Goal: Task Accomplishment & Management: Complete application form

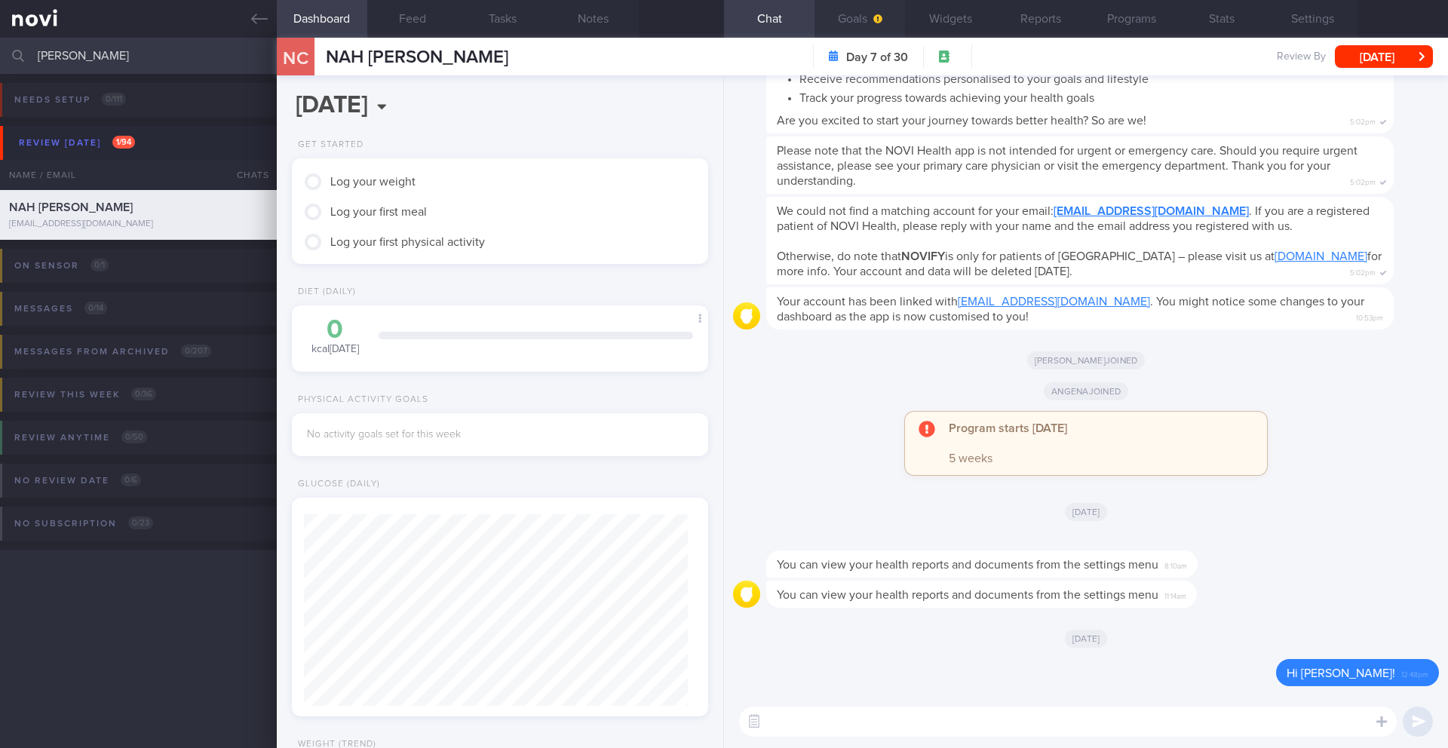
scroll to position [189, 379]
click at [843, 23] on button "Goals" at bounding box center [859, 19] width 90 height 38
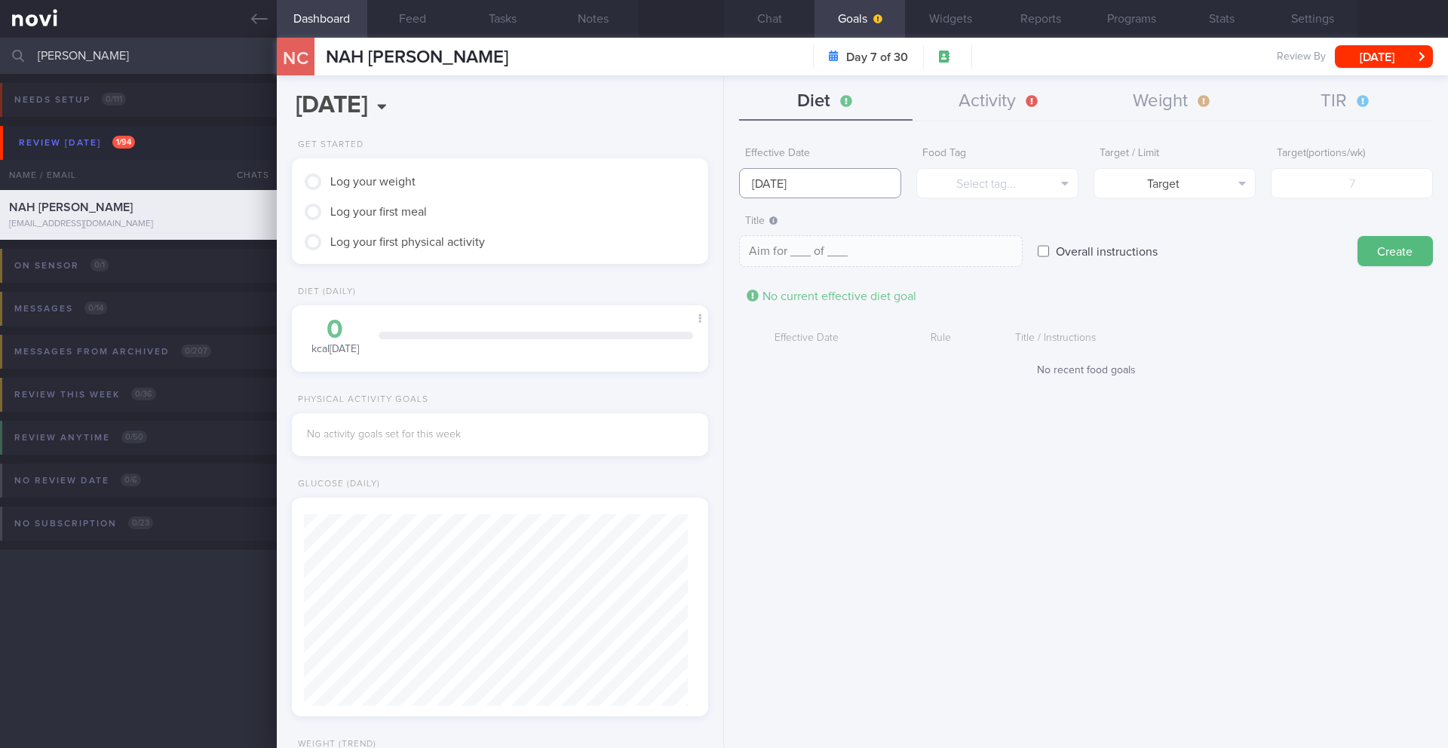
click at [823, 178] on input "[DATE]" at bounding box center [820, 183] width 162 height 30
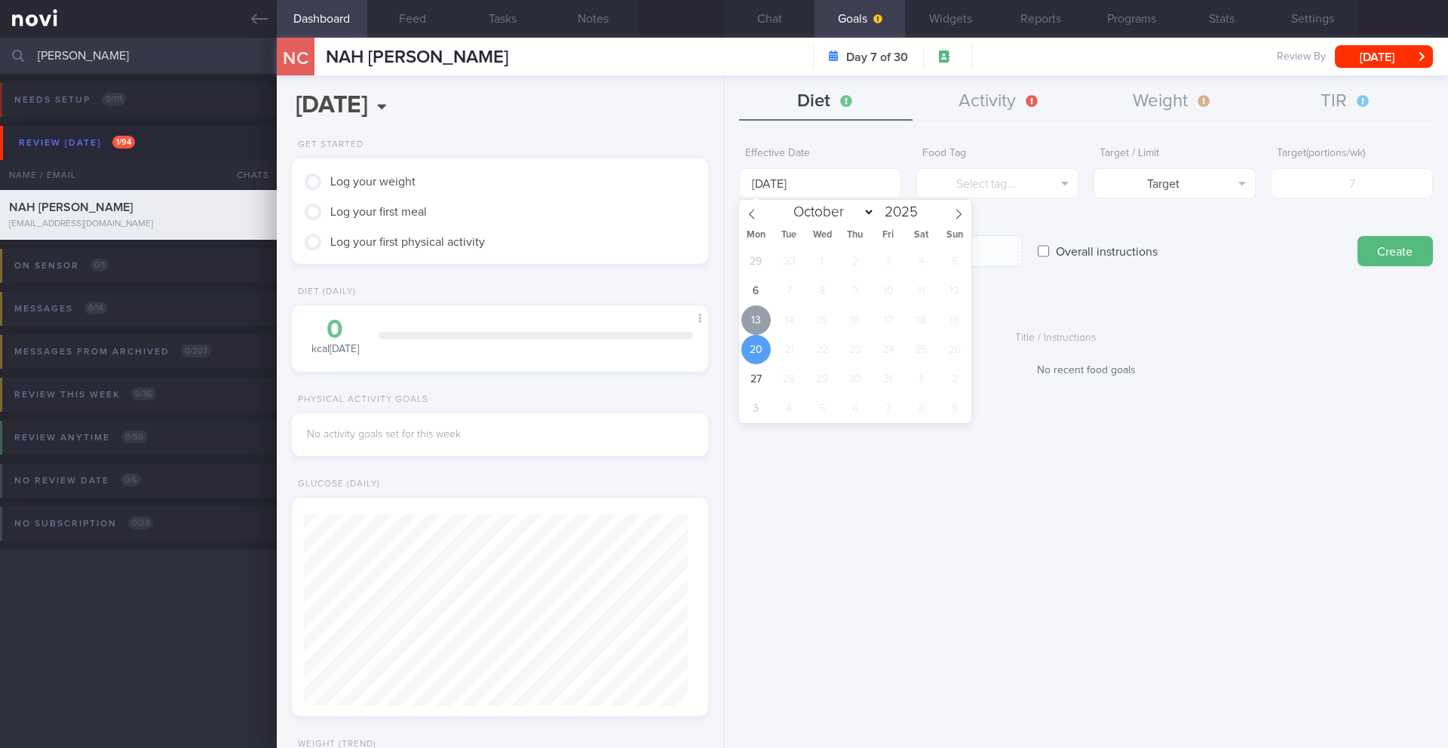
click at [758, 320] on span "13" at bounding box center [755, 319] width 29 height 29
type input "[DATE]"
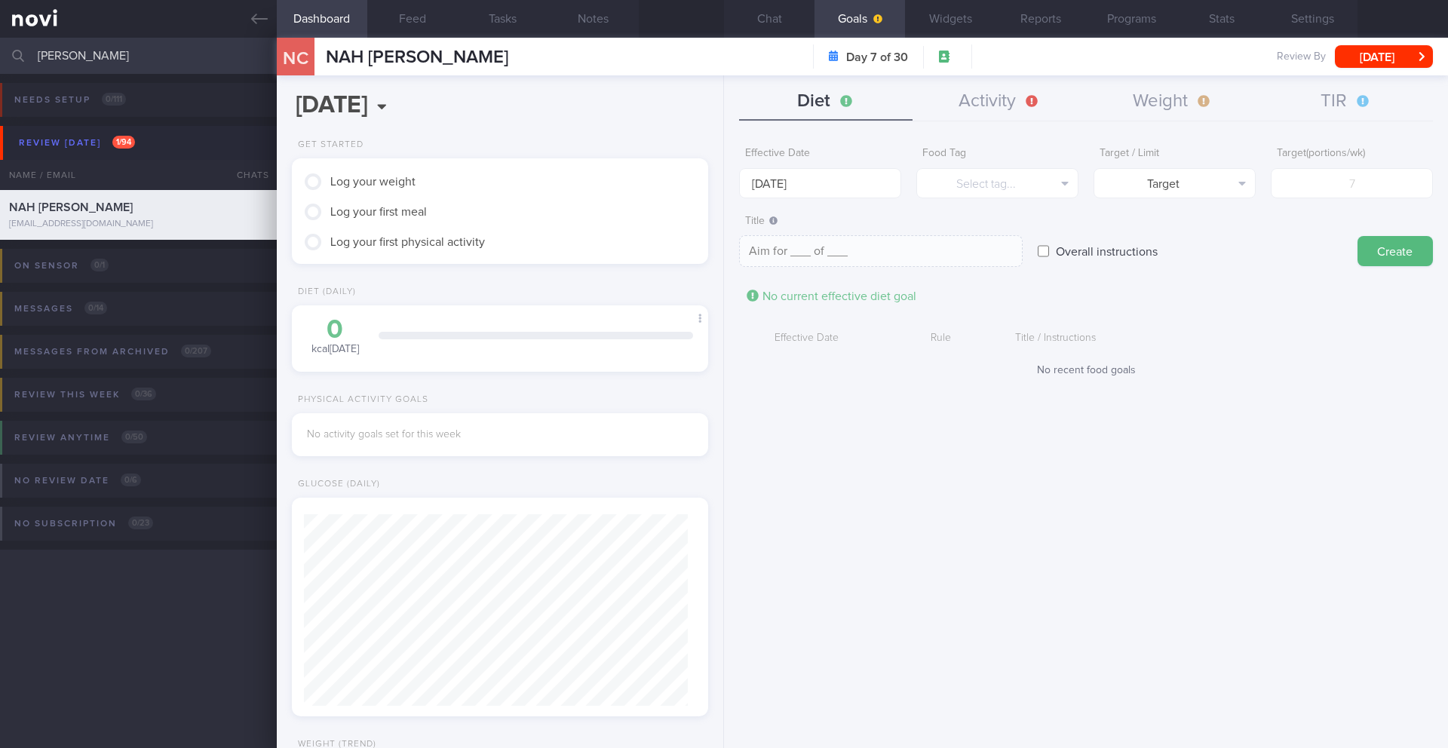
click at [927, 207] on div "Title Aim for ___ of ___ Aim for ___ of ___ Aim for ___ of ___ ​" at bounding box center [881, 237] width 284 height 60
click at [928, 198] on form "Effective Date [DATE] Food Tag Select tag... Select tag... Calories Carbs Prote…" at bounding box center [1086, 266] width 694 height 253
click at [943, 186] on button "Select tag..." at bounding box center [997, 183] width 162 height 30
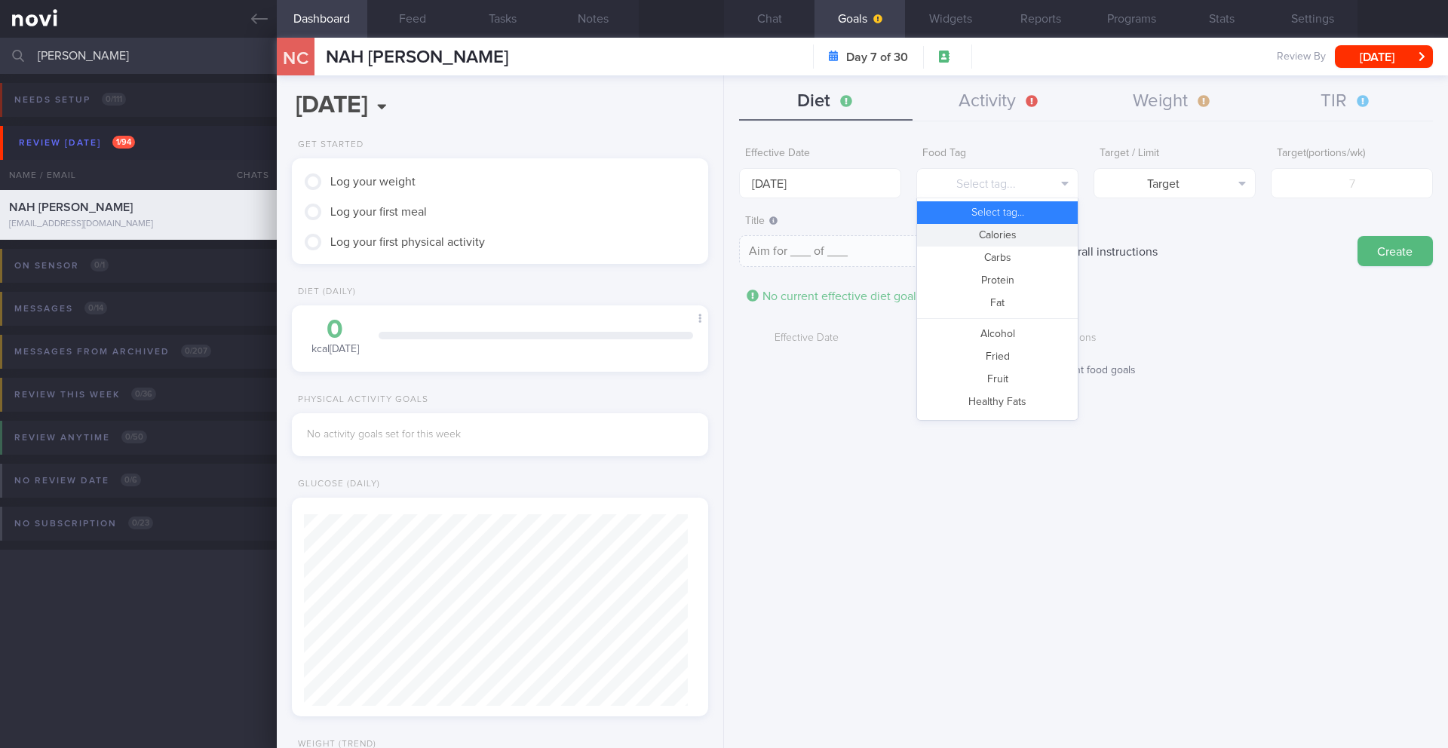
click at [1001, 229] on button "Calories" at bounding box center [997, 235] width 161 height 23
type textarea "Aim for __ calories per day"
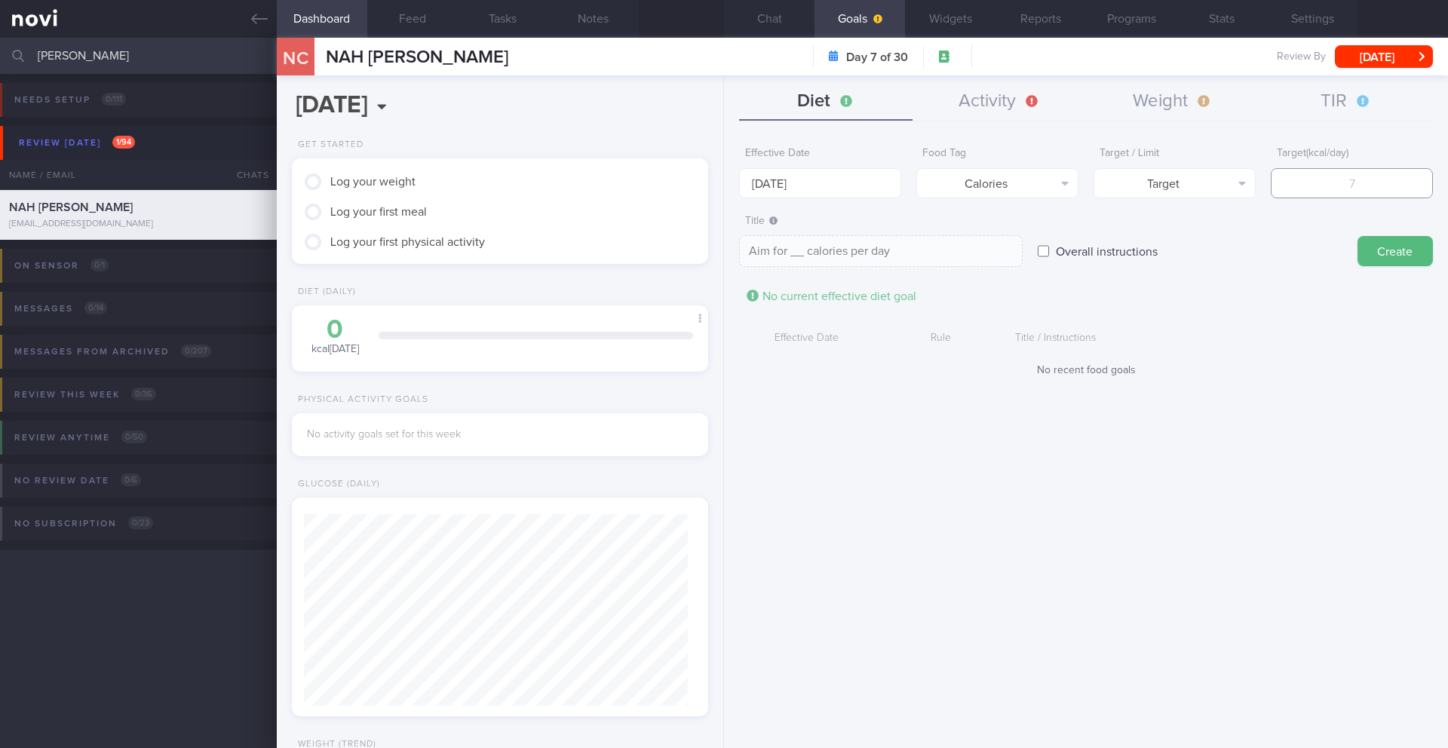
click at [1311, 193] on input "number" at bounding box center [1352, 183] width 162 height 30
type input "1"
type textarea "Aim for 1 calories per day"
type input "17"
type textarea "Aim for 17 calories per day"
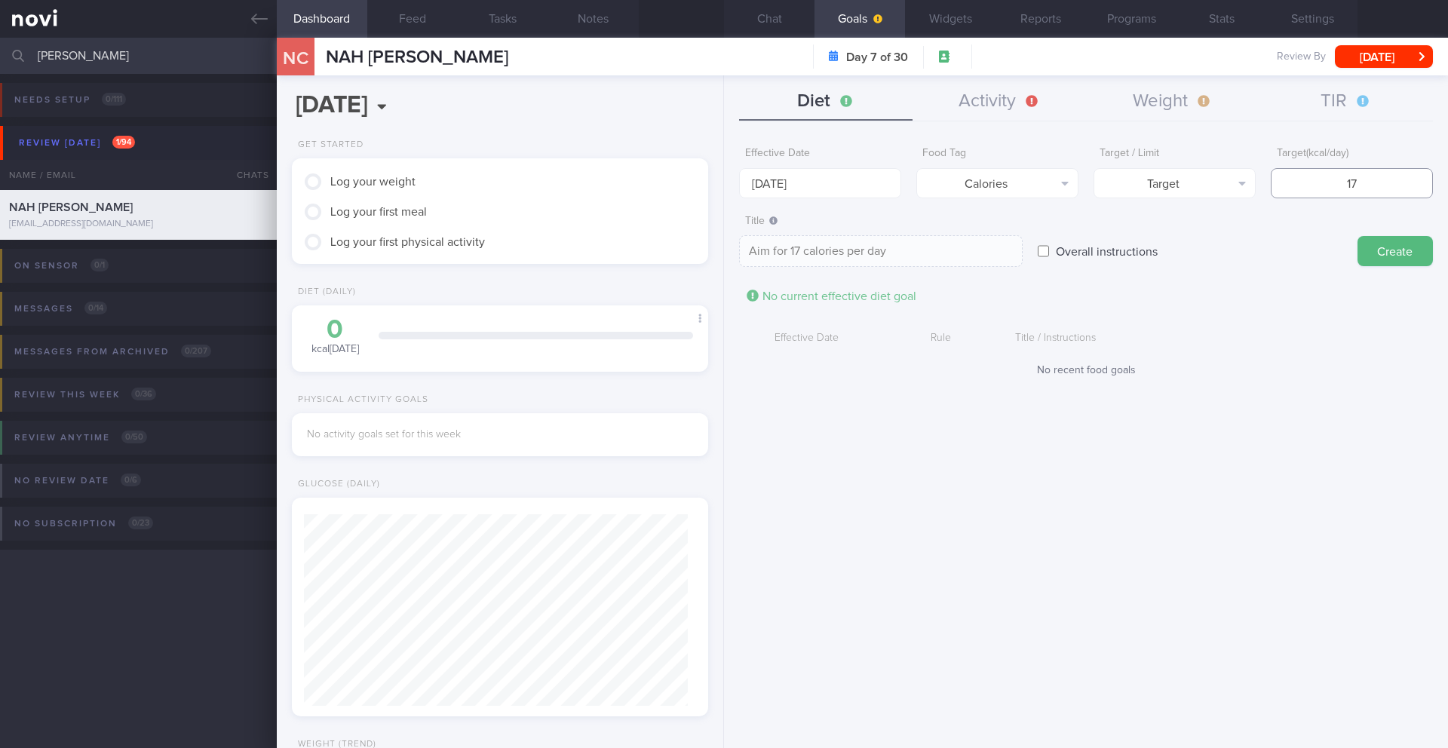
type input "170"
type textarea "Aim for 170 calories per day"
type input "1700"
type textarea "Aim for 1700 calories per day"
type input "1700"
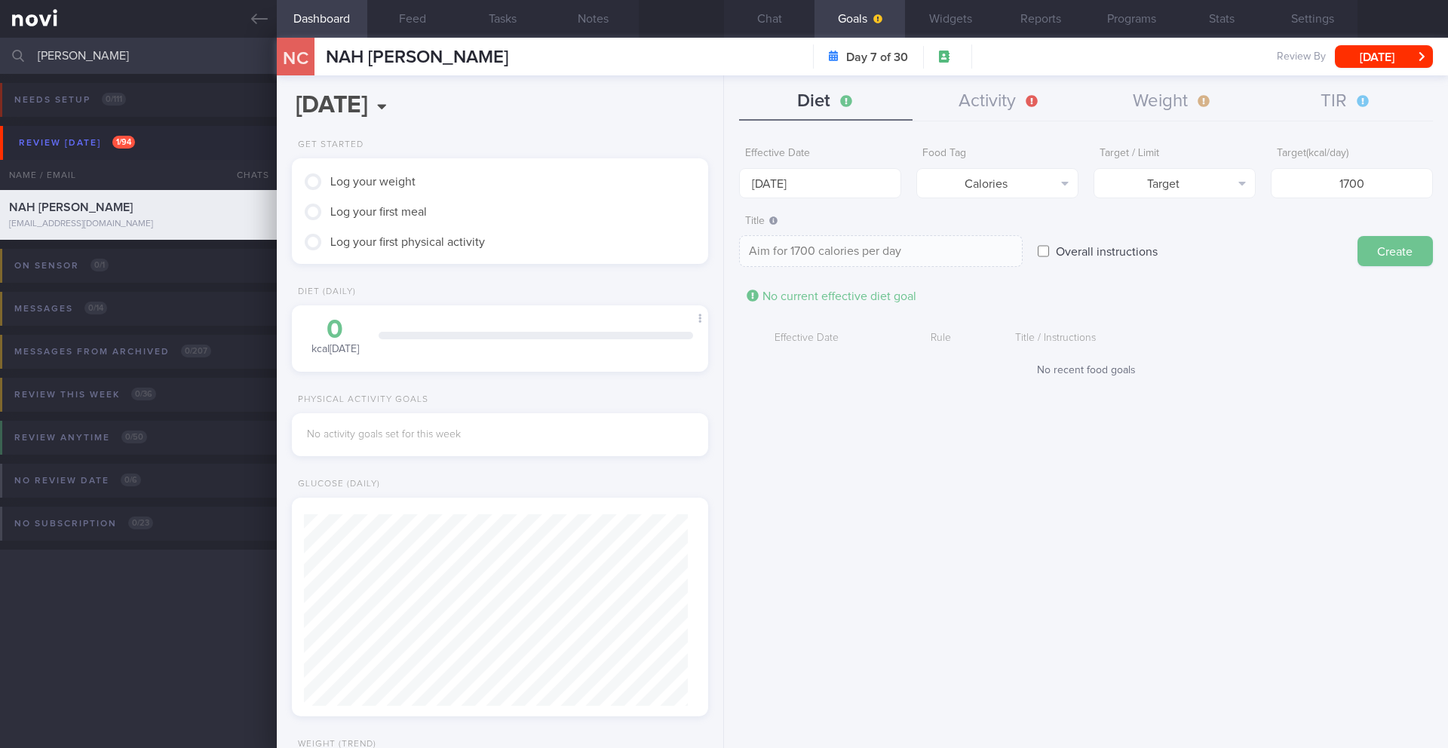
click at [1419, 259] on button "Create" at bounding box center [1394, 251] width 75 height 30
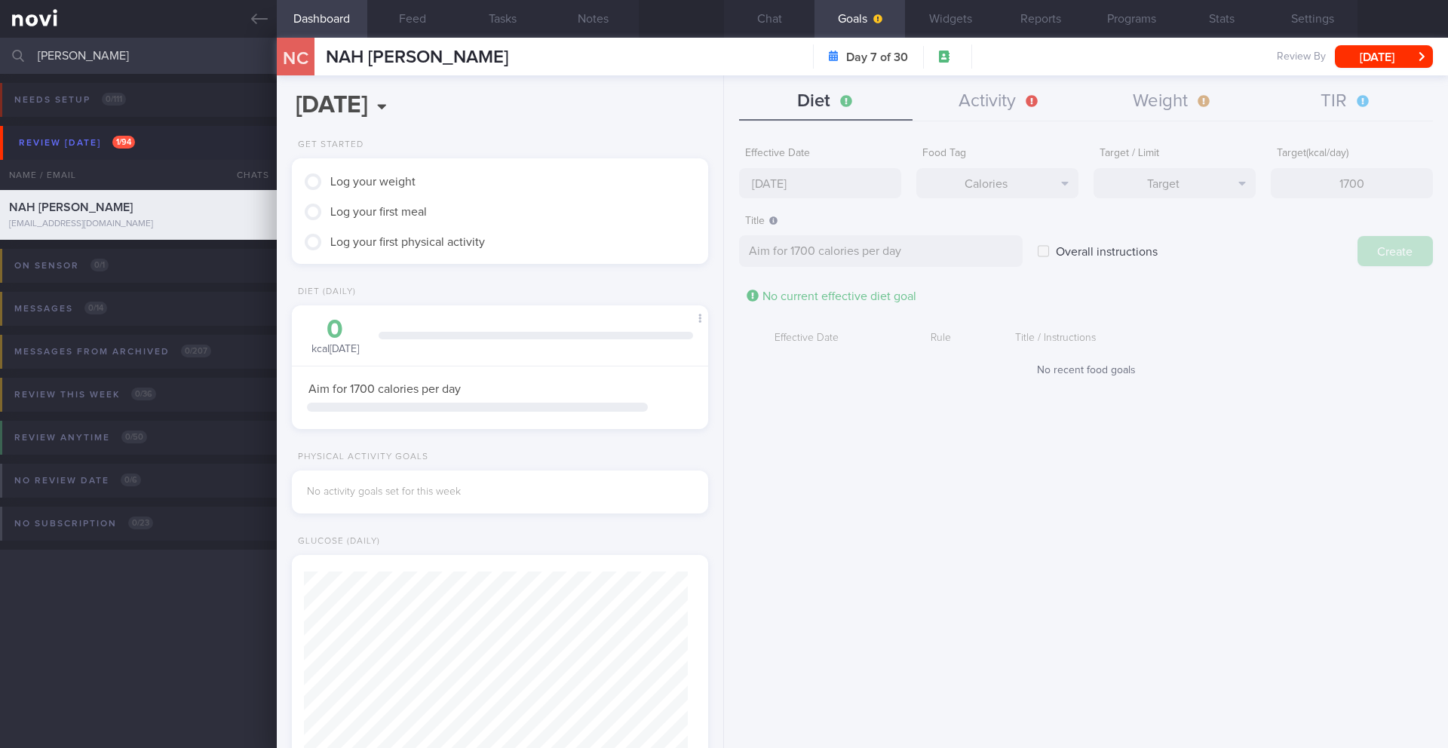
click at [842, 175] on div "Effective Date [DATE] Food Tag Calories Select tag... Calories Carbs Protein Fa…" at bounding box center [1086, 438] width 724 height 620
type input "[DATE]"
type textarea "Aim for ___ of ___"
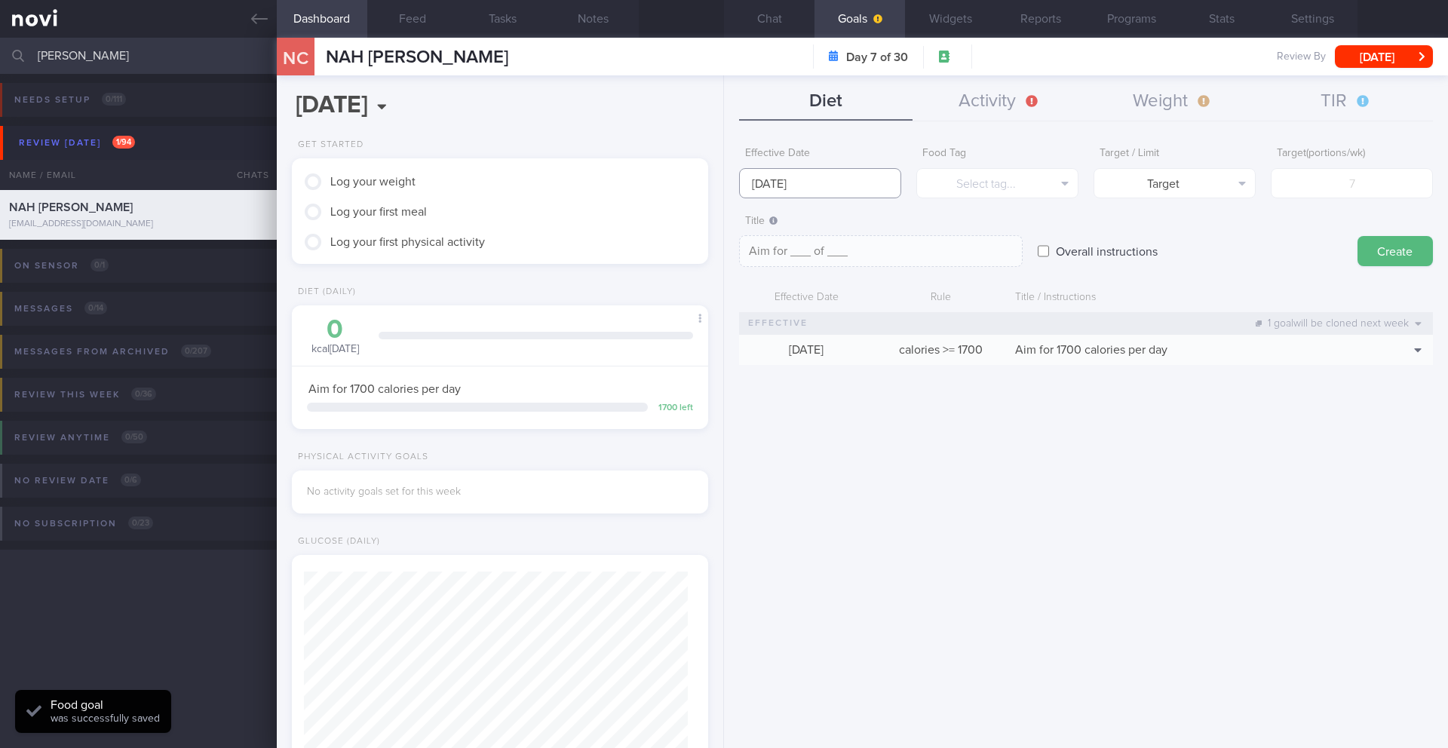
click at [812, 187] on input "[DATE]" at bounding box center [820, 183] width 162 height 30
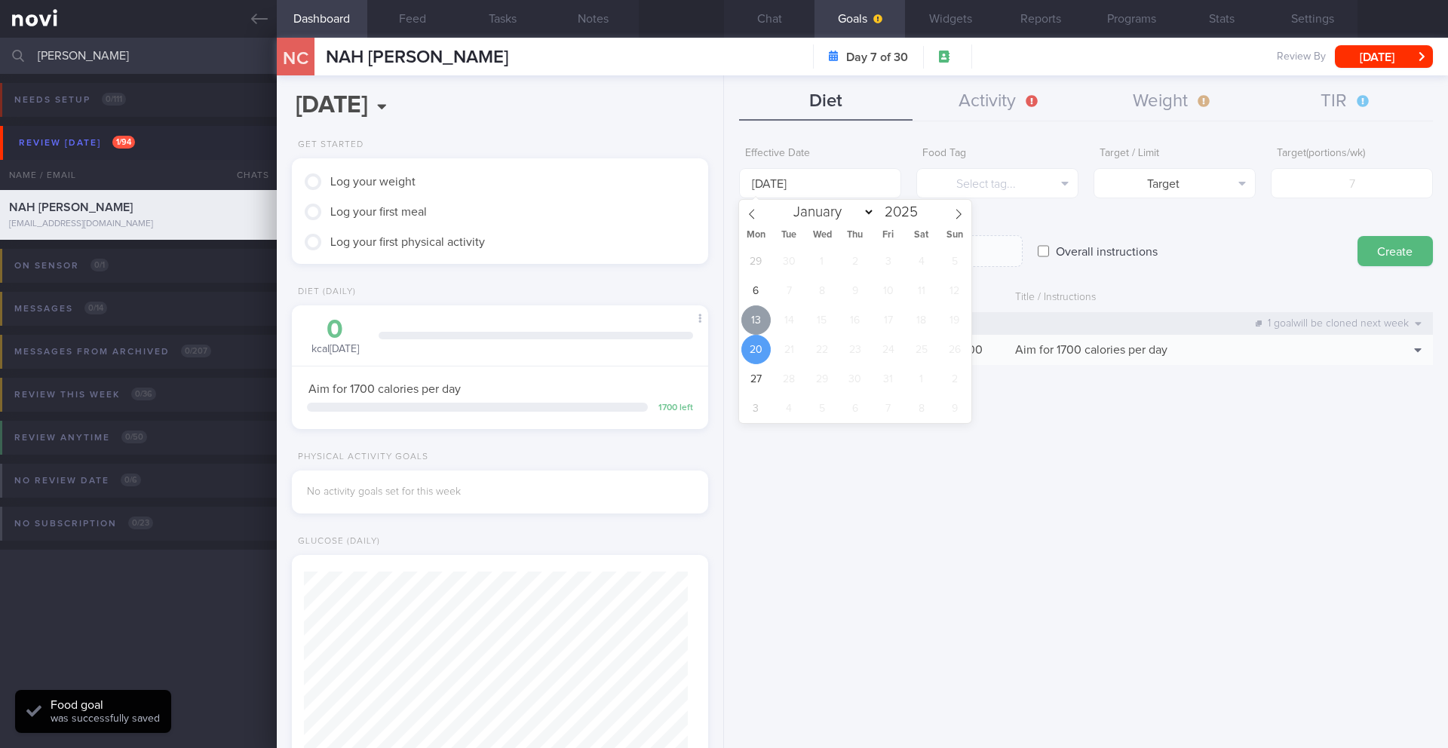
click at [752, 317] on span "13" at bounding box center [755, 319] width 29 height 29
type input "[DATE]"
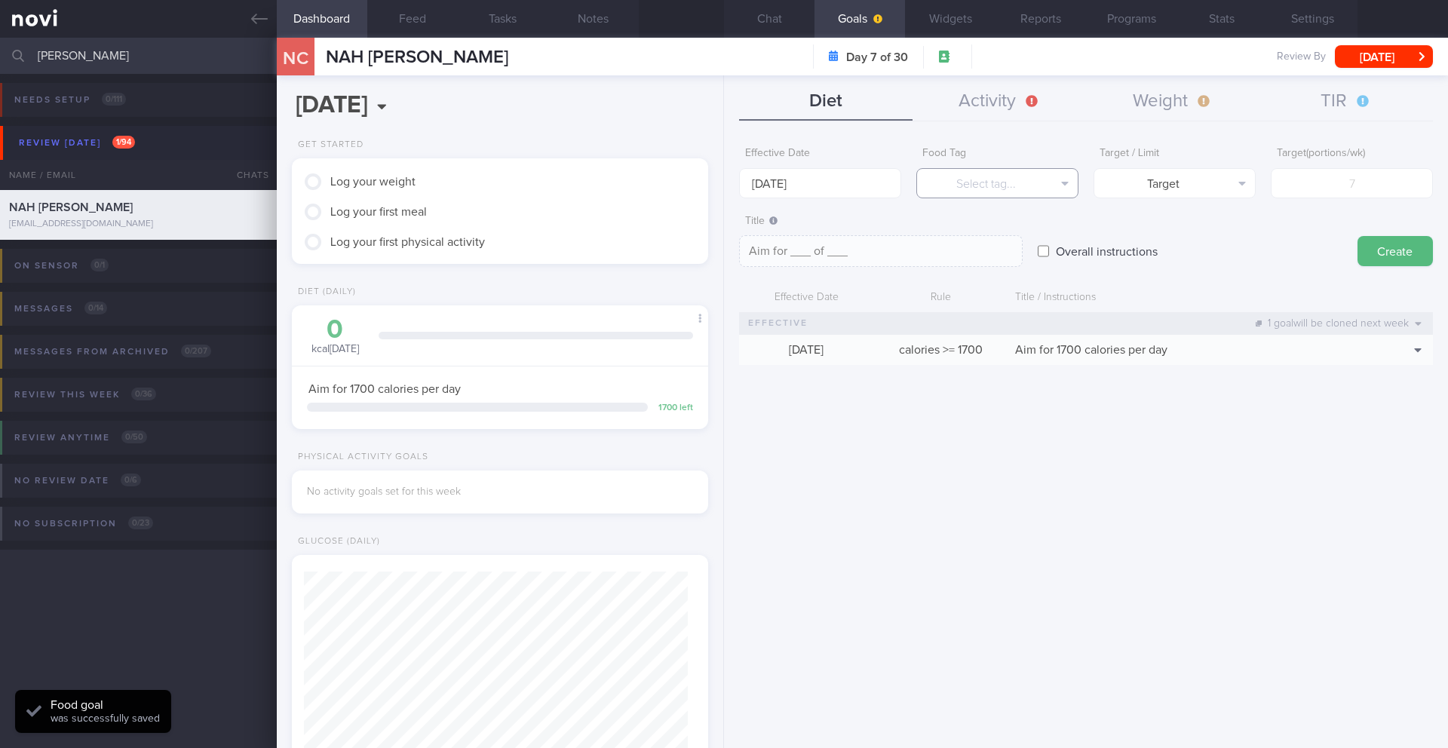
click at [956, 195] on button "Select tag..." at bounding box center [997, 183] width 162 height 30
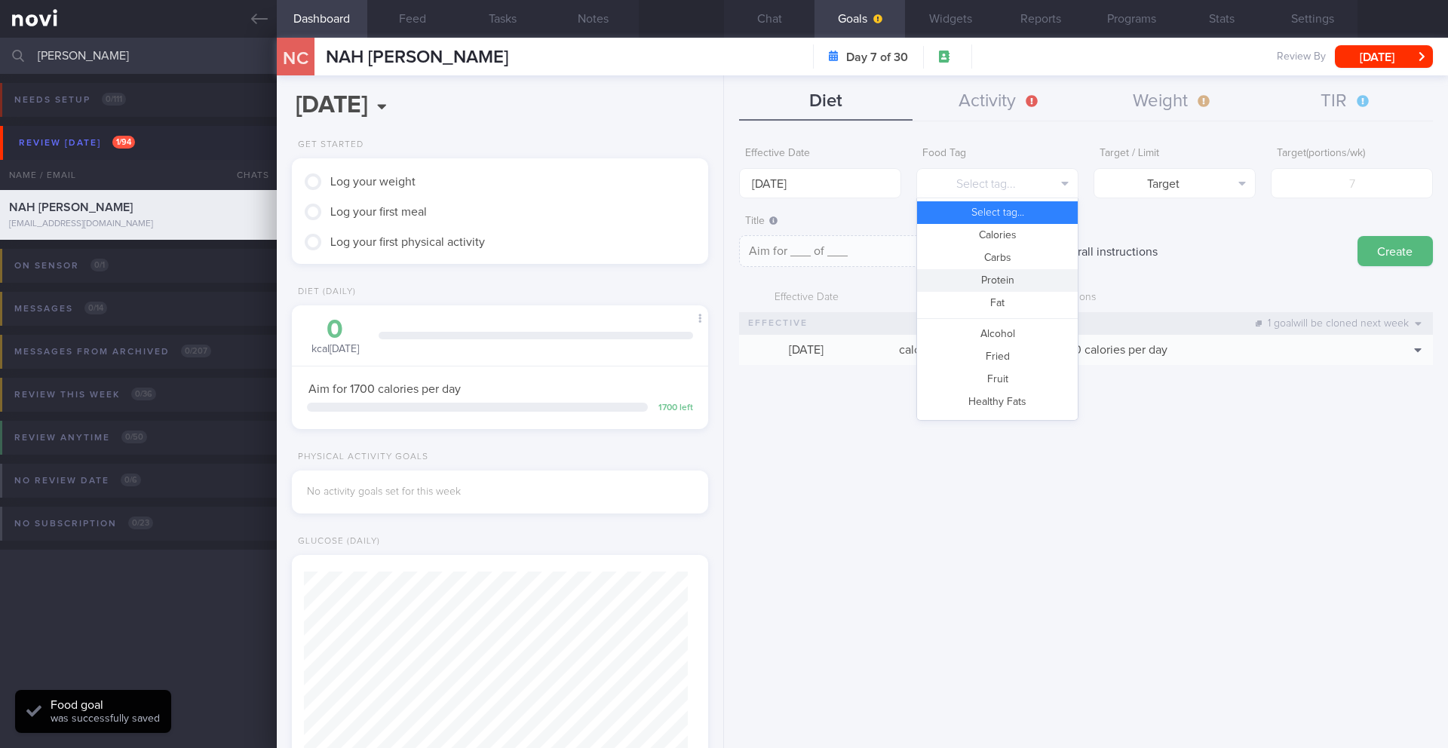
click at [992, 274] on button "Protein" at bounding box center [997, 280] width 161 height 23
type textarea "Aim for __g of protein per day"
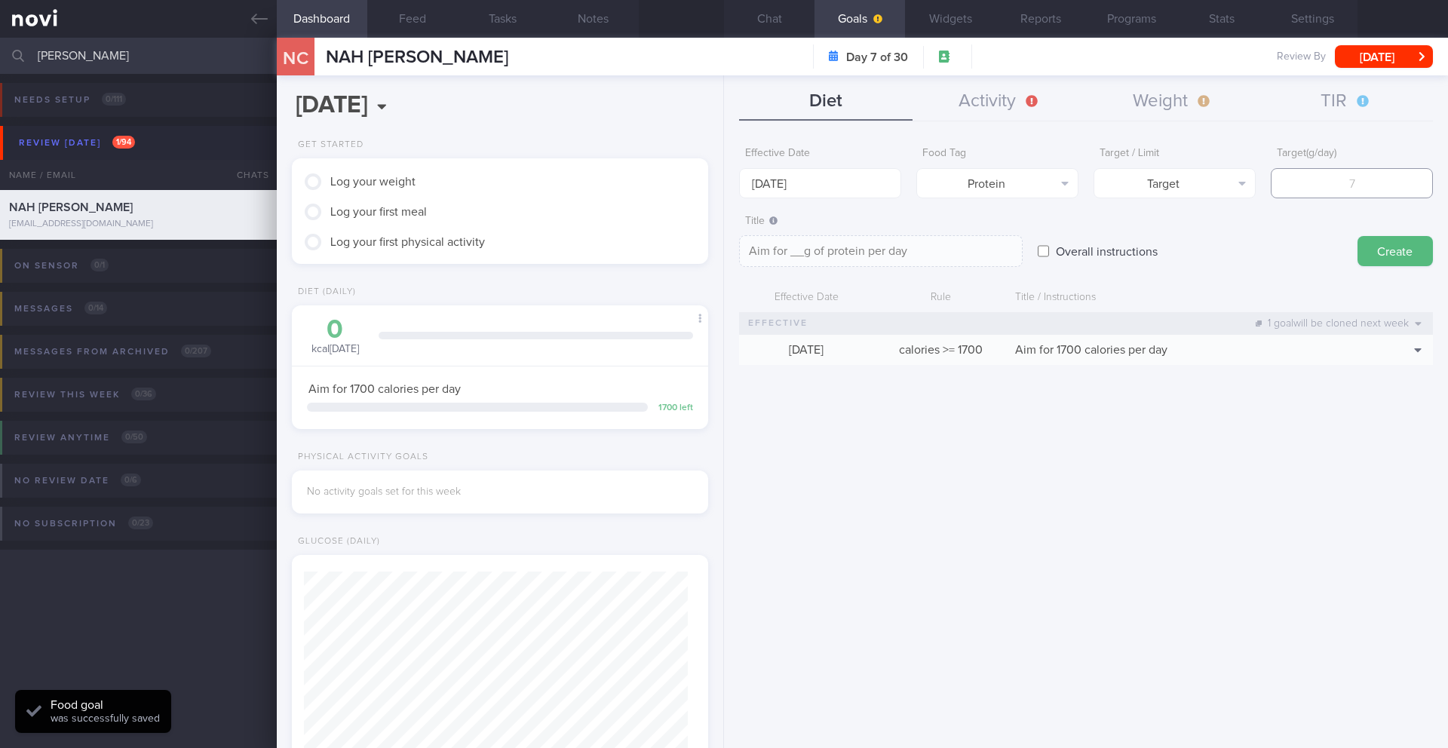
click at [1285, 174] on input "number" at bounding box center [1352, 183] width 162 height 30
type input "7"
type textarea "Aim for 7g of protein per day"
type input "70"
type textarea "Aim for 70g of protein per day"
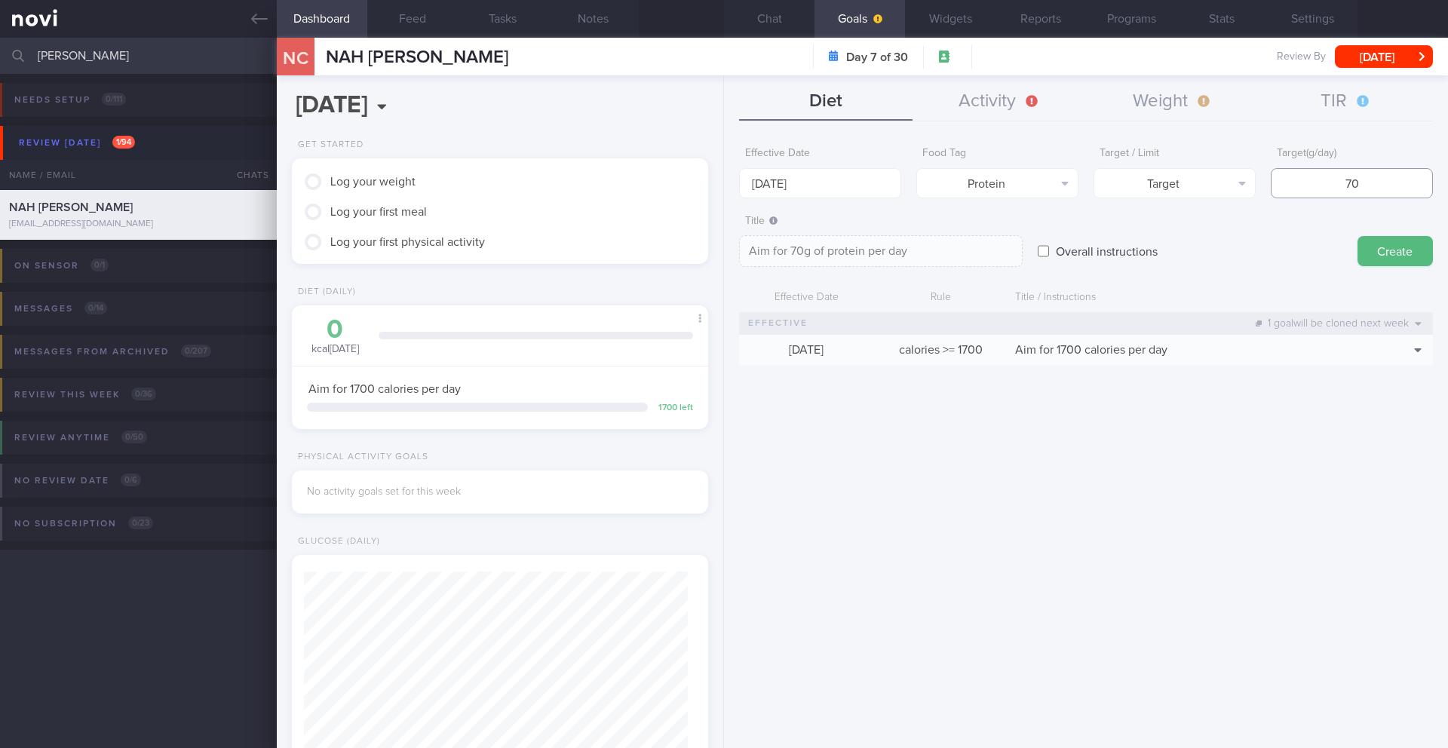
type input "70"
click at [792, 253] on textarea "Aim for 70g of protein per day" at bounding box center [881, 251] width 284 height 32
type textarea "Aim for 60-70g of protein per day"
click at [1376, 244] on button "Create" at bounding box center [1394, 251] width 75 height 30
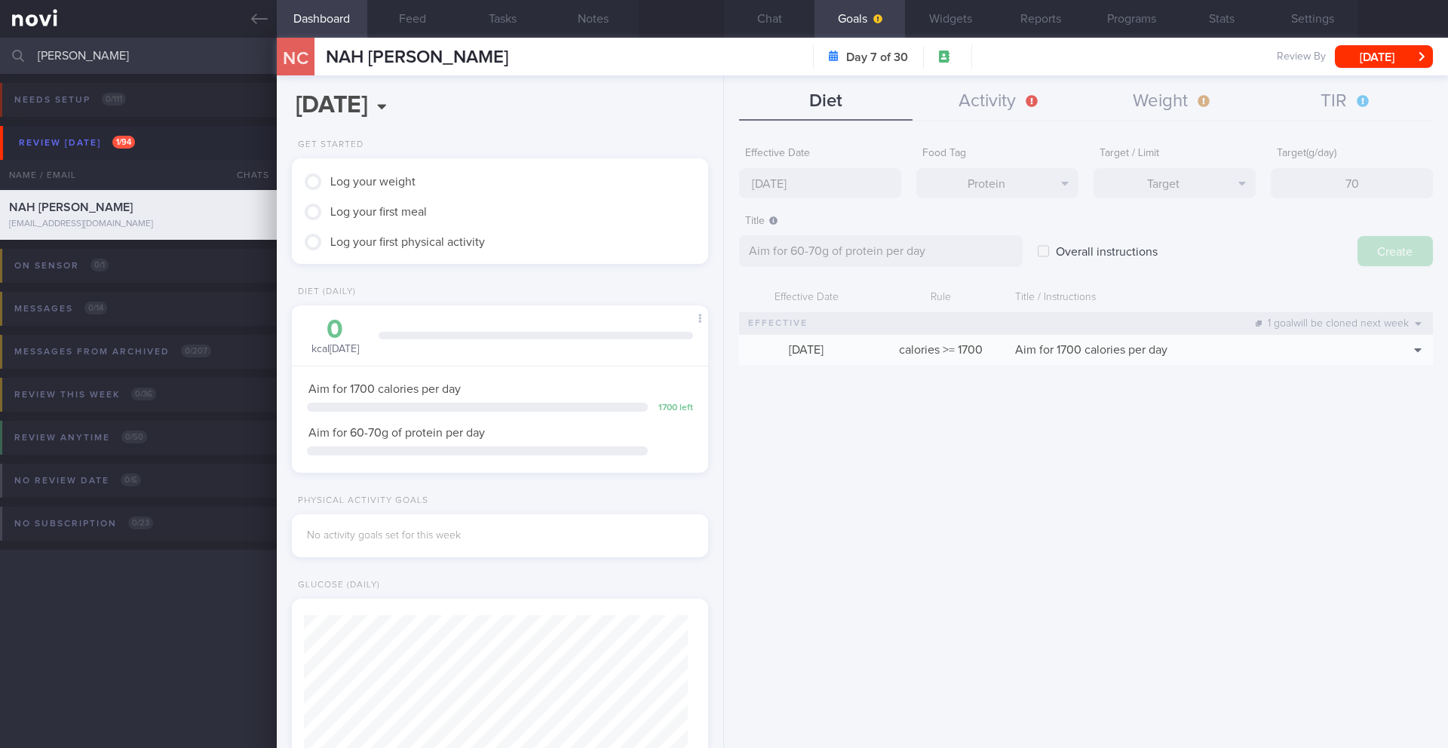
type input "[DATE]"
type textarea "Aim for ___ of ___"
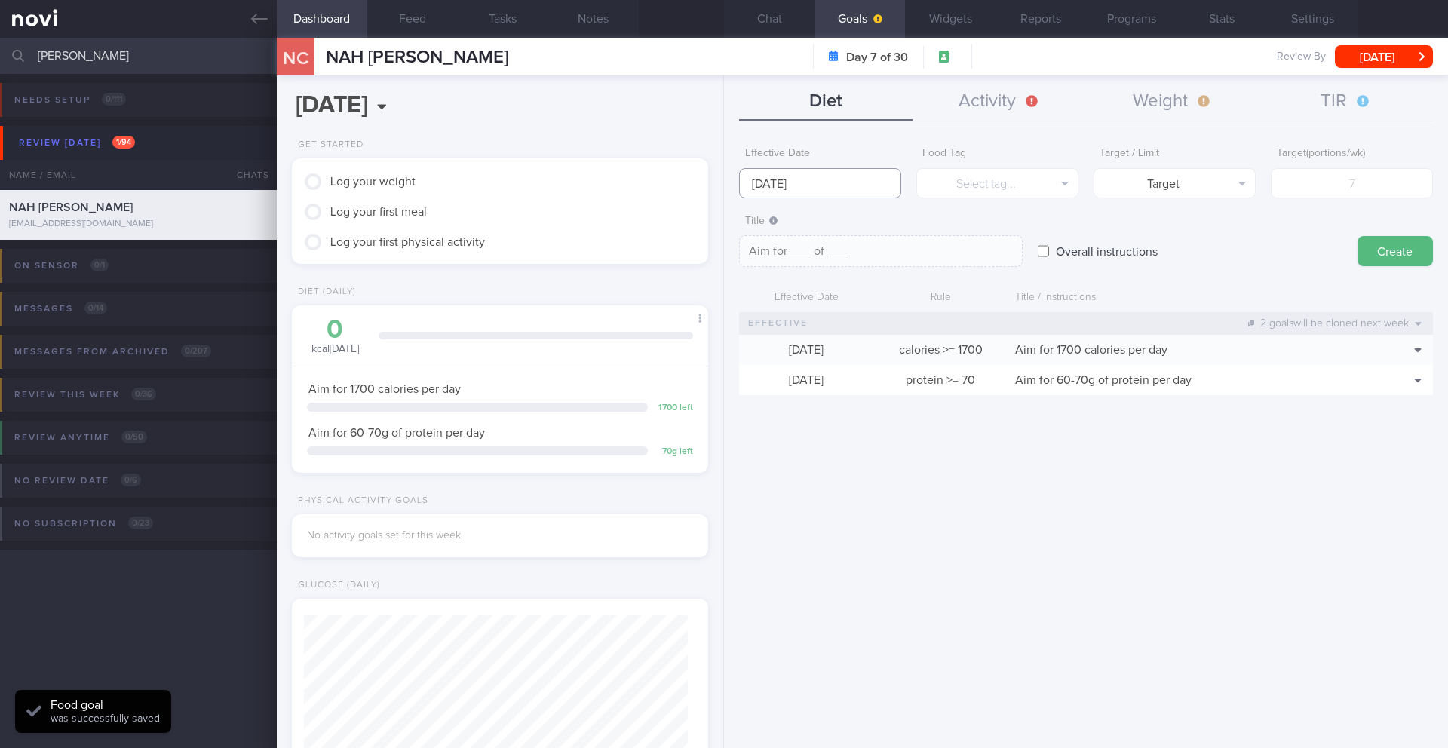
click at [774, 186] on input "[DATE]" at bounding box center [820, 183] width 162 height 30
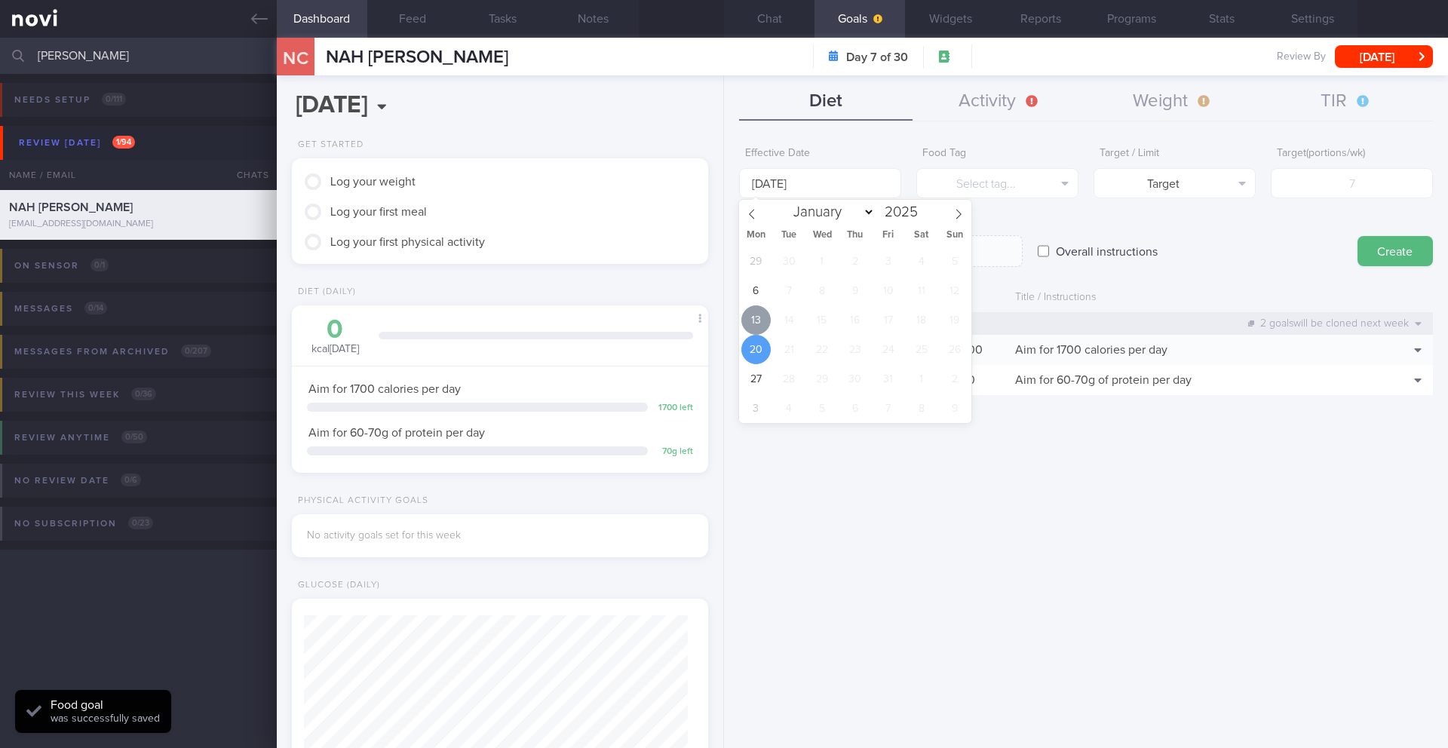
click at [747, 319] on span "13" at bounding box center [755, 319] width 29 height 29
type input "[DATE]"
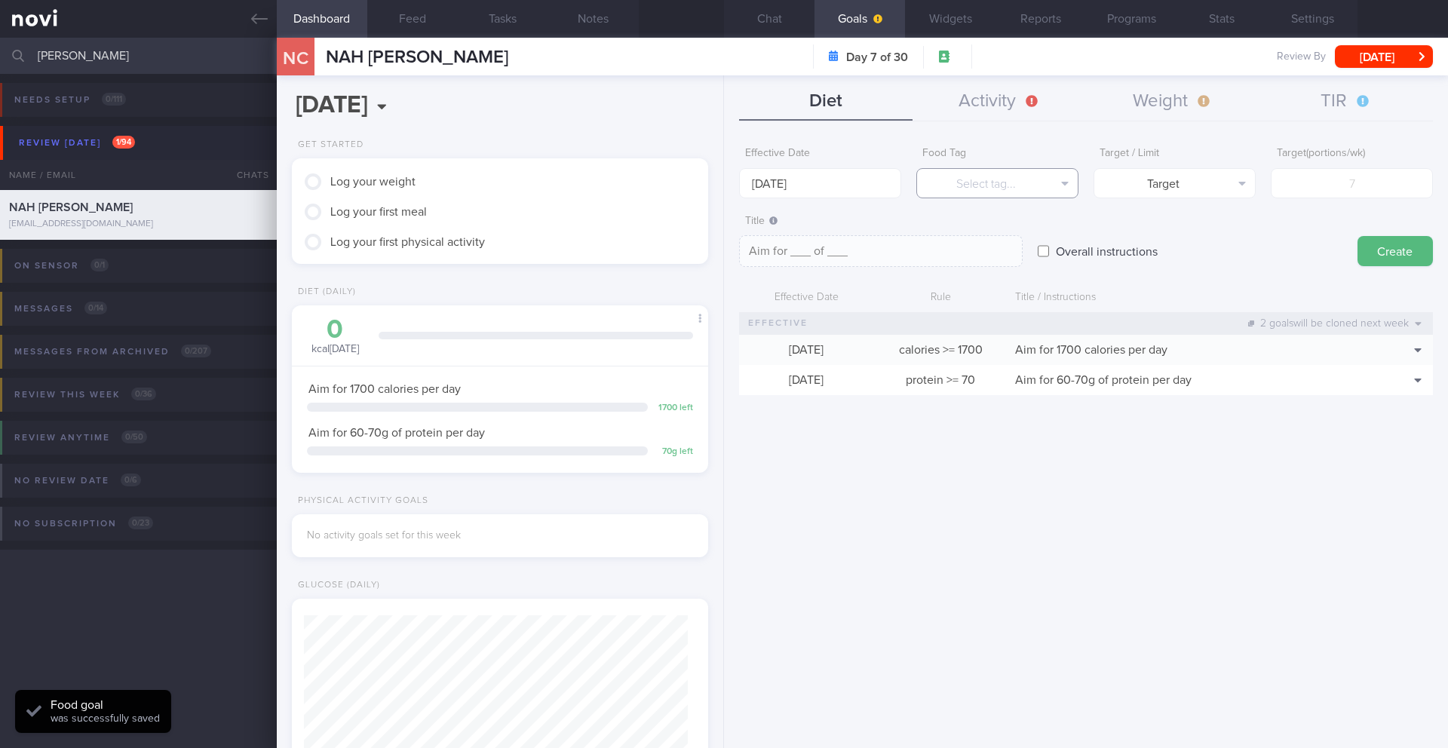
click at [975, 195] on button "Select tag..." at bounding box center [997, 183] width 162 height 30
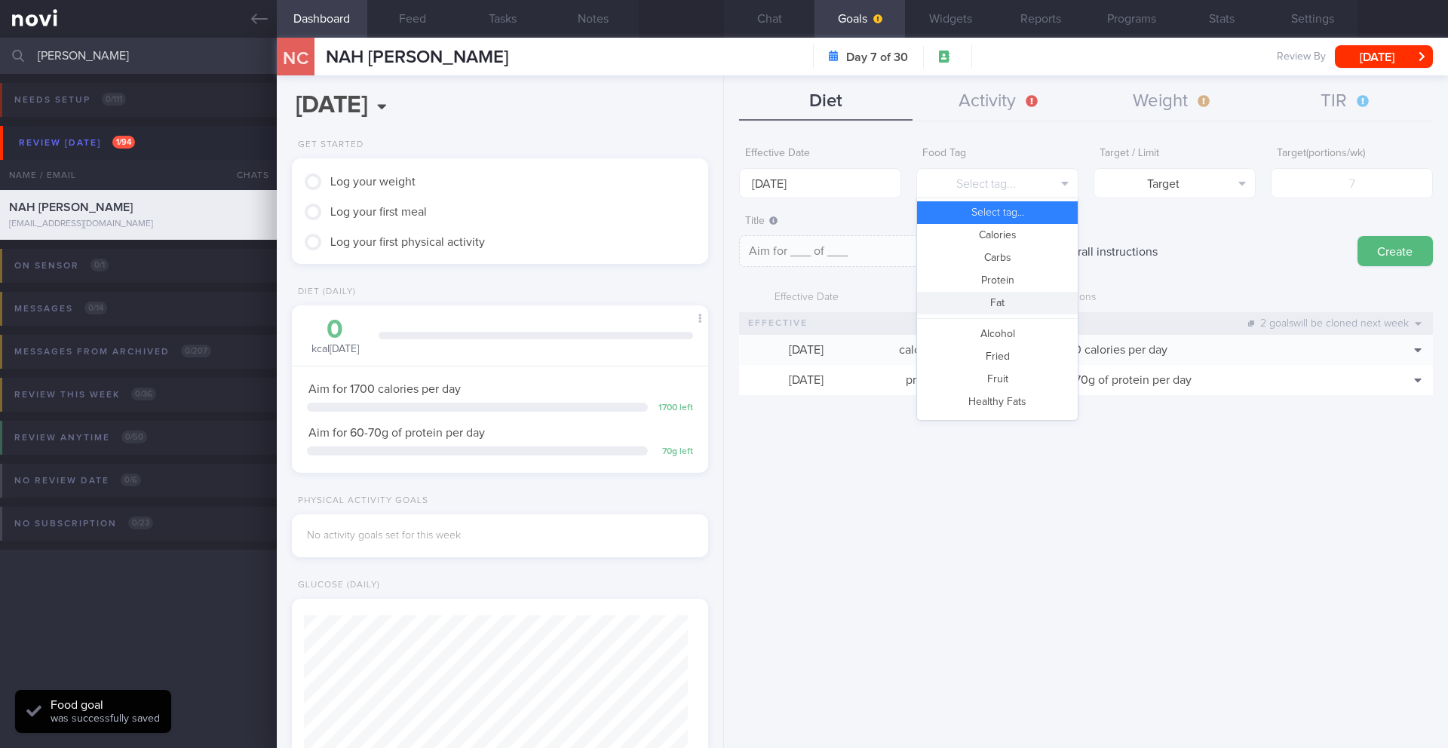
click at [999, 296] on button "Fat" at bounding box center [997, 303] width 161 height 23
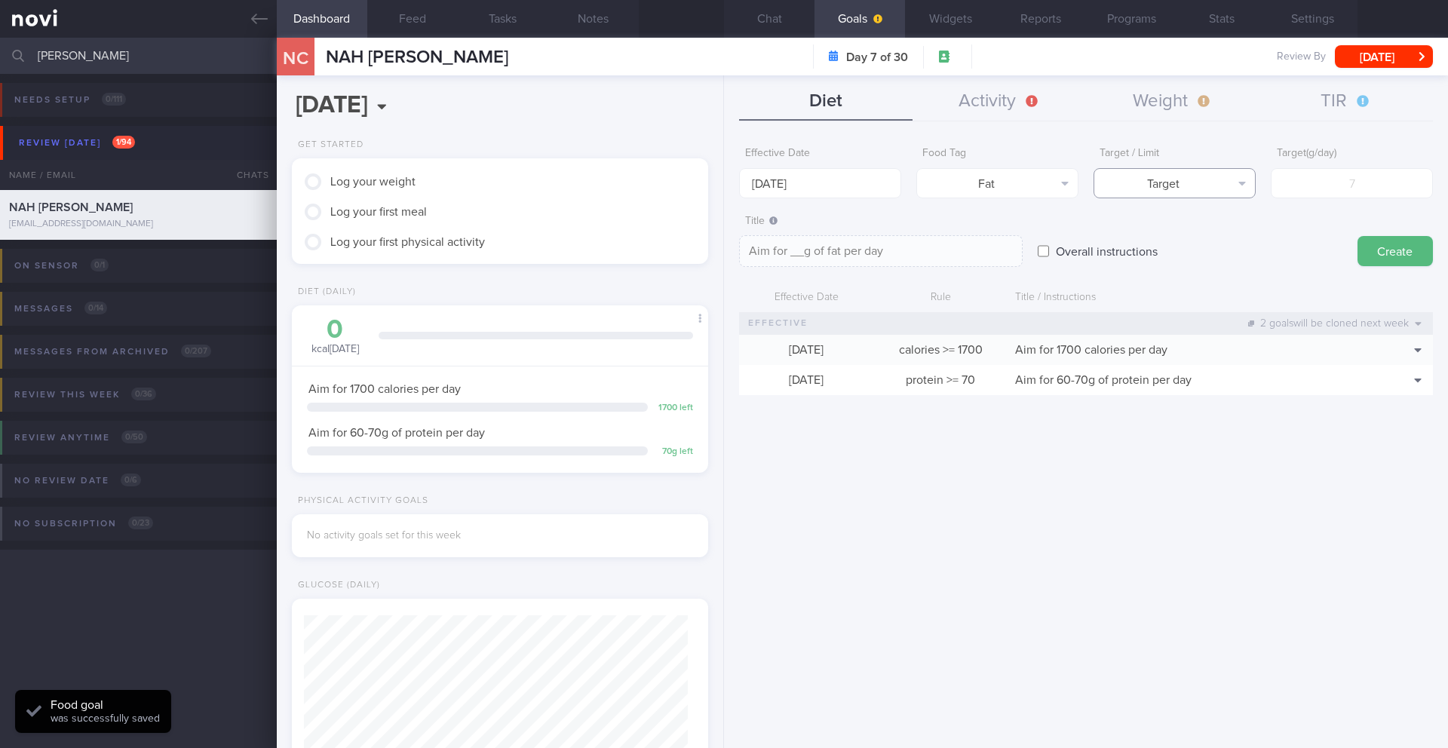
click at [1219, 190] on button "Target" at bounding box center [1174, 183] width 162 height 30
click at [1219, 232] on button "Limit" at bounding box center [1174, 235] width 161 height 23
type textarea "Keep to __g of fat per day"
click at [1303, 180] on input "number" at bounding box center [1352, 183] width 162 height 30
type input "6"
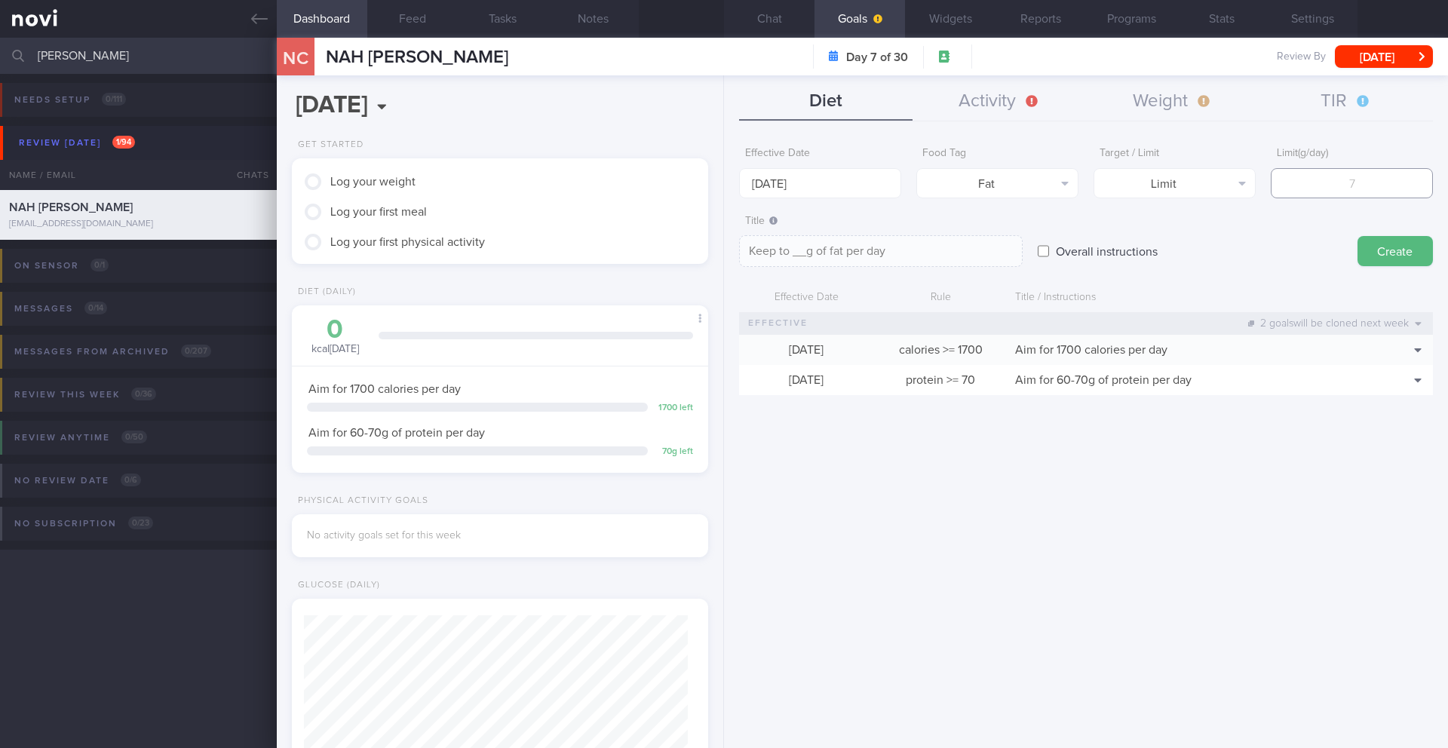
type textarea "Keep to 6g of fat per day"
type input "66"
type textarea "Keep to 66g of fat per day"
type input "66"
click at [941, 248] on textarea "Keep to 66g of fat per day" at bounding box center [881, 251] width 284 height 32
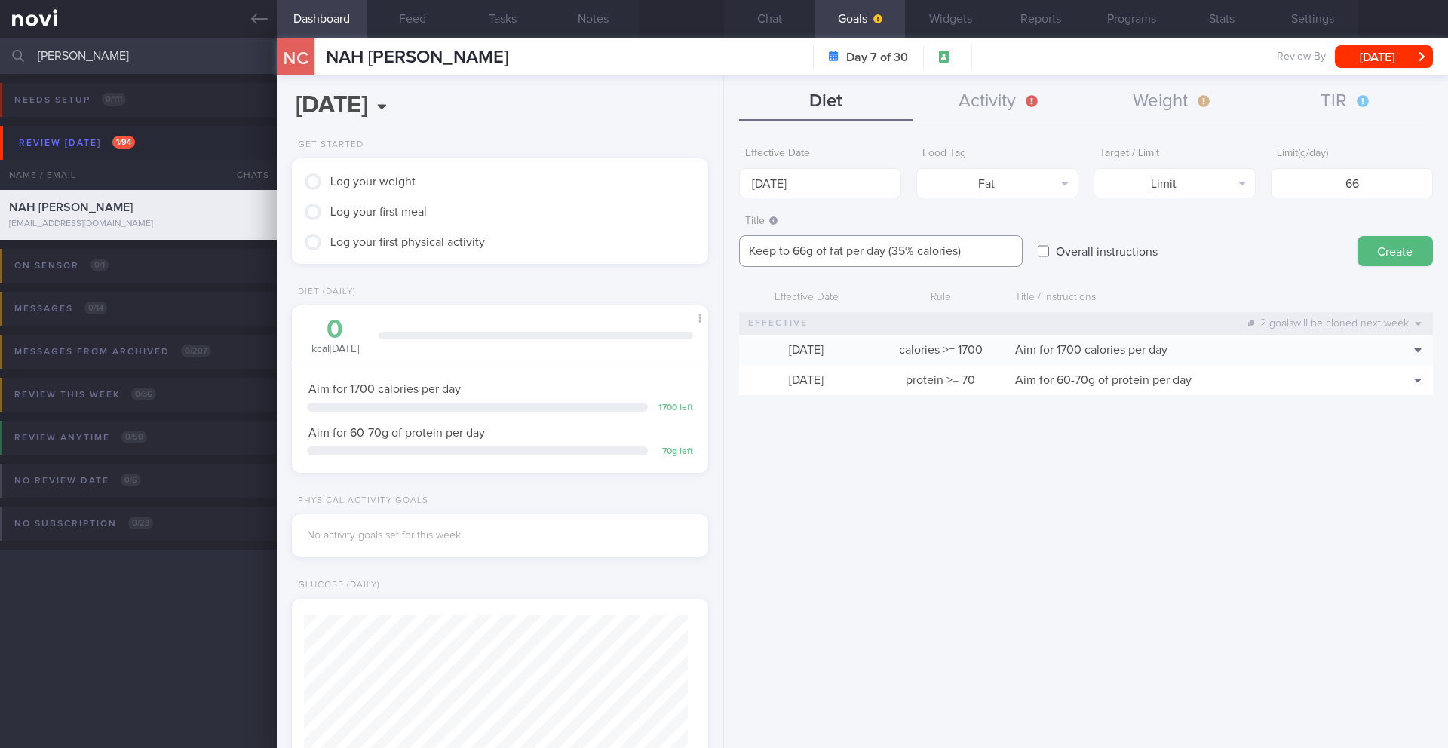
drag, startPoint x: 969, startPoint y: 251, endPoint x: 891, endPoint y: 253, distance: 78.4
click at [891, 253] on textarea "Keep to 66g of fat per day (35% calories)" at bounding box center [881, 251] width 284 height 32
type textarea "Keep to 66g of fat per day"
click at [1376, 247] on button "Create" at bounding box center [1394, 251] width 75 height 30
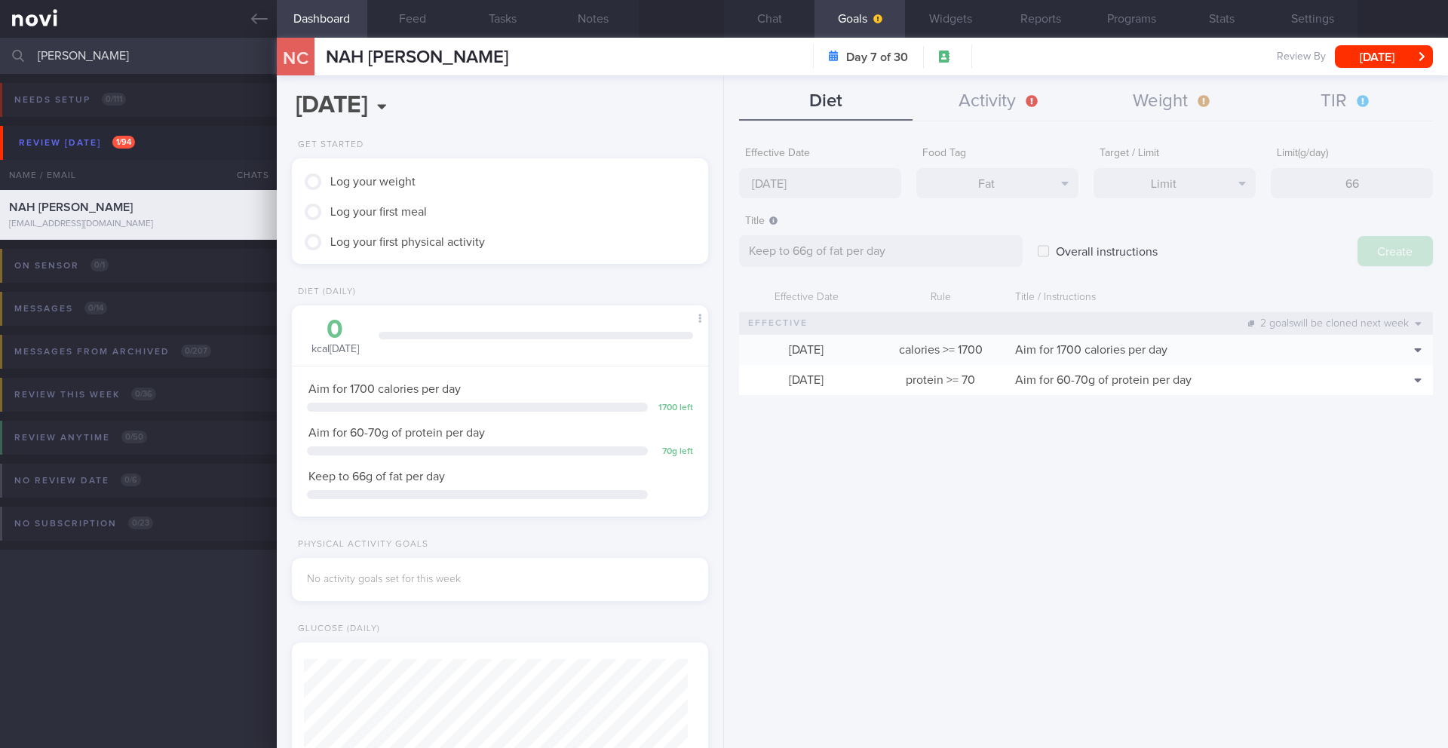
type input "[DATE]"
type textarea "Aim for ___ of ___"
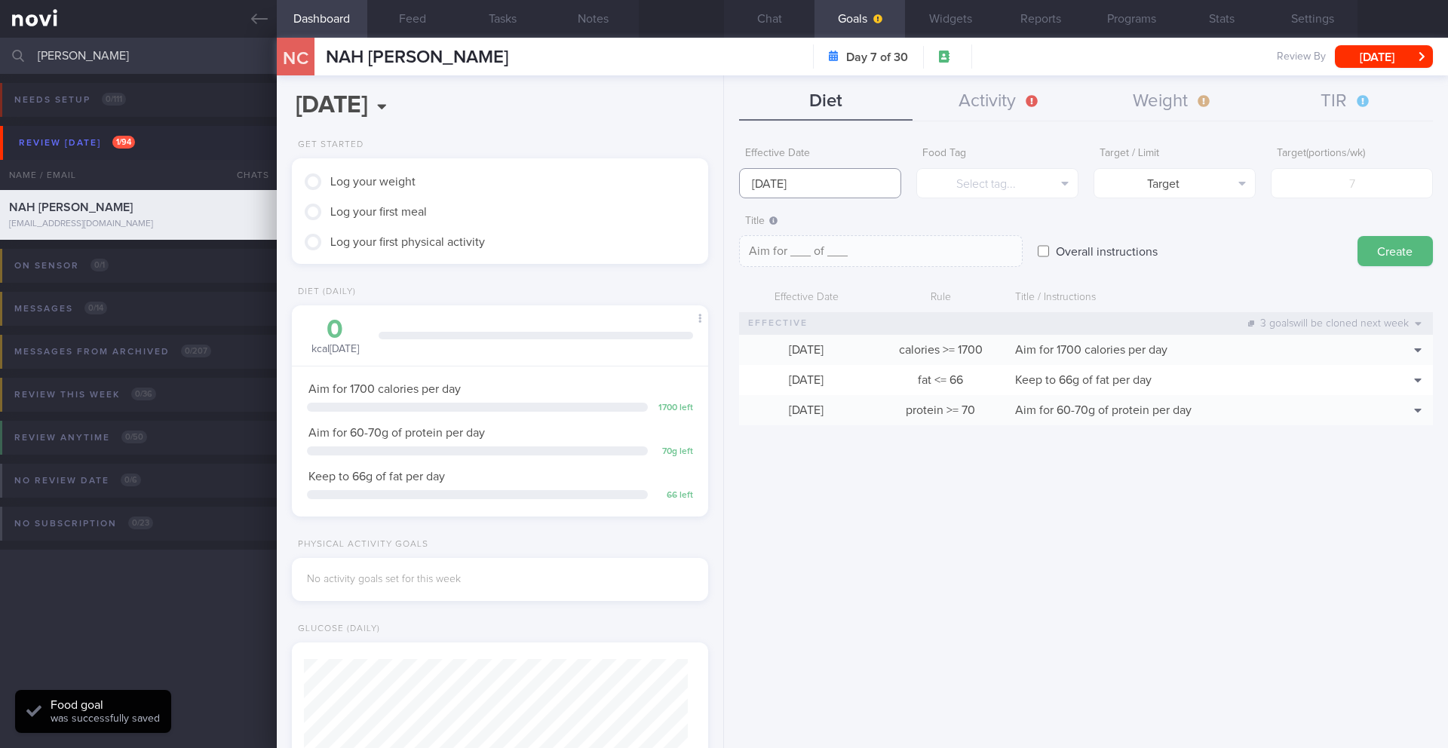
click at [840, 188] on input "[DATE]" at bounding box center [820, 183] width 162 height 30
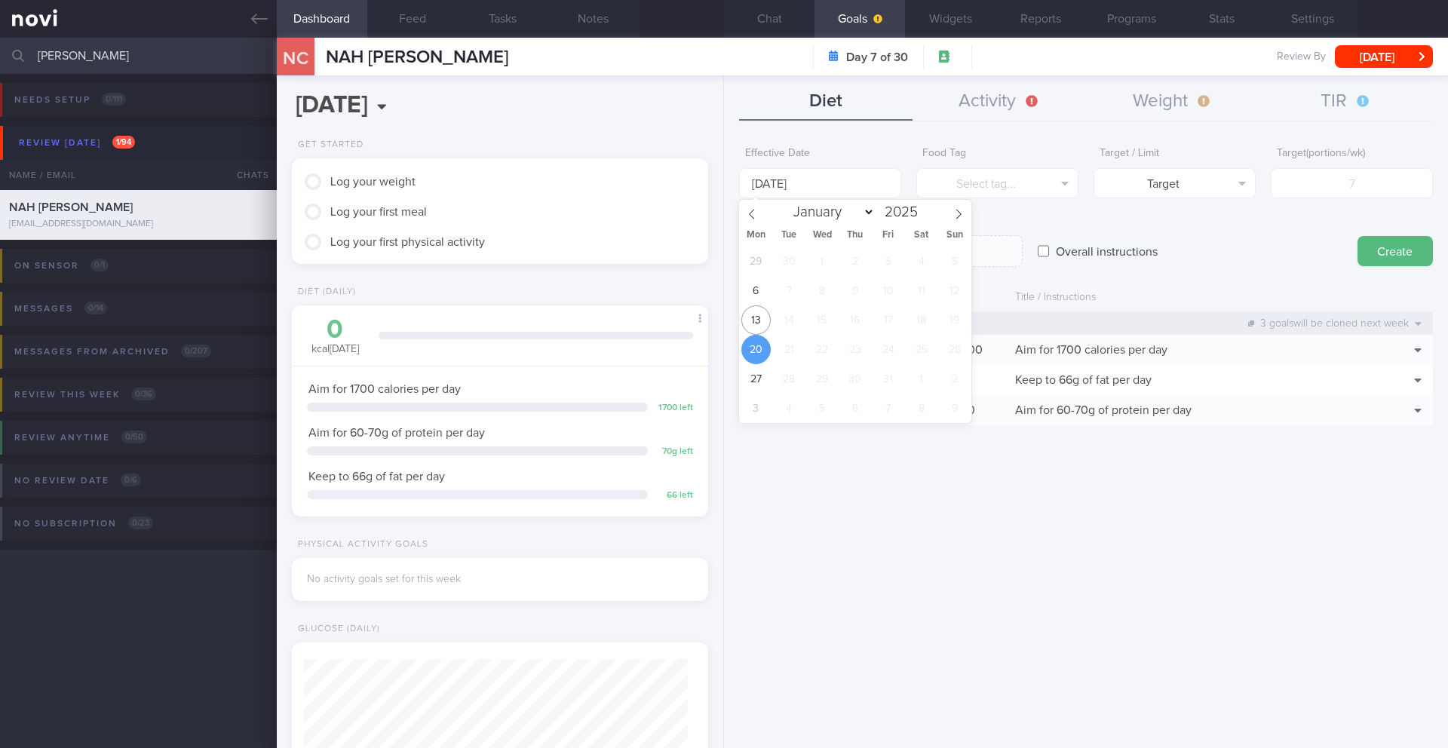
click at [496, 438] on div "Aim for 60-70g of protein per day" at bounding box center [500, 432] width 386 height 15
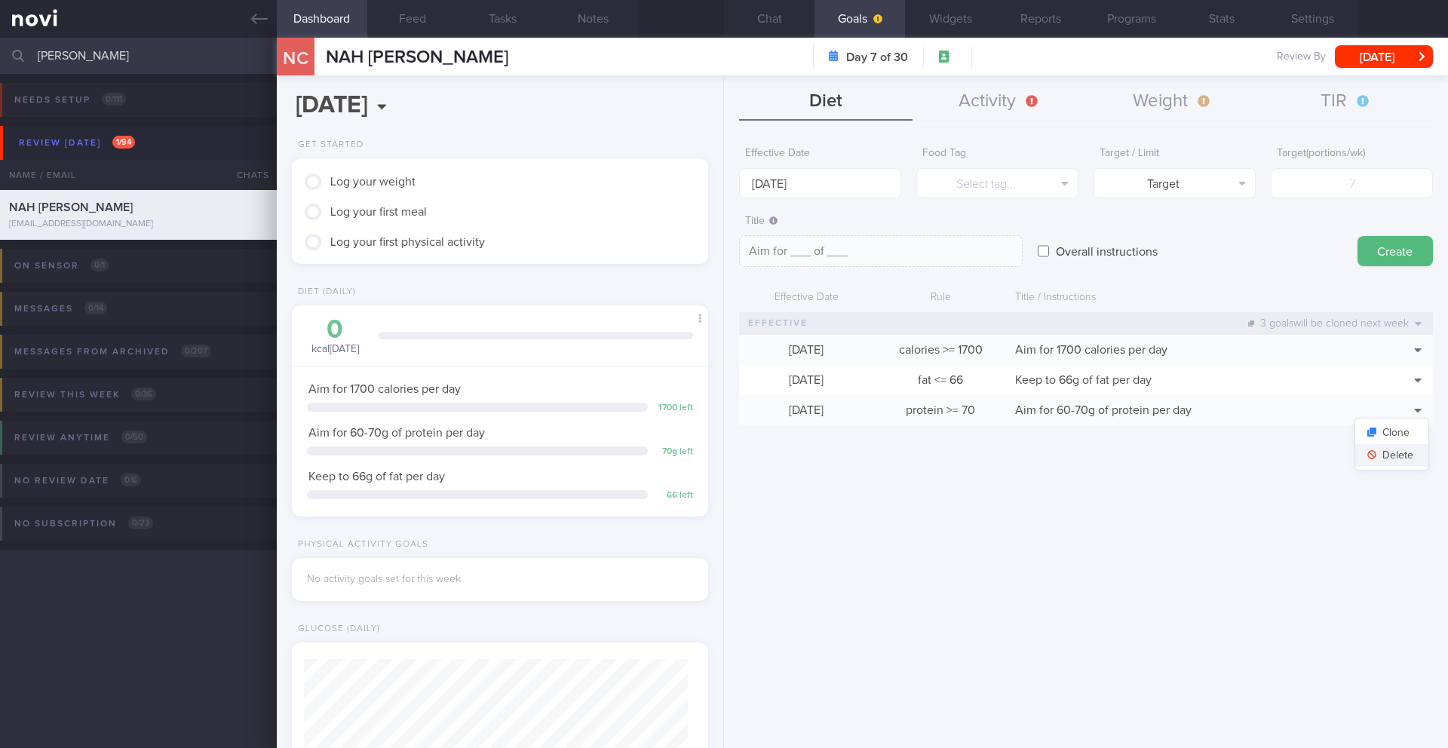
click at [1400, 456] on button "Delete" at bounding box center [1391, 455] width 73 height 23
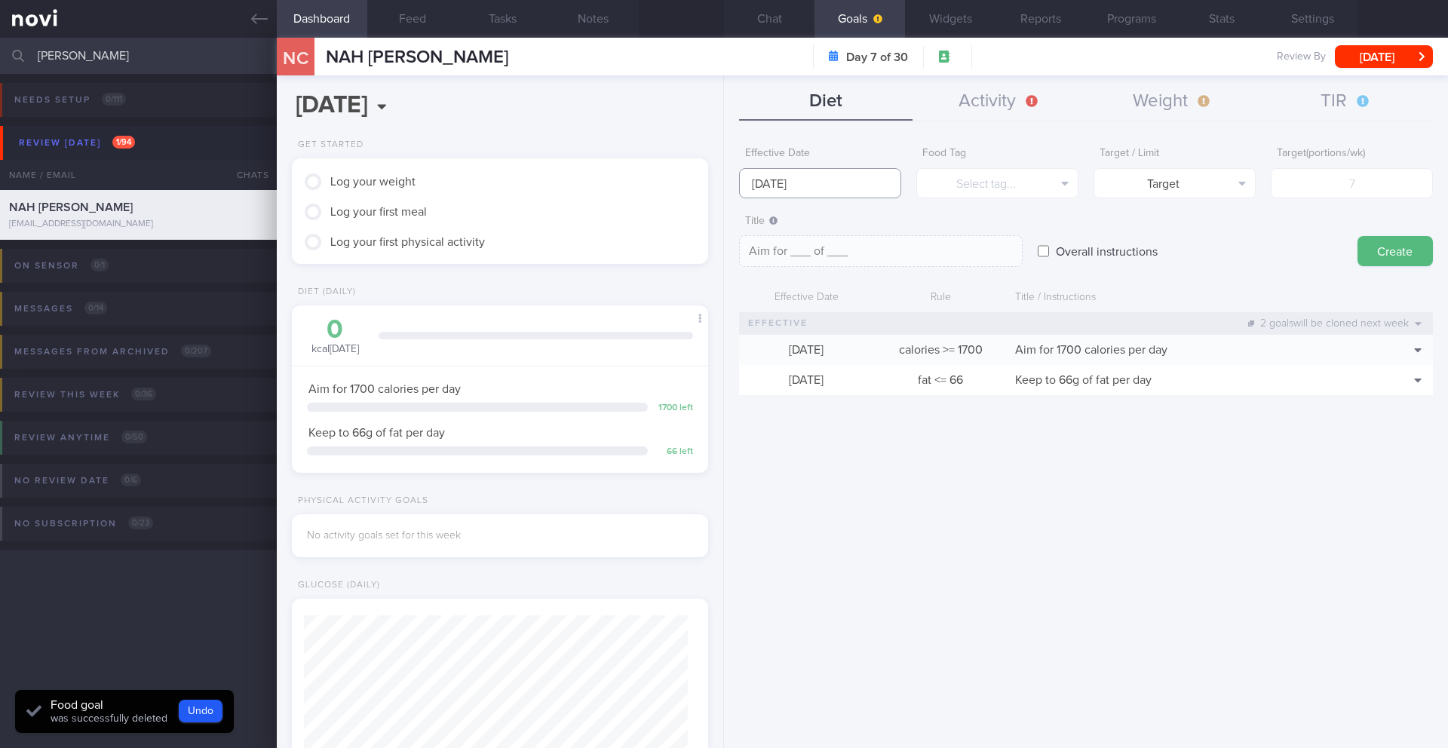
click at [789, 182] on input "[DATE]" at bounding box center [820, 183] width 162 height 30
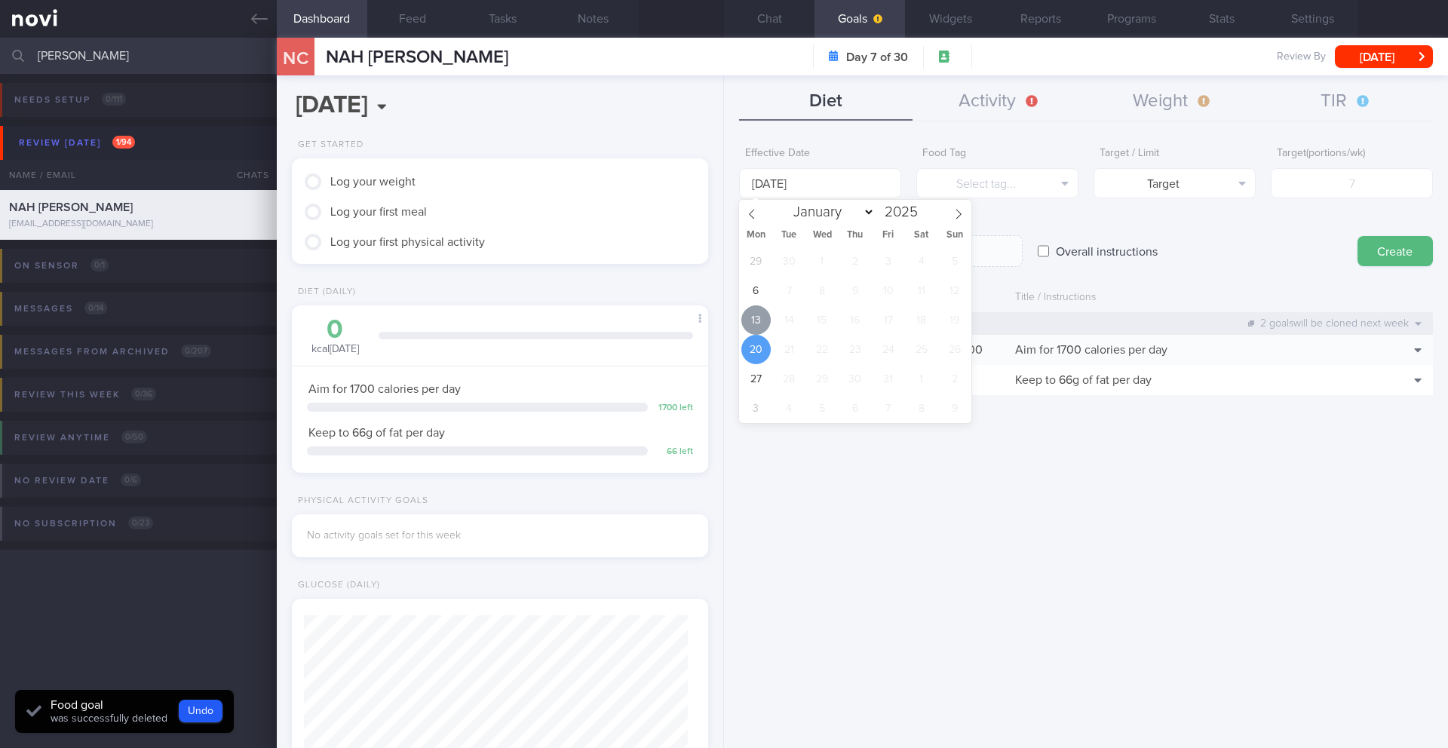
click at [757, 306] on span "13" at bounding box center [755, 319] width 29 height 29
type input "[DATE]"
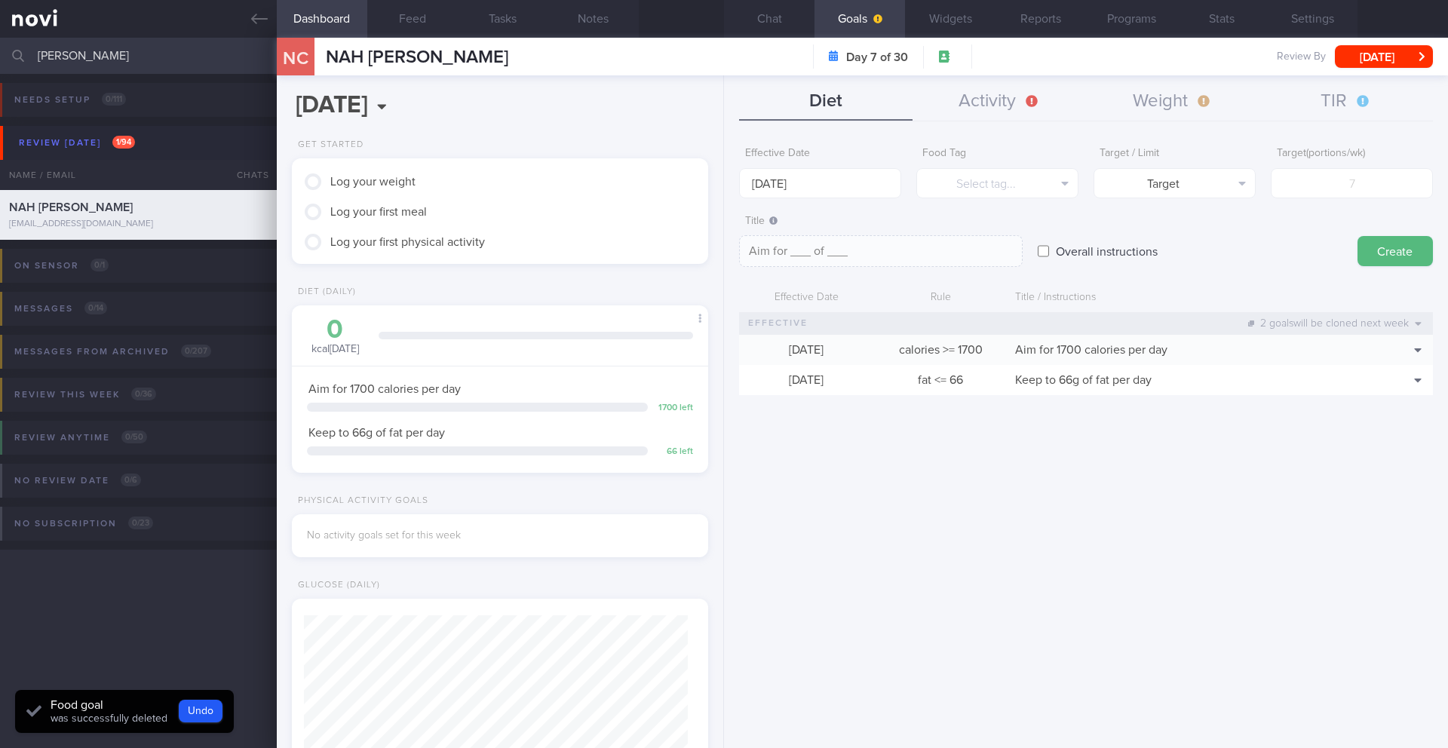
click at [1081, 176] on div "Effective Date [DATE] Food Tag Select tag... Select tag... Calories Carbs Prote…" at bounding box center [1086, 169] width 694 height 59
click at [1065, 182] on button "Select tag..." at bounding box center [997, 183] width 162 height 30
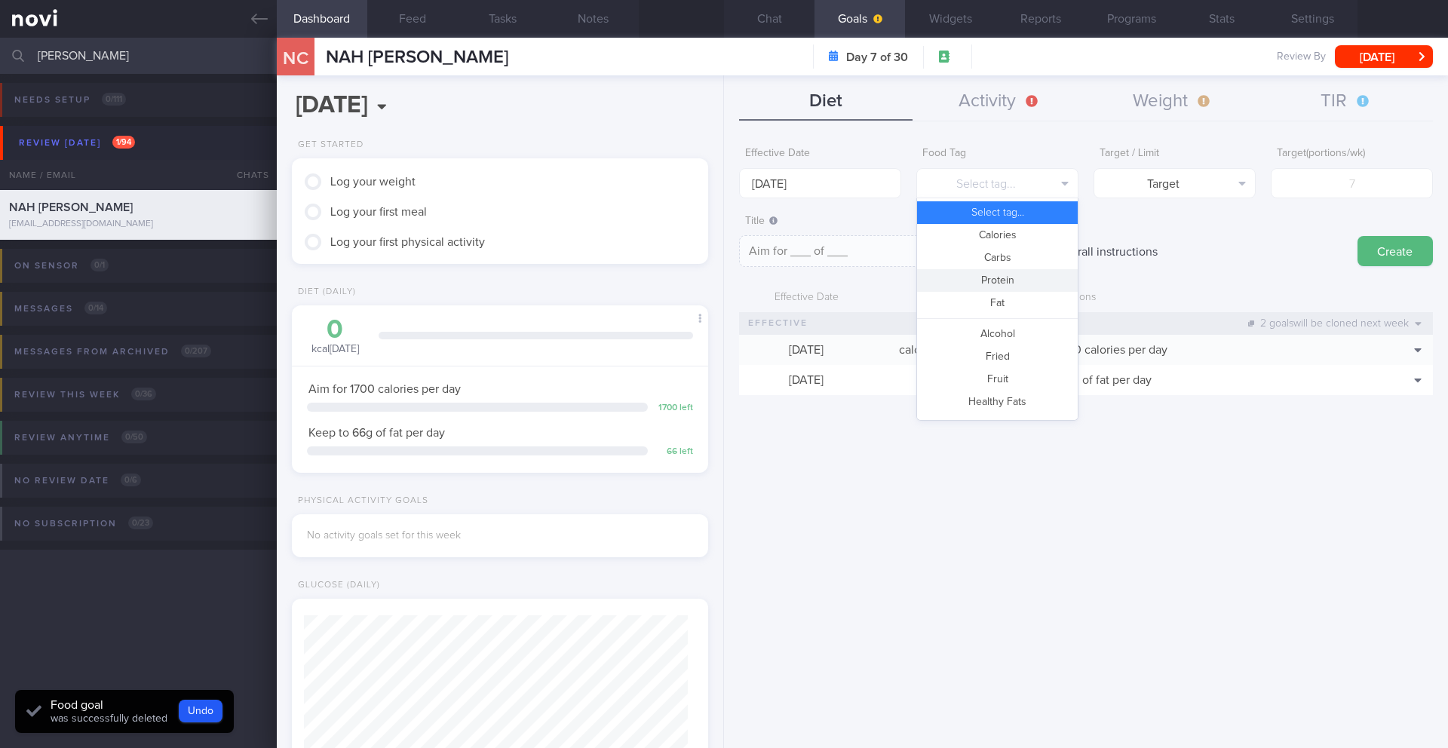
click at [1007, 279] on button "Protein" at bounding box center [997, 280] width 161 height 23
type textarea "Aim for __g of protein per day"
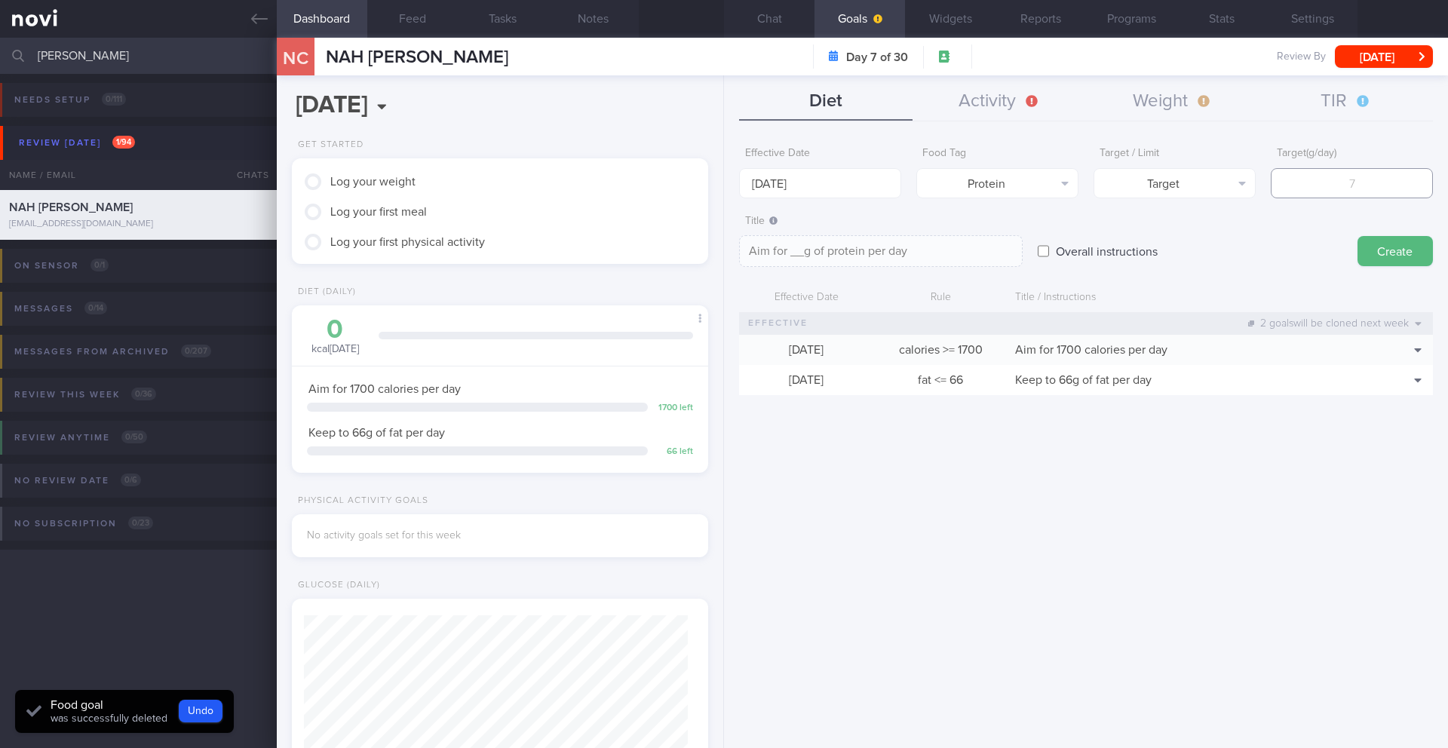
click at [1341, 184] on input "number" at bounding box center [1352, 183] width 162 height 30
type input "7"
type textarea "Aim for 7g of protein per day"
type input "70"
type textarea "Aim for 70g of protein per day"
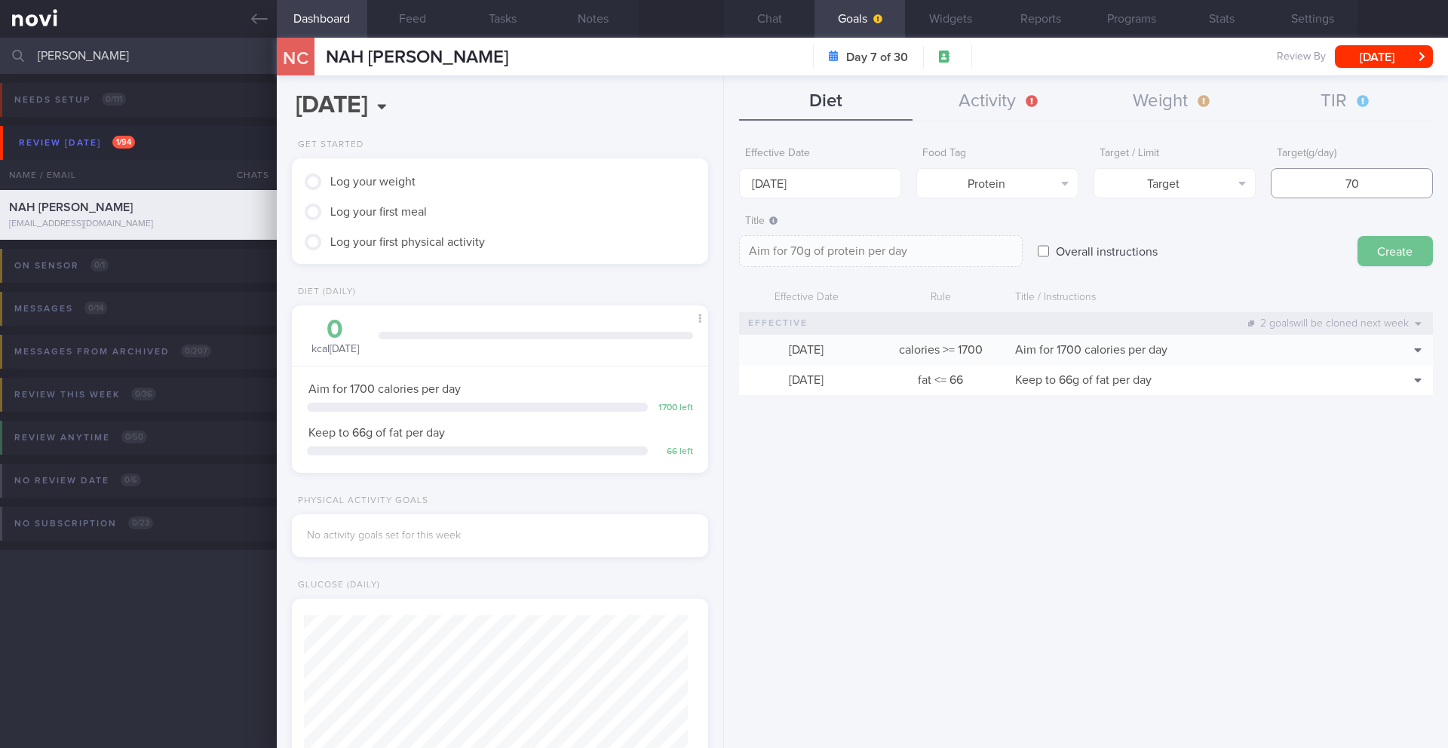
type input "70"
click at [1412, 253] on button "Create" at bounding box center [1394, 251] width 75 height 30
type input "[DATE]"
type textarea "Aim for ___ of ___"
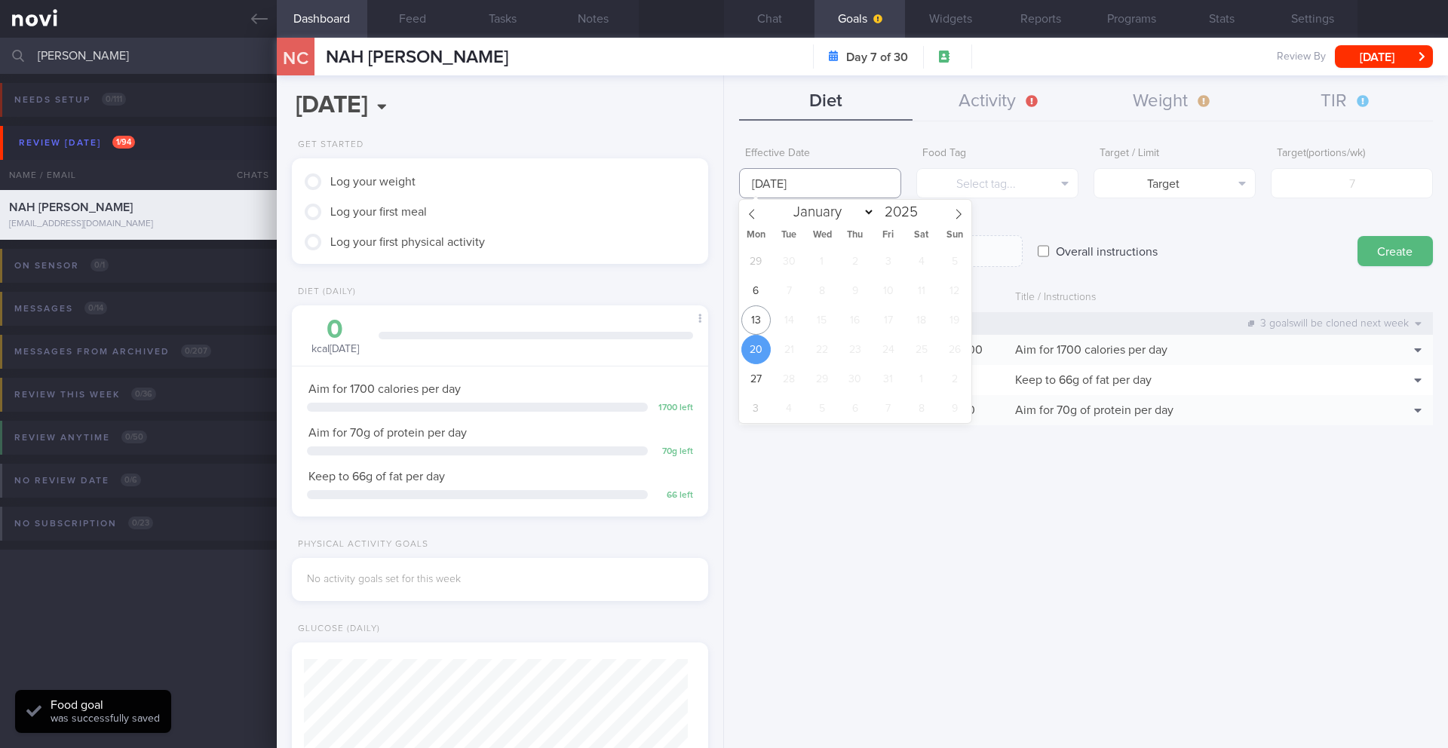
click at [765, 181] on input "[DATE]" at bounding box center [820, 183] width 162 height 30
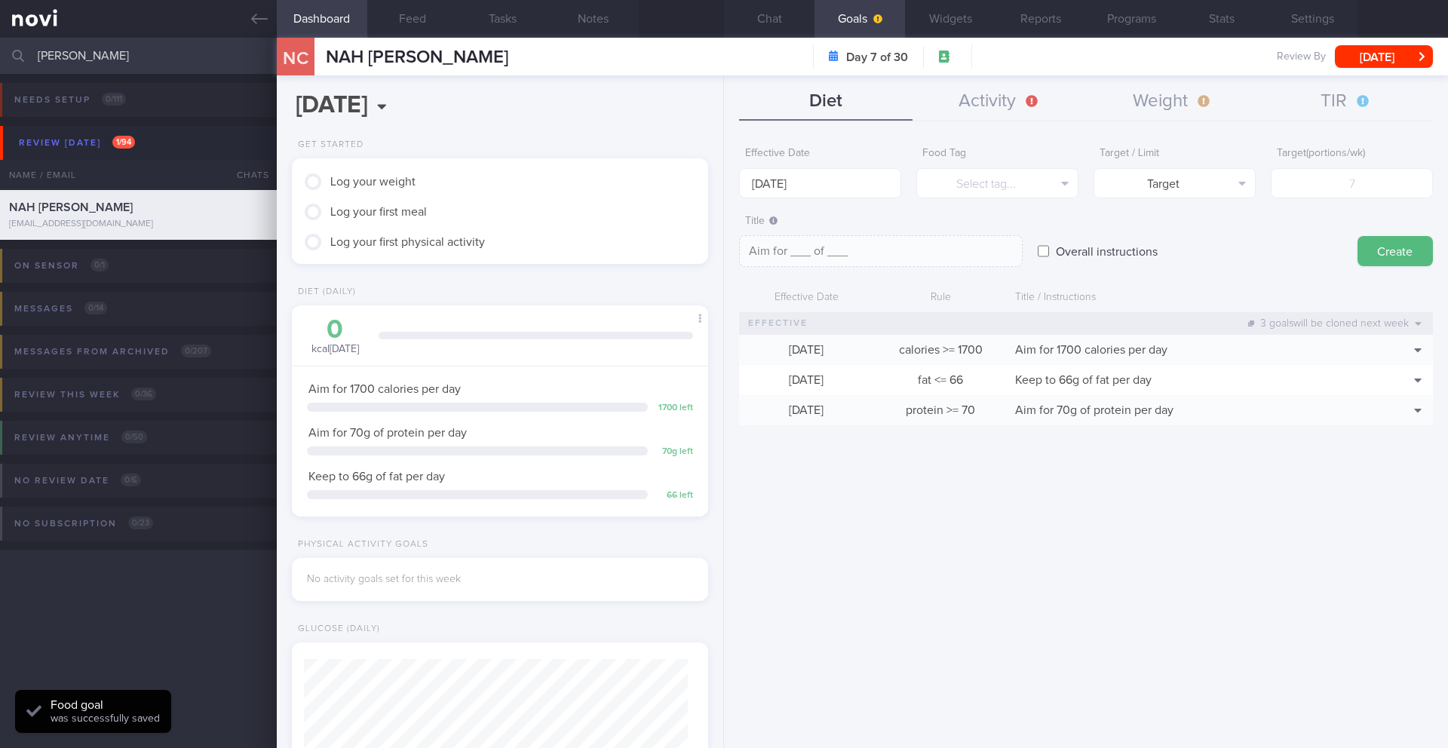
click at [970, 511] on div "Effective Date [DATE] Food Tag Select tag... Select tag... Calories Carbs Prote…" at bounding box center [1086, 438] width 724 height 620
click at [785, 181] on input "[DATE]" at bounding box center [820, 183] width 162 height 30
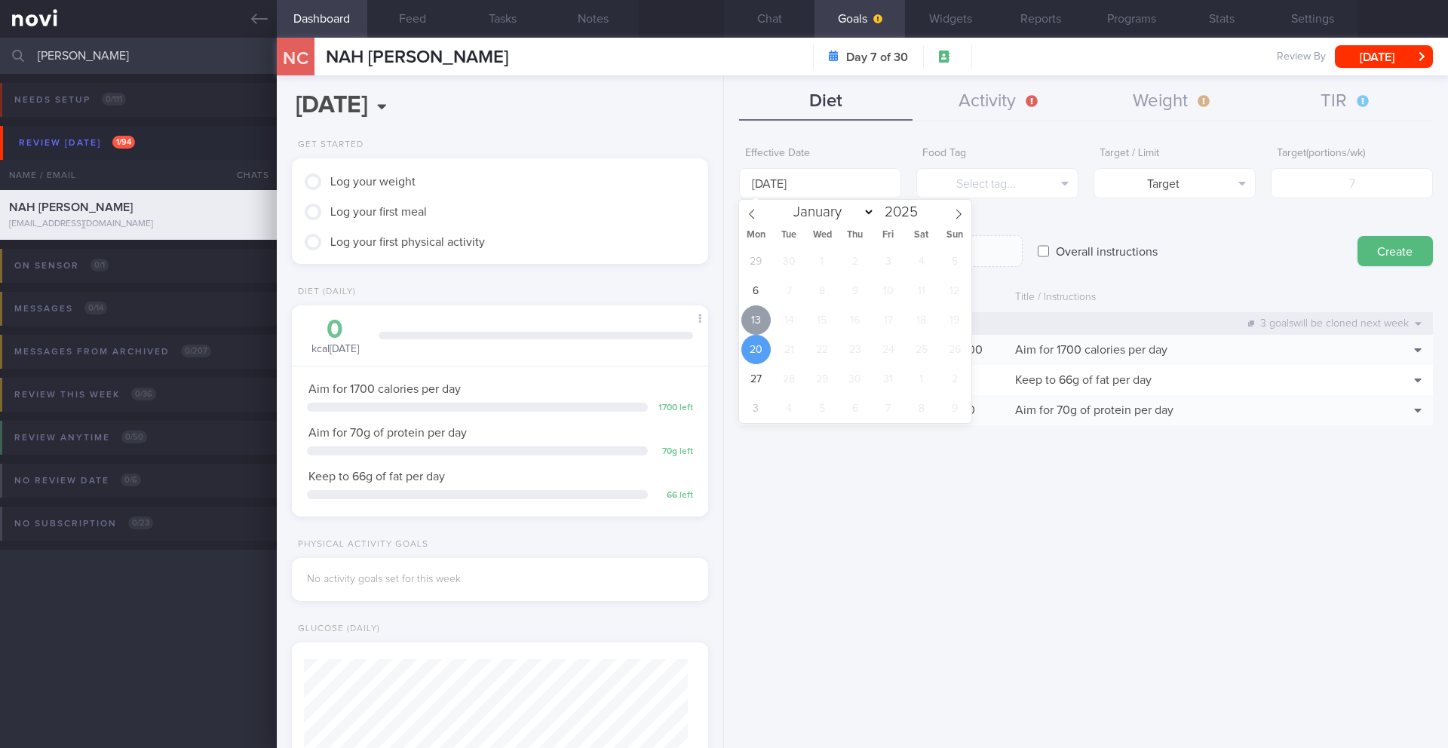
click at [759, 318] on span "13" at bounding box center [755, 319] width 29 height 29
type input "[DATE]"
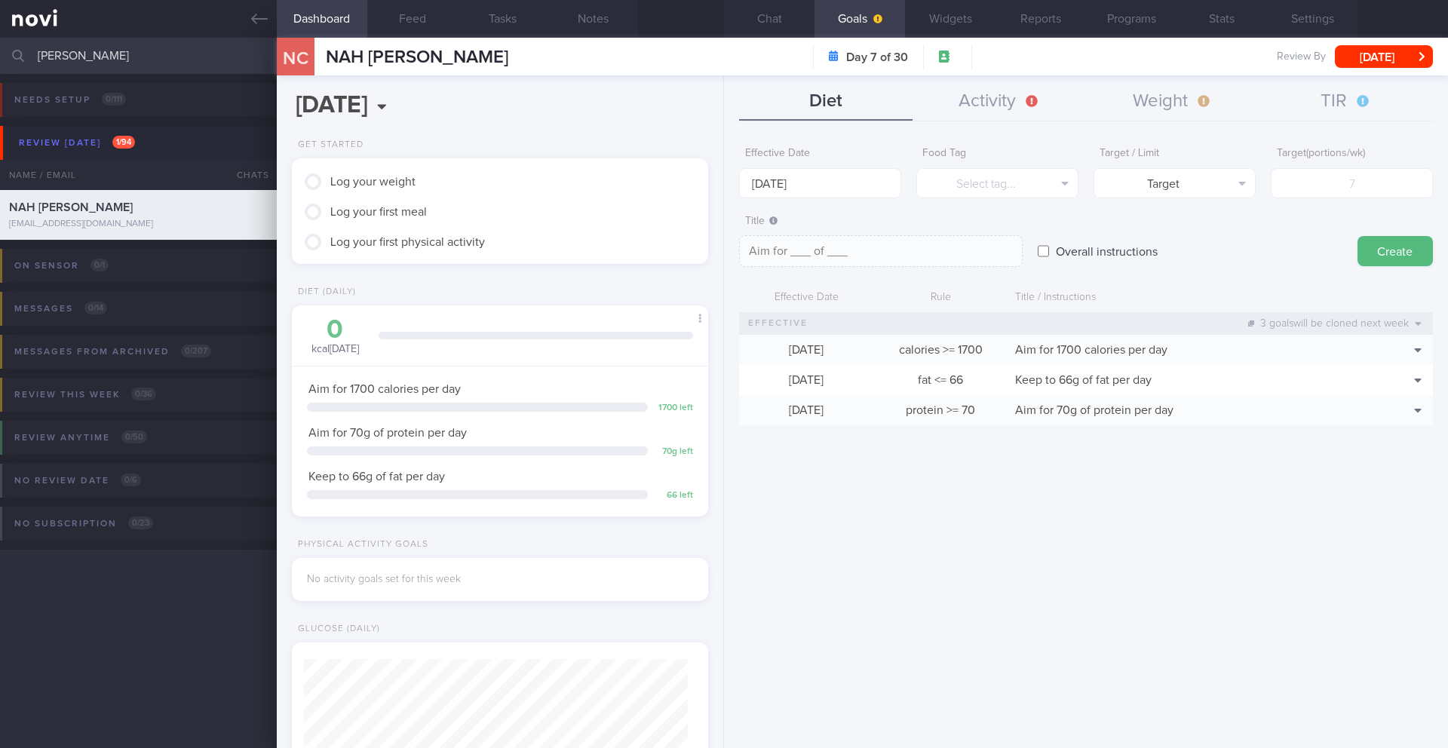
click at [940, 201] on form "Effective Date [DATE] Food Tag Select tag... Select tag... Calories Carbs Prote…" at bounding box center [1086, 290] width 694 height 301
click at [940, 187] on button "Select tag..." at bounding box center [997, 183] width 162 height 30
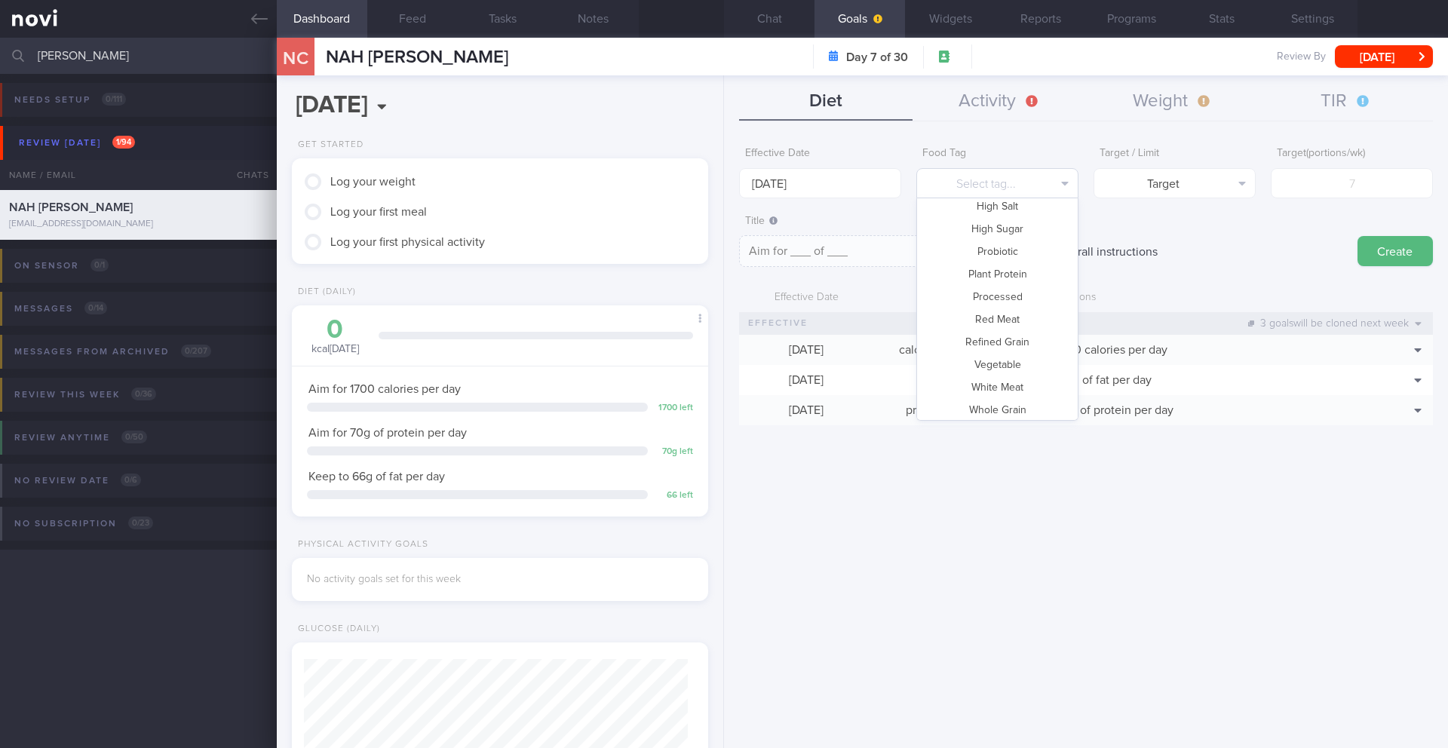
scroll to position [449, 0]
click at [1015, 405] on button "Whole Grain" at bounding box center [997, 405] width 161 height 23
type textarea "Aim for __ portions of whole grains per week"
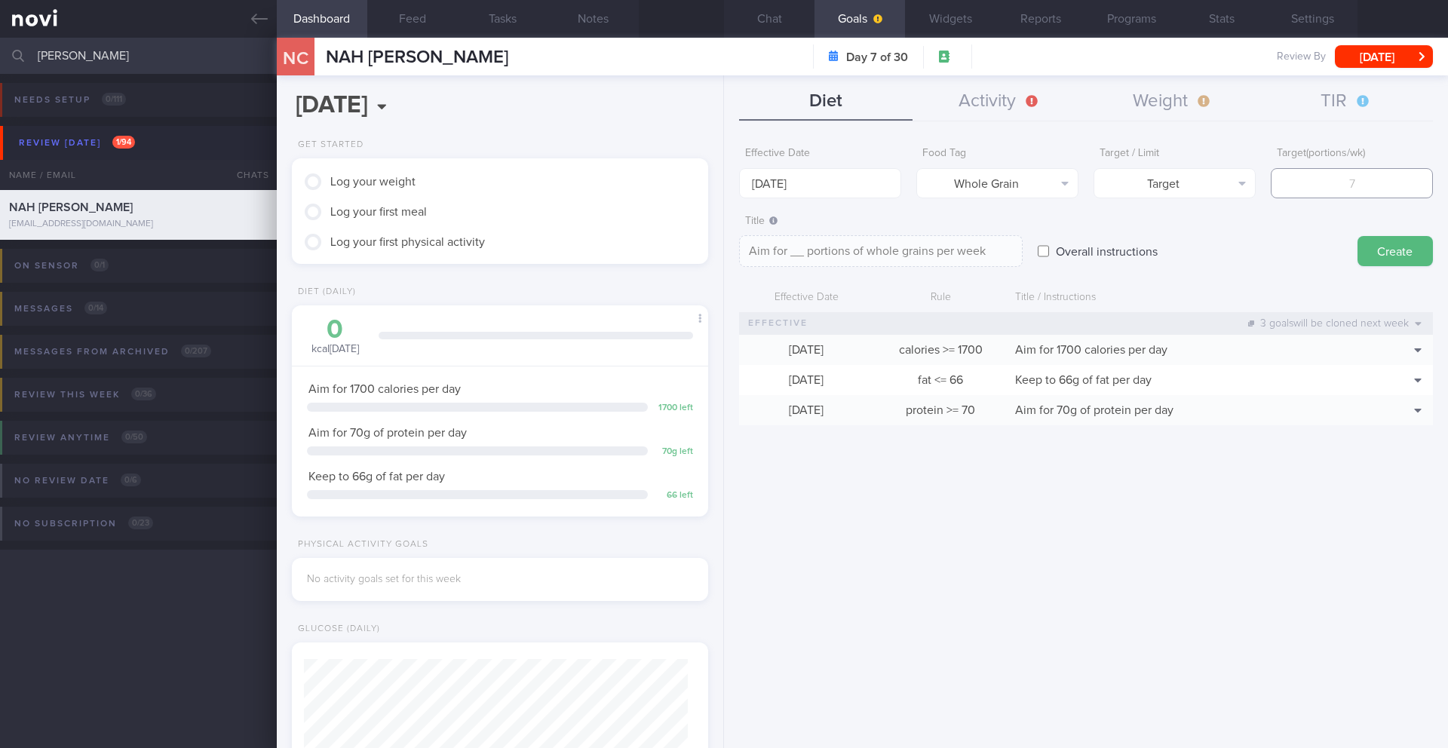
click at [1316, 173] on input "number" at bounding box center [1352, 183] width 162 height 30
type input "7"
type textarea "Aim for 7 portions of whole grains per week"
type input "7"
click at [996, 244] on textarea "Aim for 7 portions of whole grains per week" at bounding box center [881, 251] width 284 height 32
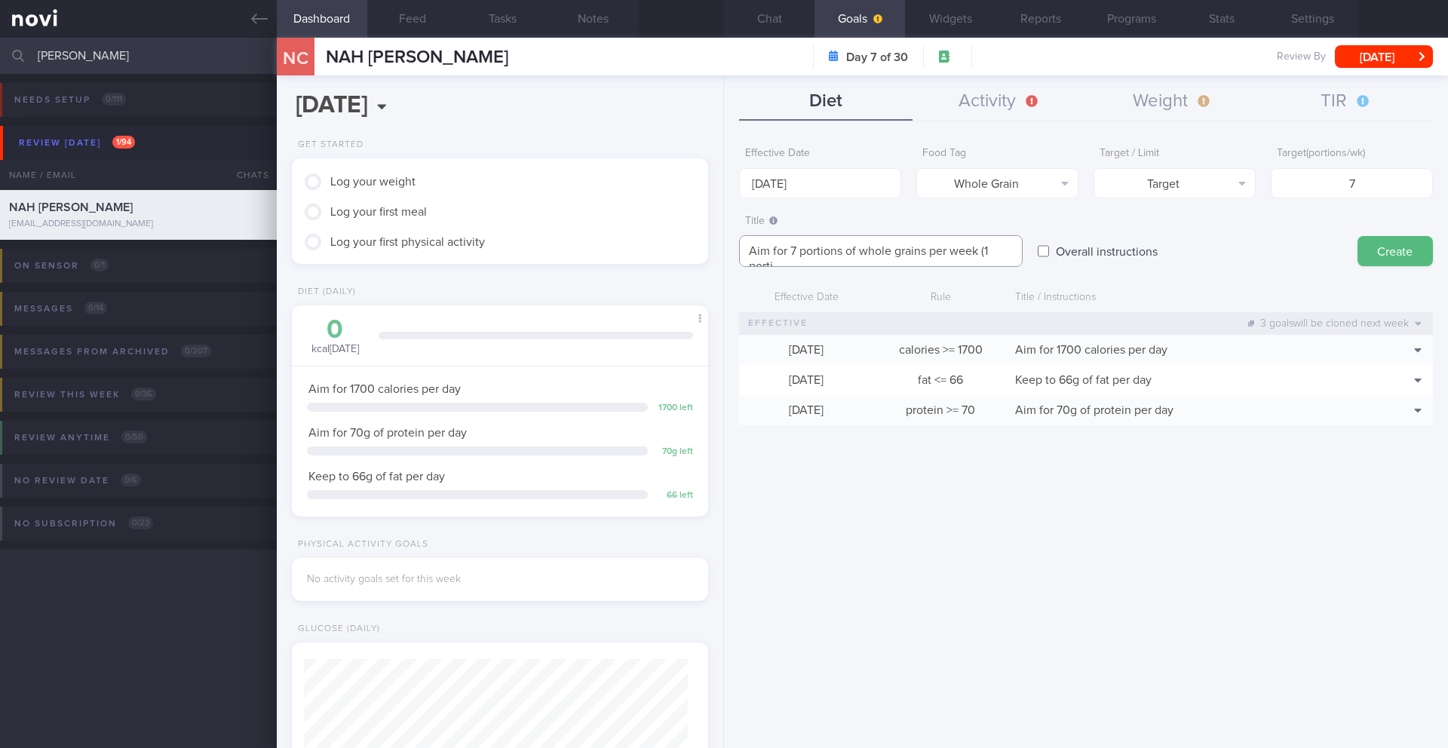
scroll to position [0, 0]
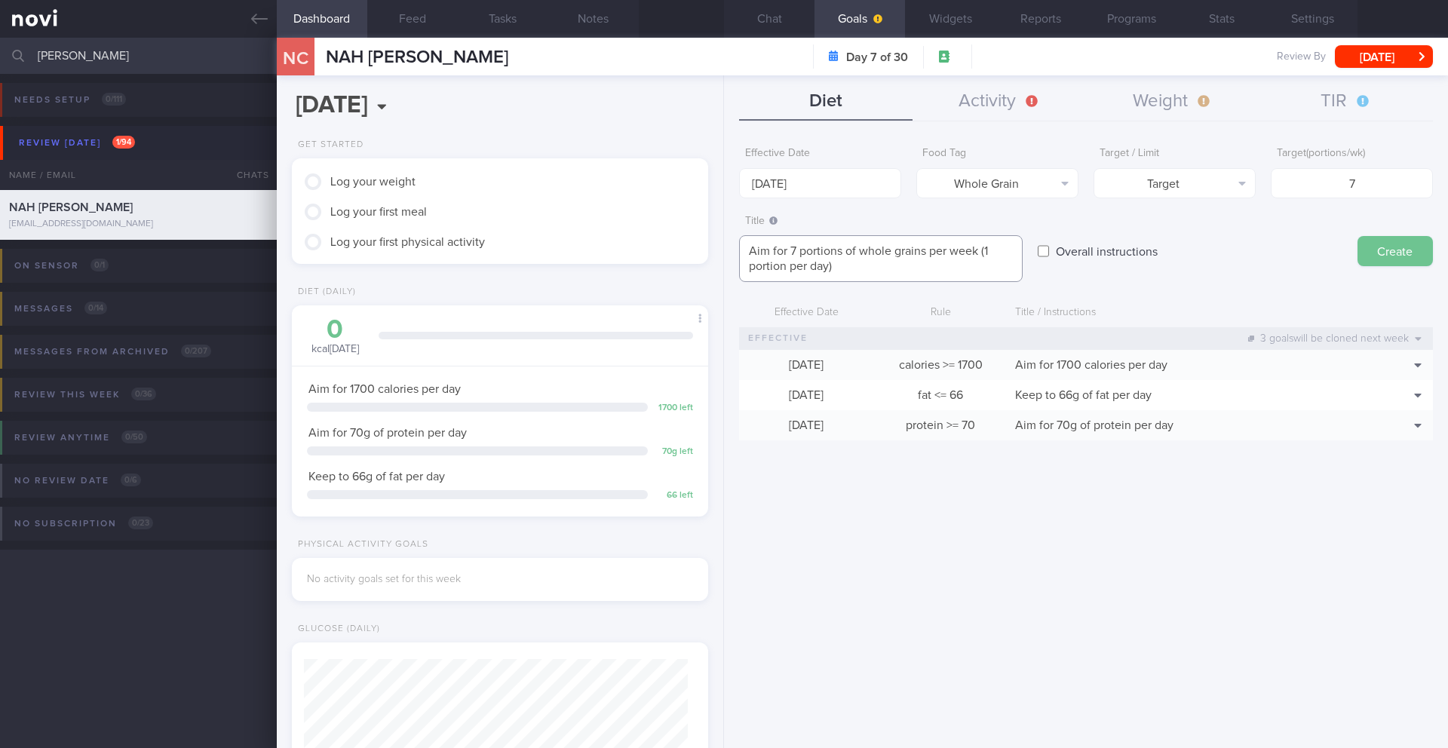
type textarea "Aim for 7 portions of whole grains per week (1 portion per day)"
click at [1367, 241] on button "Create" at bounding box center [1394, 251] width 75 height 30
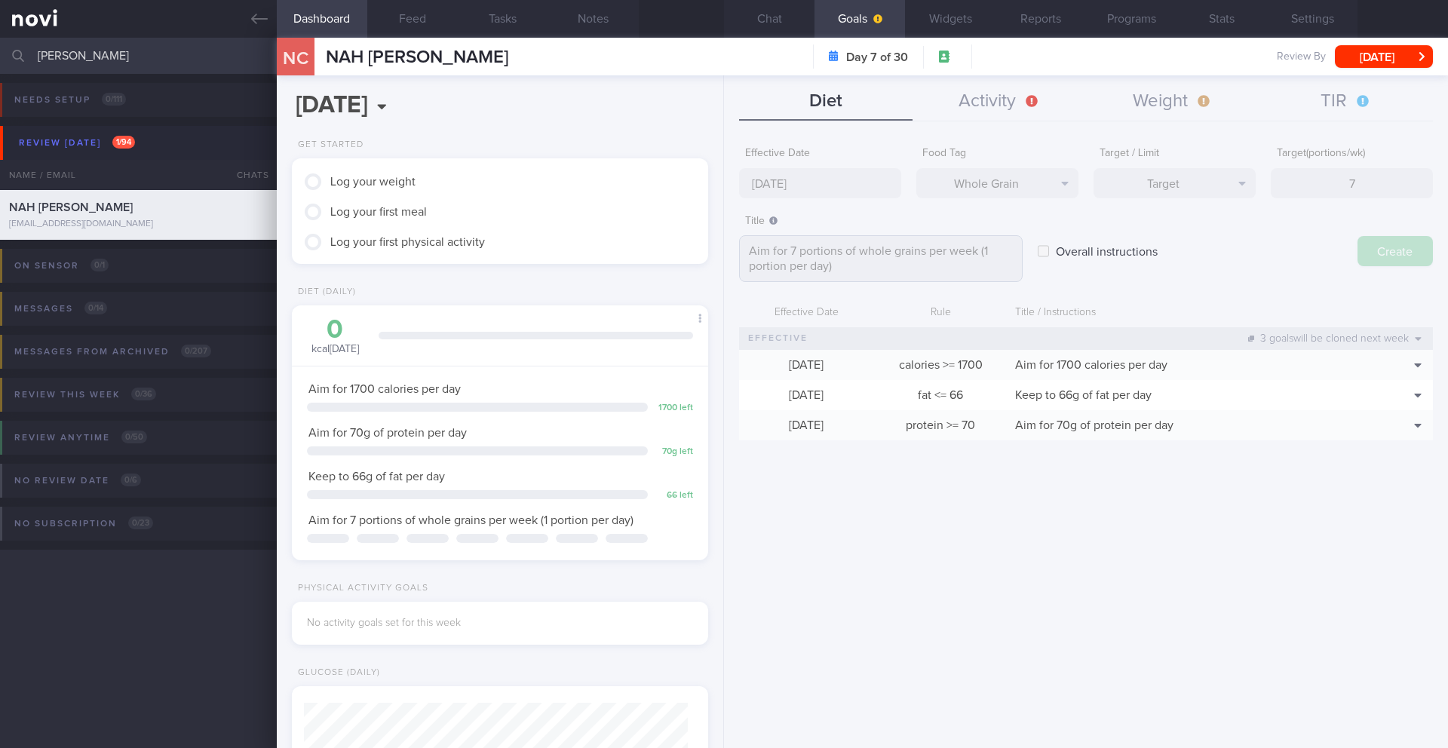
type input "[DATE]"
type textarea "Aim for ___ of ___"
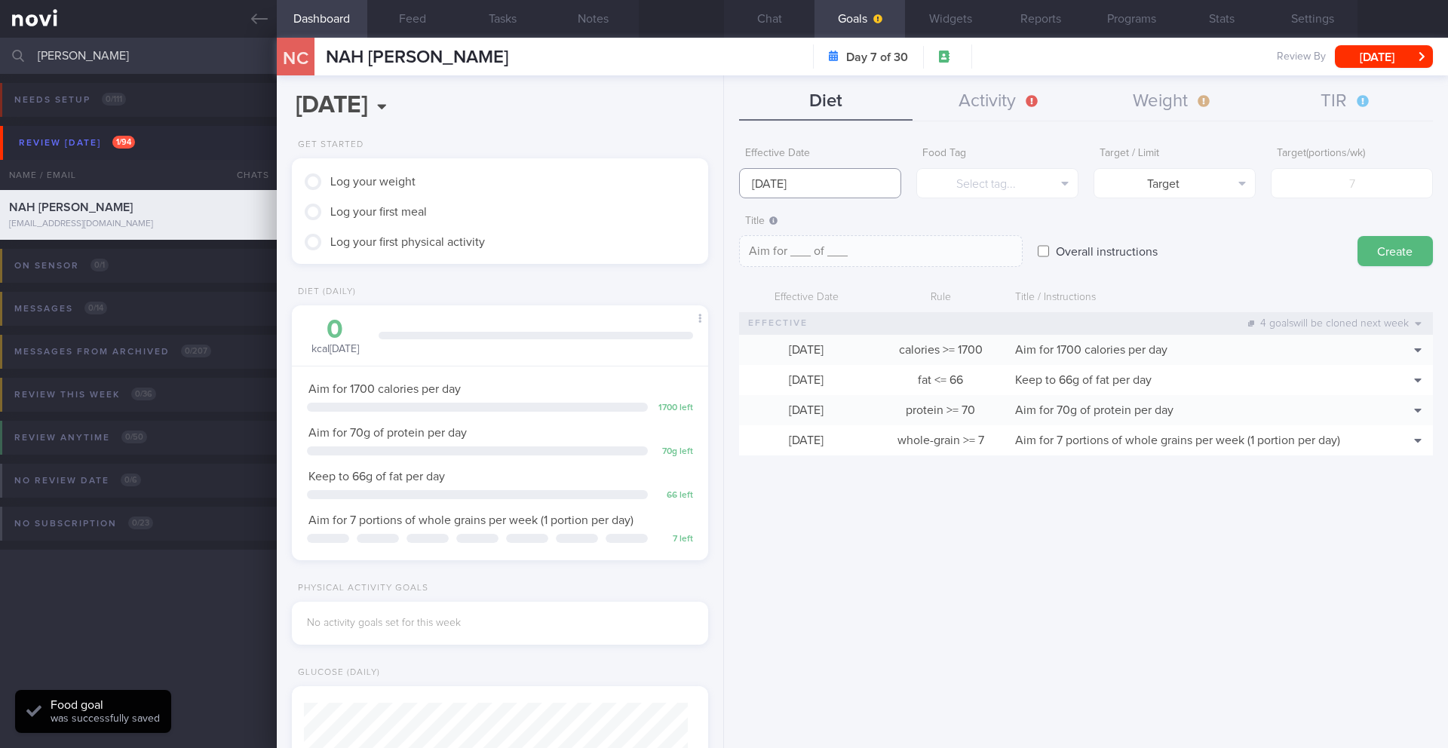
drag, startPoint x: 815, startPoint y: 191, endPoint x: 805, endPoint y: 198, distance: 11.9
click at [815, 191] on body "You are offline! Some functionality will be unavailable Patients New Users Coac…" at bounding box center [724, 374] width 1448 height 748
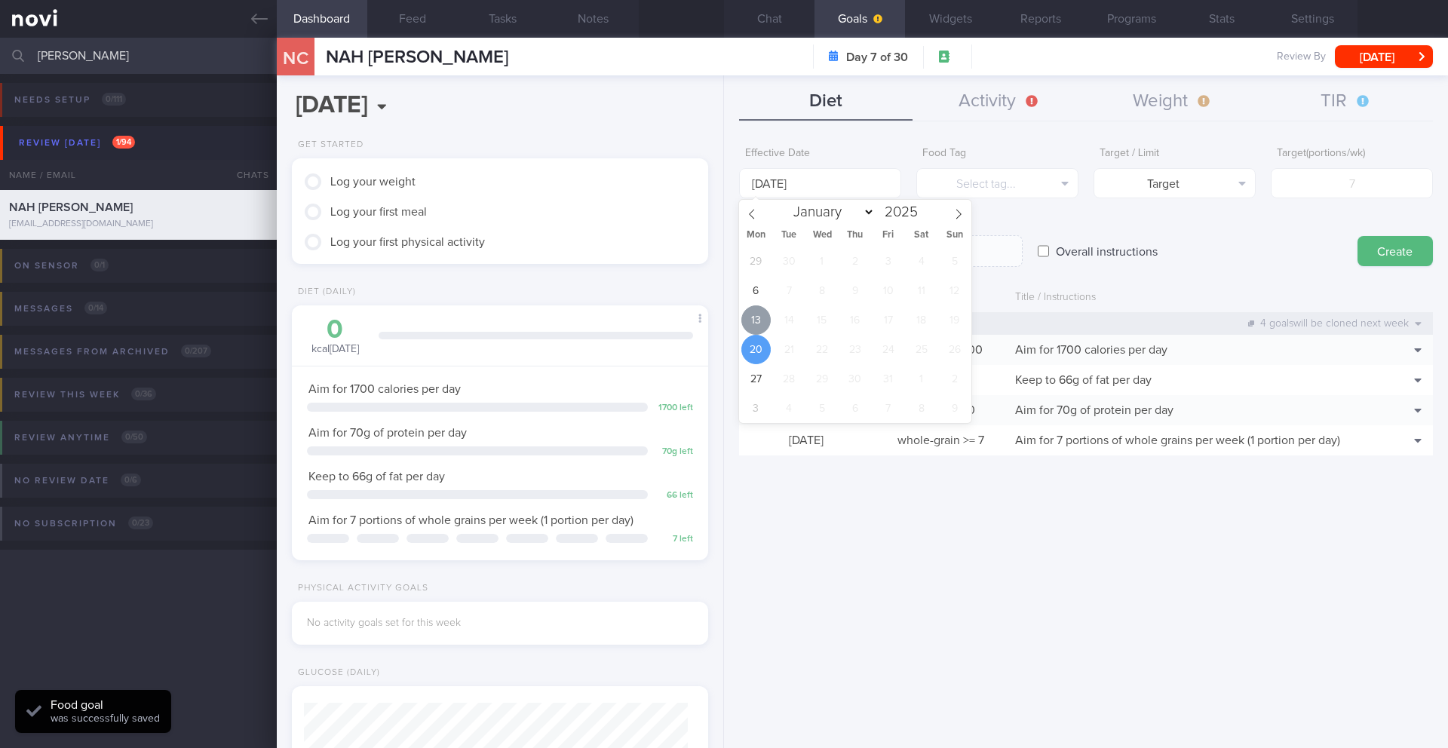
click at [756, 311] on span "13" at bounding box center [755, 319] width 29 height 29
type input "[DATE]"
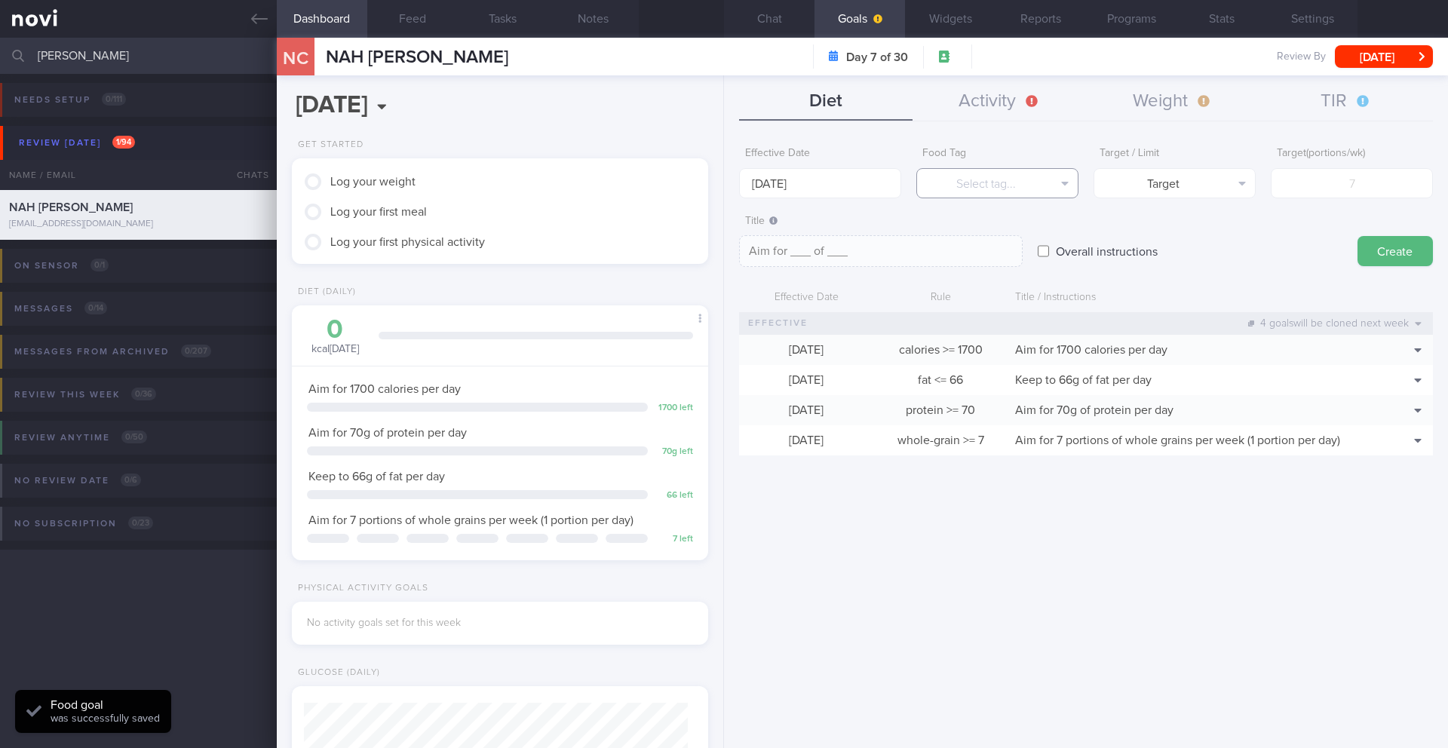
click at [929, 197] on button "Select tag..." at bounding box center [997, 183] width 162 height 30
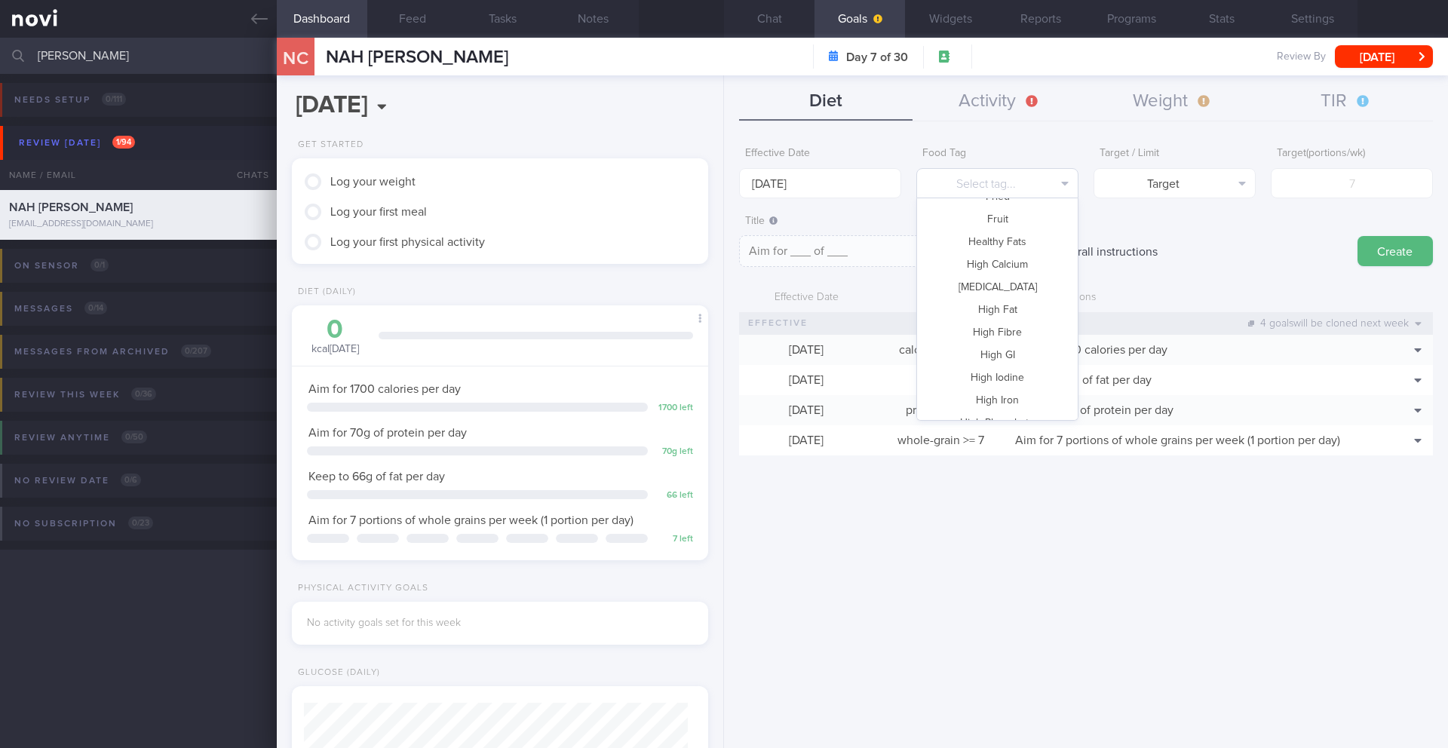
scroll to position [143, 0]
click at [992, 230] on button "Fruit" at bounding box center [997, 236] width 161 height 23
type textarea "Aim for __ portions of fruits per week"
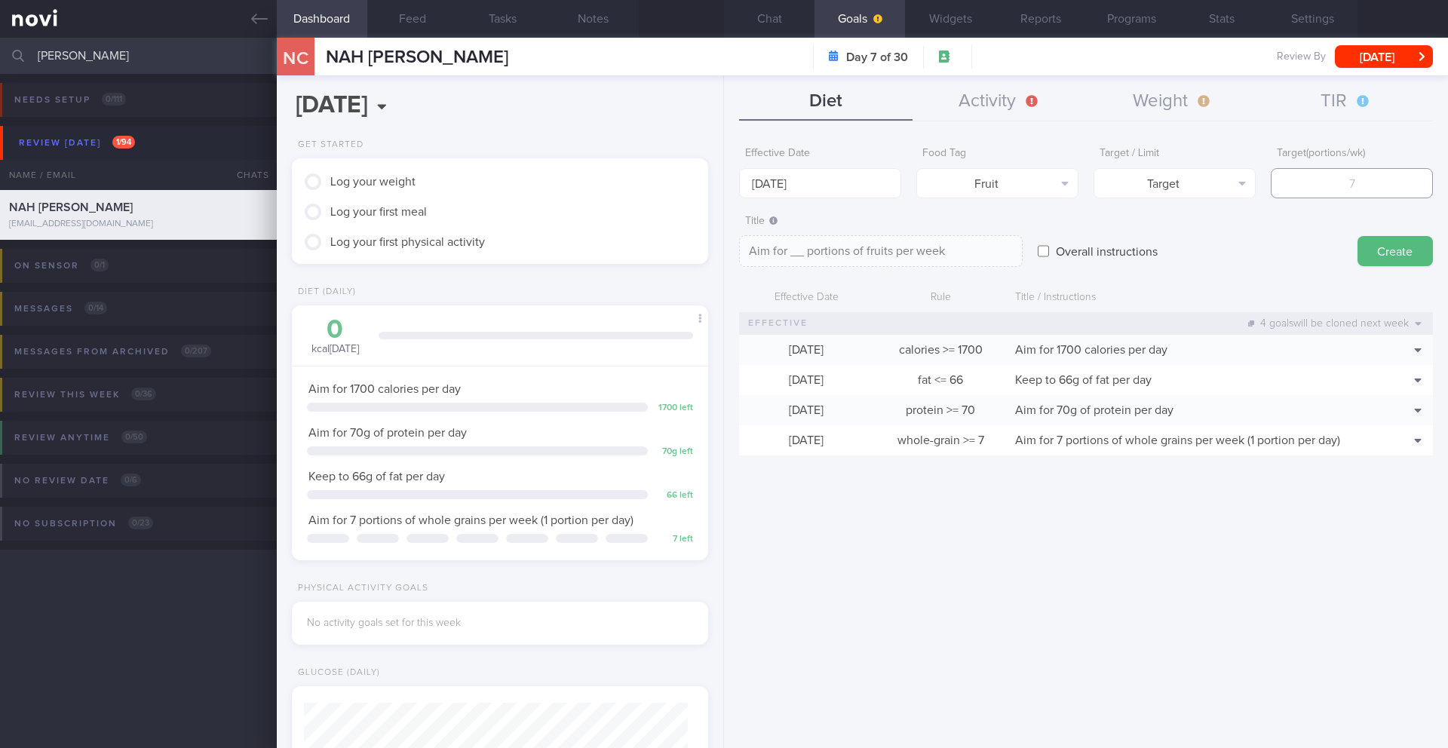
click at [1297, 198] on input "number" at bounding box center [1352, 183] width 162 height 30
type input "1"
type textarea "Aim for 1 portions of fruits per week"
type input "14"
type textarea "Aim for 14 portions of fruits per week"
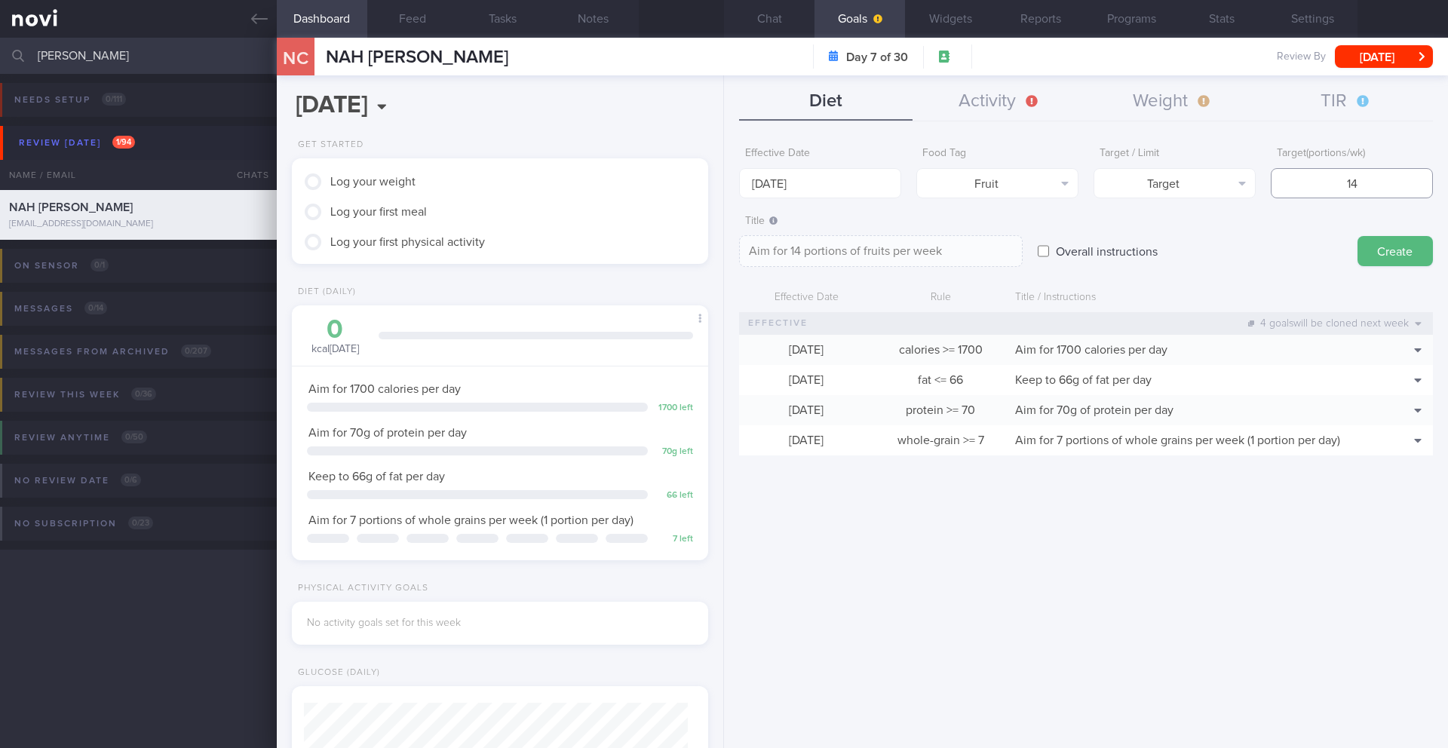
type input "14"
click at [996, 255] on textarea "Aim for 14 portions of fruits per week" at bounding box center [881, 251] width 284 height 32
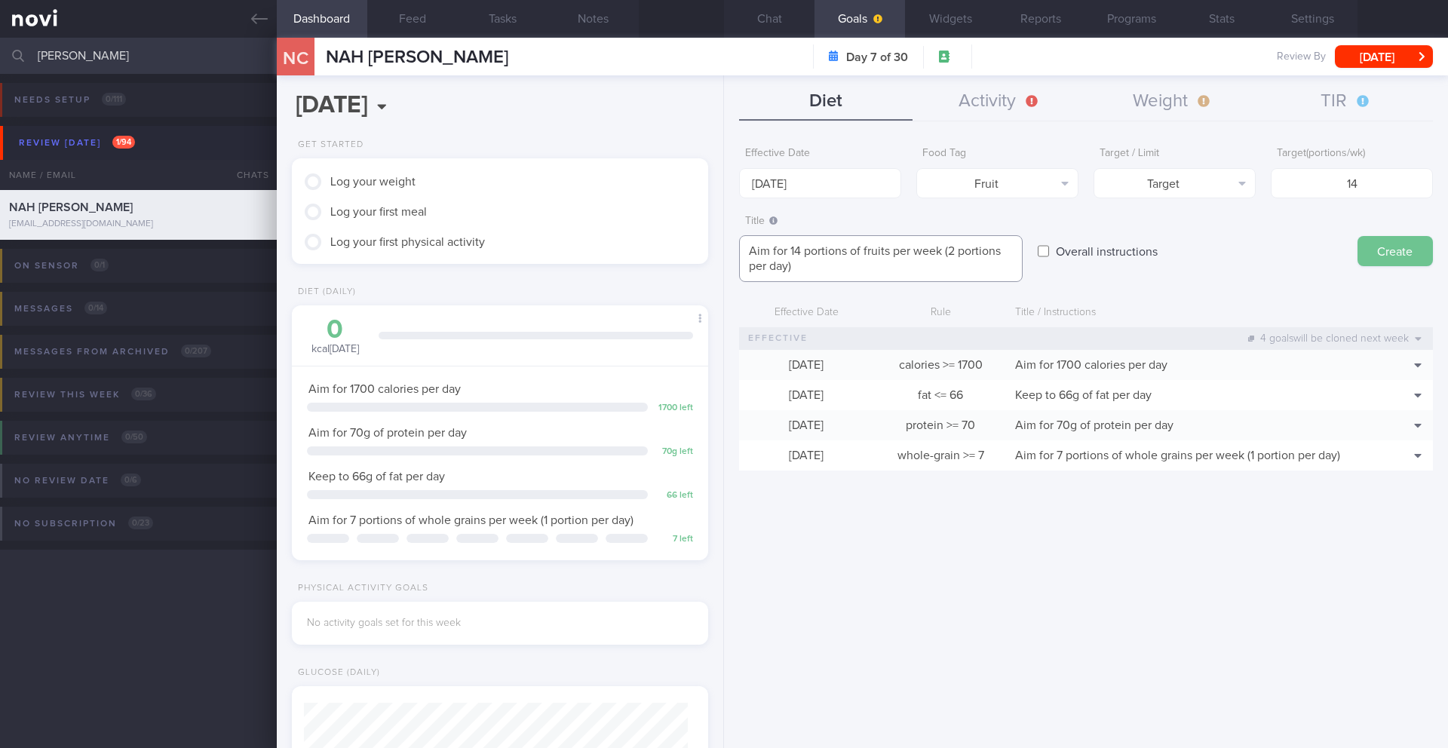
type textarea "Aim for 14 portions of fruits per week (2 portions per day)"
click at [1371, 256] on button "Create" at bounding box center [1394, 251] width 75 height 30
type input "[DATE]"
type textarea "Aim for ___ of ___"
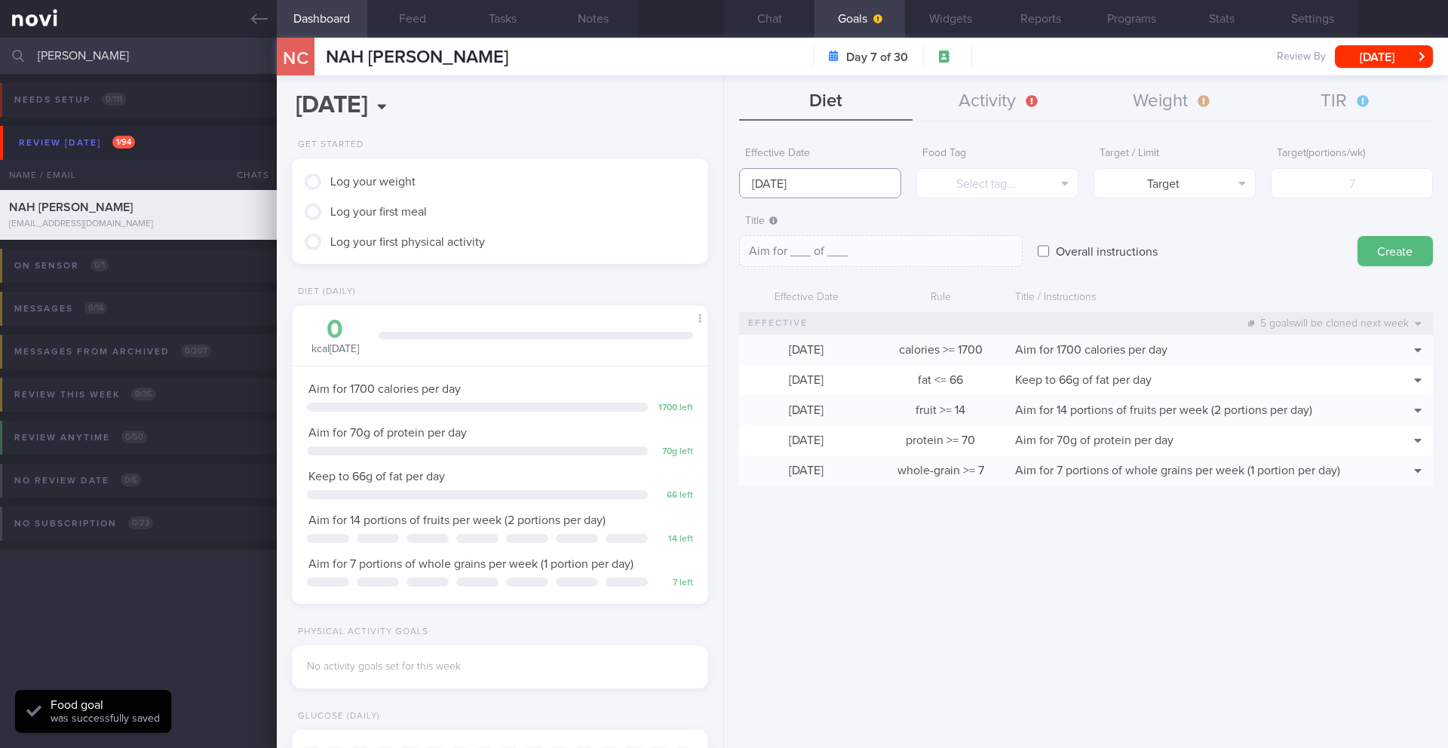
click at [814, 192] on body "You are offline! Some functionality will be unavailable Patients New Users Coac…" at bounding box center [724, 374] width 1448 height 748
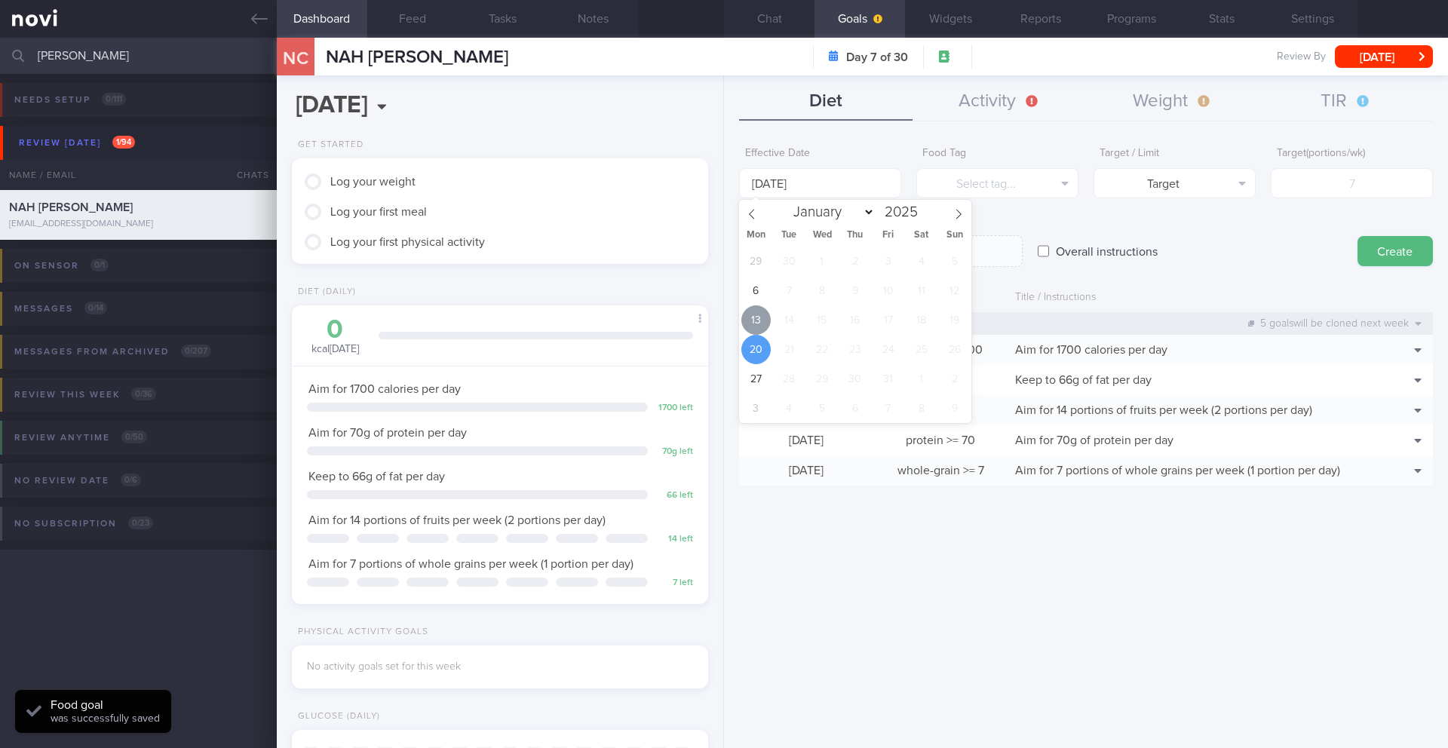
click at [748, 313] on span "13" at bounding box center [755, 319] width 29 height 29
type input "[DATE]"
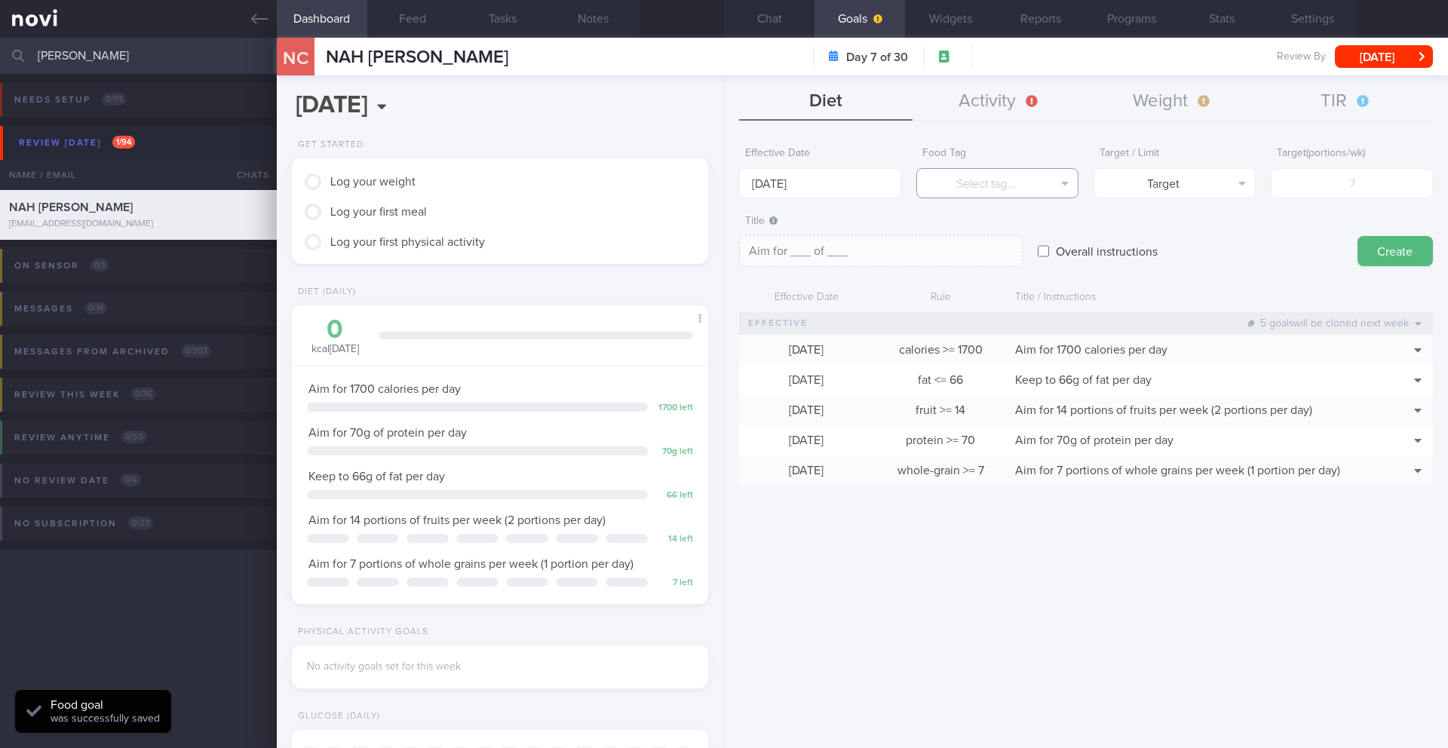
click at [952, 181] on button "Select tag..." at bounding box center [997, 183] width 162 height 30
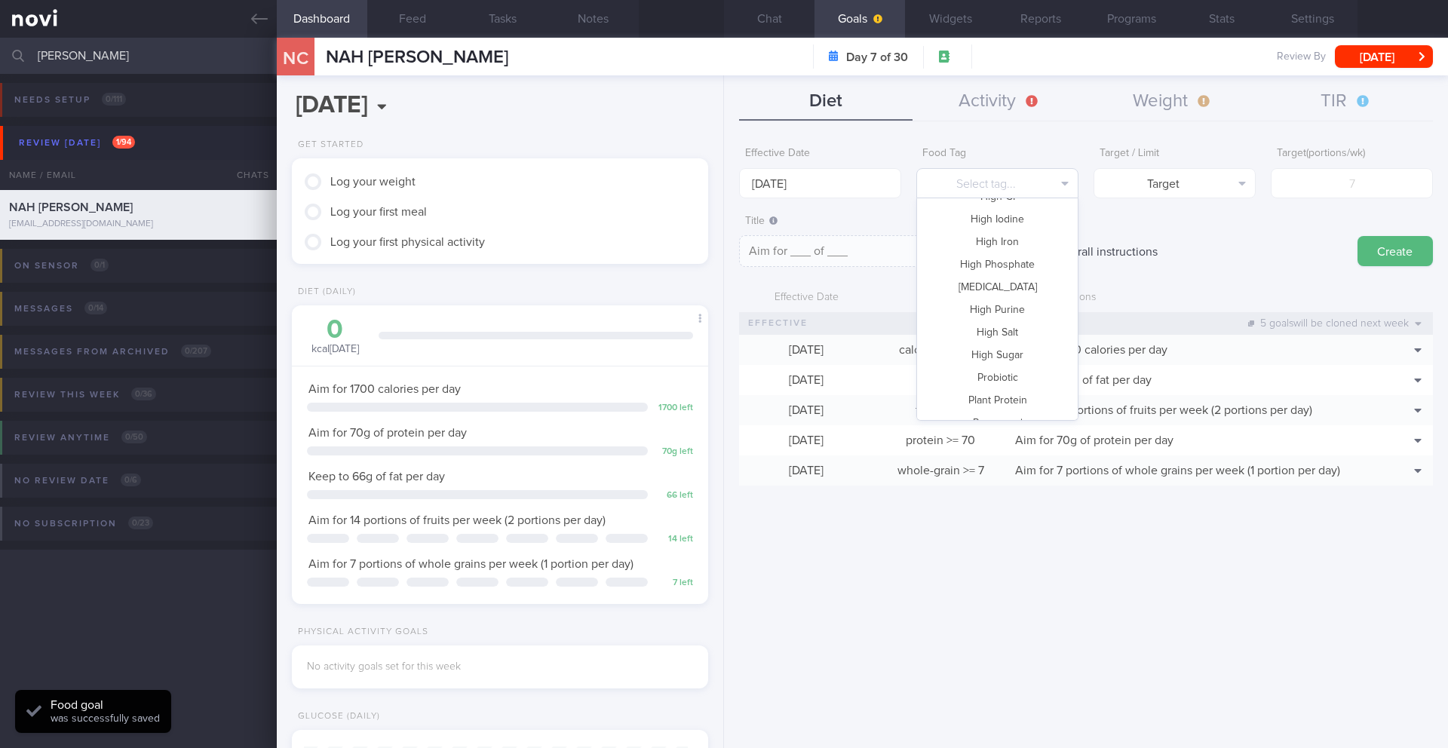
scroll to position [449, 0]
click at [974, 359] on button "Vegetable" at bounding box center [997, 360] width 161 height 23
type textarea "Aim for __ portions of vegetables per week"
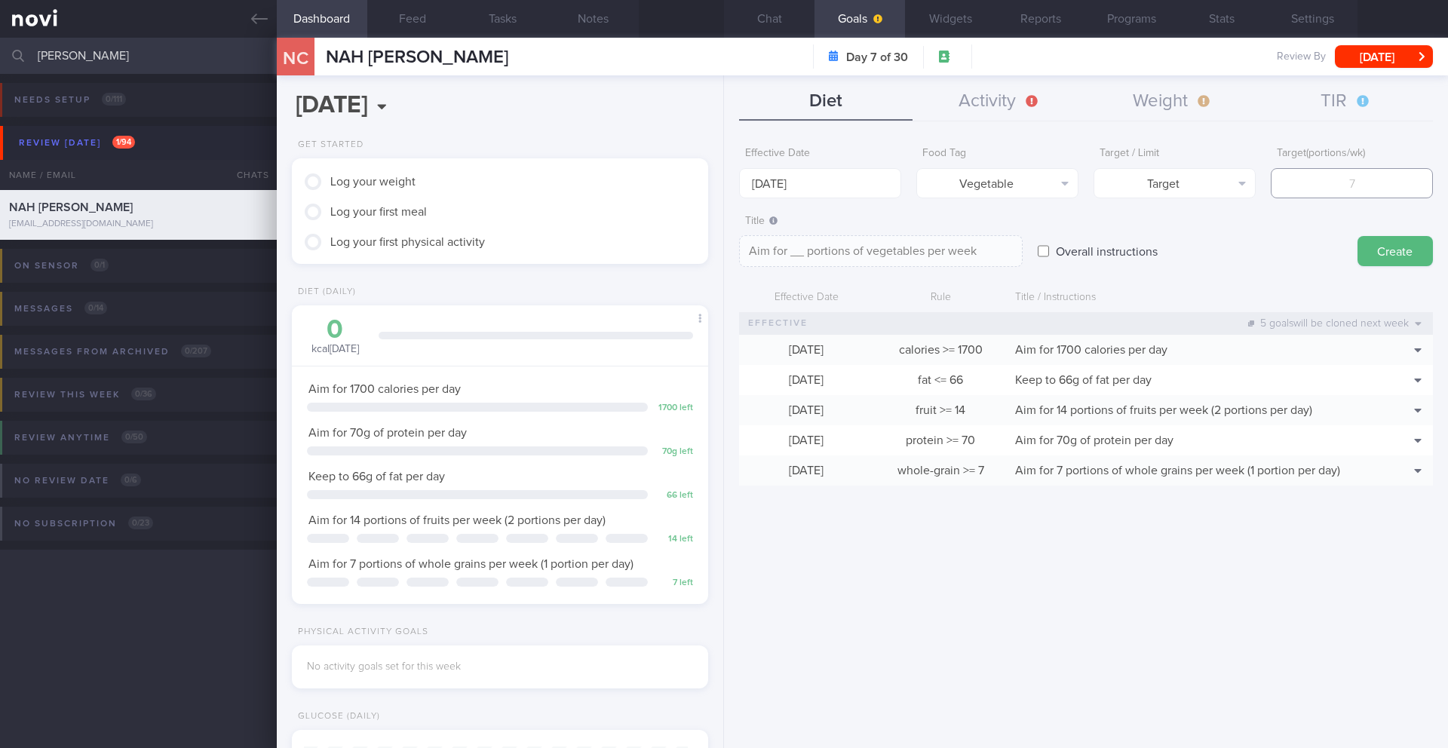
click at [1375, 191] on input "number" at bounding box center [1352, 183] width 162 height 30
type input "1"
type textarea "Aim for 1 portions of vegetables per week"
type input "12"
type textarea "Aim for 12 portions of vegetables per week"
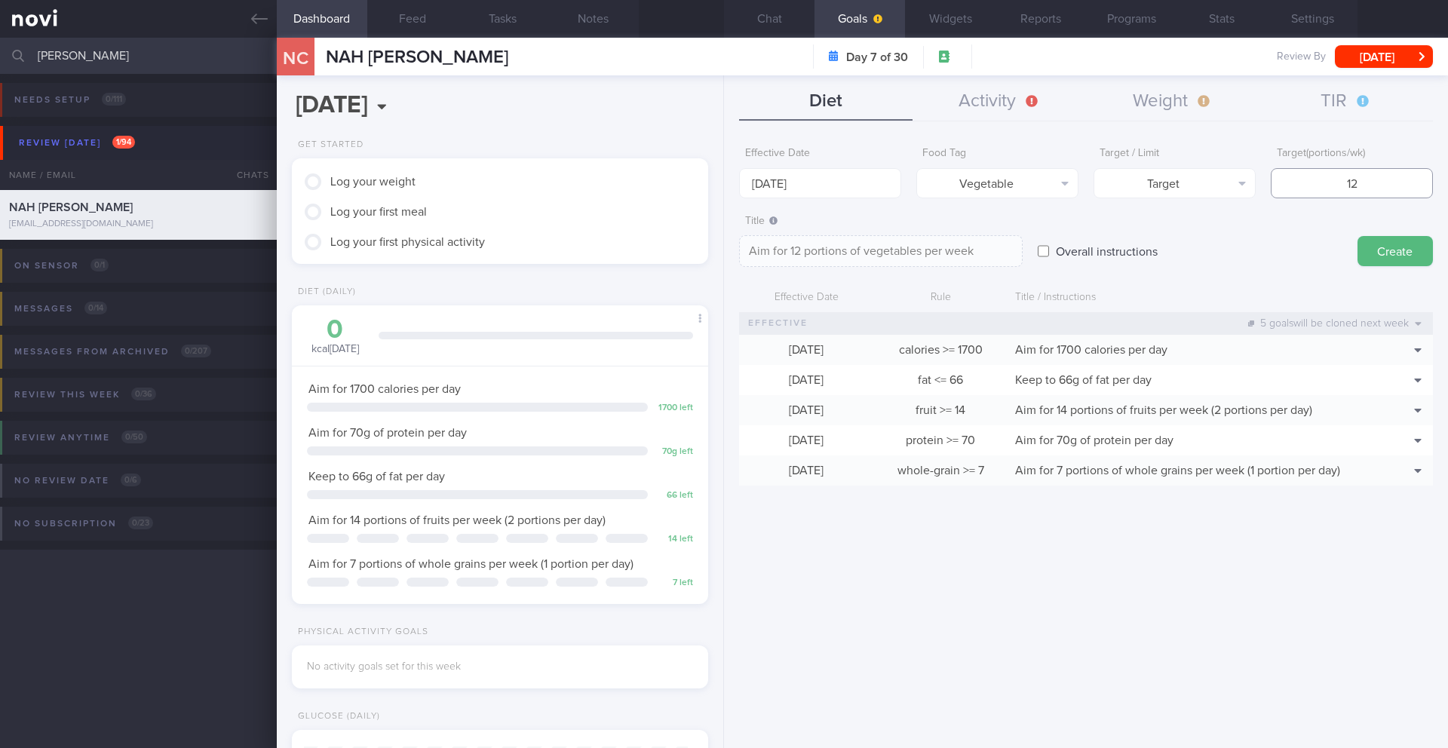
type input "1"
type textarea "Aim for 1 portions of vegetables per week"
type input "14"
type textarea "Aim for 14 portions of vegetables per week"
type input "14"
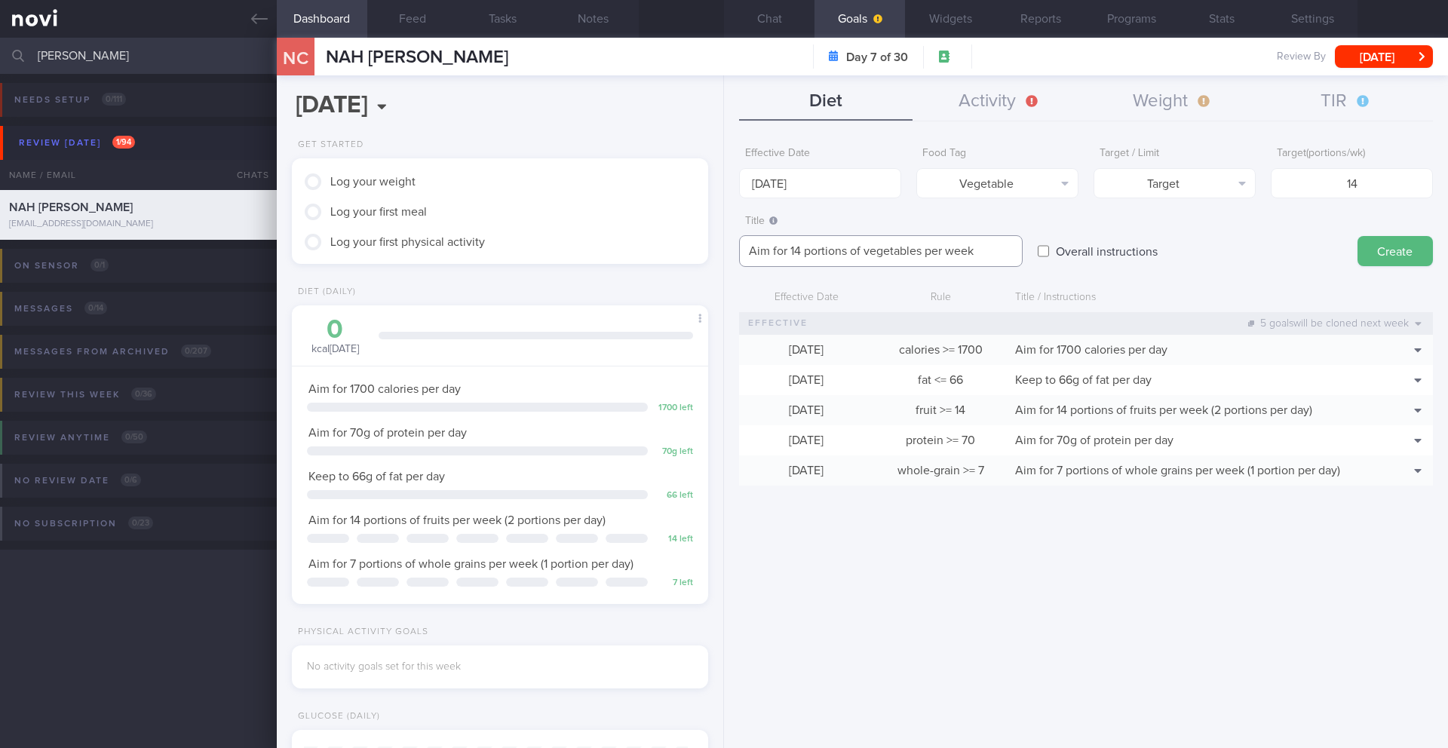
click at [793, 253] on textarea "Aim for 14 portions of vegetables per week" at bounding box center [881, 251] width 284 height 32
click at [861, 251] on textarea "Aim for 14 portions of vegetables per week" at bounding box center [881, 251] width 284 height 32
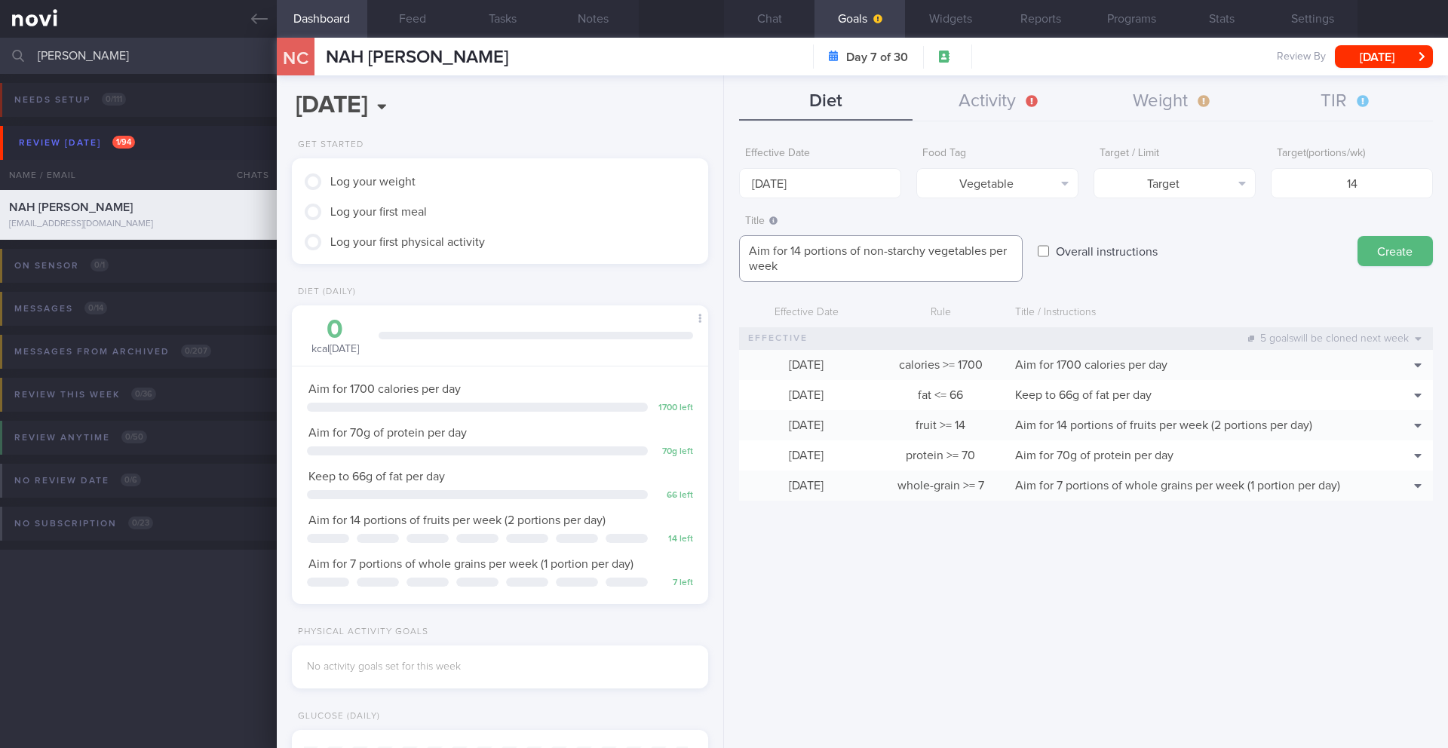
click at [851, 266] on textarea "Aim for 14 portions of non-starchy vegetables per week" at bounding box center [881, 258] width 284 height 47
click at [790, 270] on textarea "Aim for 14 portions of non-starchy vegetables per week (2 portions per day)" at bounding box center [881, 258] width 284 height 47
type textarea "Aim for 14 portions of non-starchy vegetables per week (2 portions per day)"
click at [1405, 246] on button "Create" at bounding box center [1394, 251] width 75 height 30
type input "[DATE]"
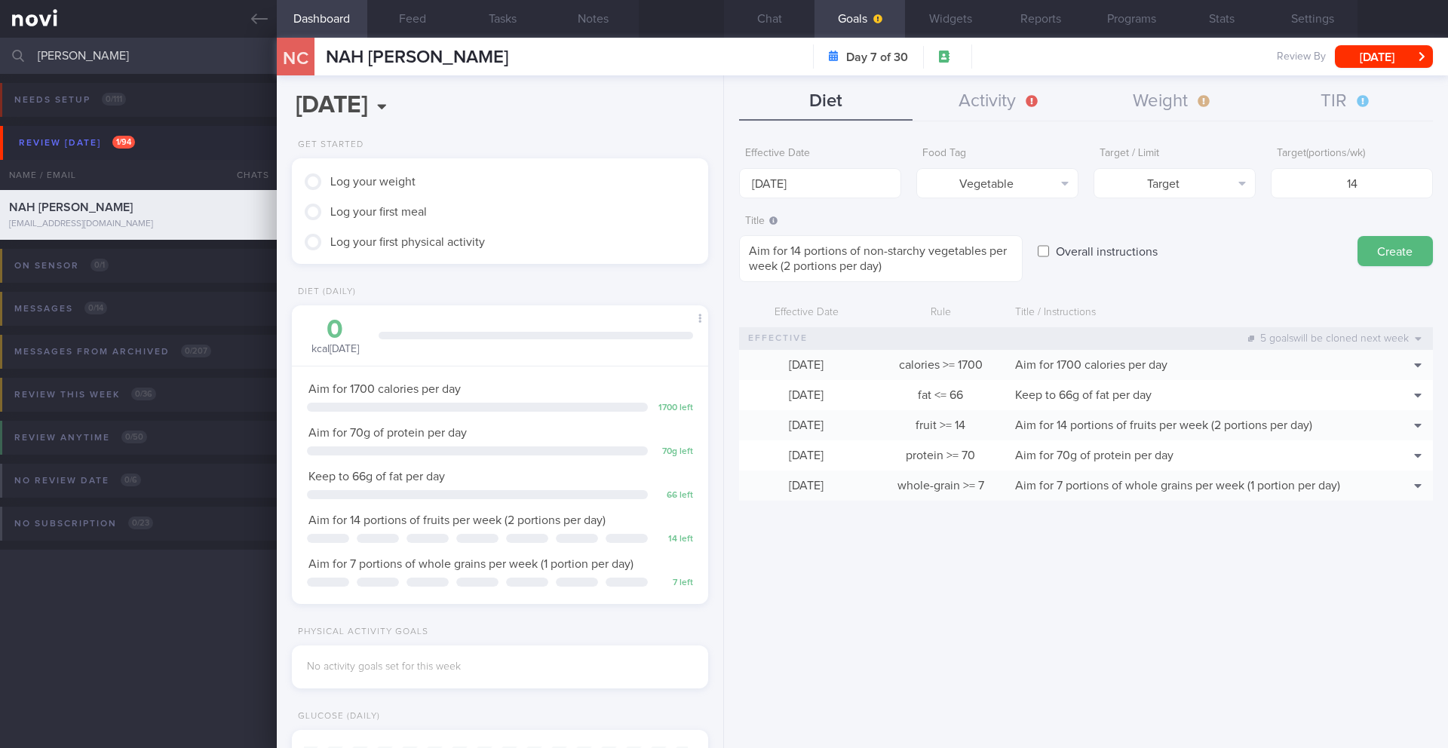
type textarea "Aim for ___ of ___"
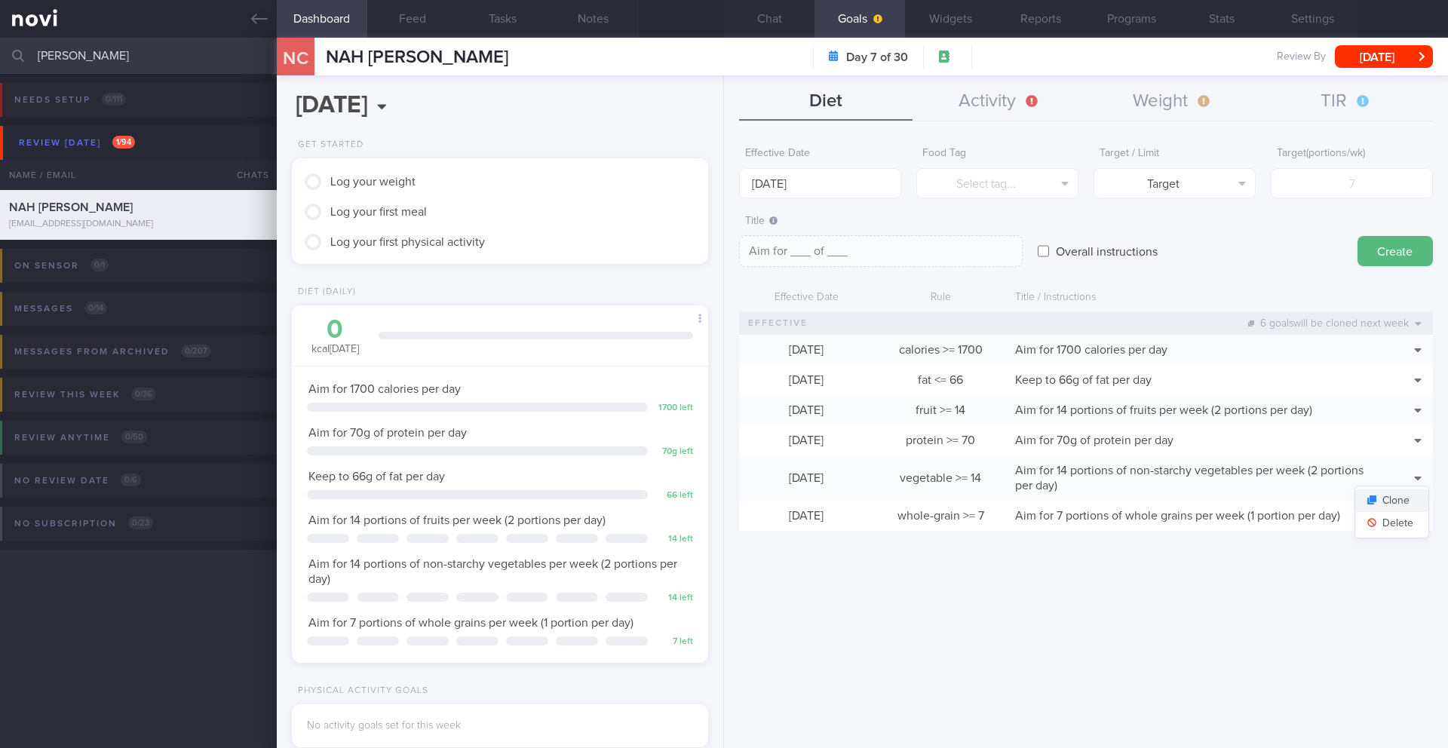
click at [1402, 507] on button "Clone" at bounding box center [1391, 500] width 73 height 23
type input "14"
type textarea "Aim for 14 portions of non-starchy vegetables per week (2 portions per day)"
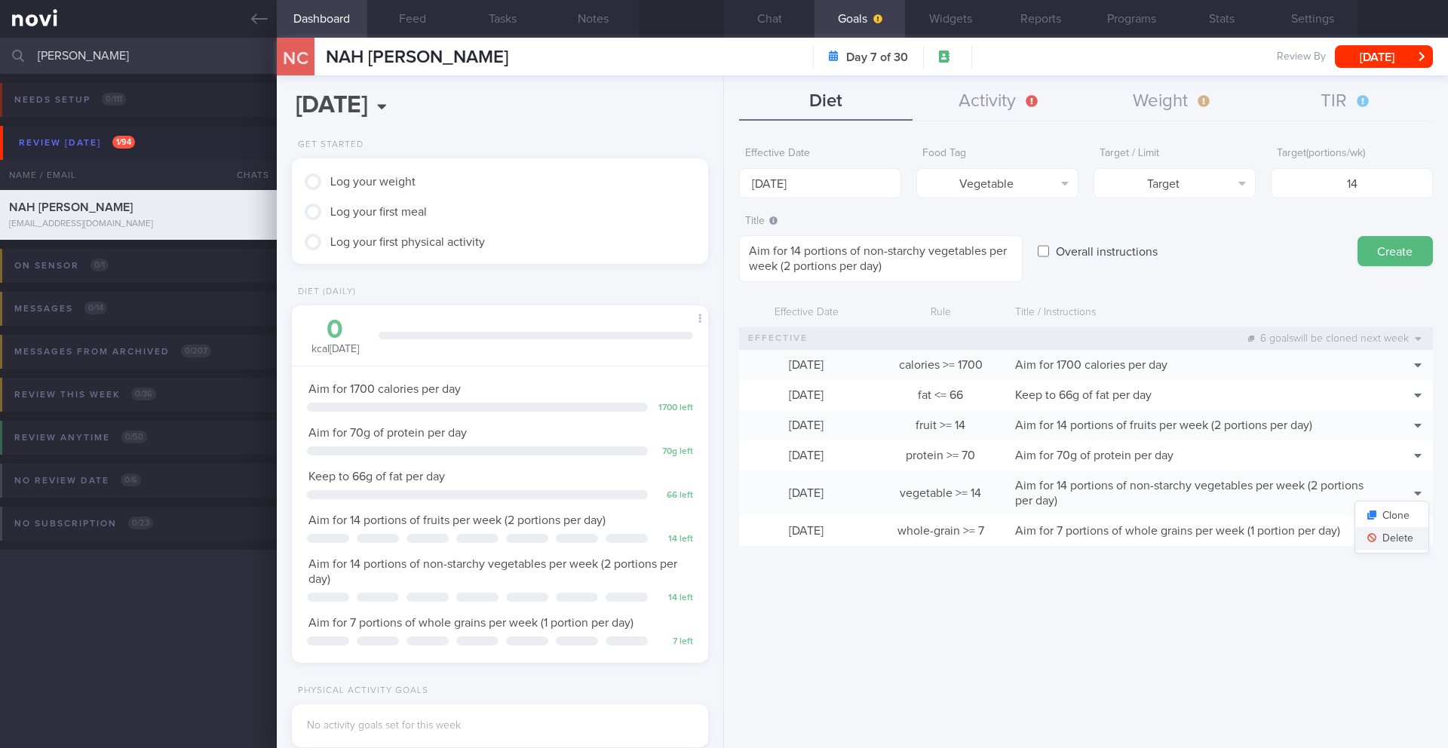
click at [1398, 533] on button "Delete" at bounding box center [1391, 538] width 73 height 23
click at [791, 189] on input "[DATE]" at bounding box center [820, 183] width 162 height 30
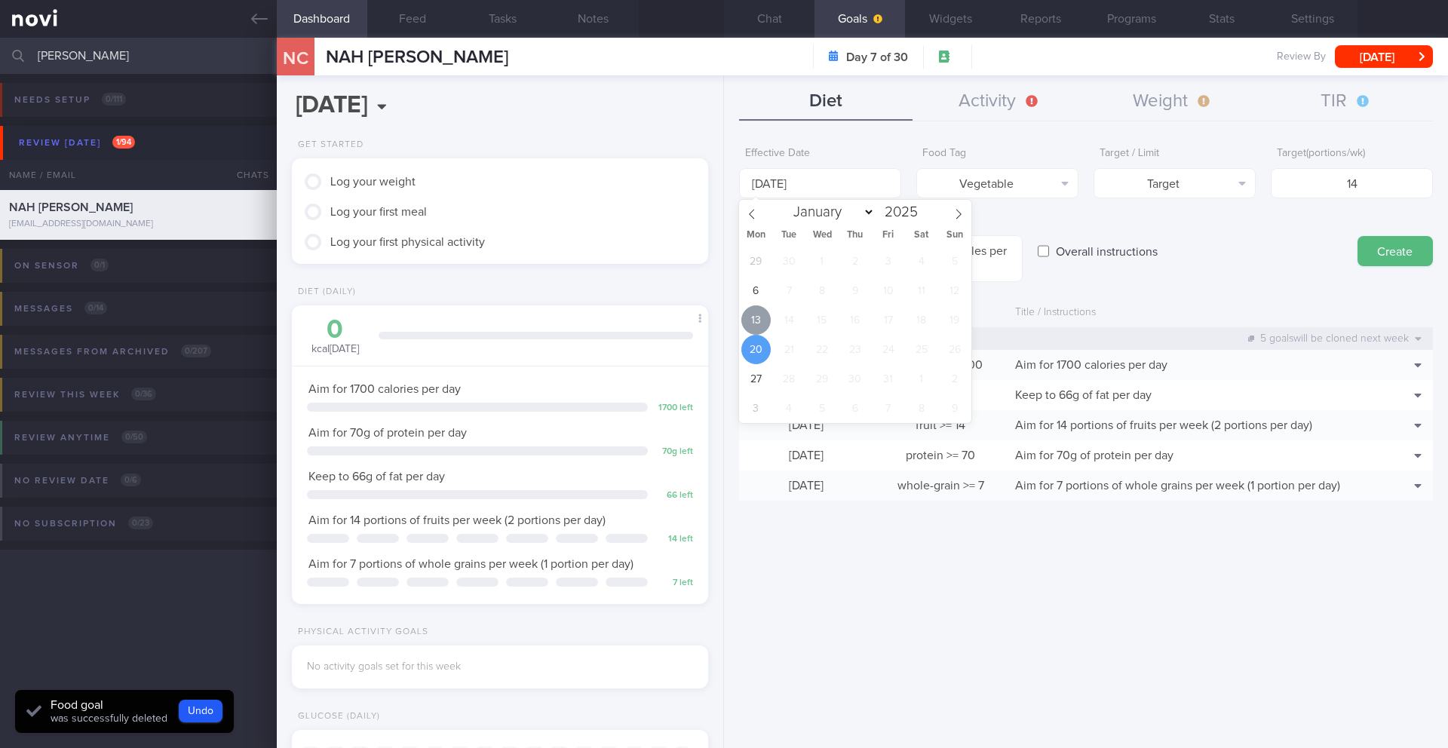
drag, startPoint x: 763, startPoint y: 312, endPoint x: 774, endPoint y: 306, distance: 12.2
click at [763, 312] on span "13" at bounding box center [755, 319] width 29 height 29
type input "[DATE]"
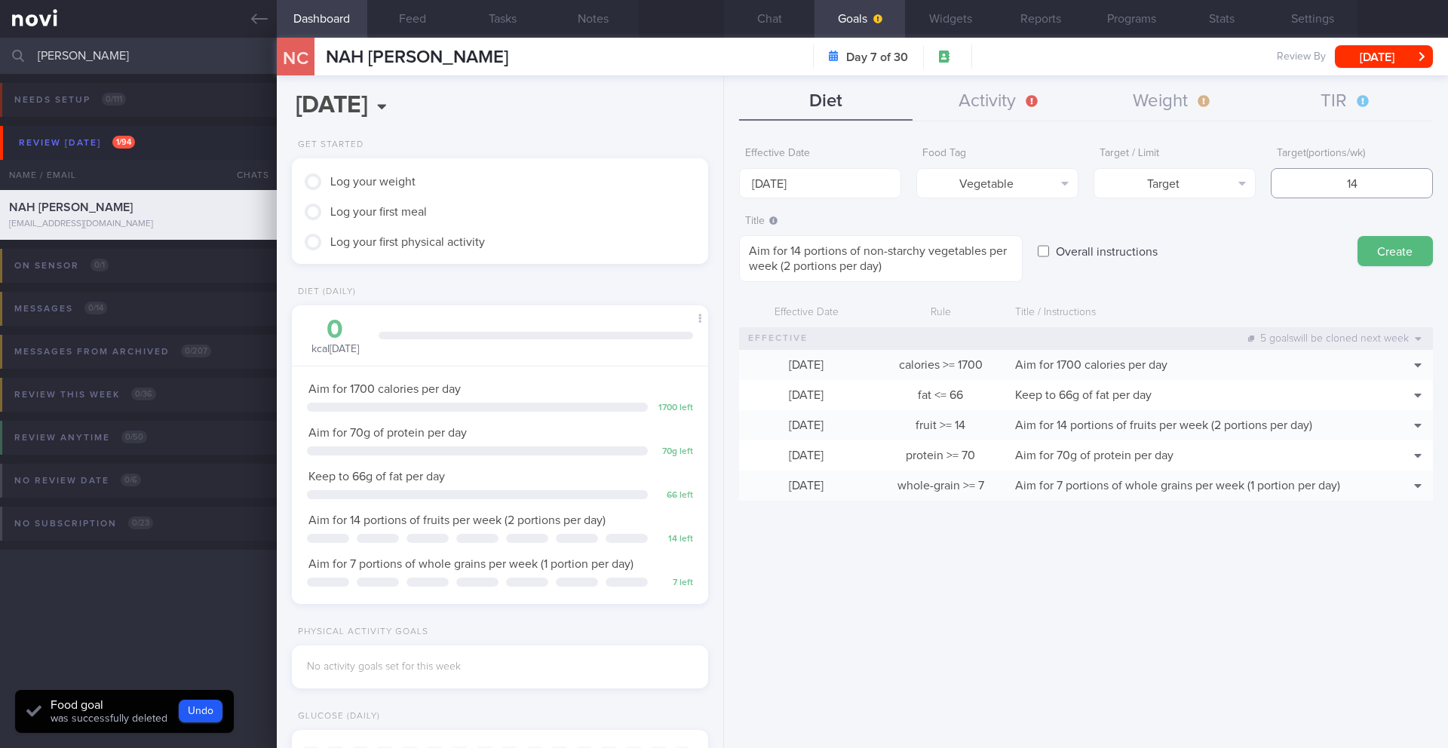
drag, startPoint x: 1349, startPoint y: 182, endPoint x: 1327, endPoint y: 187, distance: 22.3
click at [1327, 187] on input "14" at bounding box center [1352, 183] width 162 height 30
type input "21"
drag, startPoint x: 796, startPoint y: 254, endPoint x: 787, endPoint y: 254, distance: 9.0
click at [787, 254] on textarea "Aim for 14 portions of non-starchy vegetables per week (2 portions per day)" at bounding box center [881, 258] width 284 height 47
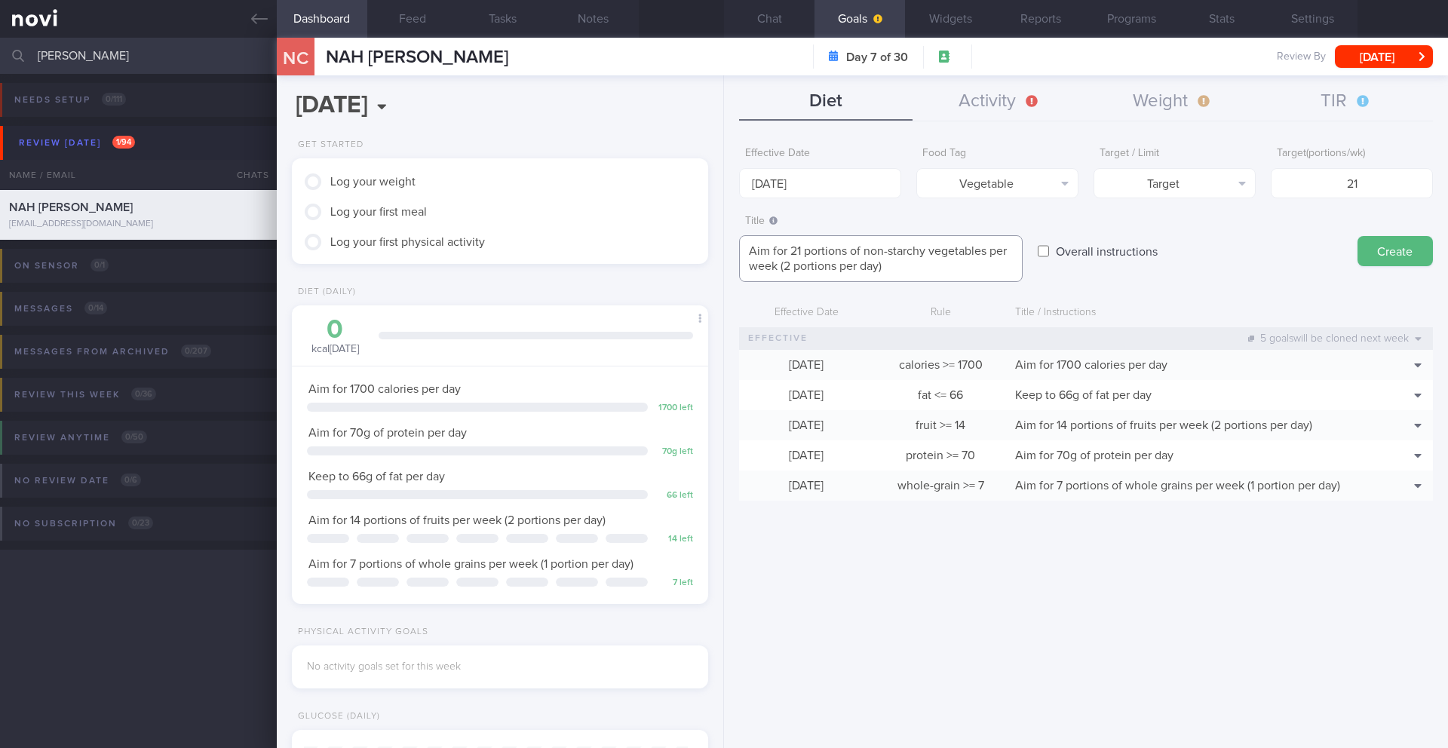
click at [786, 270] on textarea "Aim for 21 portions of non-starchy vegetables per week (2 portions per day)" at bounding box center [881, 258] width 284 height 47
type textarea "Aim for 21 portions of non-starchy vegetables per week (3 portions per day)"
click at [1384, 255] on button "Create" at bounding box center [1394, 251] width 75 height 30
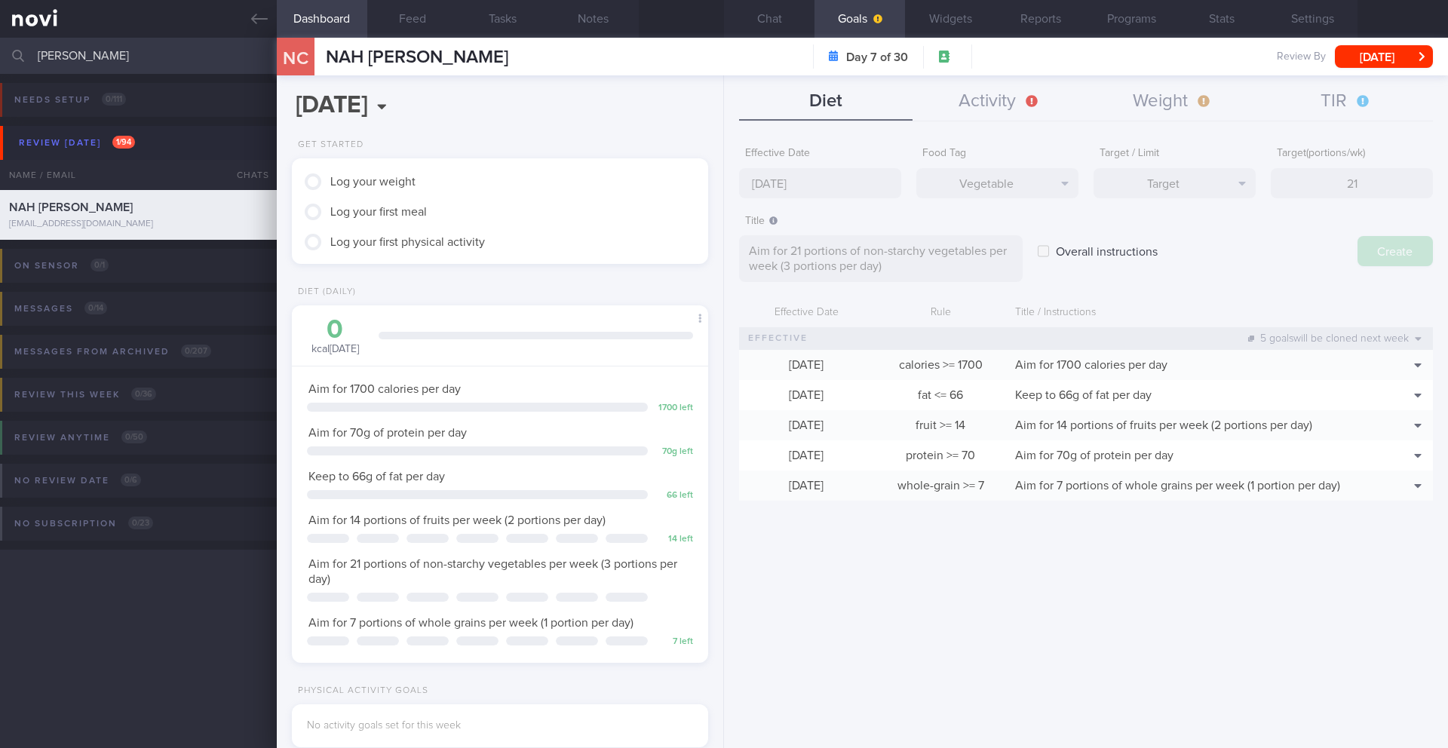
type input "[DATE]"
type textarea "Aim for ___ of ___"
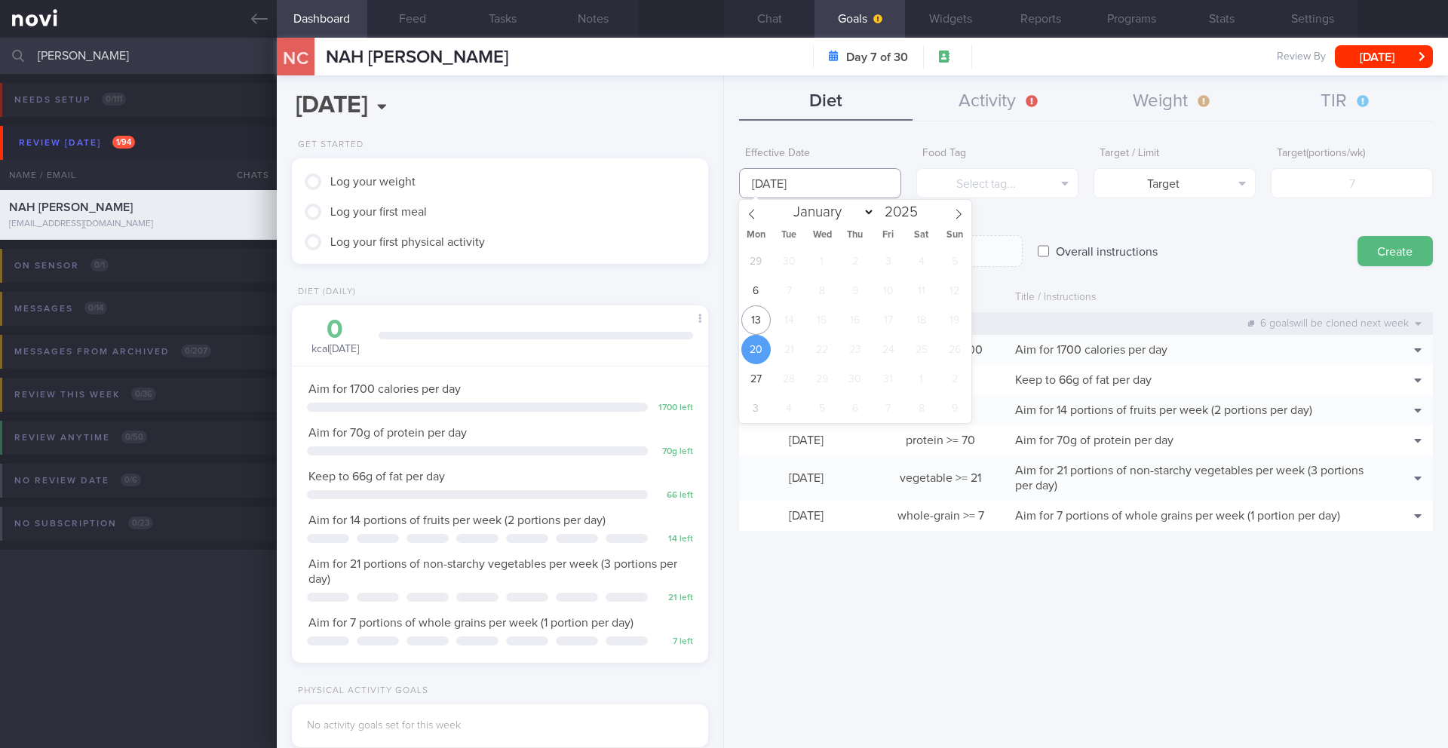
click at [814, 178] on input "[DATE]" at bounding box center [820, 183] width 162 height 30
click at [762, 313] on span "13" at bounding box center [755, 319] width 29 height 29
type input "[DATE]"
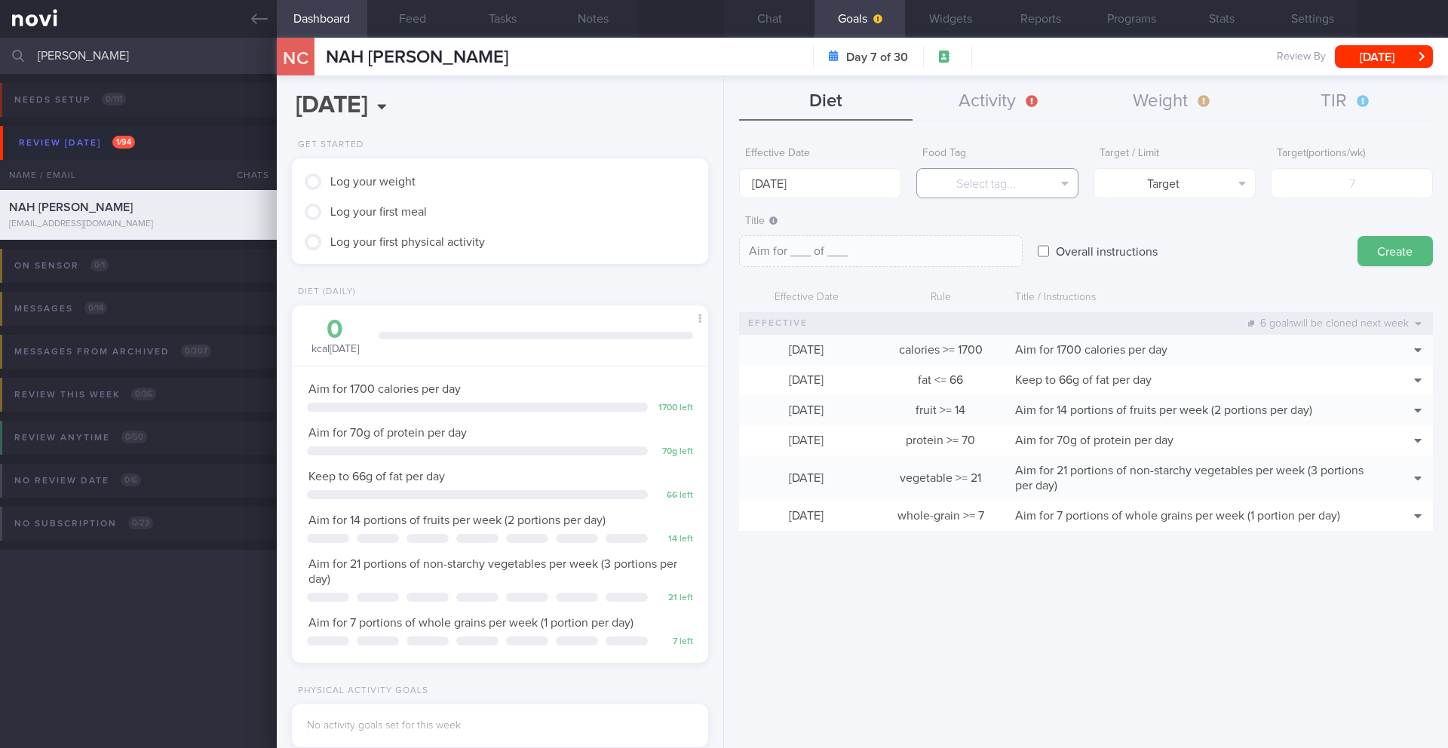
click at [958, 192] on button "Select tag..." at bounding box center [997, 183] width 162 height 30
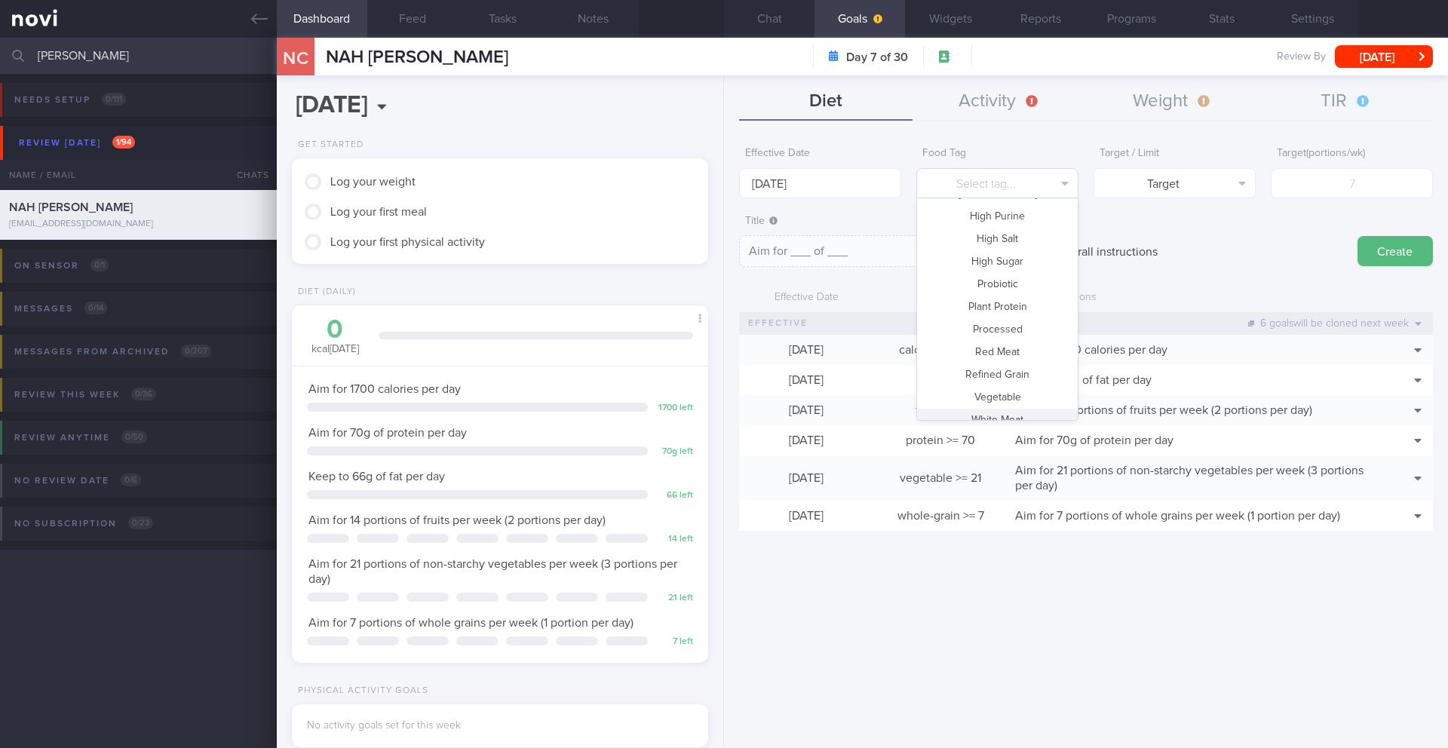
scroll to position [415, 0]
click at [1010, 309] on button "Plant Protein" at bounding box center [997, 304] width 161 height 23
type textarea "Aim for __ portions of plant protein per week"
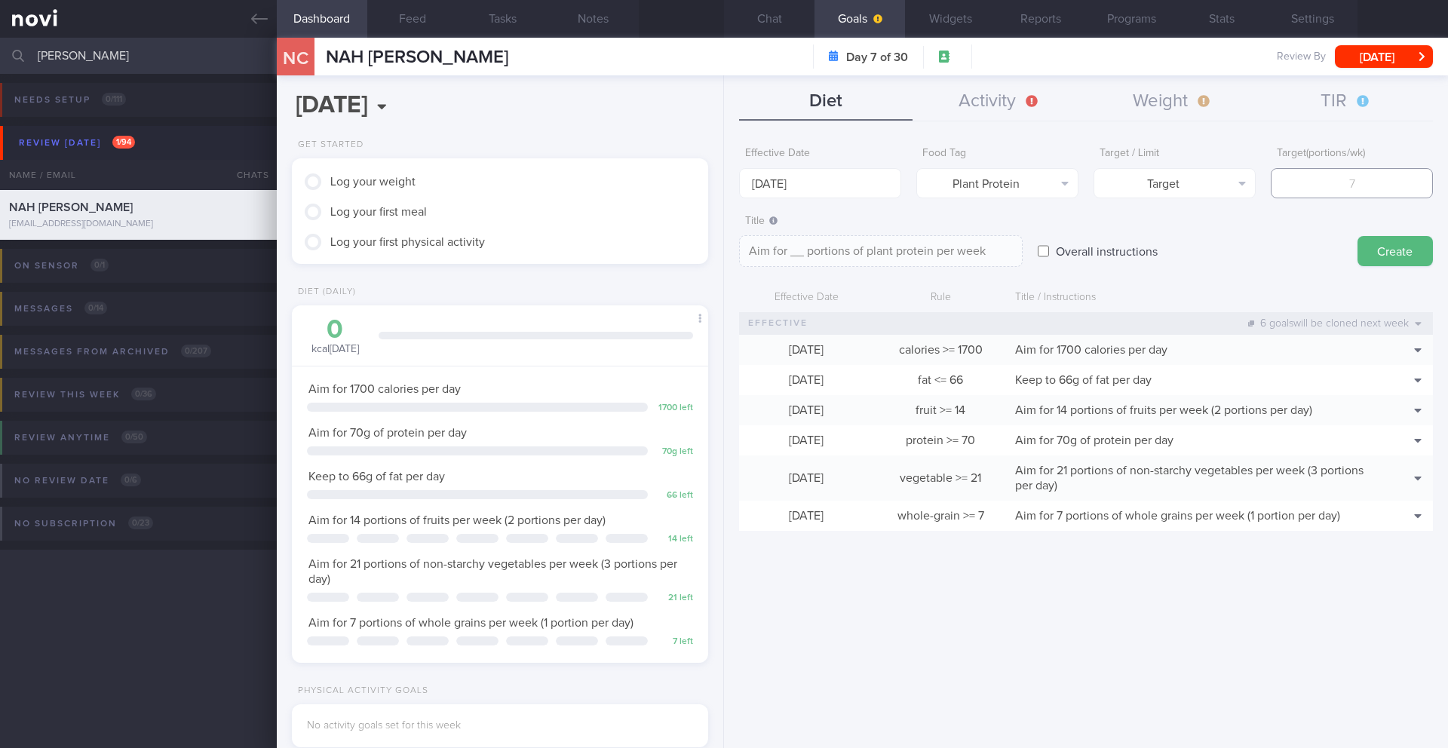
click at [1345, 189] on input "number" at bounding box center [1352, 183] width 162 height 30
type input "7"
type textarea "Aim for 7 portions of plant protein per week"
type input "7"
click at [1003, 248] on textarea "Aim for 7 portions of plant protein per week" at bounding box center [881, 251] width 284 height 32
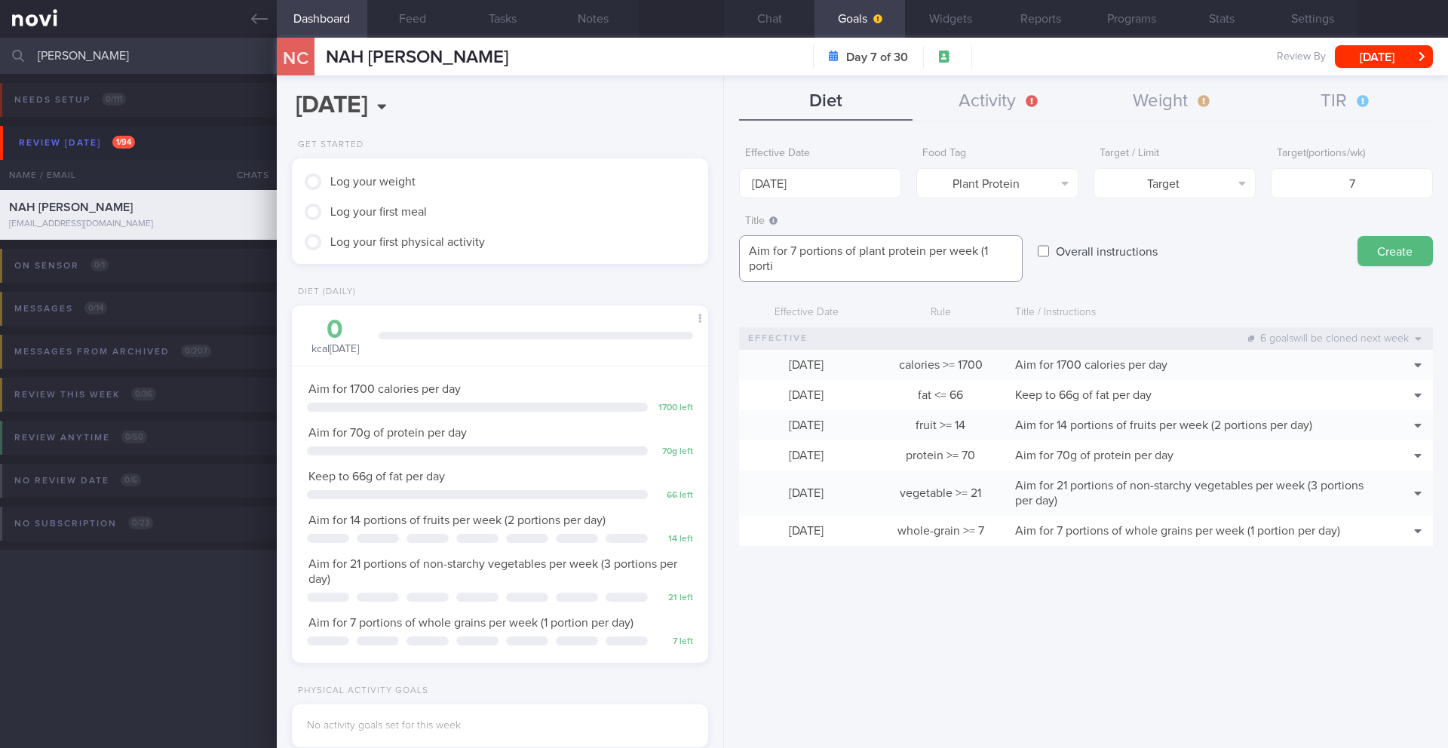
scroll to position [0, 0]
type textarea "Aim for 7 portions of plant protein per week (1 portion per day)"
click at [1385, 251] on button "Create" at bounding box center [1394, 251] width 75 height 30
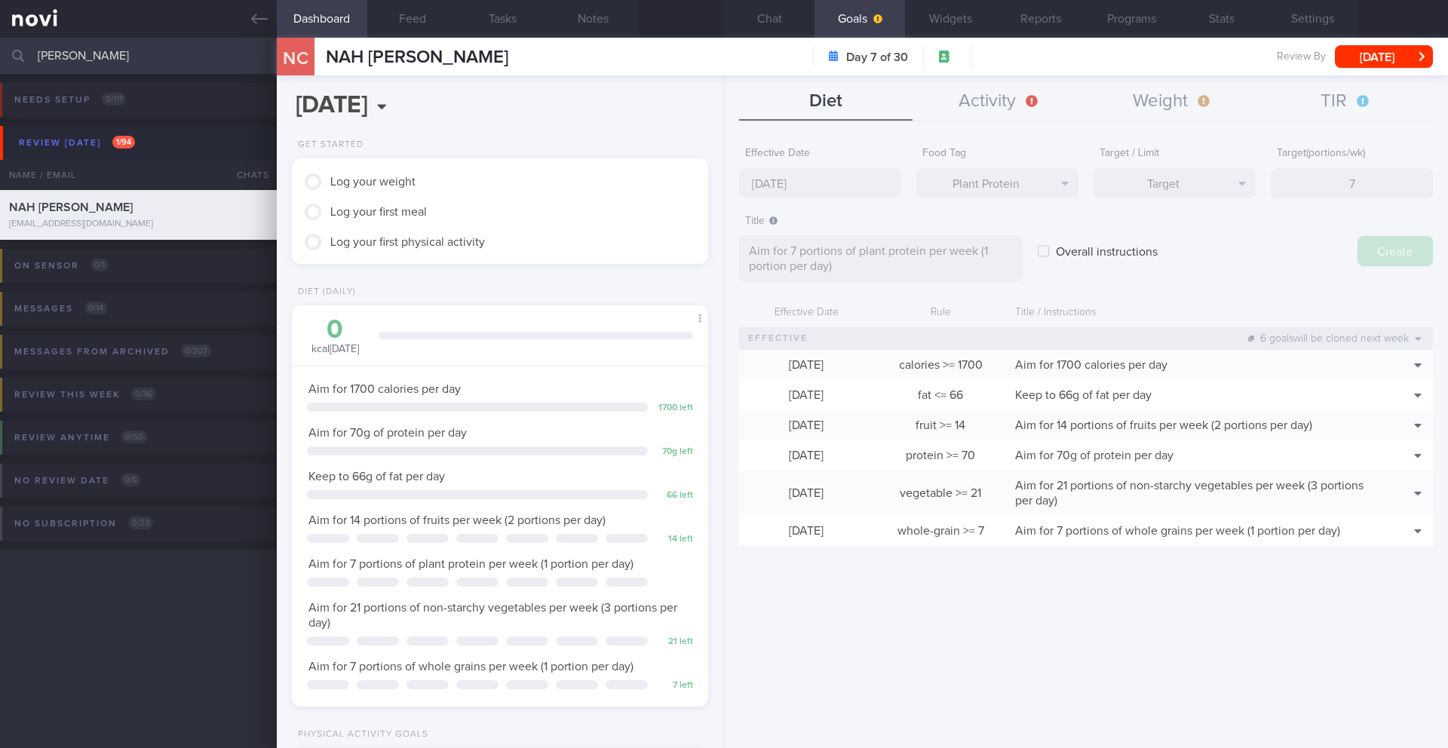
type input "[DATE]"
type textarea "Aim for ___ of ___"
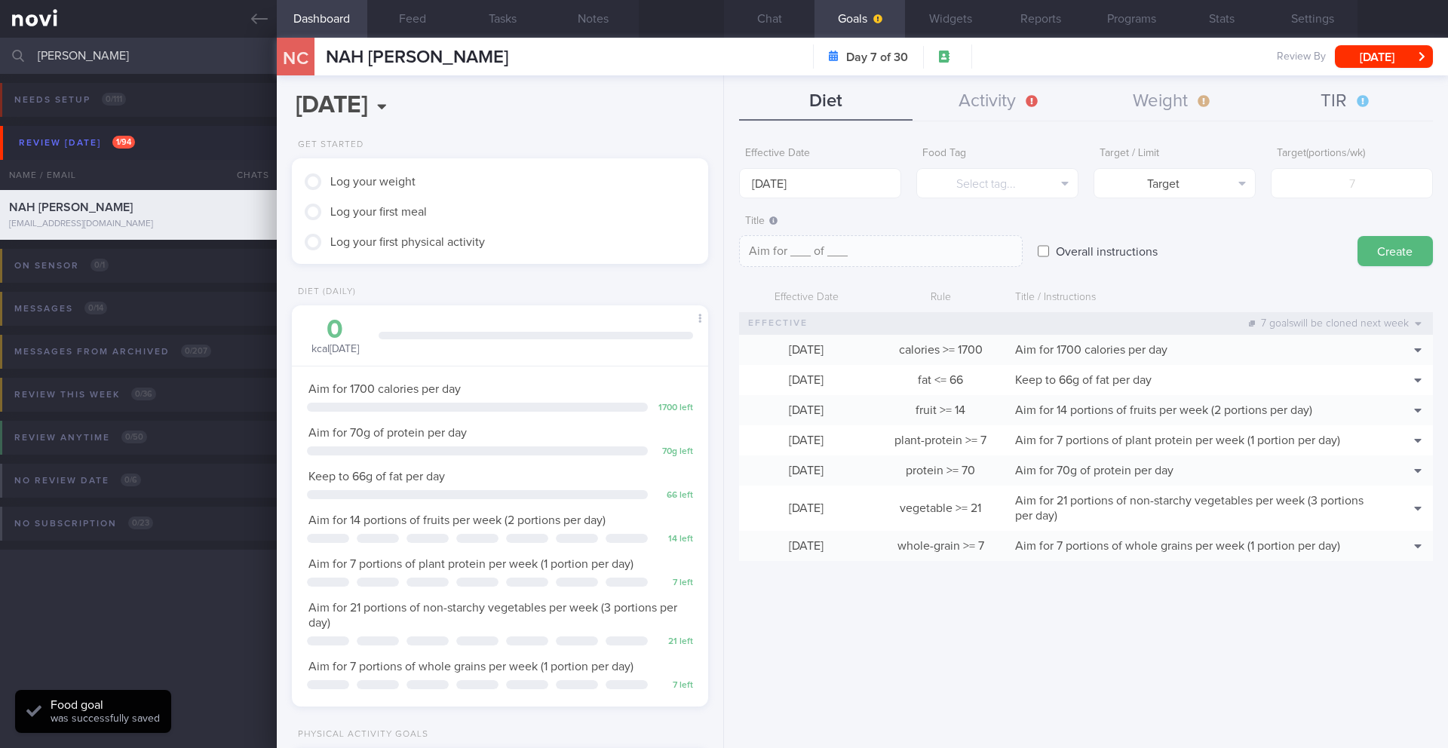
click at [1326, 105] on button "TIR" at bounding box center [1345, 102] width 173 height 38
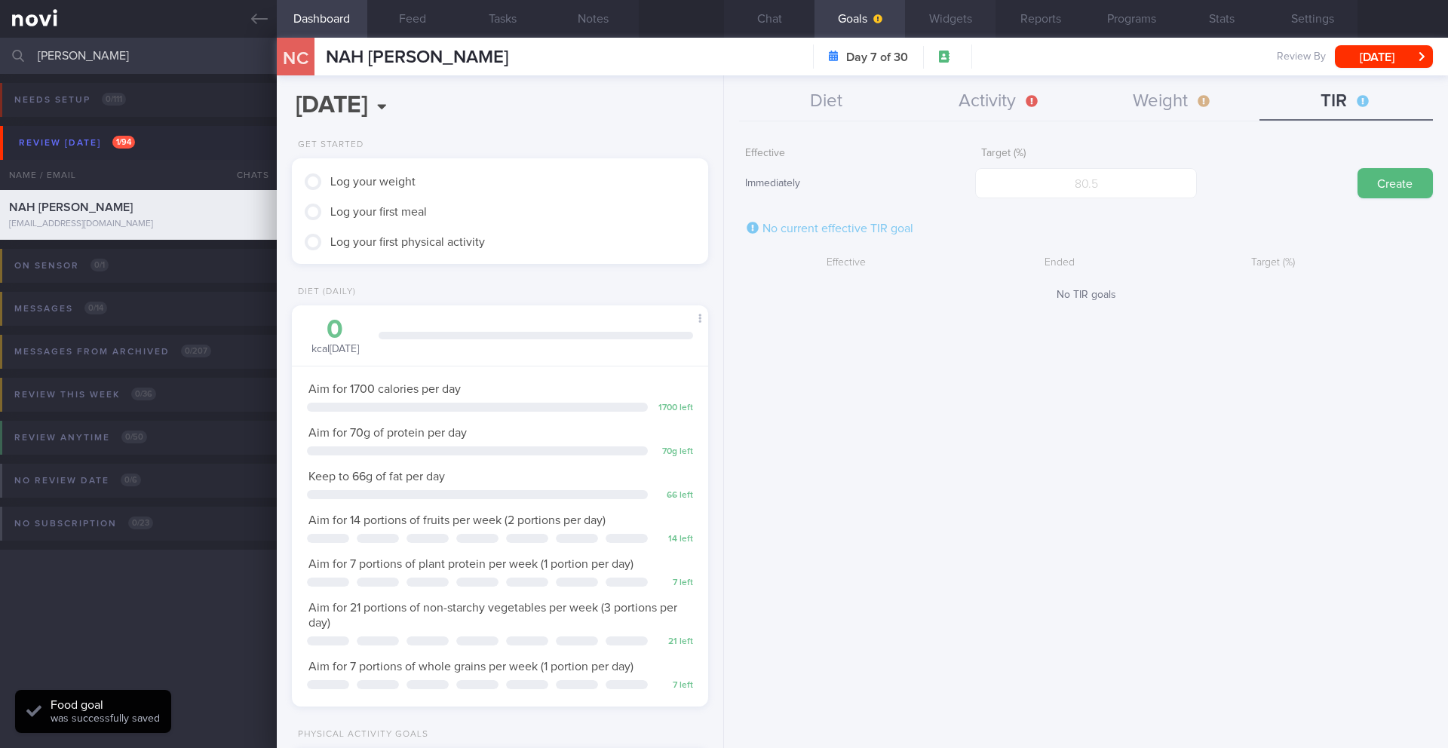
click at [948, 34] on button "Widgets" at bounding box center [950, 19] width 90 height 38
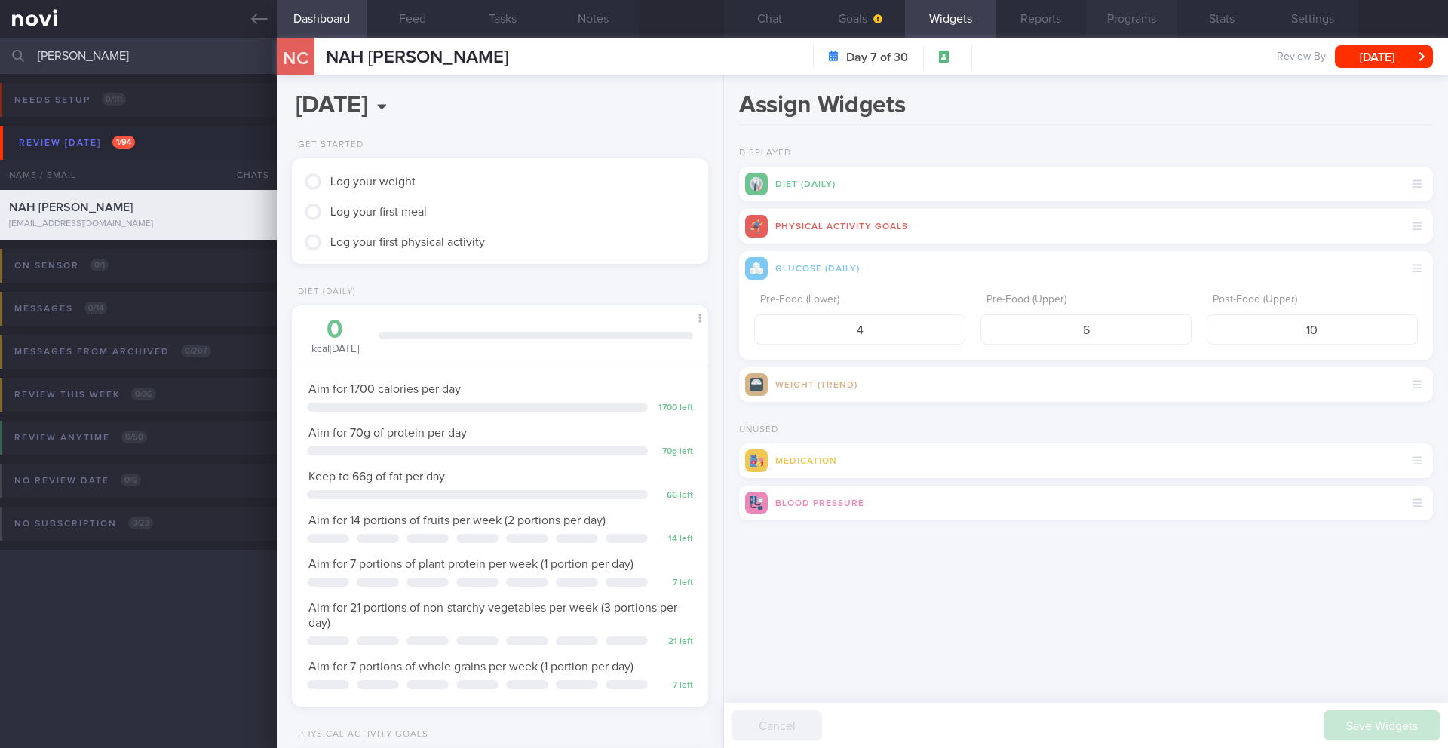
click at [1118, 21] on button "Programs" at bounding box center [1131, 19] width 90 height 38
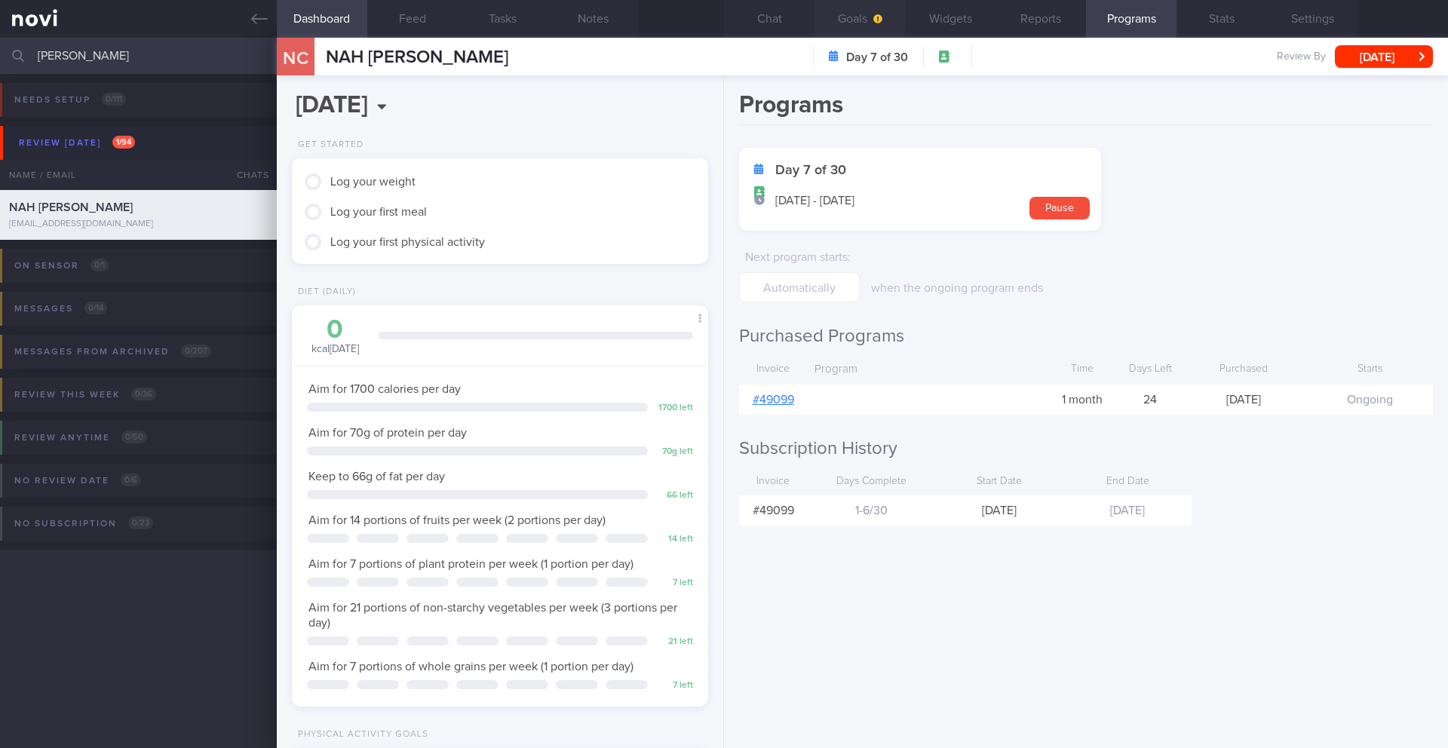
click at [868, 23] on button "Goals" at bounding box center [859, 19] width 90 height 38
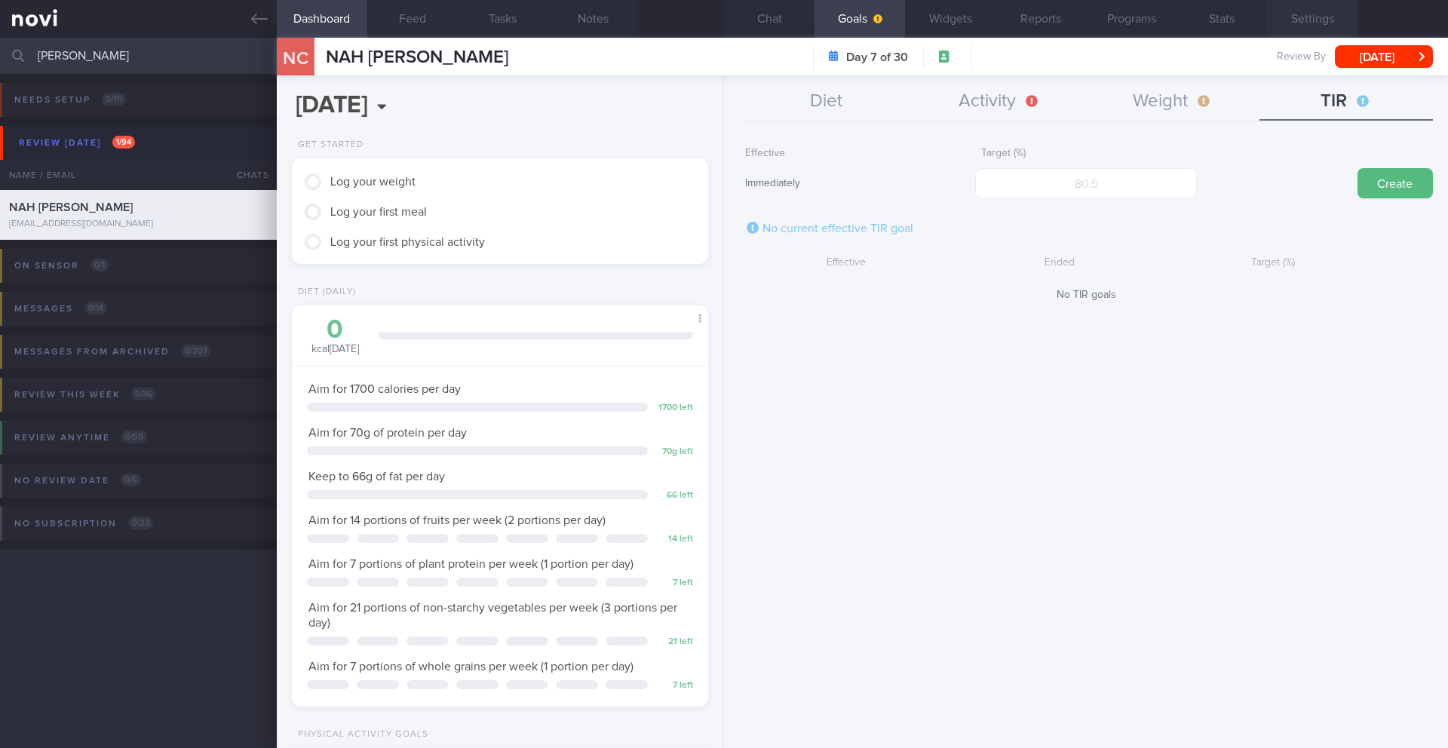
click at [1294, 20] on button "Settings" at bounding box center [1312, 19] width 90 height 38
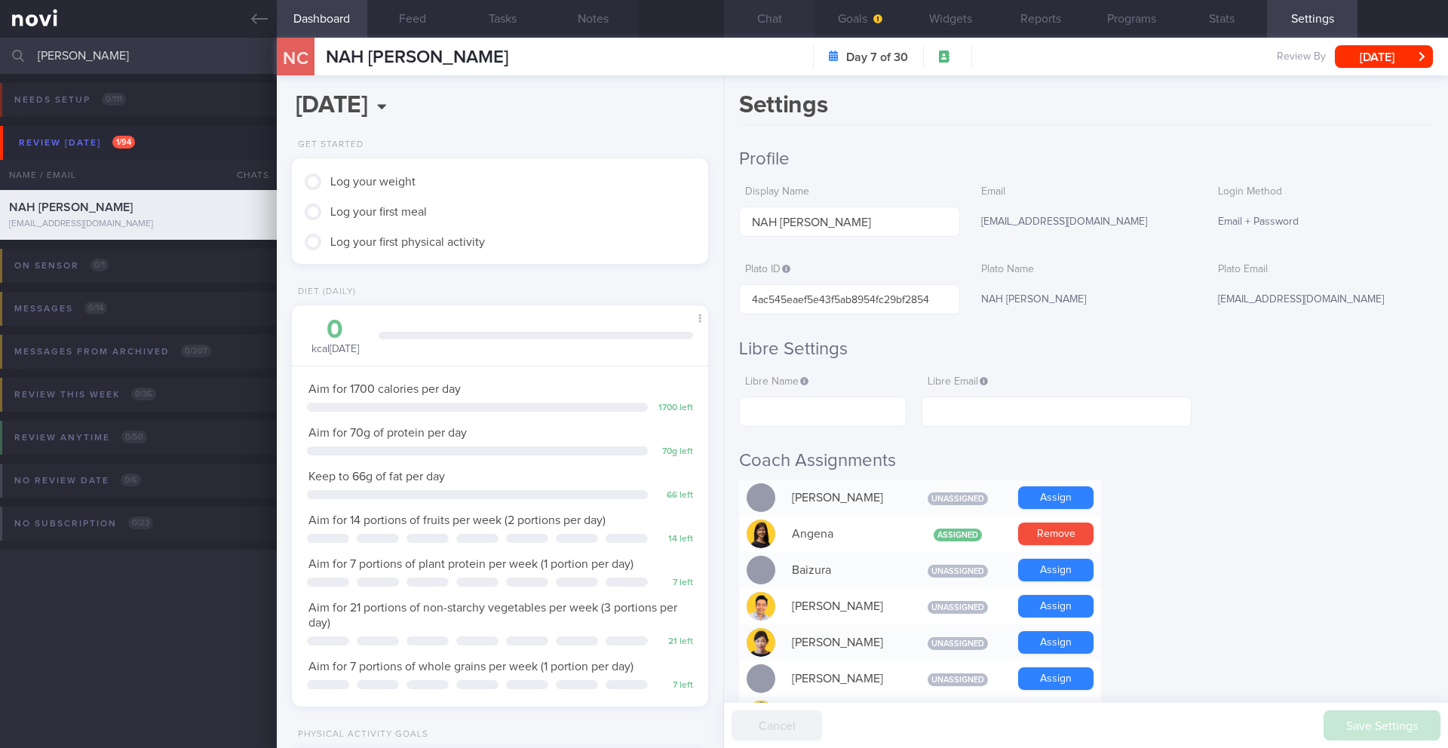
click at [753, 23] on button "Chat" at bounding box center [769, 19] width 90 height 38
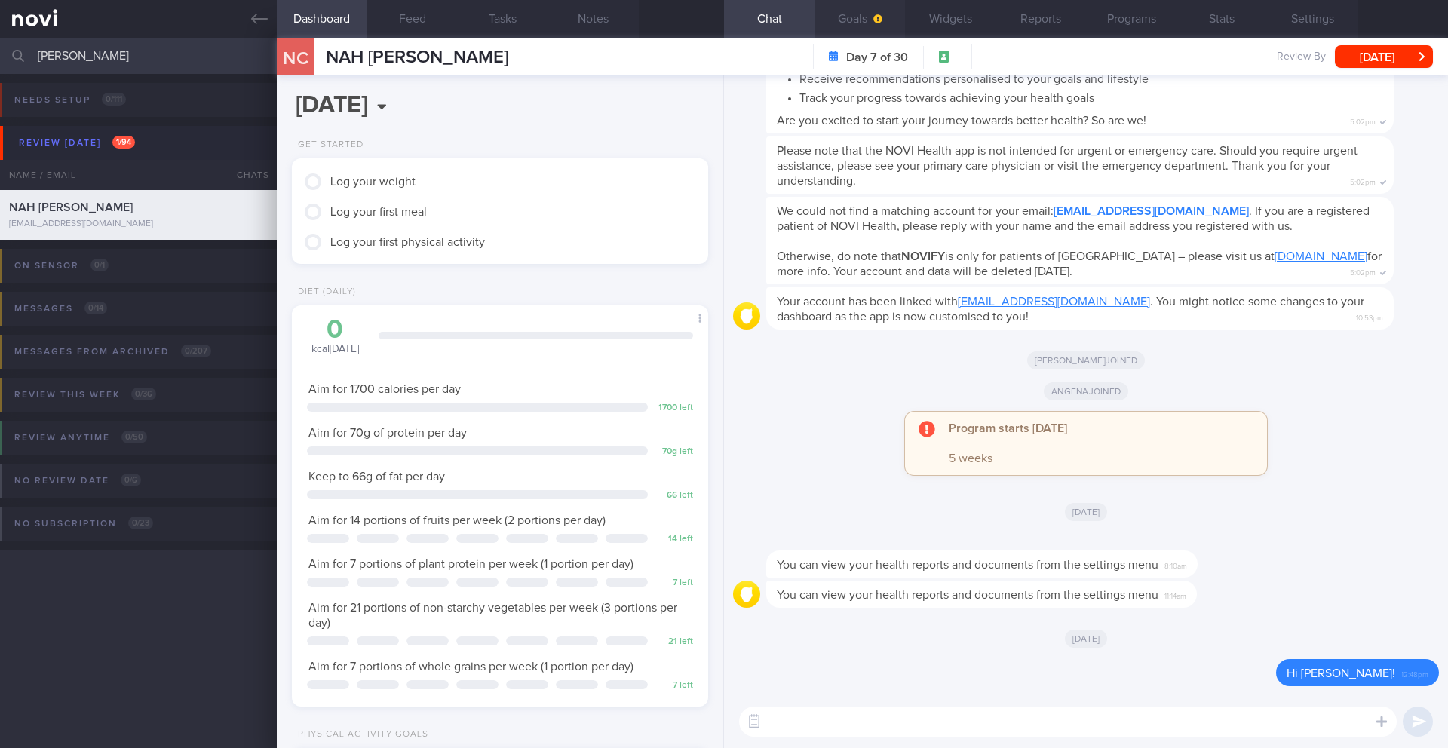
click at [881, 27] on button "Goals" at bounding box center [859, 19] width 90 height 38
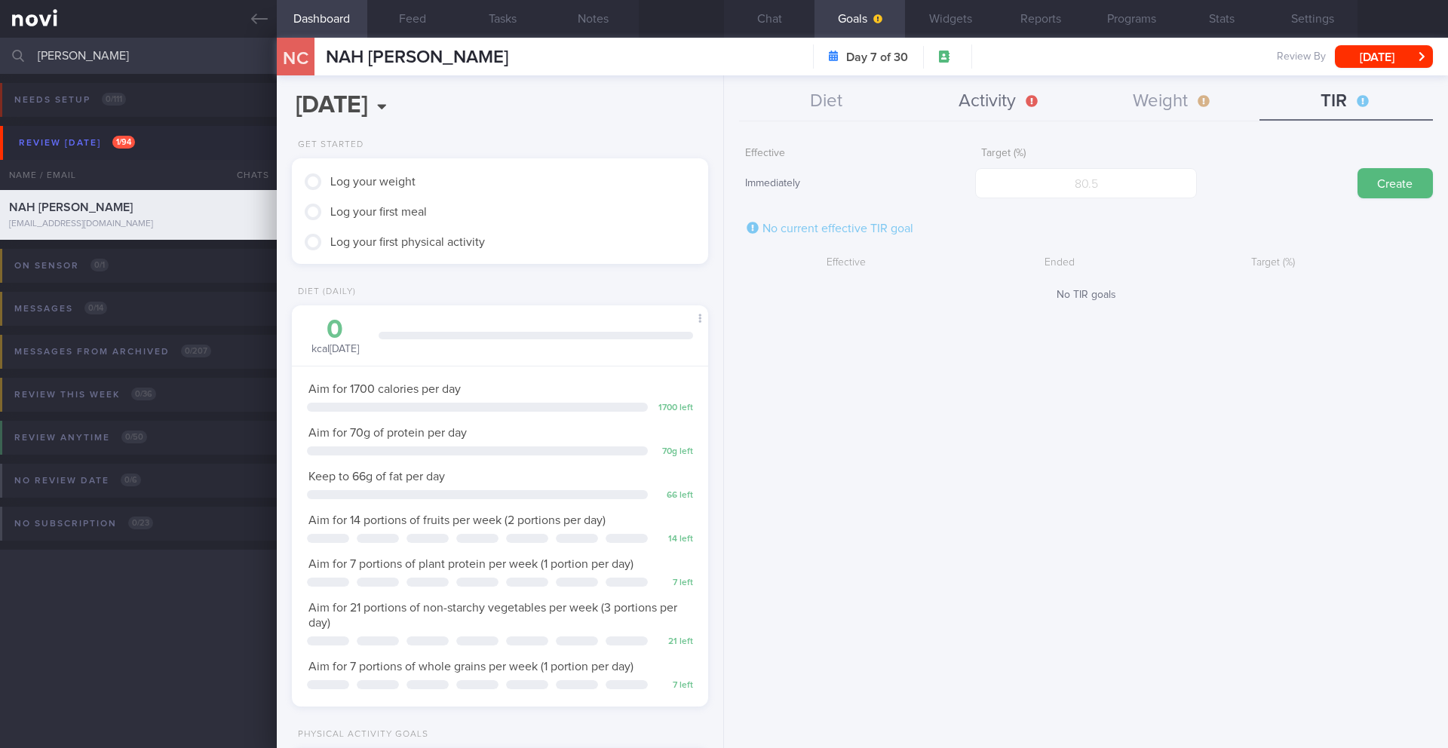
click at [987, 105] on button "Activity" at bounding box center [998, 102] width 173 height 38
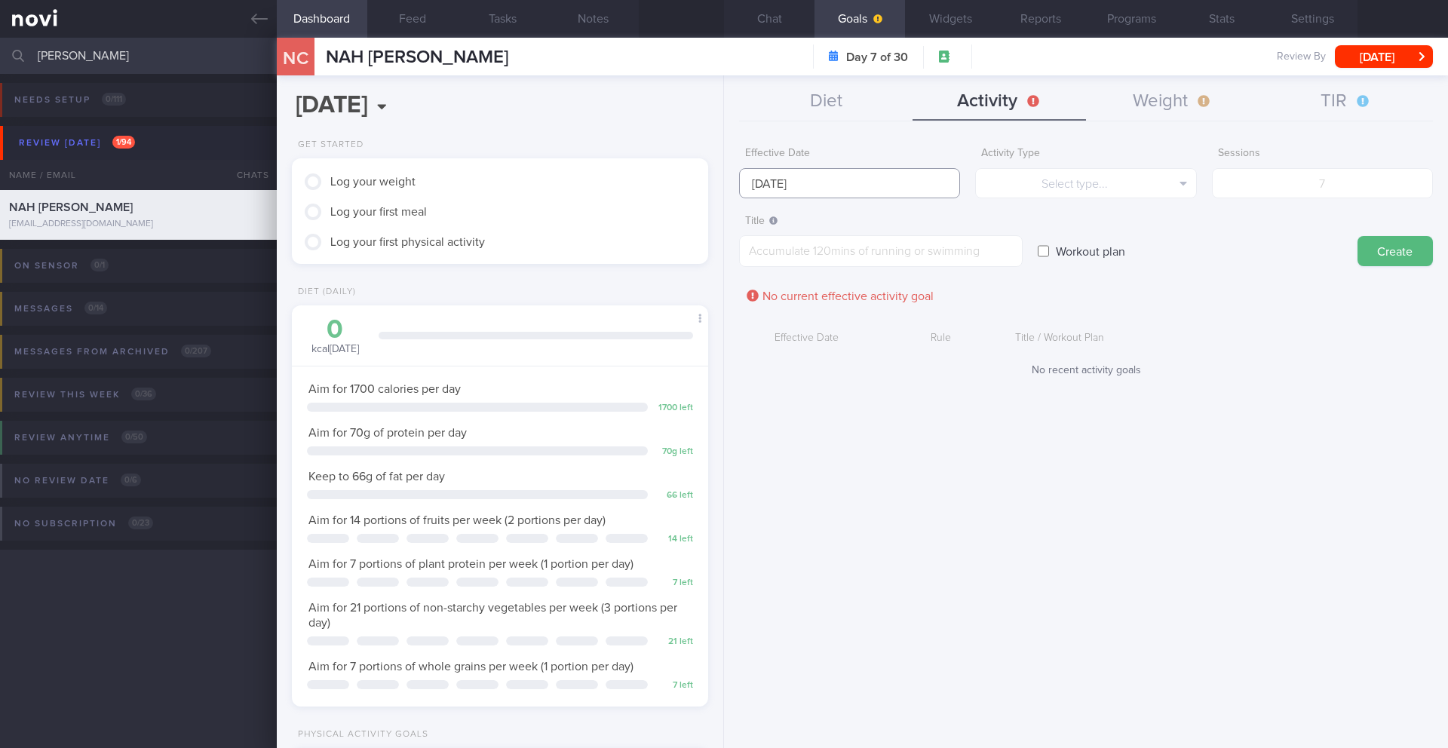
click at [785, 188] on input "[DATE]" at bounding box center [849, 183] width 221 height 30
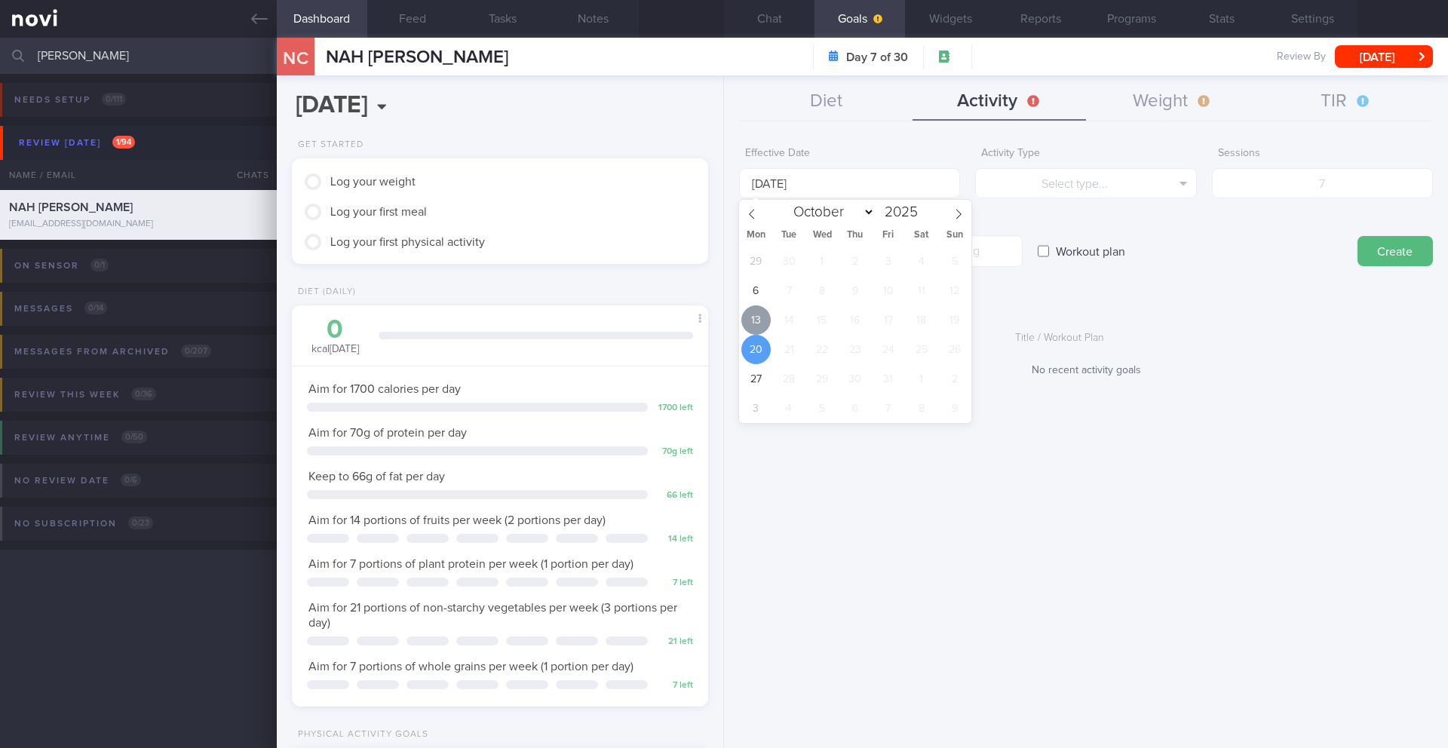
click at [758, 327] on span "13" at bounding box center [755, 319] width 29 height 29
type input "[DATE]"
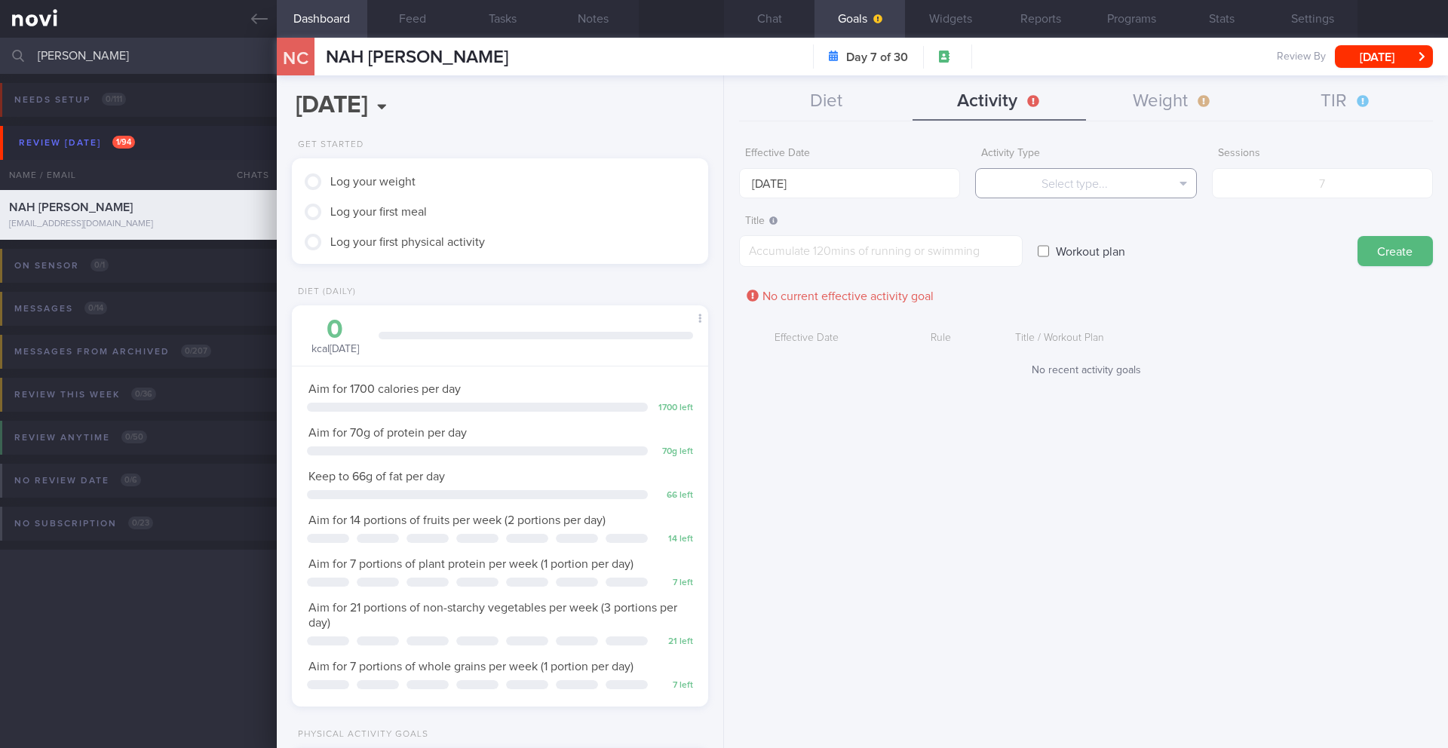
click at [1057, 192] on button "Select type..." at bounding box center [1085, 183] width 221 height 30
click at [1069, 281] on button "Steps" at bounding box center [1085, 280] width 219 height 23
click at [1329, 185] on input "number" at bounding box center [1322, 183] width 221 height 30
type input "70000"
click at [825, 253] on textarea at bounding box center [881, 251] width 284 height 32
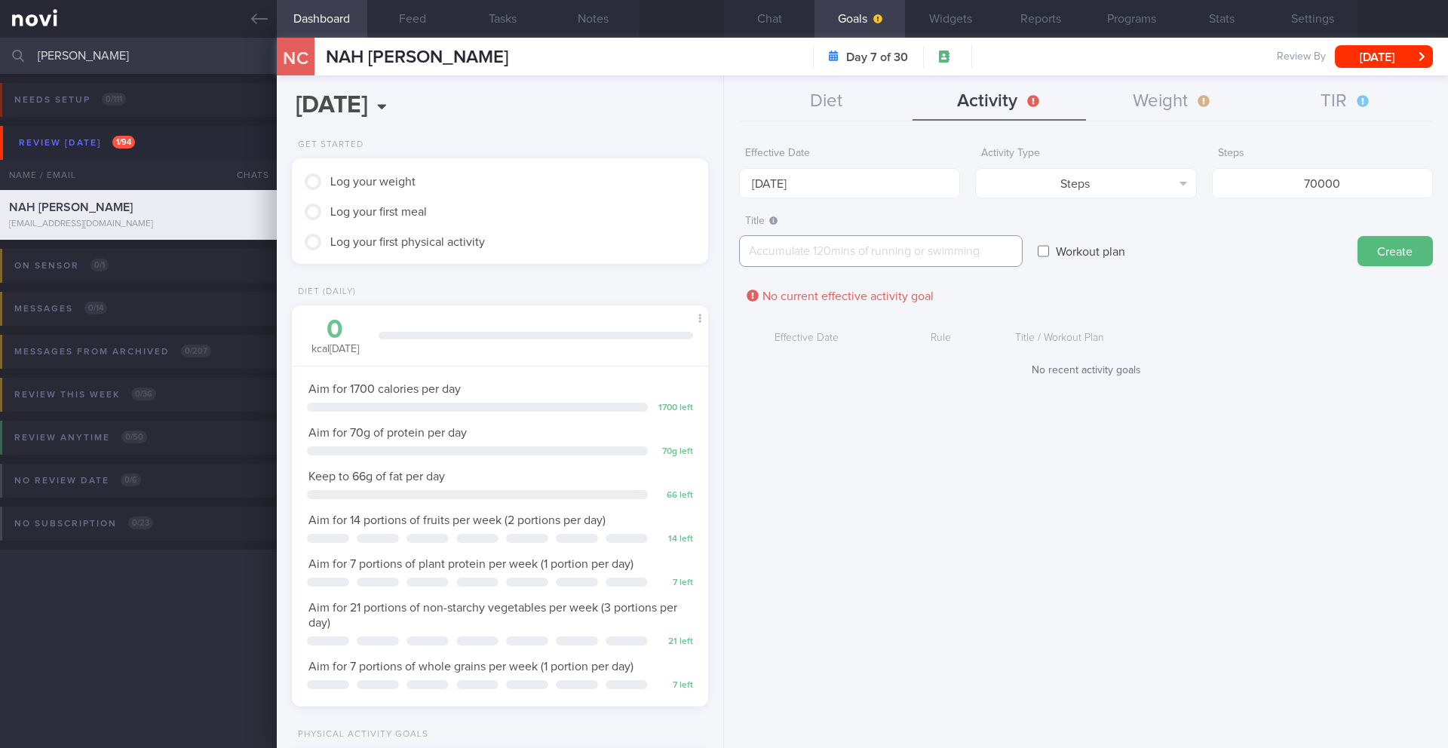
paste textarea "Aim for 10,000 steps/day"
click at [788, 251] on textarea "Aim for 10,000 steps/day" at bounding box center [881, 251] width 284 height 32
click at [1009, 251] on textarea "Aim for 70,000 steps per week (10,000 steps/day" at bounding box center [881, 251] width 284 height 32
click at [990, 248] on textarea "Aim for 70,000 steps per week (10,000 steps/day)" at bounding box center [881, 251] width 284 height 32
type textarea "Aim for 70,000 steps per week (10,000 steps per day)"
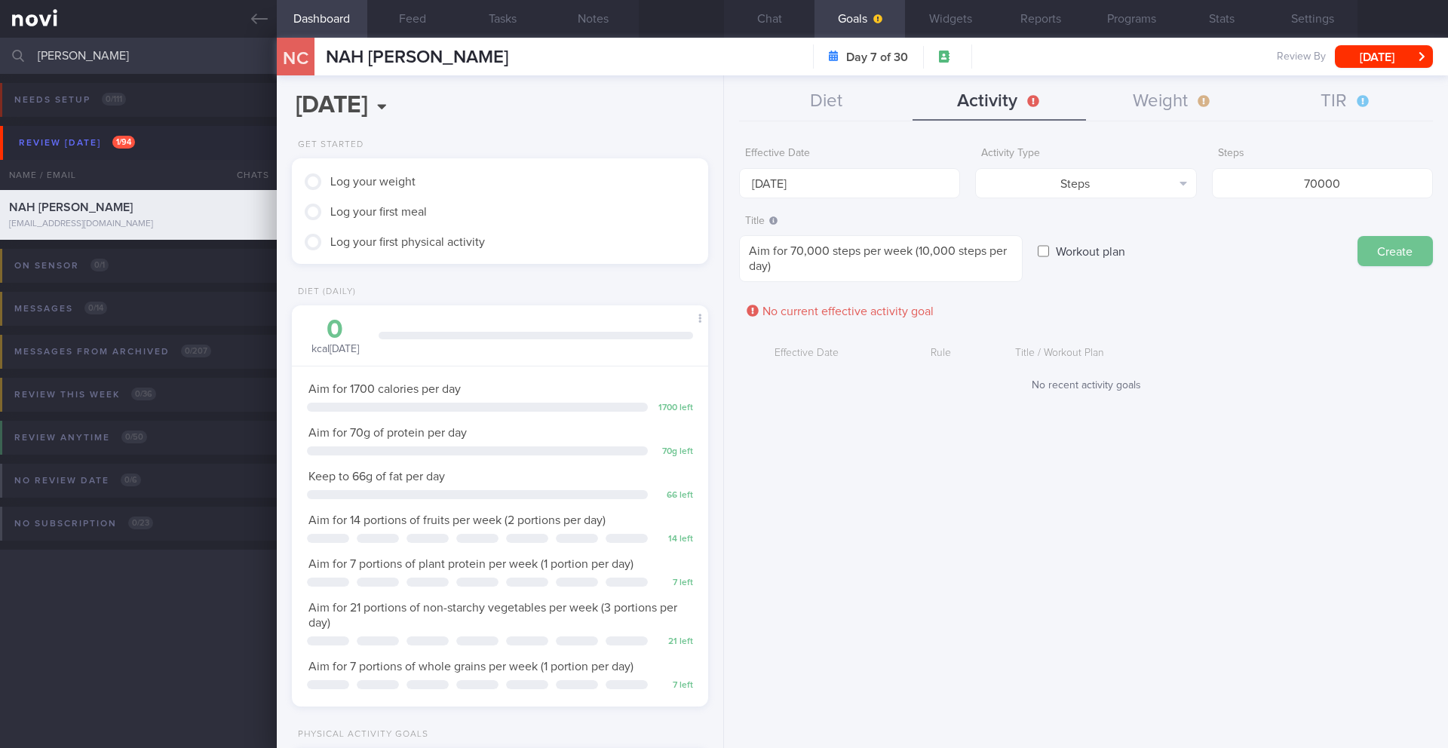
click at [1373, 253] on button "Create" at bounding box center [1394, 251] width 75 height 30
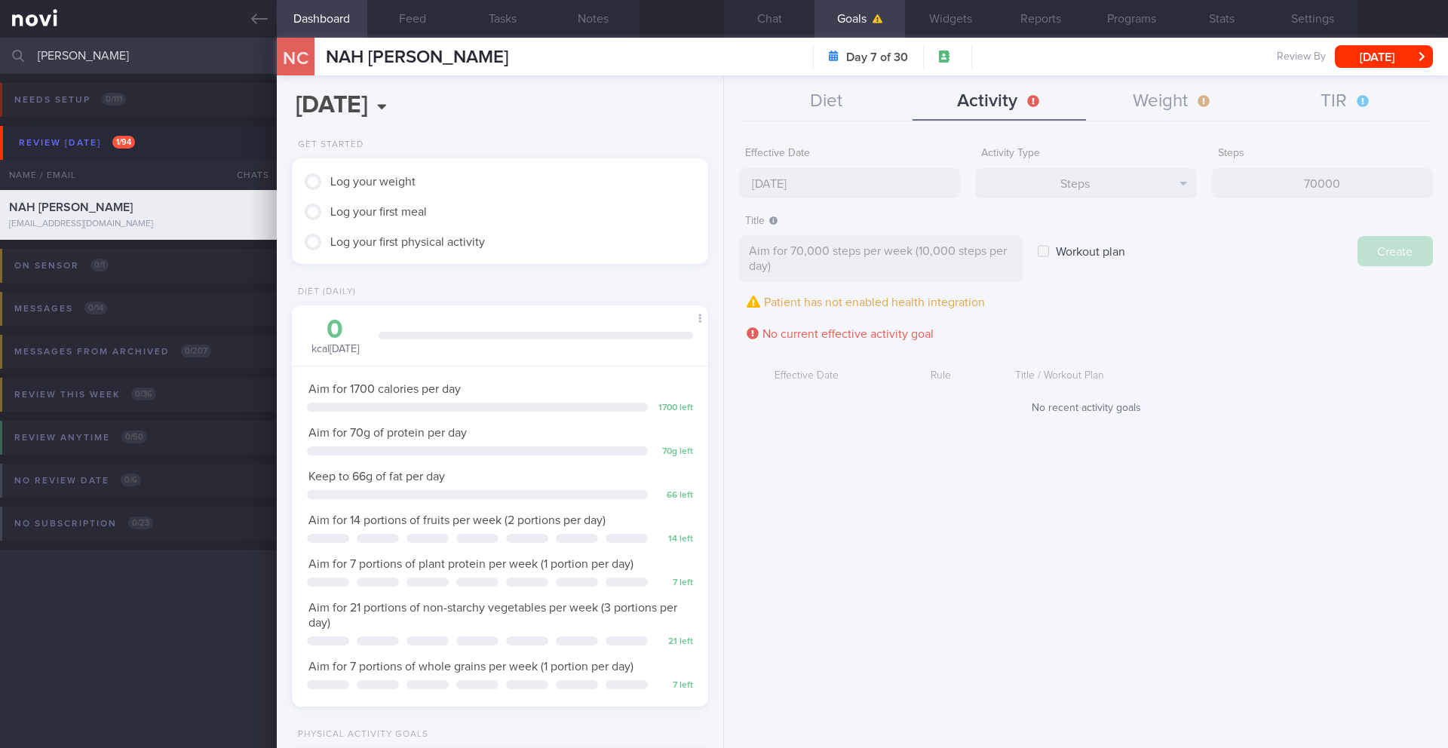
type input "[DATE]"
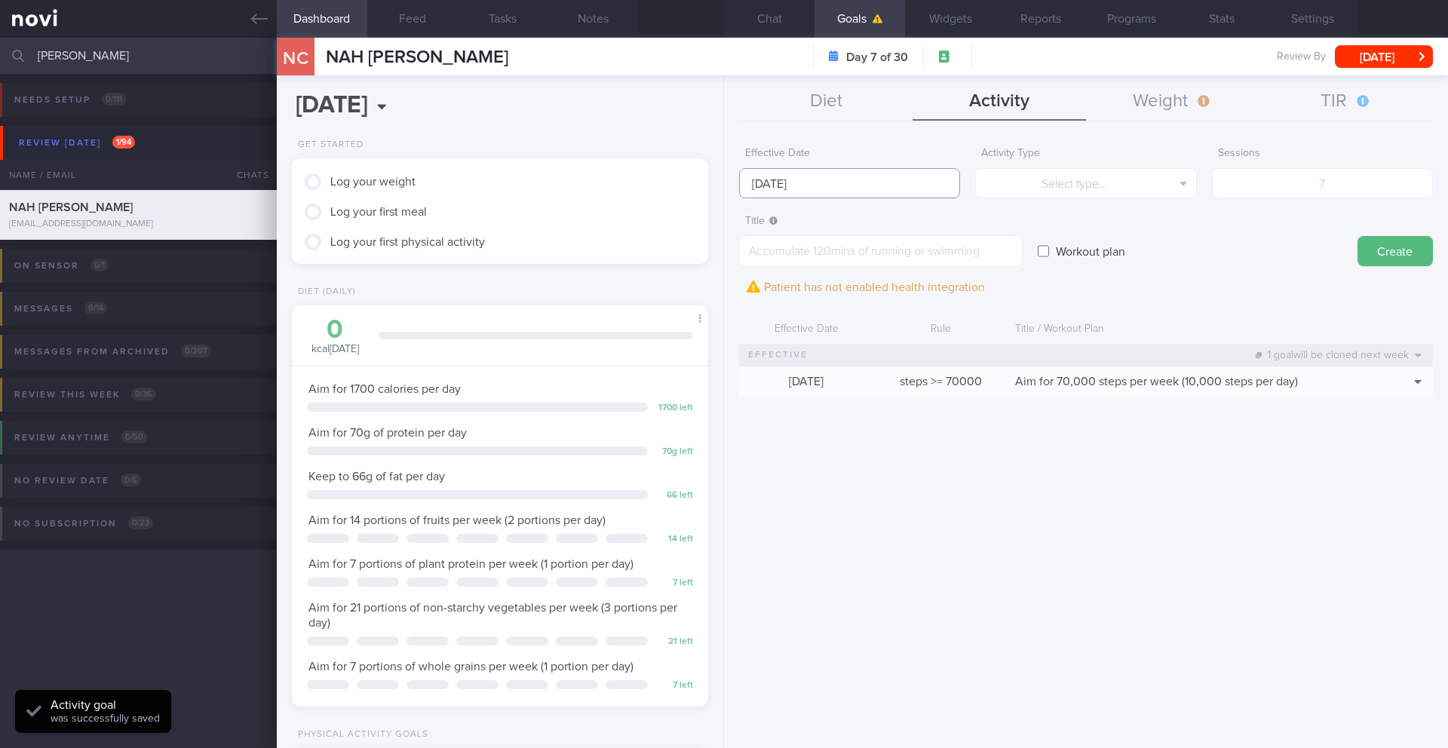
click at [857, 183] on input "[DATE]" at bounding box center [849, 183] width 221 height 30
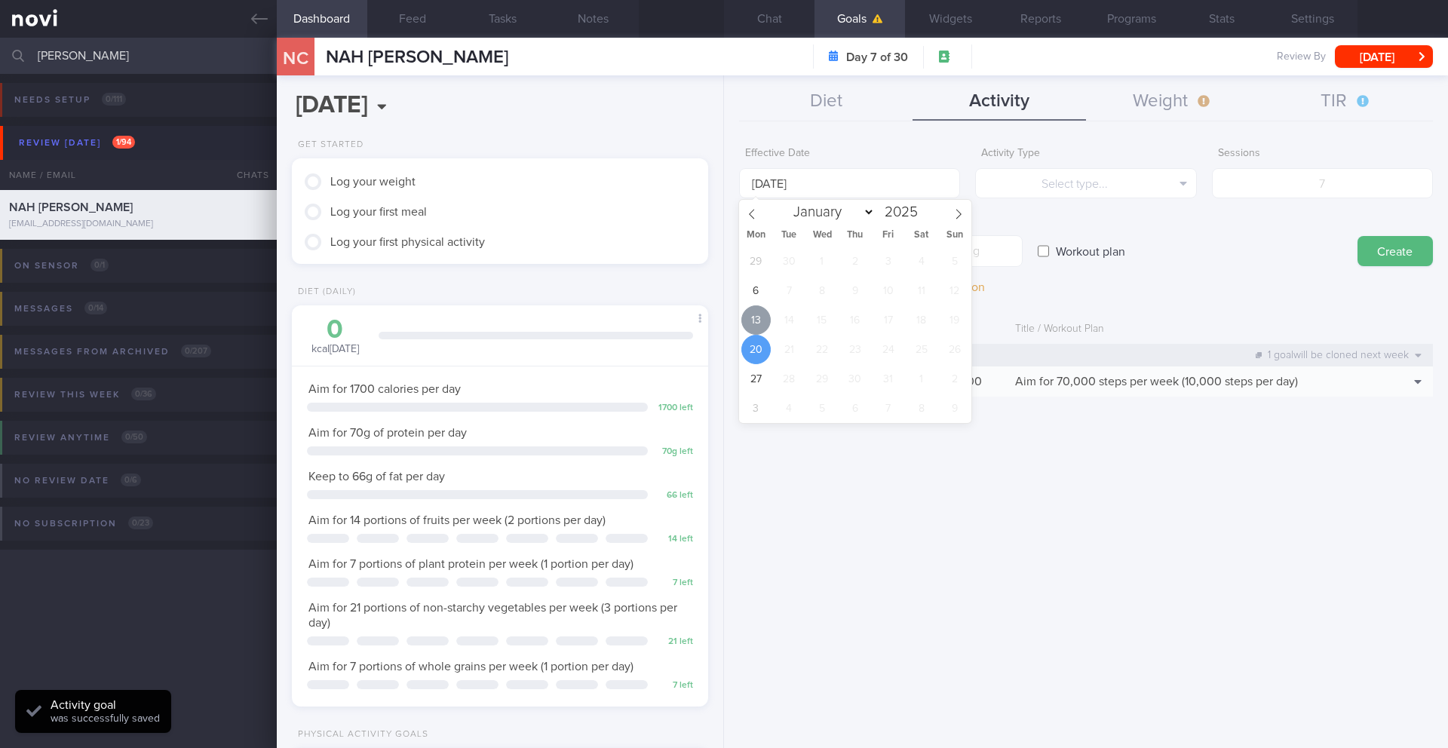
click at [759, 314] on span "13" at bounding box center [755, 319] width 29 height 29
type input "[DATE]"
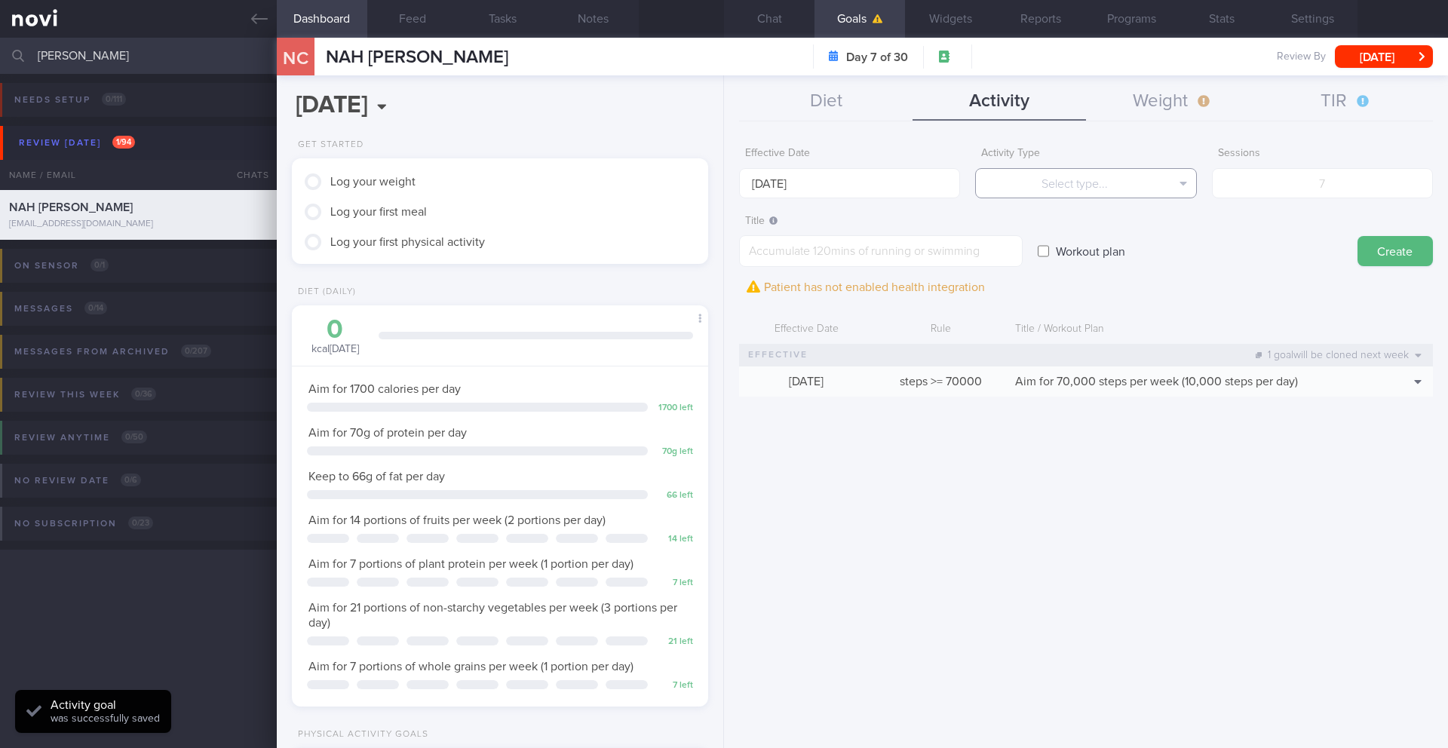
click at [1018, 189] on button "Select type..." at bounding box center [1085, 183] width 221 height 30
click at [1063, 247] on button "Sessions" at bounding box center [1085, 258] width 219 height 23
click at [1244, 192] on input "number" at bounding box center [1322, 183] width 221 height 30
type input "7"
click at [920, 254] on textarea at bounding box center [881, 251] width 284 height 32
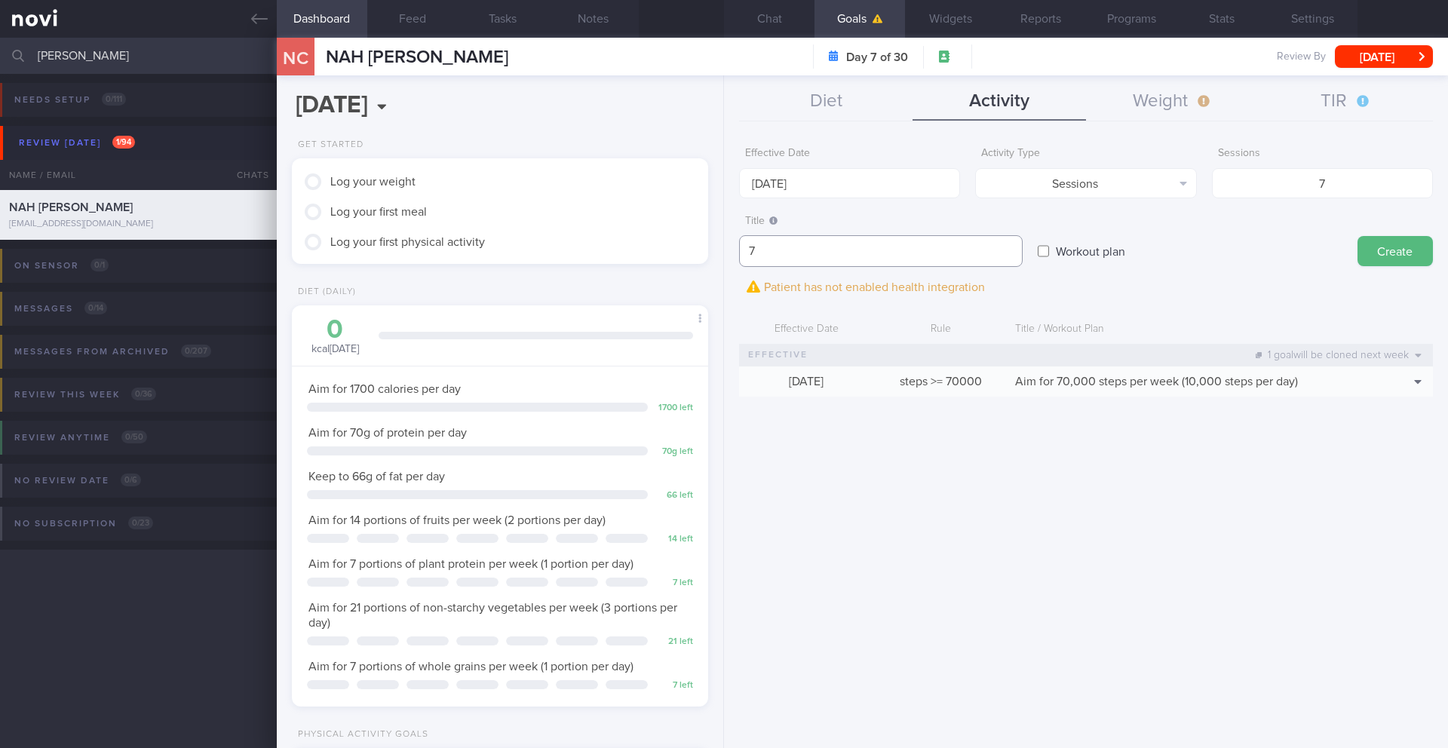
type textarea "7"
drag, startPoint x: 1311, startPoint y: 182, endPoint x: 1363, endPoint y: 181, distance: 52.8
click at [1363, 181] on input "7" at bounding box center [1322, 183] width 221 height 30
click at [1093, 183] on button "Sessions" at bounding box center [1085, 183] width 221 height 30
click at [1080, 232] on button "Duration" at bounding box center [1085, 235] width 219 height 23
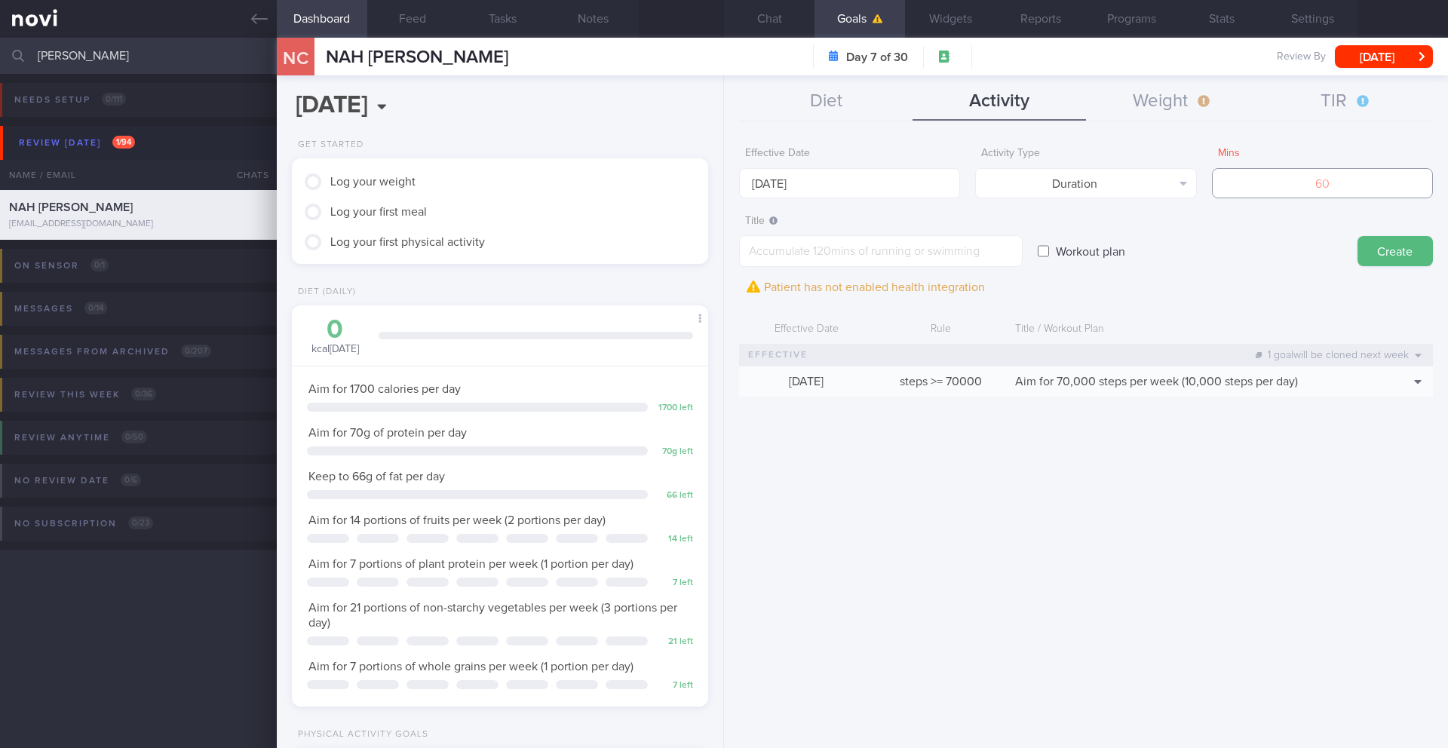
click at [1255, 195] on input "number" at bounding box center [1322, 183] width 221 height 30
type input "420"
click at [851, 255] on textarea at bounding box center [881, 251] width 284 height 32
paste textarea "Continue 420 mins of exercise per week (45 mins brisk walking and 15 min weight…"
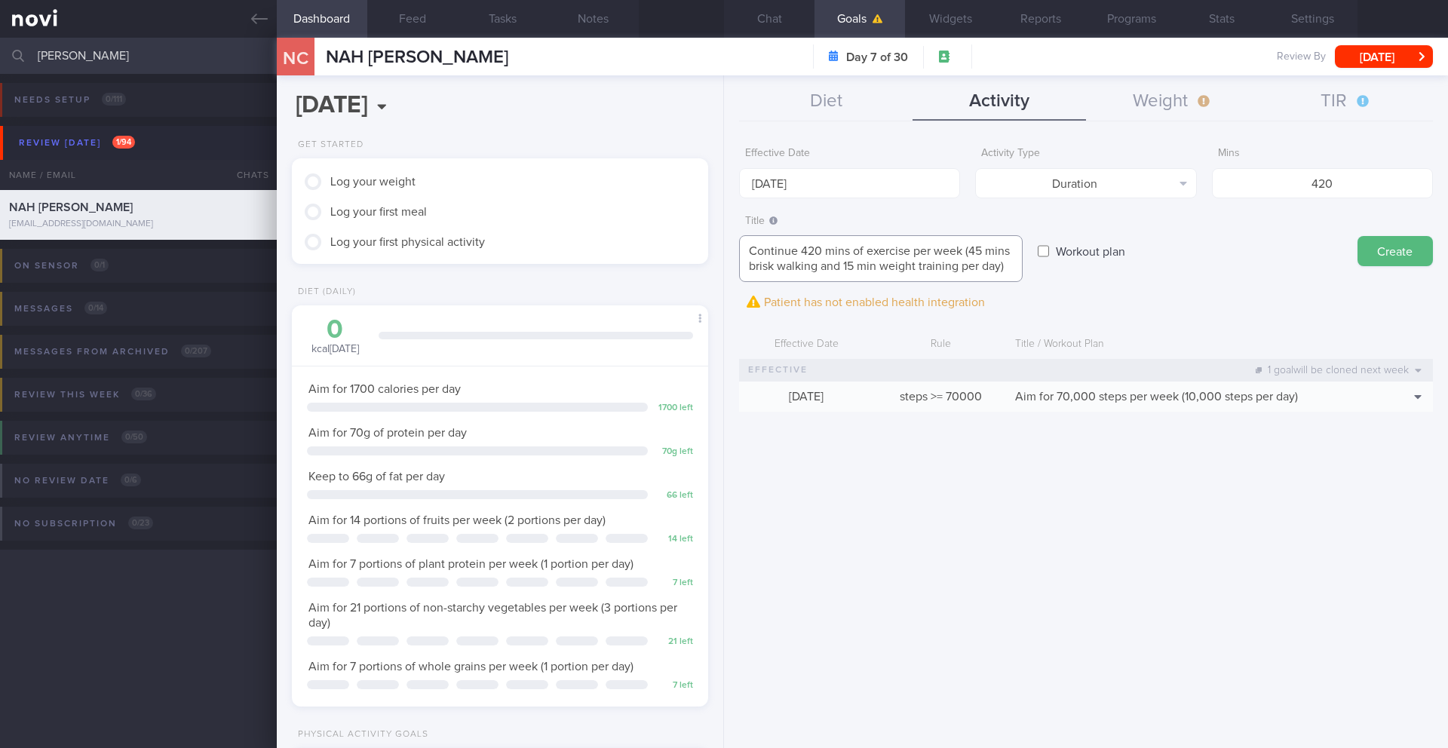
scroll to position [2, 0]
click at [927, 278] on textarea "Continue 420 mins of exercise per week (45 mins brisk walking and 15 min weight…" at bounding box center [881, 258] width 284 height 47
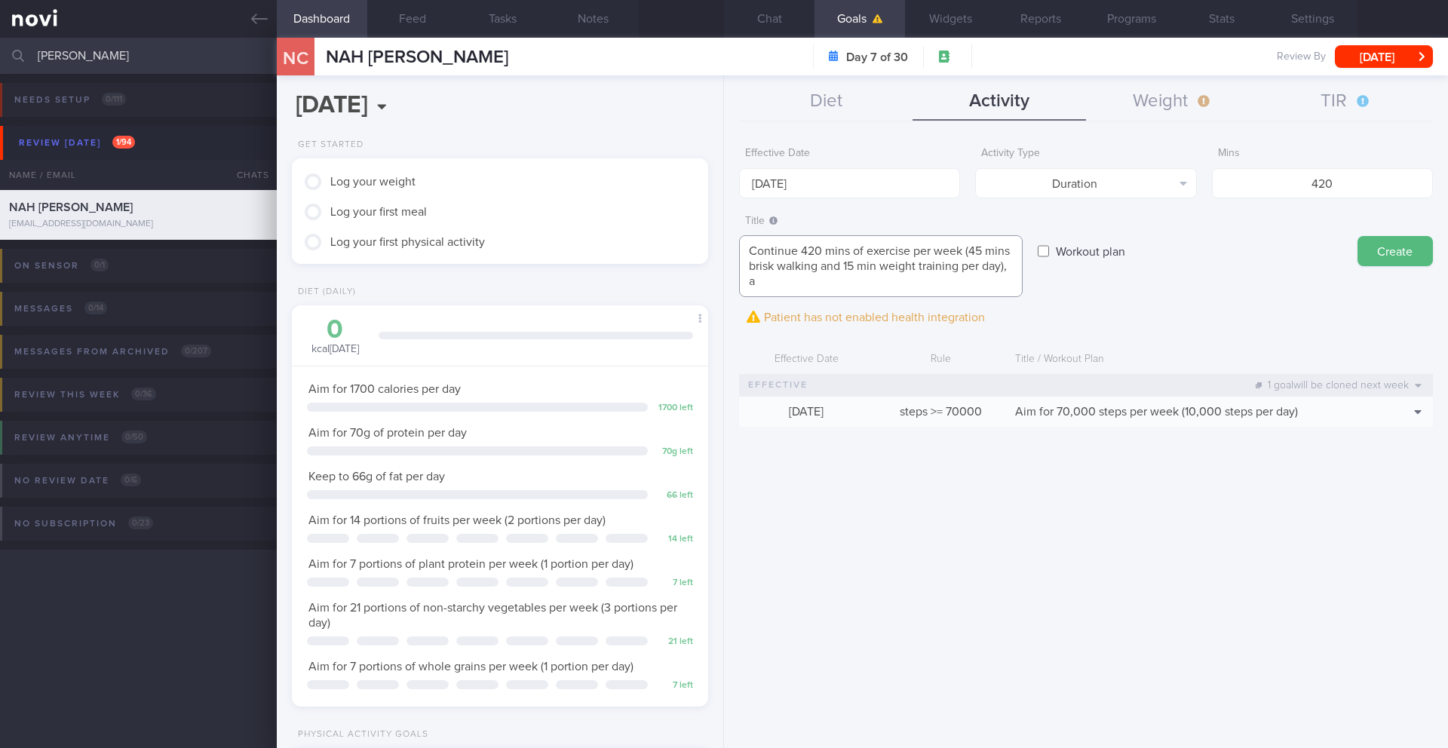
scroll to position [0, 0]
click at [962, 286] on textarea "Continue 420 mins of exercise per week (45 mins brisk walking and 15 min weight…" at bounding box center [881, 266] width 284 height 62
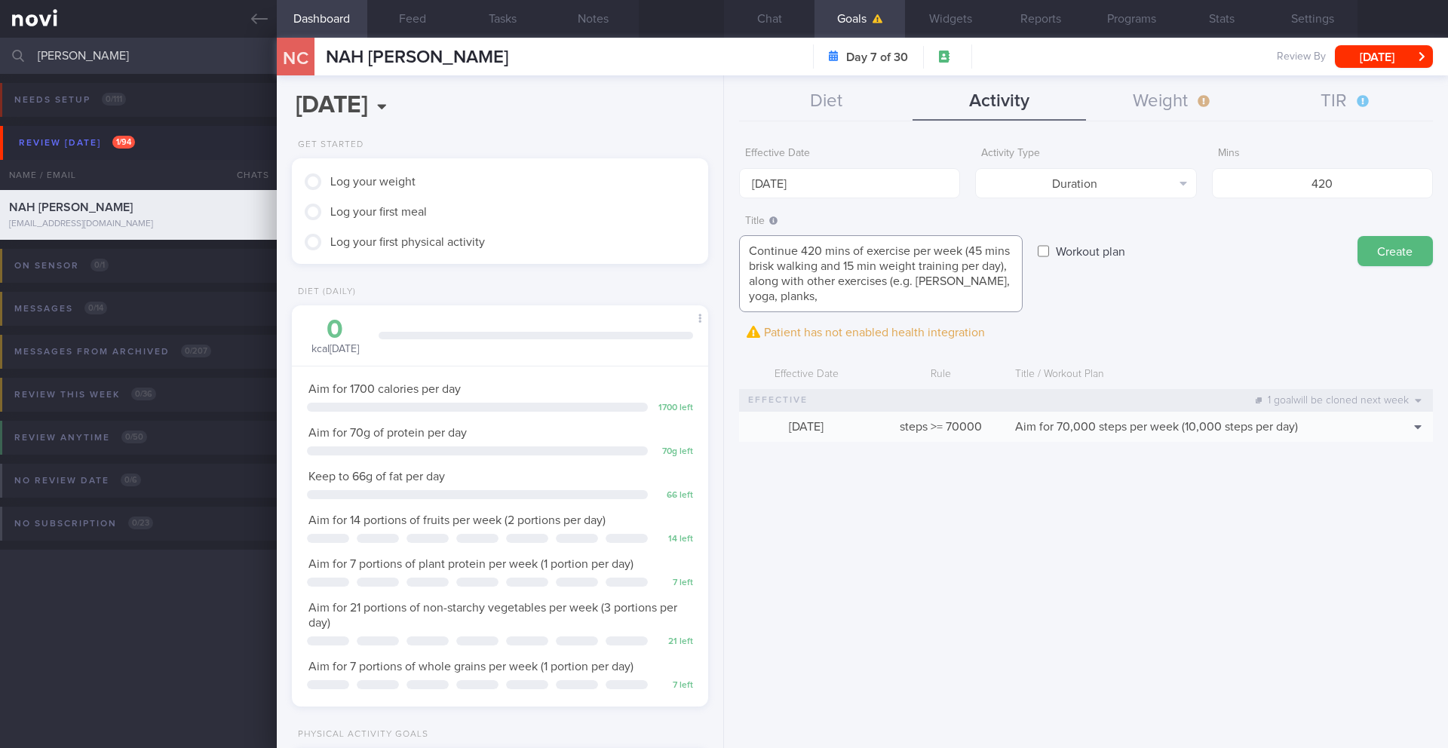
click at [919, 307] on textarea "Continue 420 mins of exercise per week (45 mins brisk walking and 15 min weight…" at bounding box center [881, 273] width 284 height 77
type textarea "Continue 420 mins of exercise per week (45 mins brisk walking and 15 min weight…"
click at [1397, 252] on button "Create" at bounding box center [1394, 251] width 75 height 30
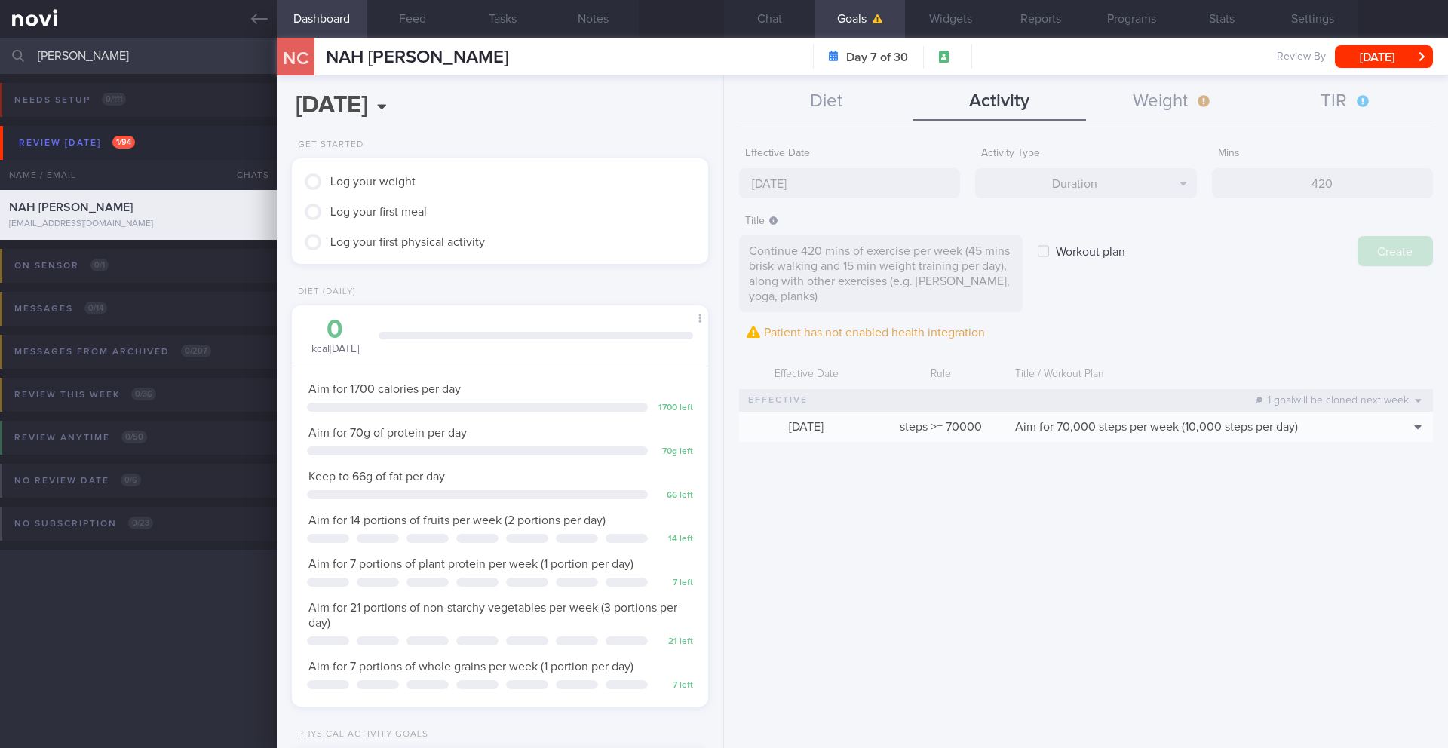
type input "[DATE]"
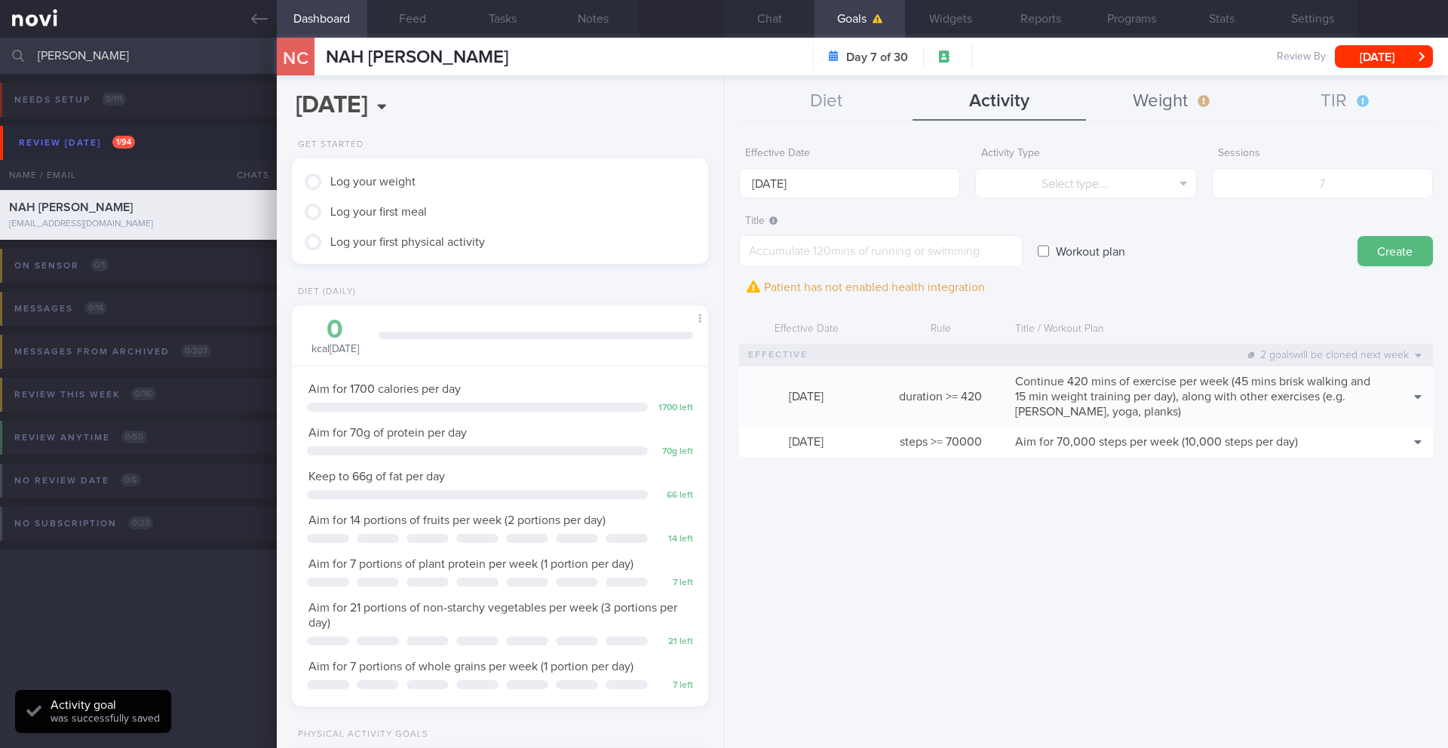
click at [1170, 115] on button "Weight" at bounding box center [1172, 102] width 173 height 38
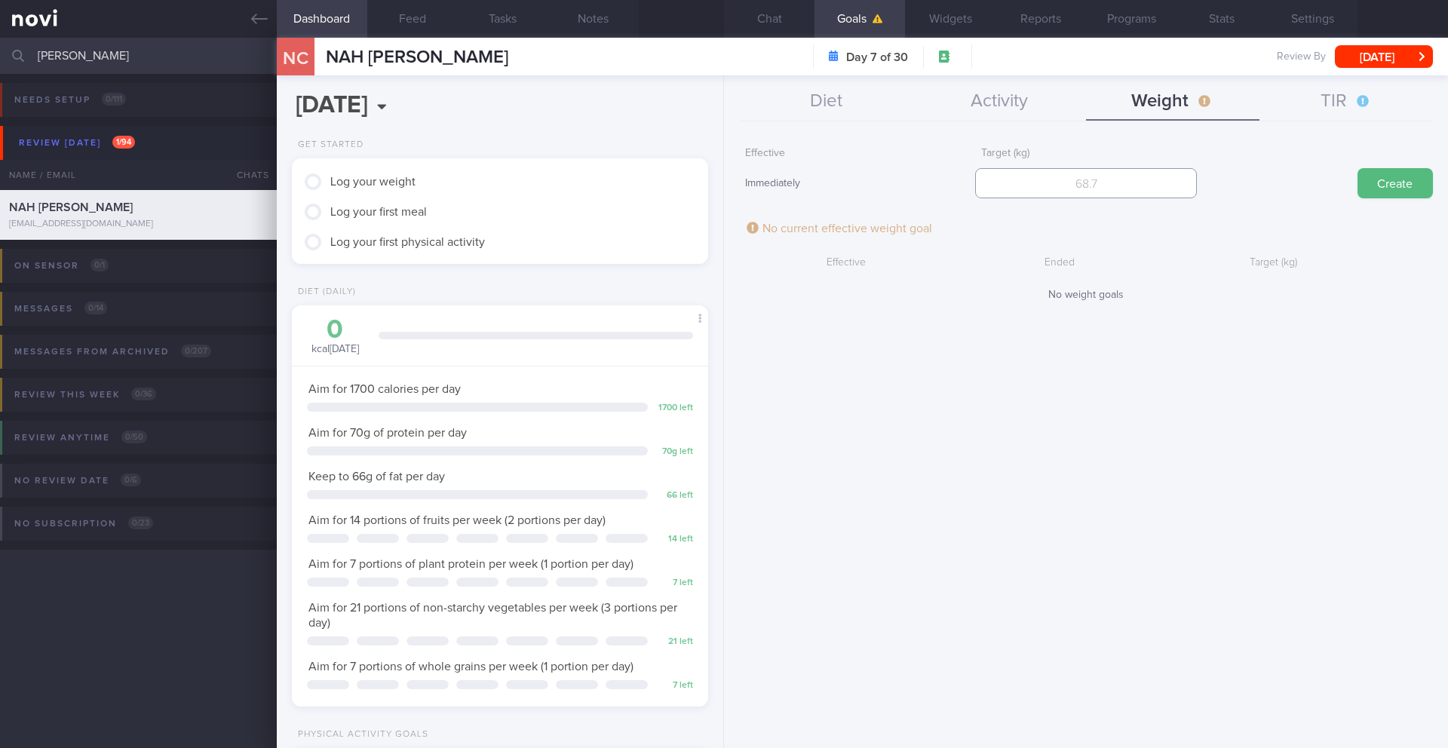
click at [1112, 174] on input "number" at bounding box center [1085, 183] width 221 height 30
type input "45"
click at [1373, 192] on button "Create" at bounding box center [1394, 183] width 75 height 30
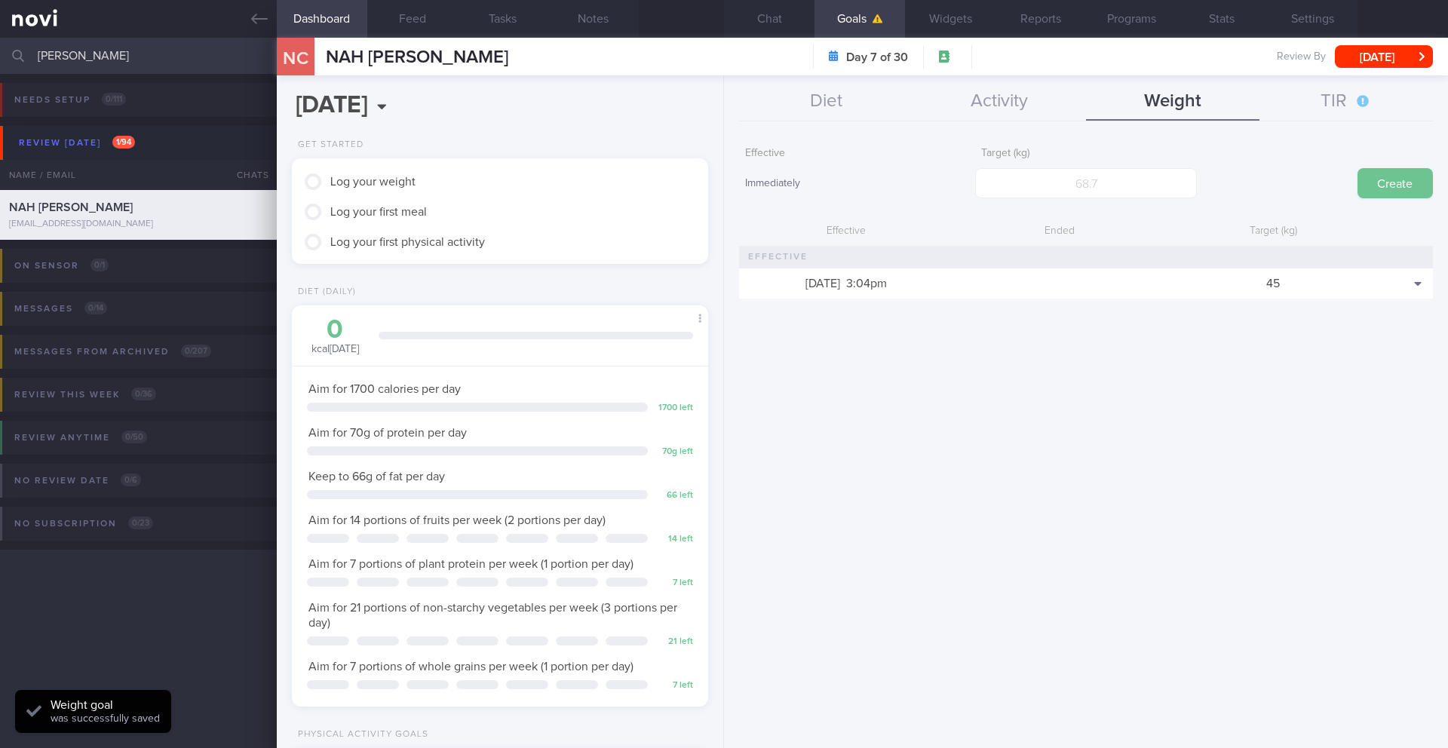
scroll to position [210, 379]
click at [324, 19] on button "Dashboard" at bounding box center [322, 19] width 90 height 38
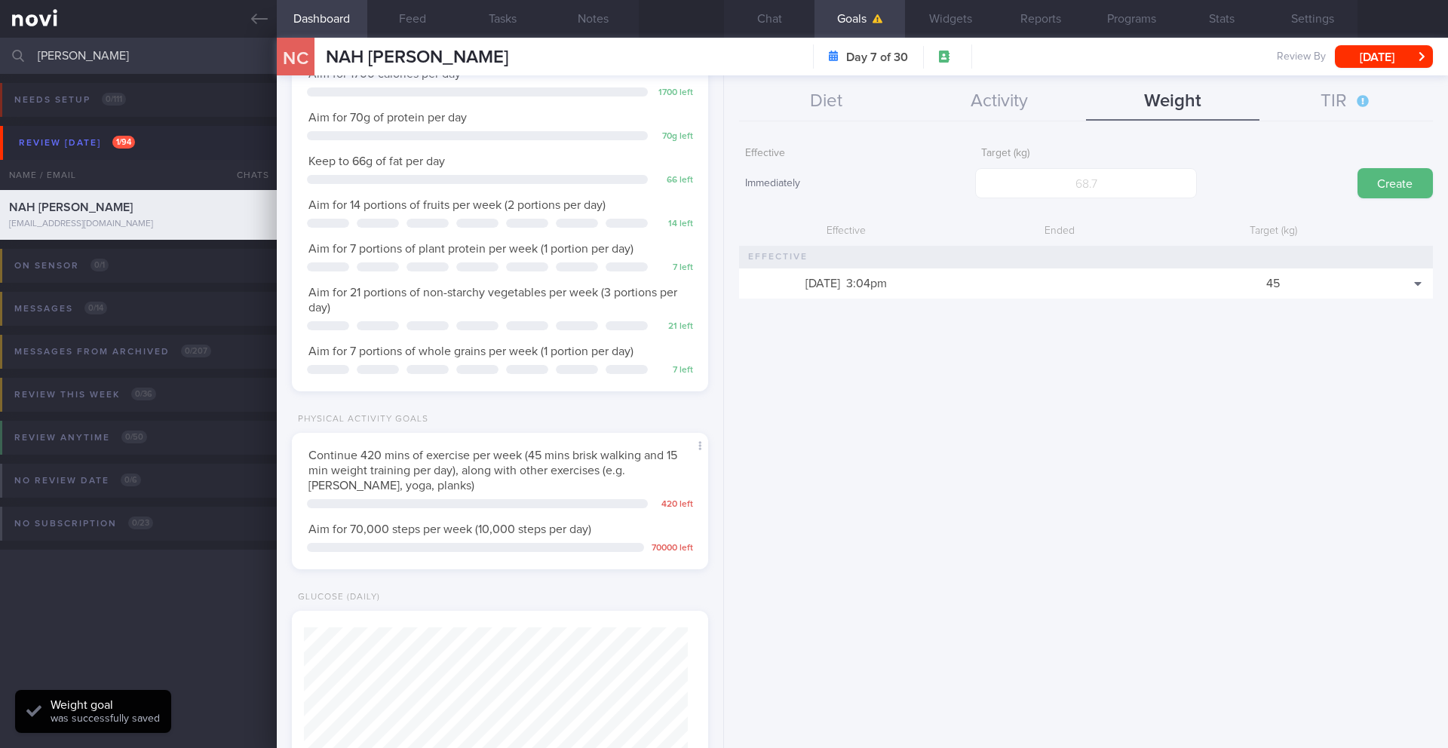
scroll to position [711, 0]
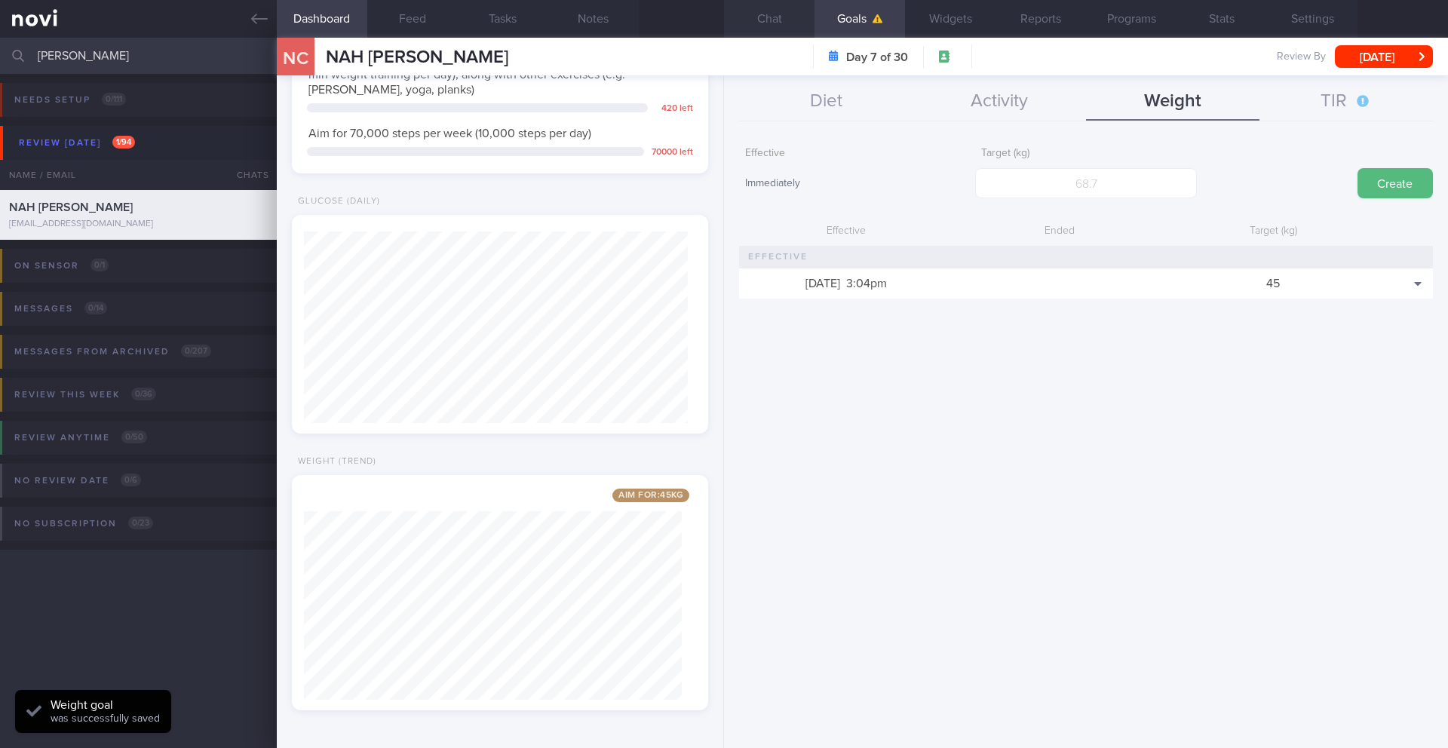
click at [765, 25] on button "Chat" at bounding box center [769, 19] width 90 height 38
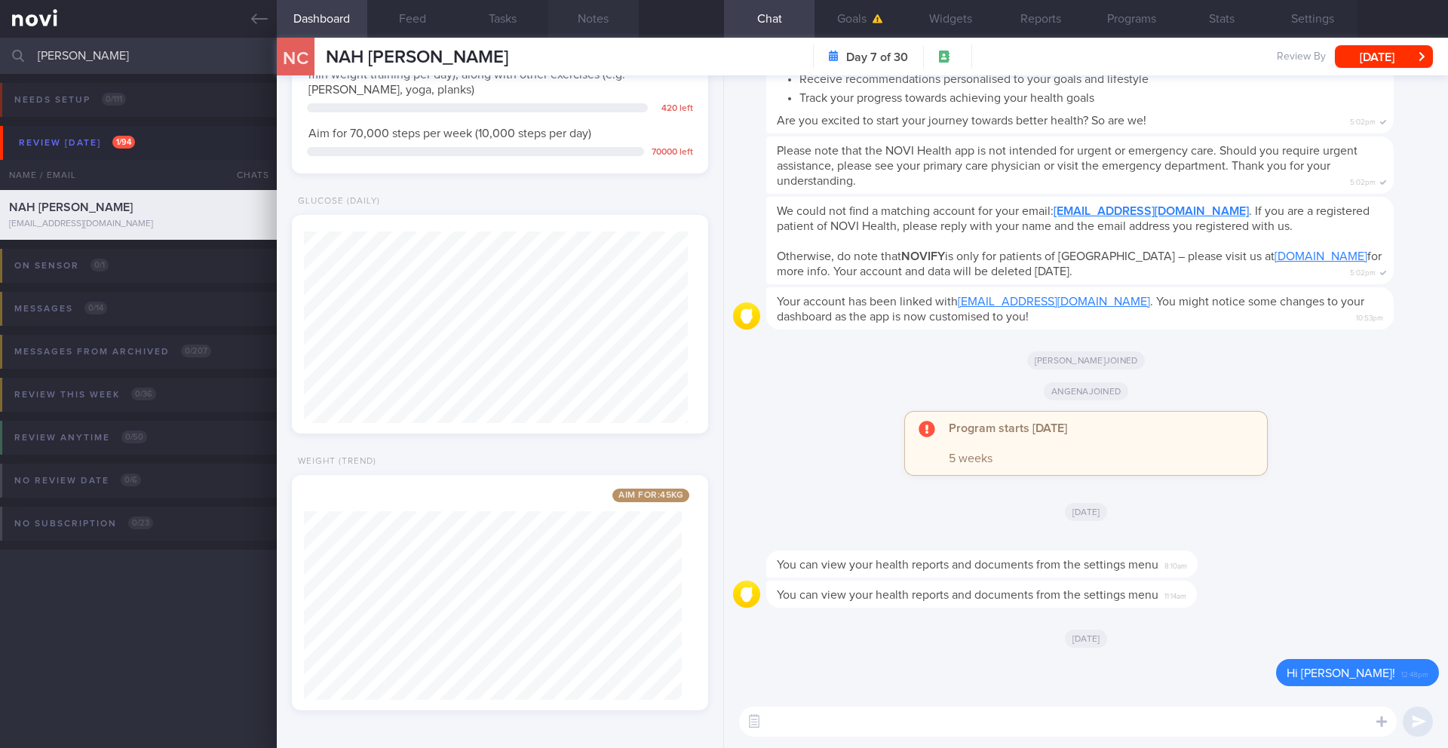
click at [606, 11] on button "Notes" at bounding box center [593, 19] width 90 height 38
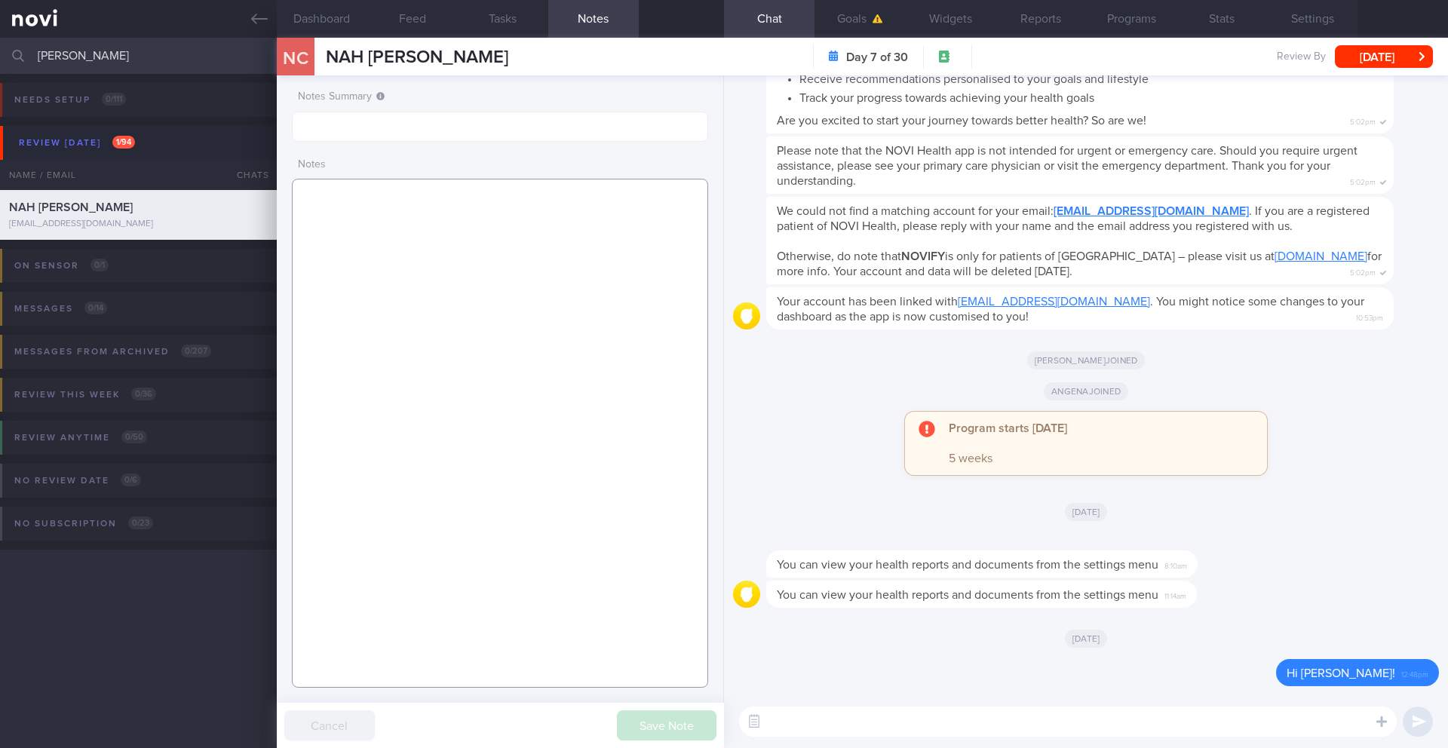
click at [535, 345] on textarea at bounding box center [500, 433] width 416 height 509
paste textarea "Sources of CHO Starchy and non-starchy vegetables Fruit and vegetable portion s…"
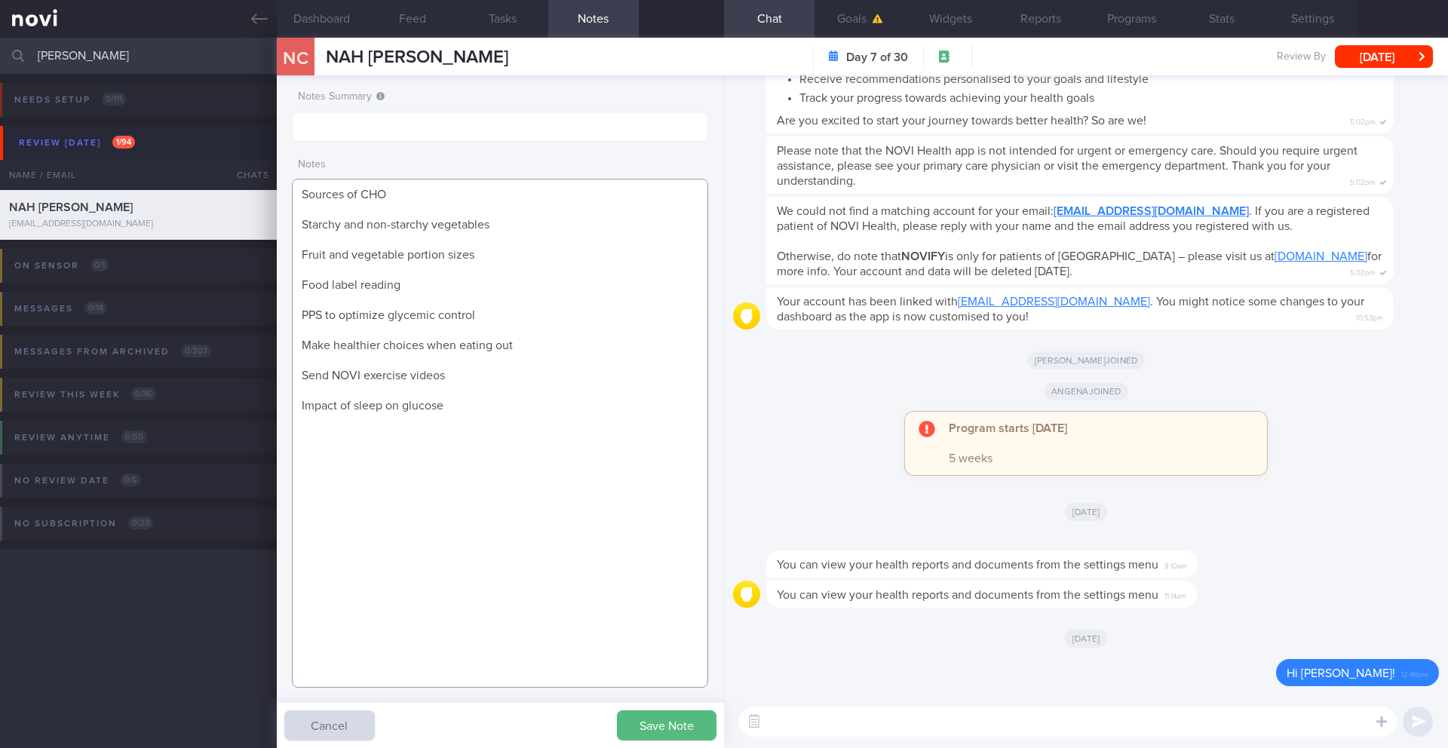
click at [297, 199] on textarea "Sources of CHO Starchy and non-starchy vegetables Fruit and vegetable portion s…" at bounding box center [500, 433] width 416 height 509
click at [345, 196] on textarea "Sources of CHO Starchy and non-starchy vegetables Fruit and vegetable portion s…" at bounding box center [500, 433] width 416 height 509
paste textarea "plant protein healthy plate from Lazada protein compi protein denisy healthy pl…"
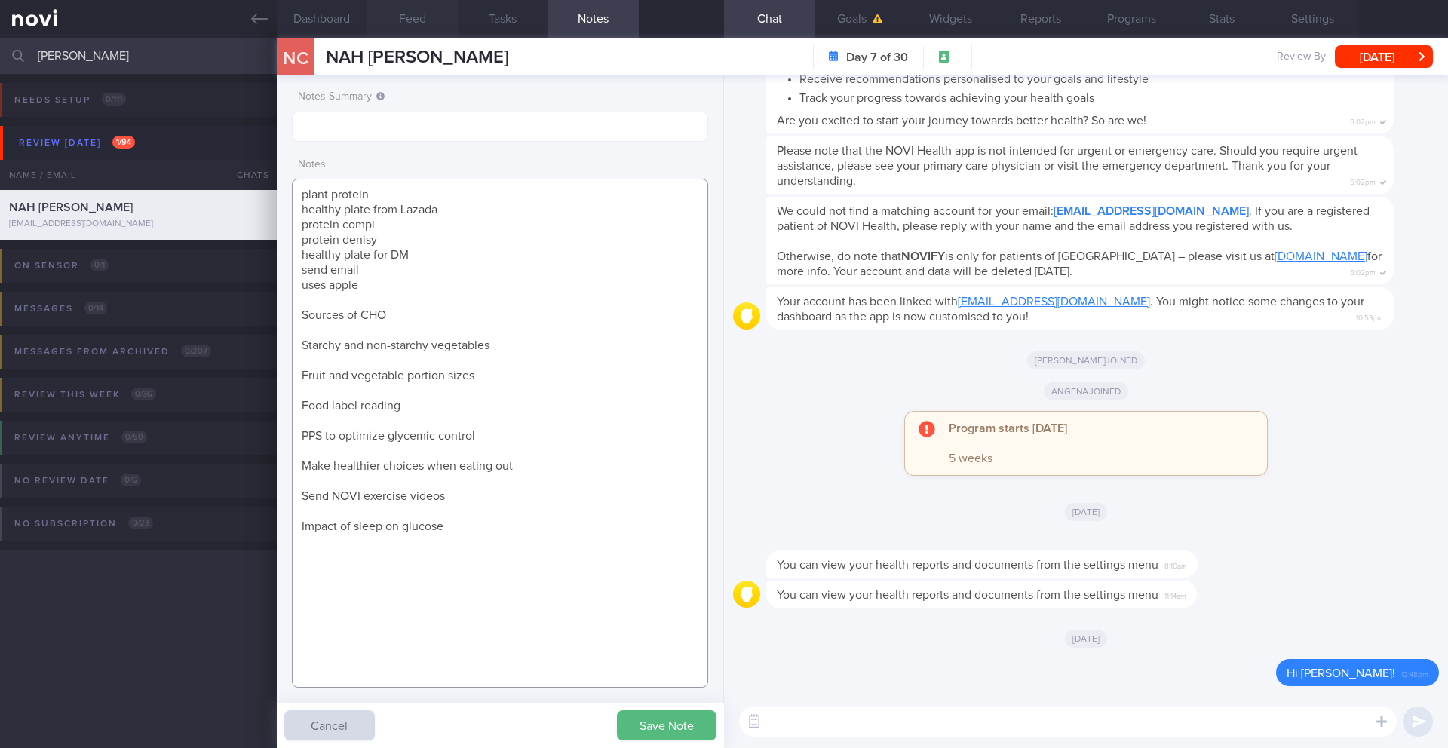
type textarea "plant protein healthy plate from Lazada protein compi protein denisy healthy pl…"
click at [869, 24] on button "Goals" at bounding box center [859, 19] width 90 height 38
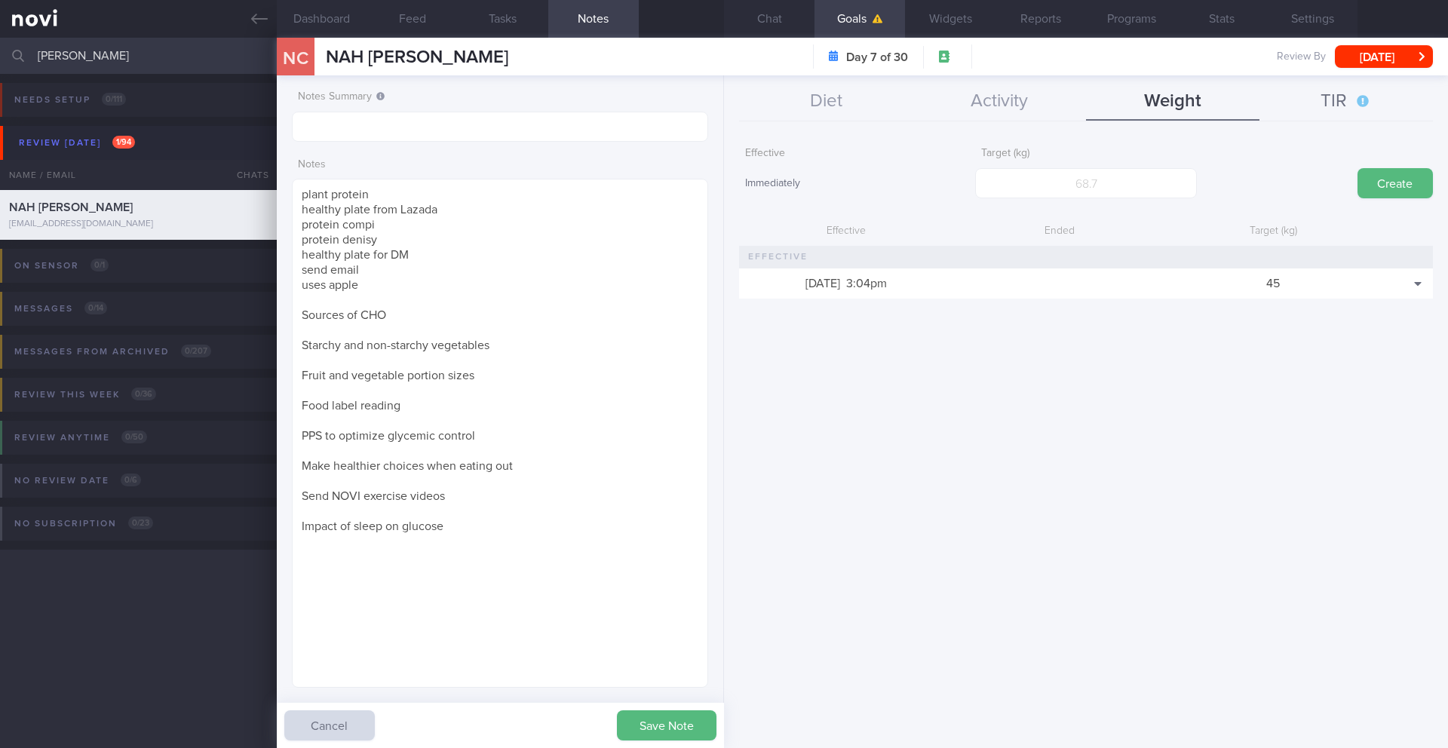
click at [1340, 94] on button "TIR" at bounding box center [1345, 102] width 173 height 38
click at [943, 23] on button "Widgets" at bounding box center [950, 19] width 90 height 38
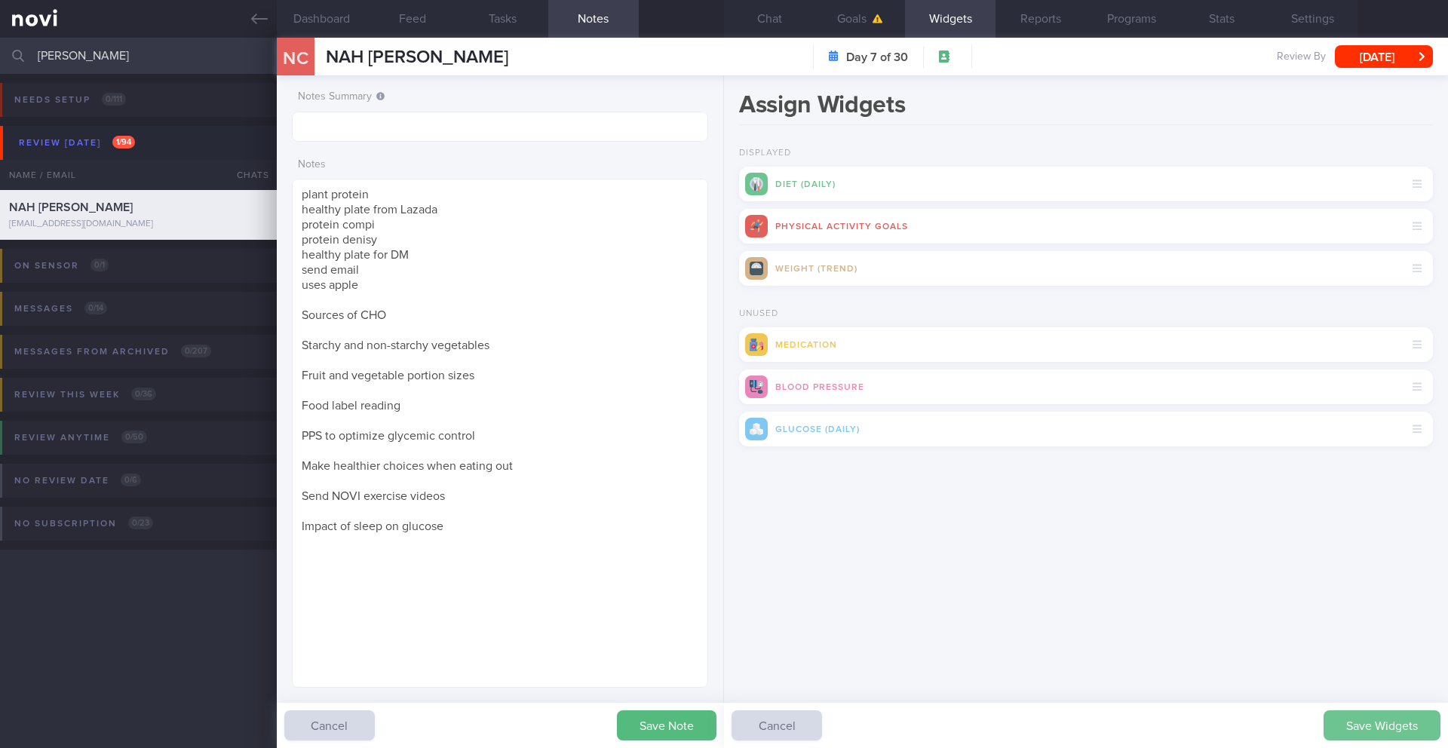
click at [1348, 722] on button "Save Widgets" at bounding box center [1381, 725] width 117 height 30
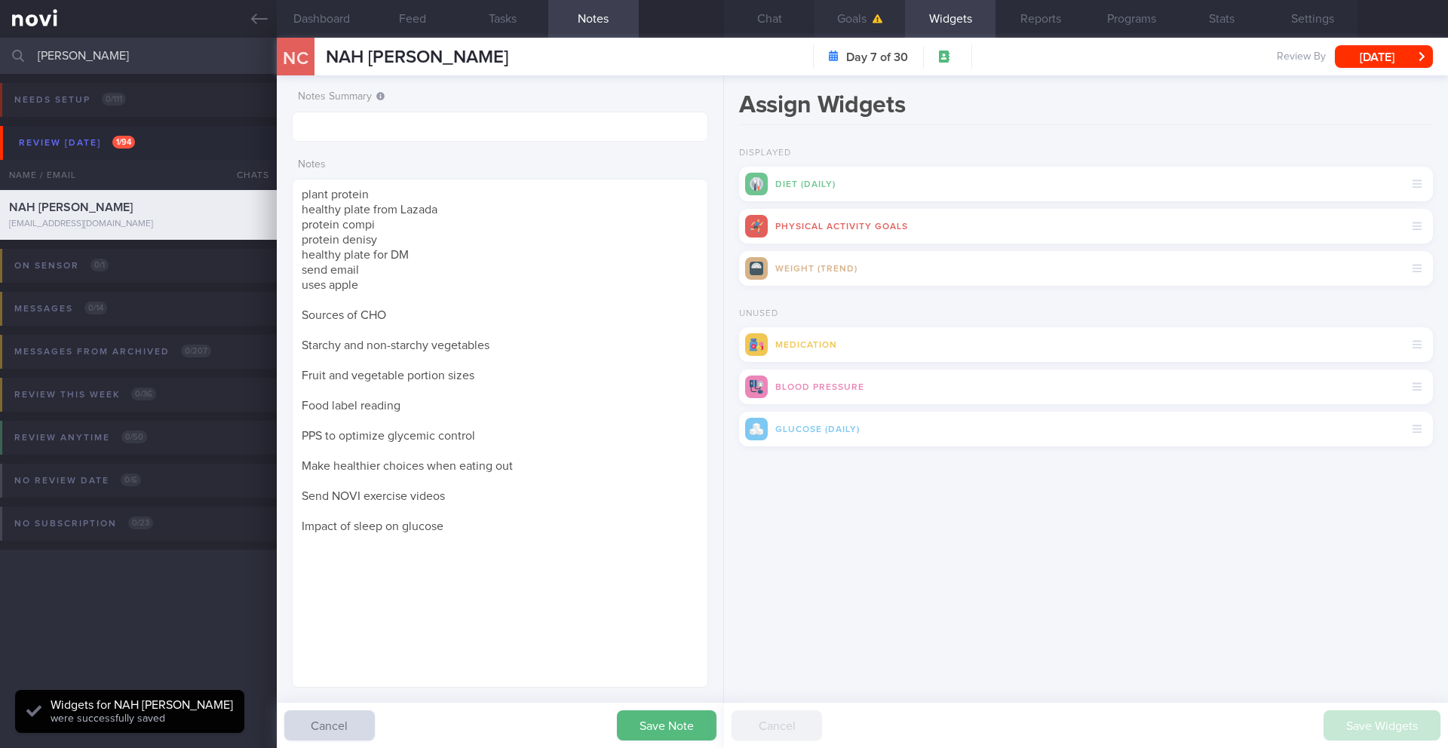
click at [845, 19] on button "Goals" at bounding box center [859, 19] width 90 height 38
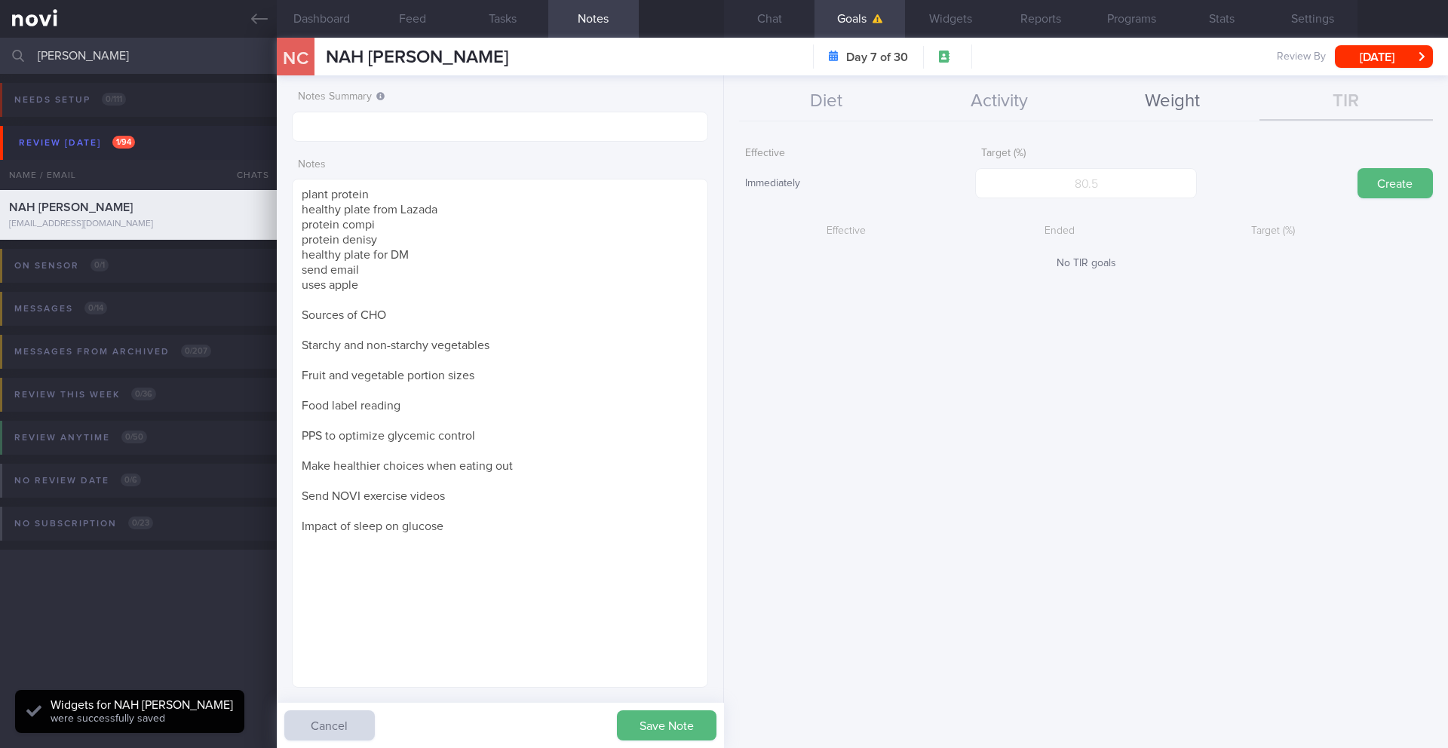
click at [1158, 106] on button "Weight" at bounding box center [1172, 102] width 173 height 38
click at [1007, 93] on button "Activity" at bounding box center [998, 102] width 173 height 38
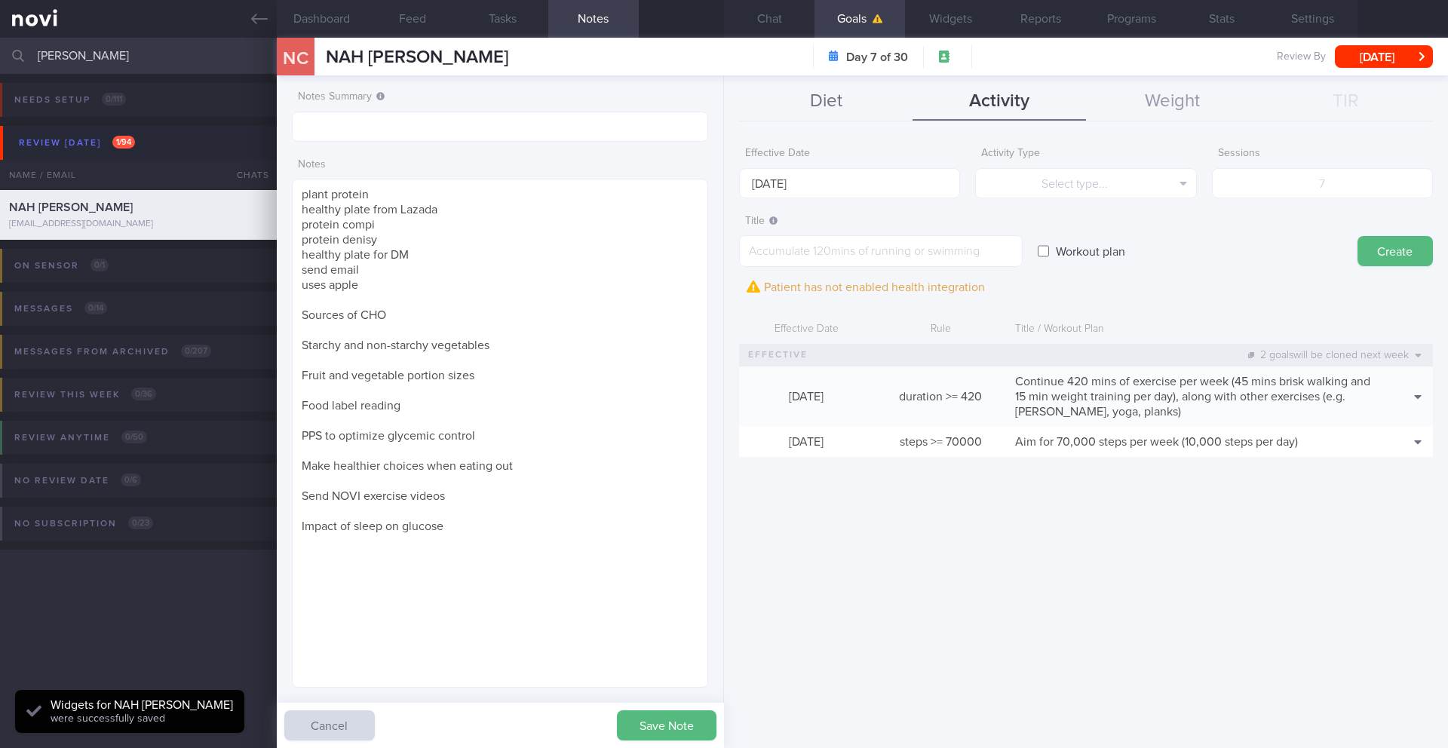
click at [848, 100] on button "Diet" at bounding box center [825, 102] width 173 height 38
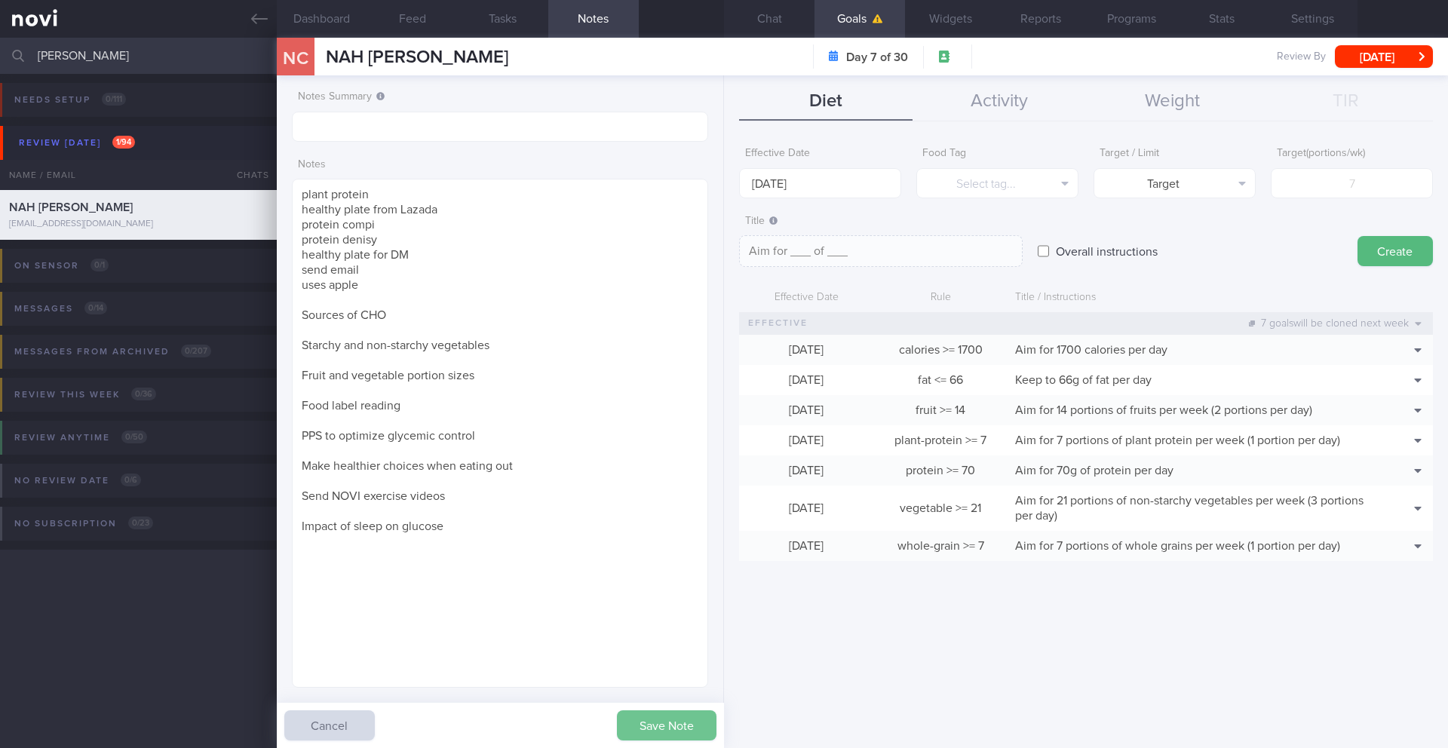
click at [639, 732] on button "Save Note" at bounding box center [667, 725] width 100 height 30
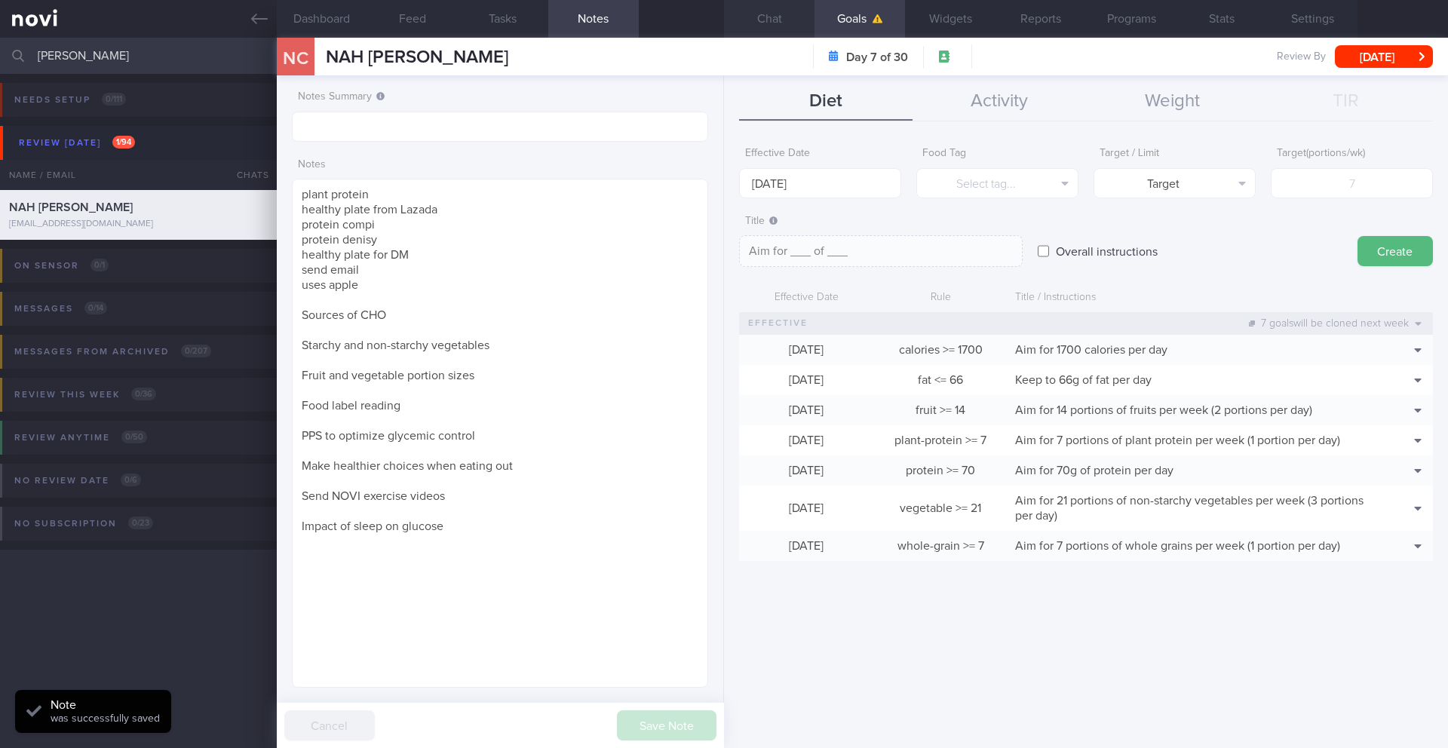
click at [773, 23] on button "Chat" at bounding box center [769, 19] width 90 height 38
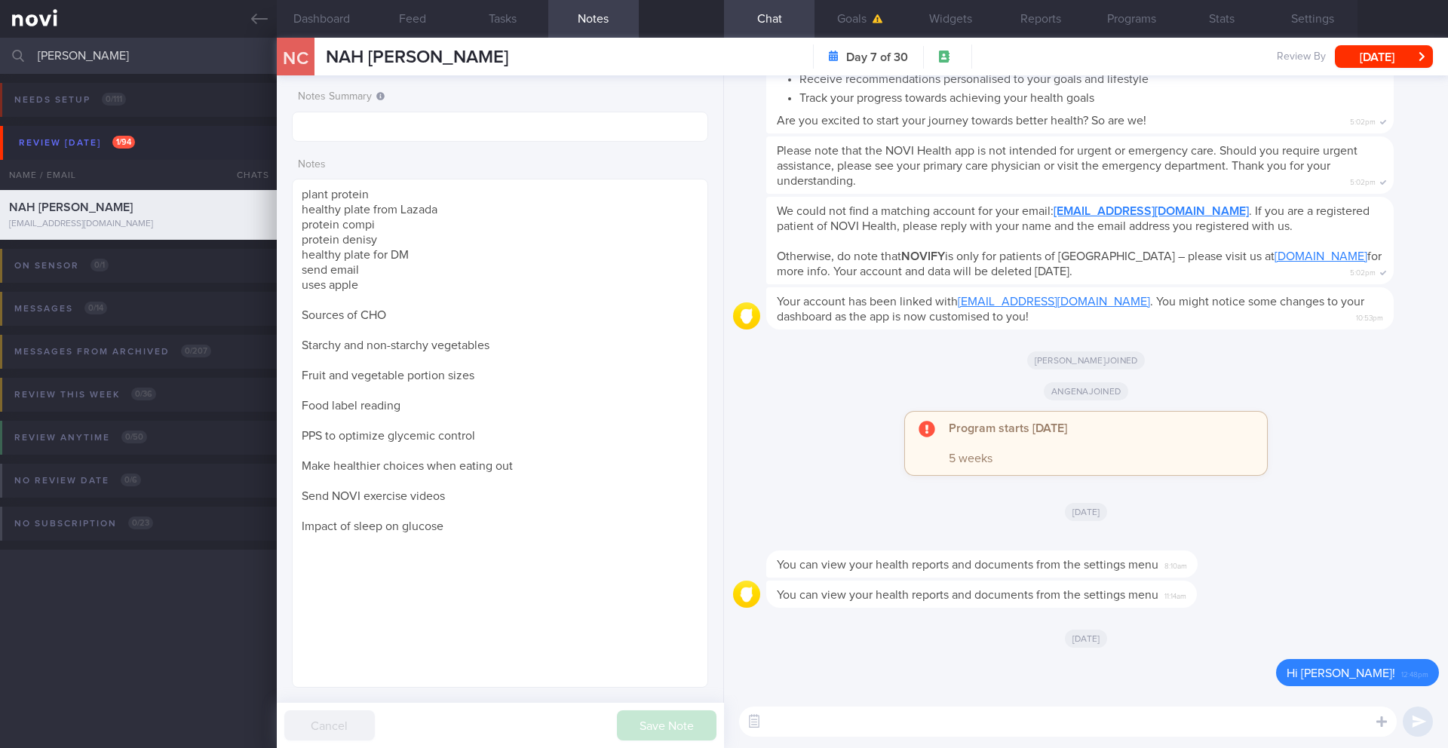
paste textarea "Lo ____, Ip dol s ametcons adipisci elit sed doeiu 🙂 Tem Incidid Utlaboreetdo M…"
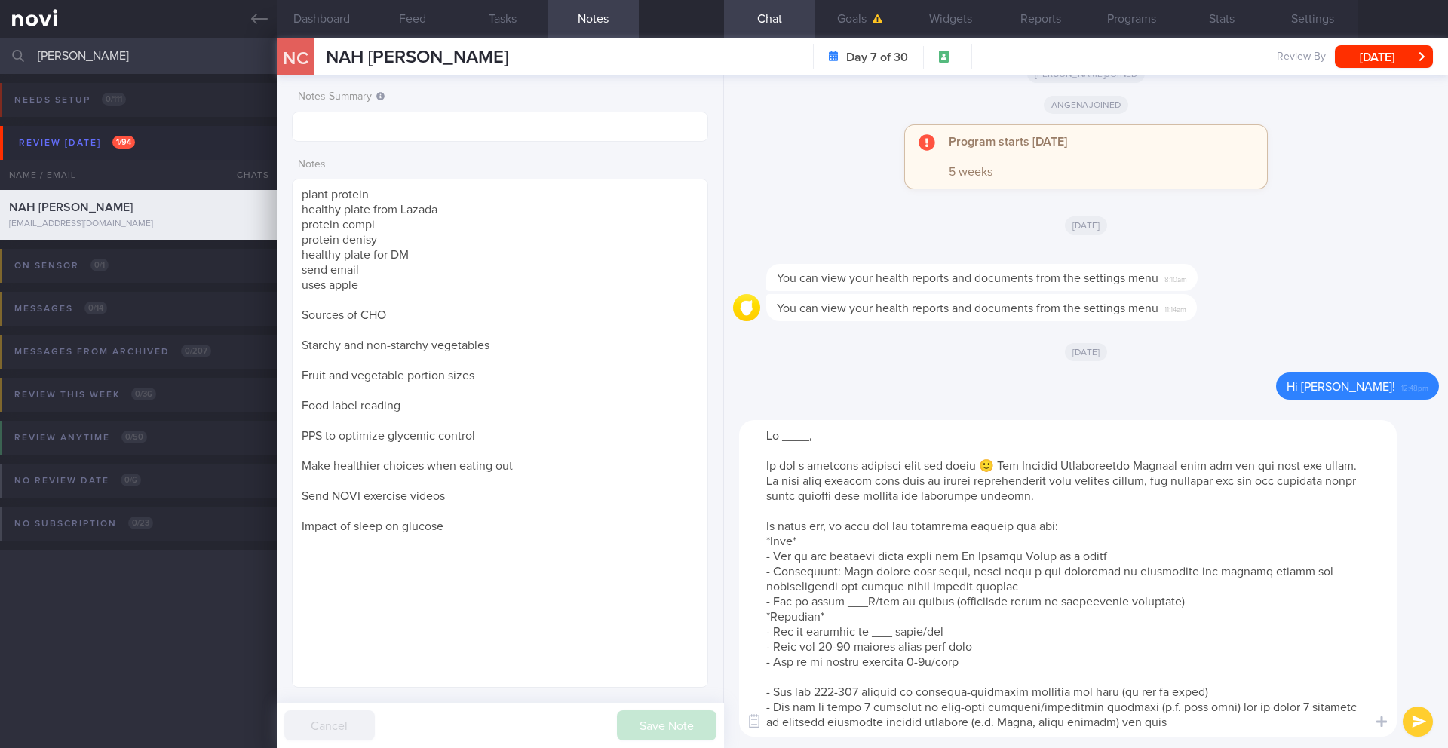
drag, startPoint x: 807, startPoint y: 440, endPoint x: 780, endPoint y: 441, distance: 27.2
click at [780, 441] on textarea at bounding box center [1068, 578] width 658 height 317
drag, startPoint x: 804, startPoint y: 483, endPoint x: 1011, endPoint y: 466, distance: 207.4
click at [1011, 466] on textarea at bounding box center [1068, 578] width 658 height 317
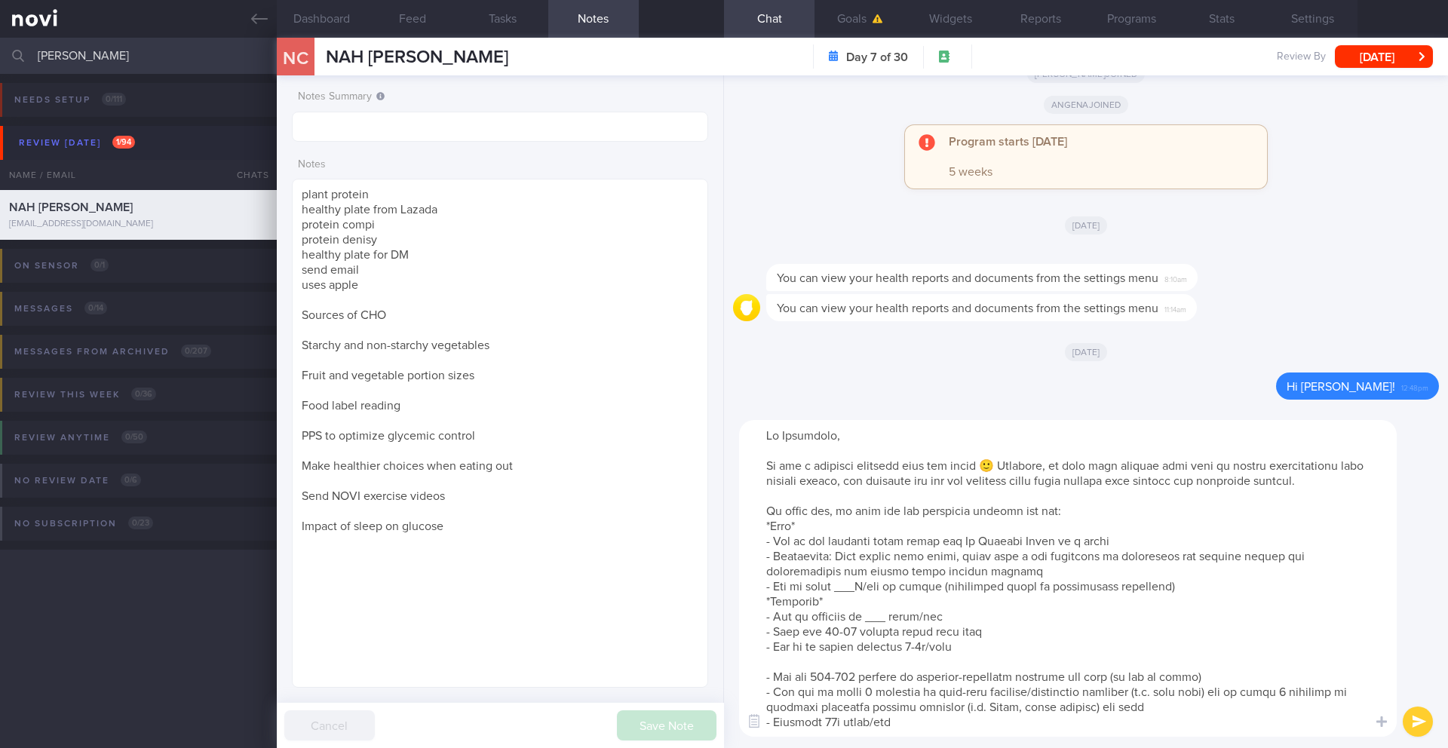
drag, startPoint x: 905, startPoint y: 481, endPoint x: 1345, endPoint y: 481, distance: 439.7
click at [1345, 481] on textarea at bounding box center [1068, 578] width 658 height 317
paste textarea "know what to eat to regain weight and muscle lost"
drag, startPoint x: 1000, startPoint y: 483, endPoint x: 900, endPoint y: 483, distance: 99.5
click at [900, 483] on textarea at bounding box center [1068, 578] width 658 height 317
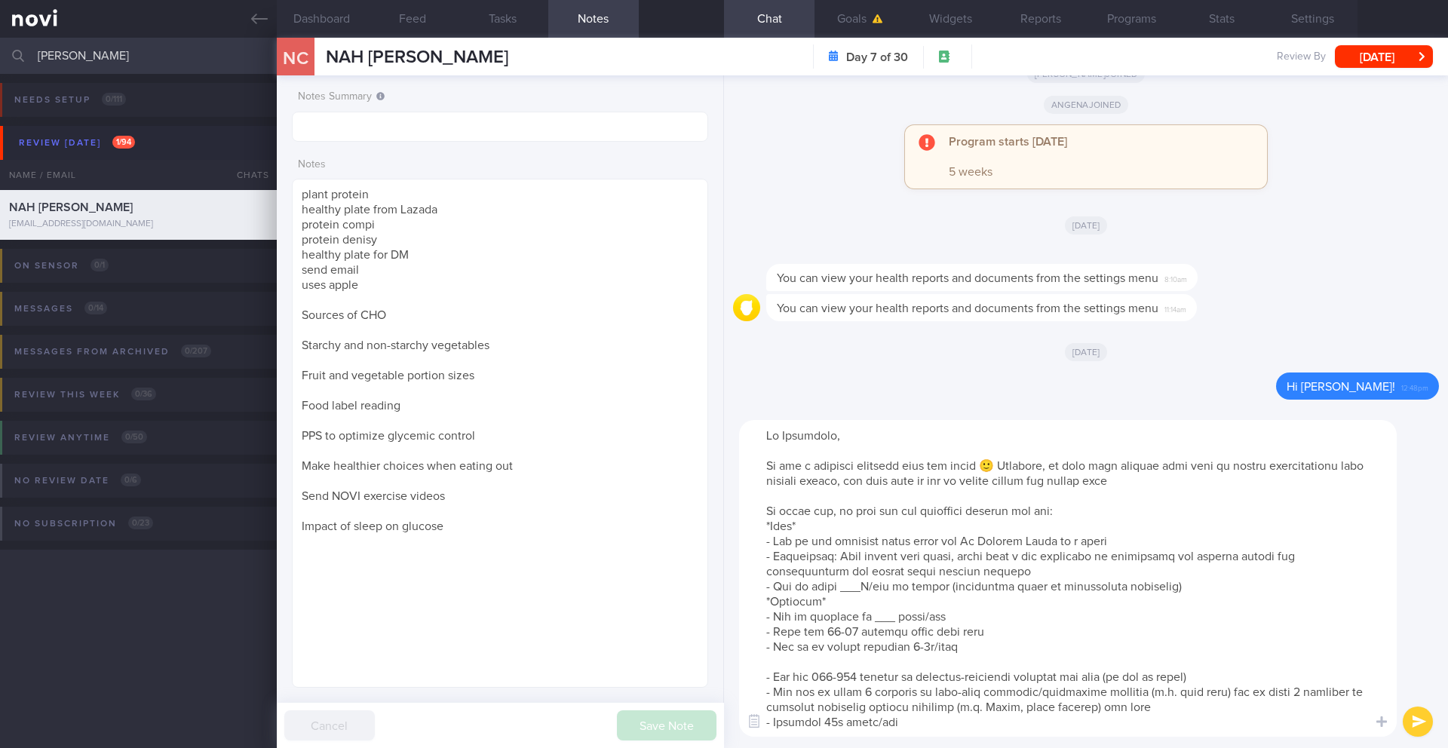
click at [871, 485] on textarea at bounding box center [1068, 578] width 658 height 317
click at [923, 483] on textarea at bounding box center [1068, 578] width 658 height 317
type textarea "Lo Ipsumdolo, Si ame c adipisci elitsedd eius tem incid 🙂 Utlabore, et dolo mag…"
click at [897, 16] on button "Goals" at bounding box center [859, 19] width 90 height 38
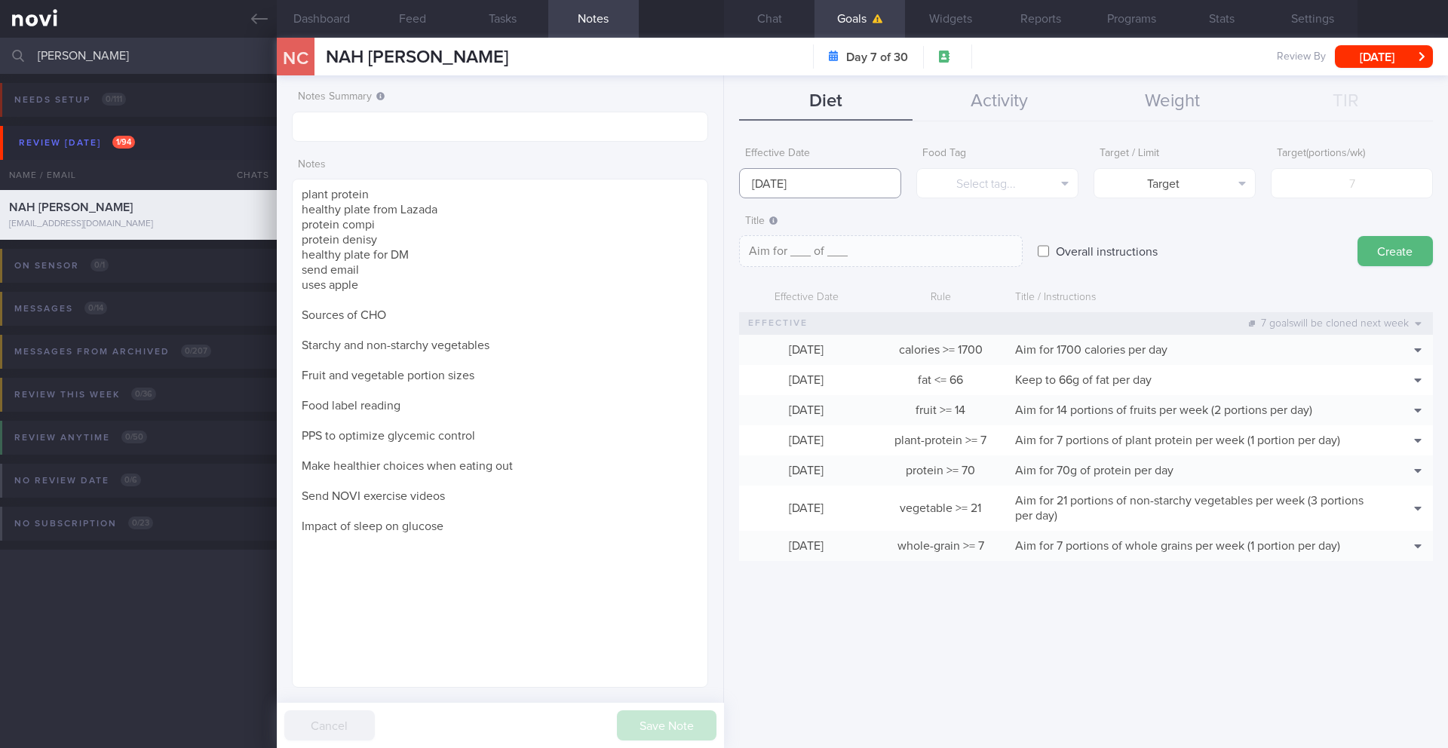
click at [791, 182] on input "[DATE]" at bounding box center [820, 183] width 162 height 30
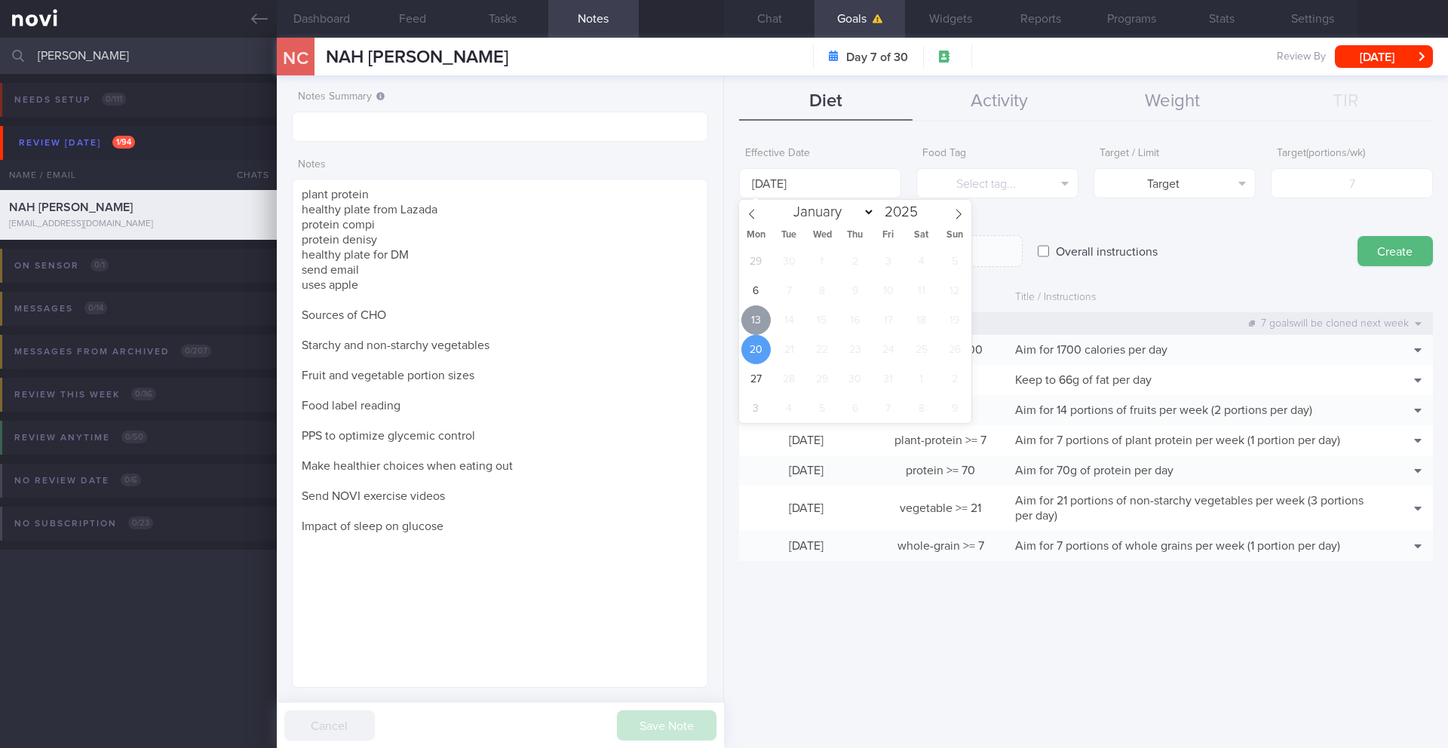
click at [755, 318] on span "13" at bounding box center [755, 319] width 29 height 29
type input "[DATE]"
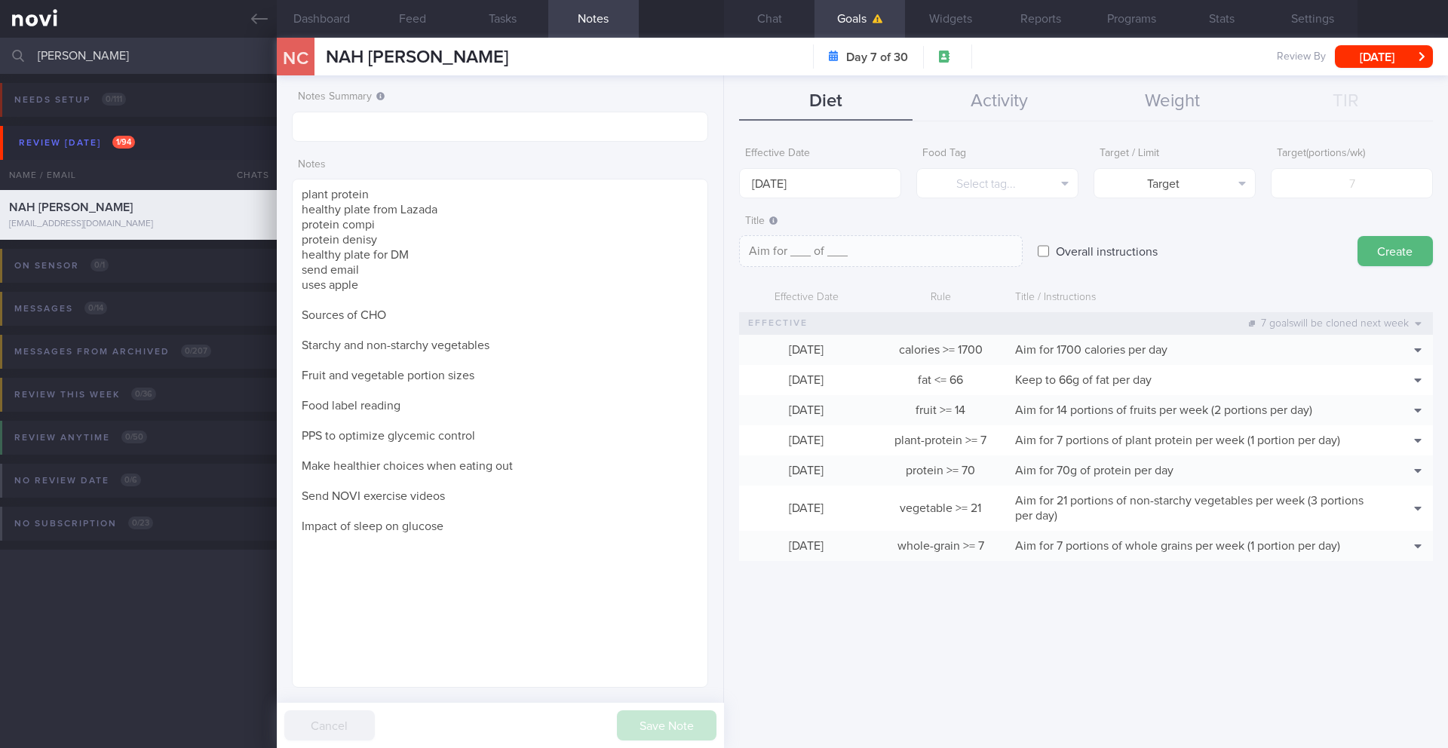
click at [1057, 253] on label "Overall instructions" at bounding box center [1106, 251] width 117 height 30
click at [1049, 253] on input "Overall instructions" at bounding box center [1043, 251] width 11 height 30
checkbox input "true"
click at [814, 258] on textarea at bounding box center [881, 251] width 284 height 32
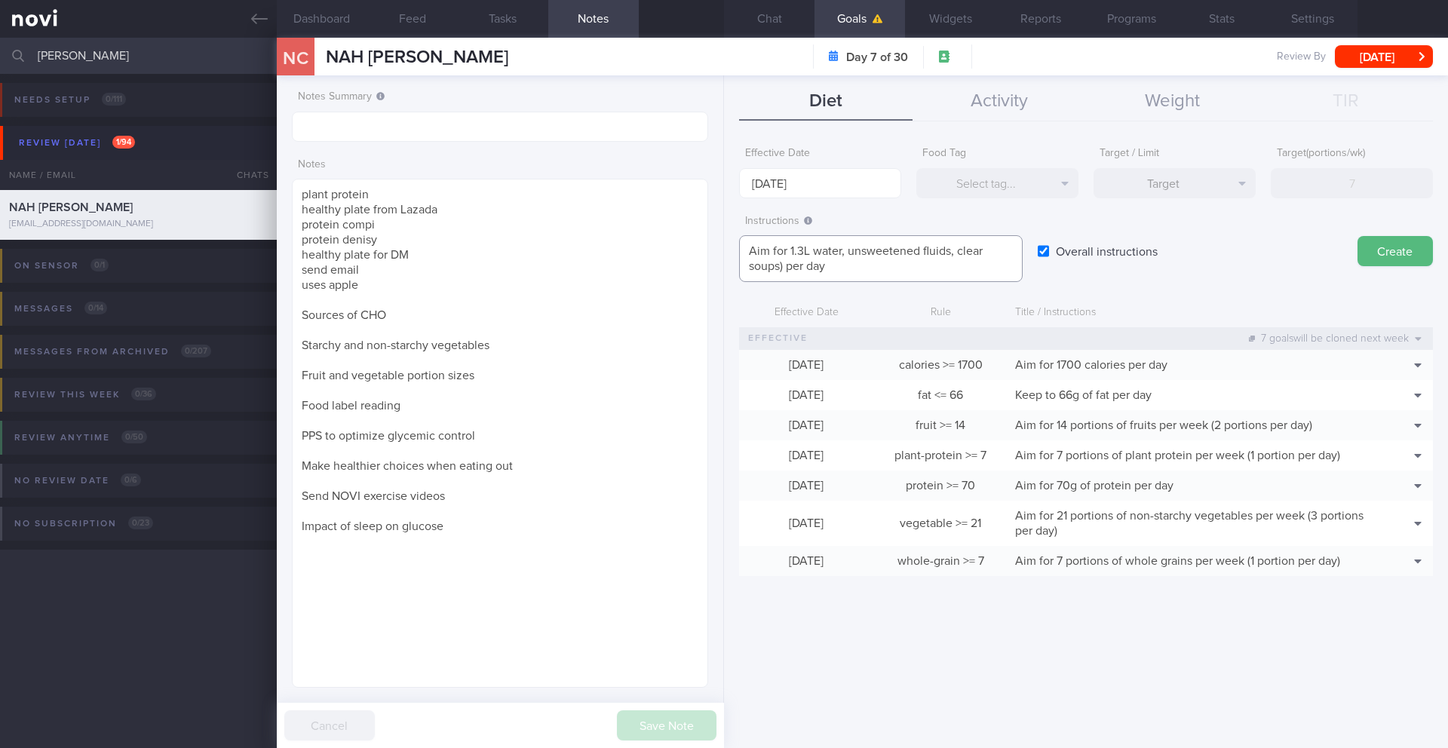
click at [816, 254] on textarea "Aim for 1.3L water, unsweetened fluids, clear soups) per day" at bounding box center [881, 258] width 284 height 47
drag, startPoint x: 980, startPoint y: 253, endPoint x: 1006, endPoint y: 253, distance: 25.7
click at [1006, 253] on textarea "Aim for 1.3L fluids (e.g. water, unsweetened fluids, clear soups) per day" at bounding box center [881, 258] width 284 height 47
drag, startPoint x: 1006, startPoint y: 253, endPoint x: 979, endPoint y: 253, distance: 27.1
click at [979, 253] on textarea "Aim for 1.3L fluids (e.g. water, unsweetened fluids, clear soups) per day" at bounding box center [881, 258] width 284 height 47
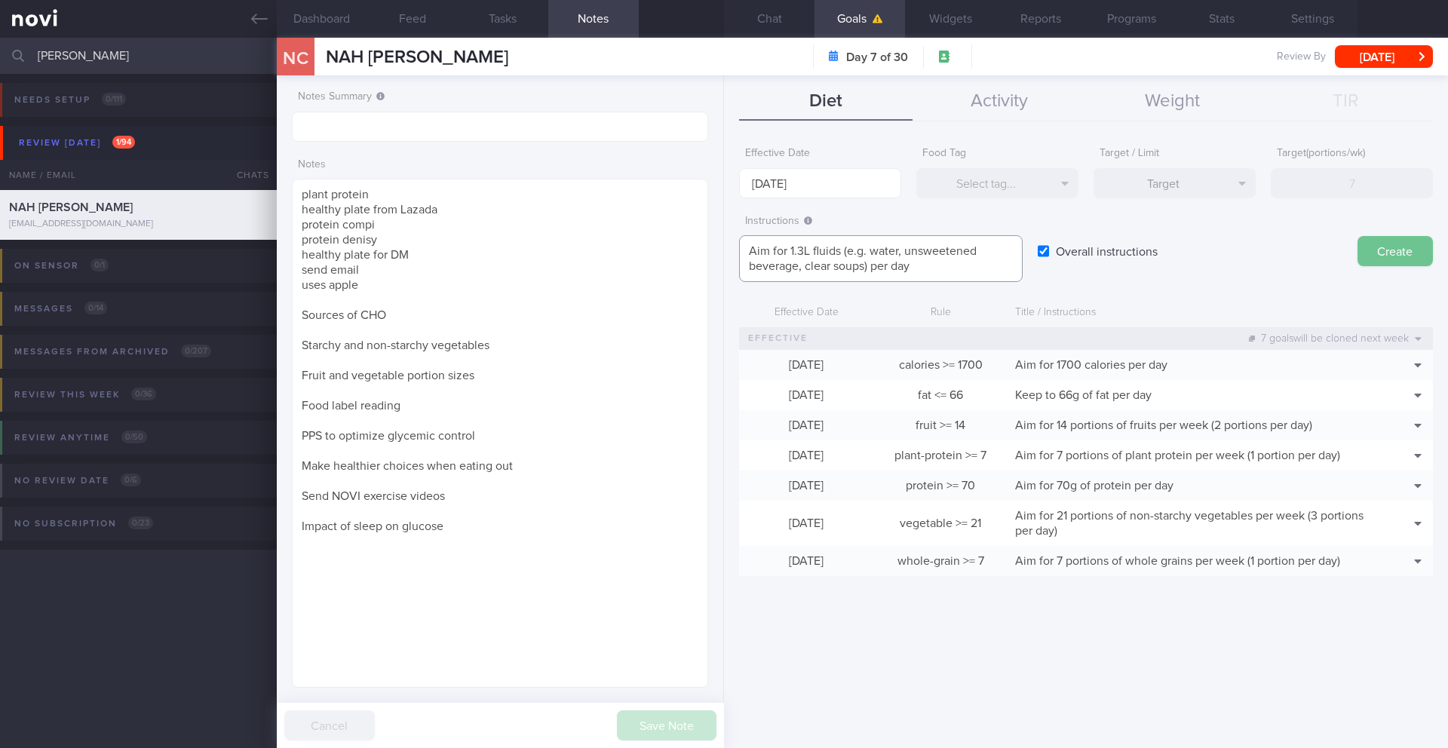
type textarea "Aim for 1.3L fluids (e.g. water, unsweetened beverage, clear soups) per day"
click at [1379, 248] on button "Create" at bounding box center [1394, 251] width 75 height 30
type input "[DATE]"
type textarea "Aim for ___ of ___"
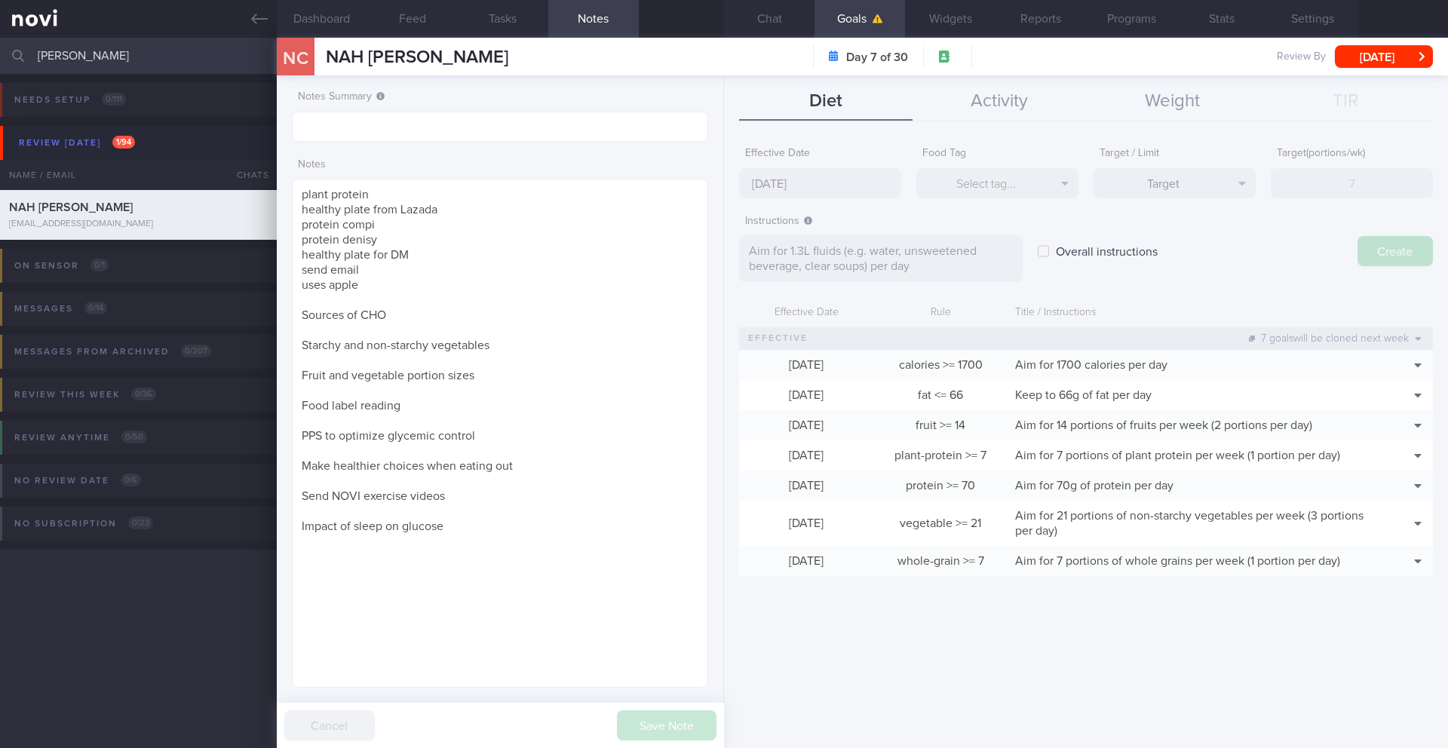
checkbox input "false"
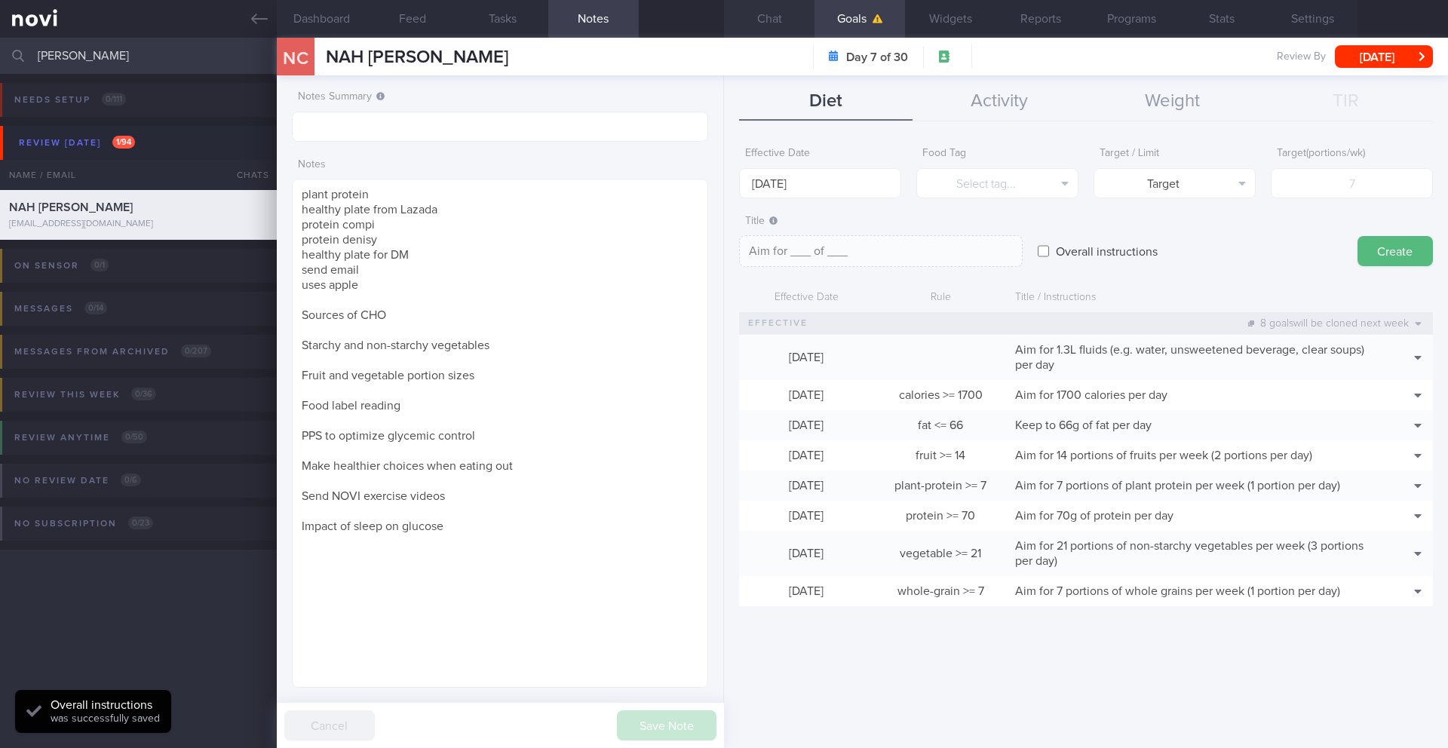
click at [784, 22] on button "Chat" at bounding box center [769, 19] width 90 height 38
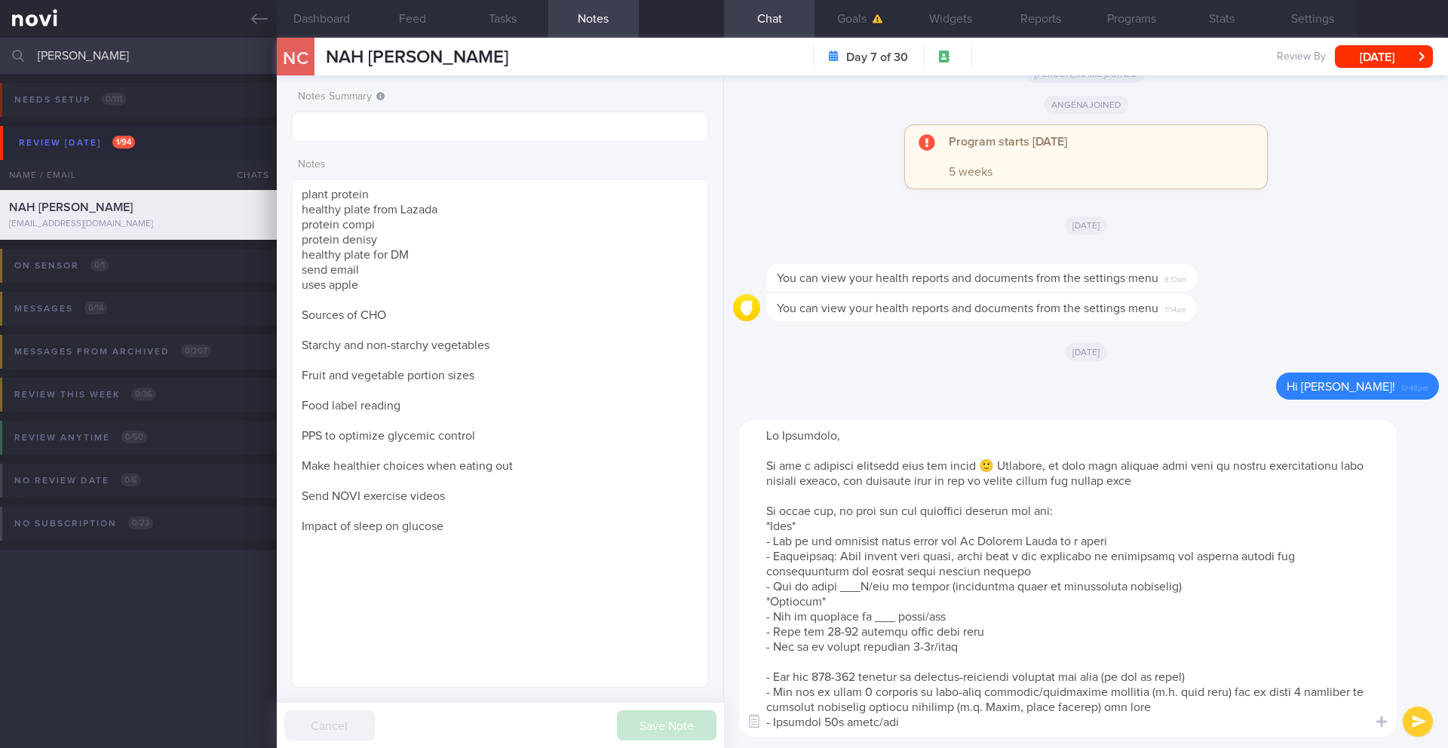
drag, startPoint x: 861, startPoint y: 587, endPoint x: 842, endPoint y: 590, distance: 19.8
click at [842, 590] on textarea at bounding box center [1068, 578] width 658 height 317
click at [328, 23] on button "Dashboard" at bounding box center [322, 19] width 90 height 38
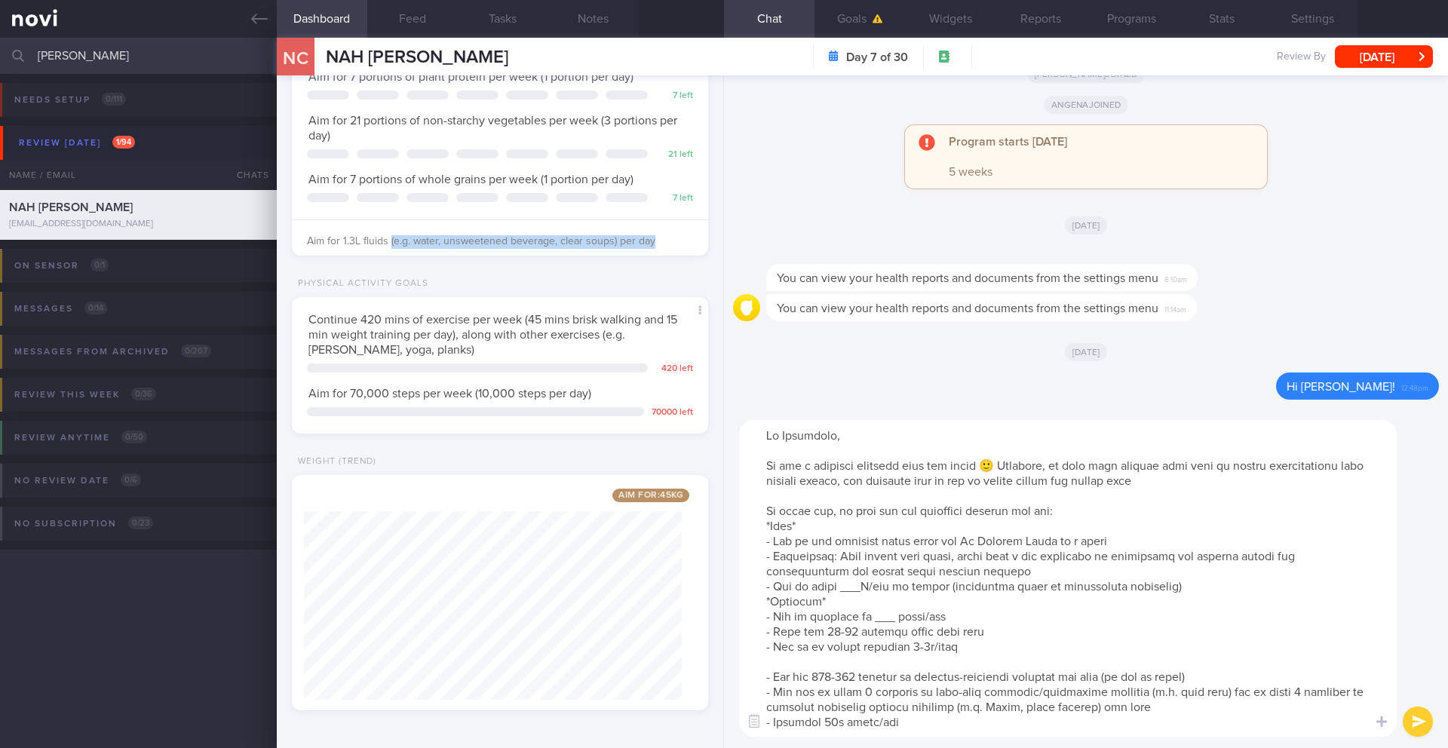
drag, startPoint x: 391, startPoint y: 244, endPoint x: 655, endPoint y: 237, distance: 264.0
click at [655, 237] on div "Aim for 1.3L fluids (e.g. water, unsweetened beverage, clear soups) per day" at bounding box center [500, 235] width 416 height 33
drag, startPoint x: 1219, startPoint y: 590, endPoint x: 838, endPoint y: 586, distance: 381.6
click at [838, 586] on textarea at bounding box center [1068, 578] width 658 height 317
paste textarea "(e.g. water, unsweetened beverage, clear soups) per day"
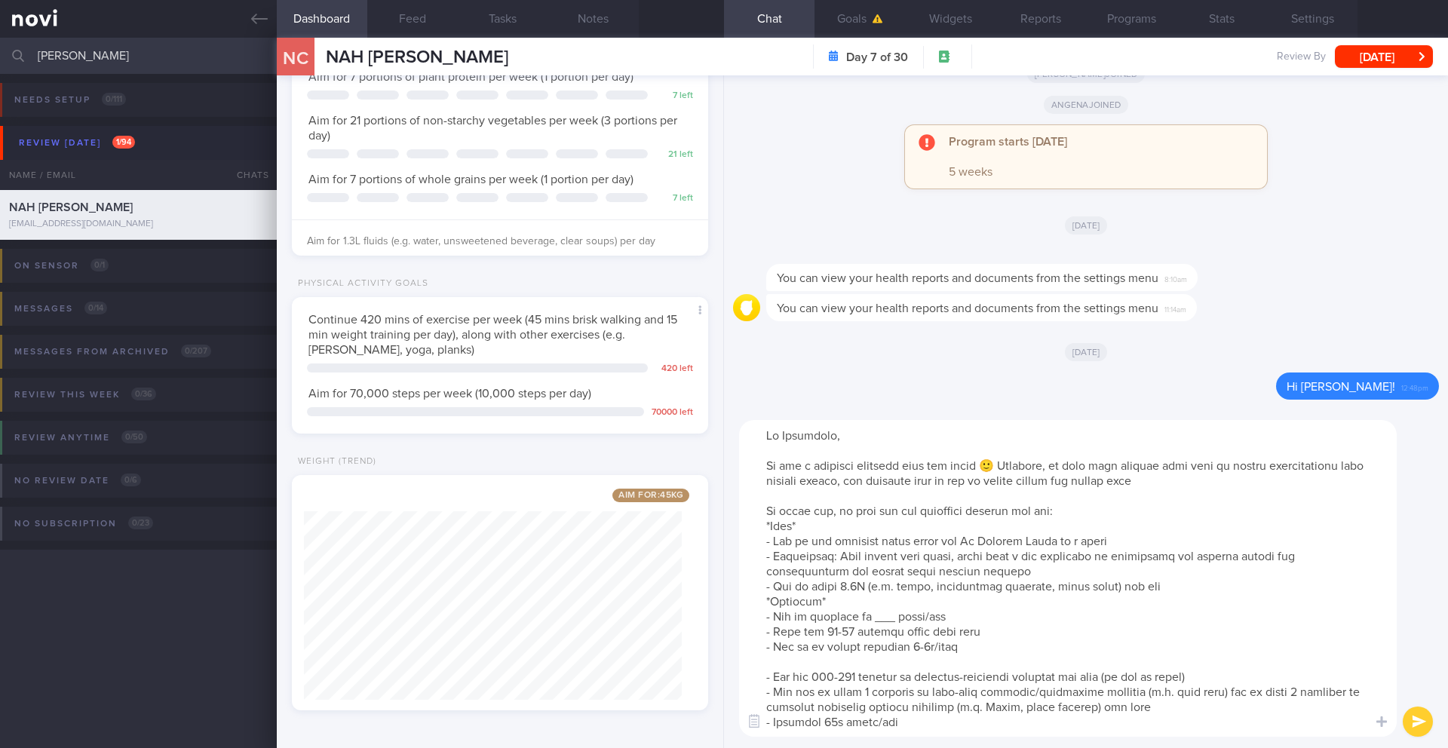
click at [861, 589] on textarea at bounding box center [1068, 578] width 658 height 317
drag, startPoint x: 798, startPoint y: 618, endPoint x: 867, endPoint y: 620, distance: 69.4
click at [867, 620] on textarea at bounding box center [1068, 578] width 658 height 317
drag, startPoint x: 834, startPoint y: 631, endPoint x: 822, endPoint y: 633, distance: 12.2
click at [822, 633] on textarea at bounding box center [1068, 578] width 658 height 317
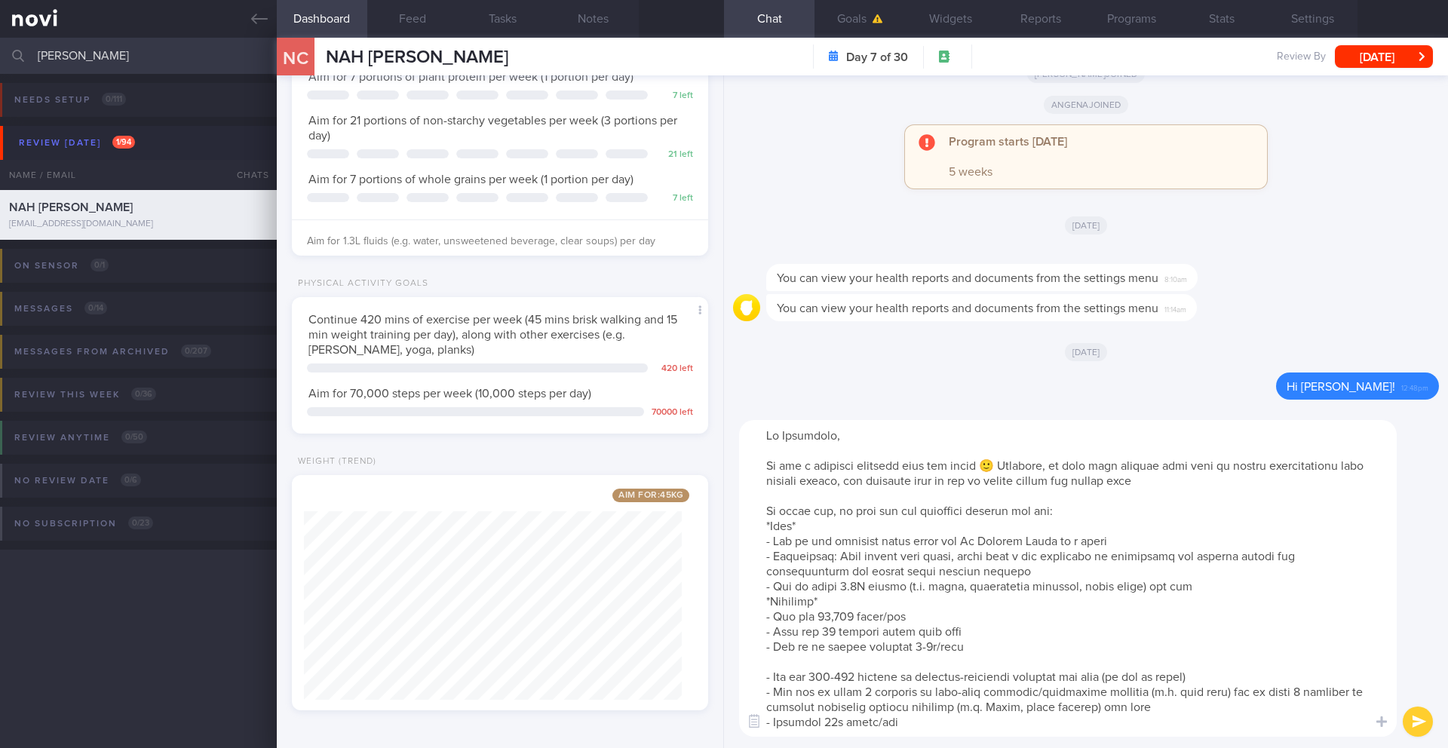
drag, startPoint x: 910, startPoint y: 649, endPoint x: 978, endPoint y: 647, distance: 67.9
click at [978, 647] on textarea at bounding box center [1068, 578] width 658 height 317
click at [779, 634] on textarea at bounding box center [1068, 578] width 658 height 317
click at [948, 647] on textarea at bounding box center [1068, 578] width 658 height 317
drag, startPoint x: 830, startPoint y: 650, endPoint x: 1041, endPoint y: 643, distance: 211.3
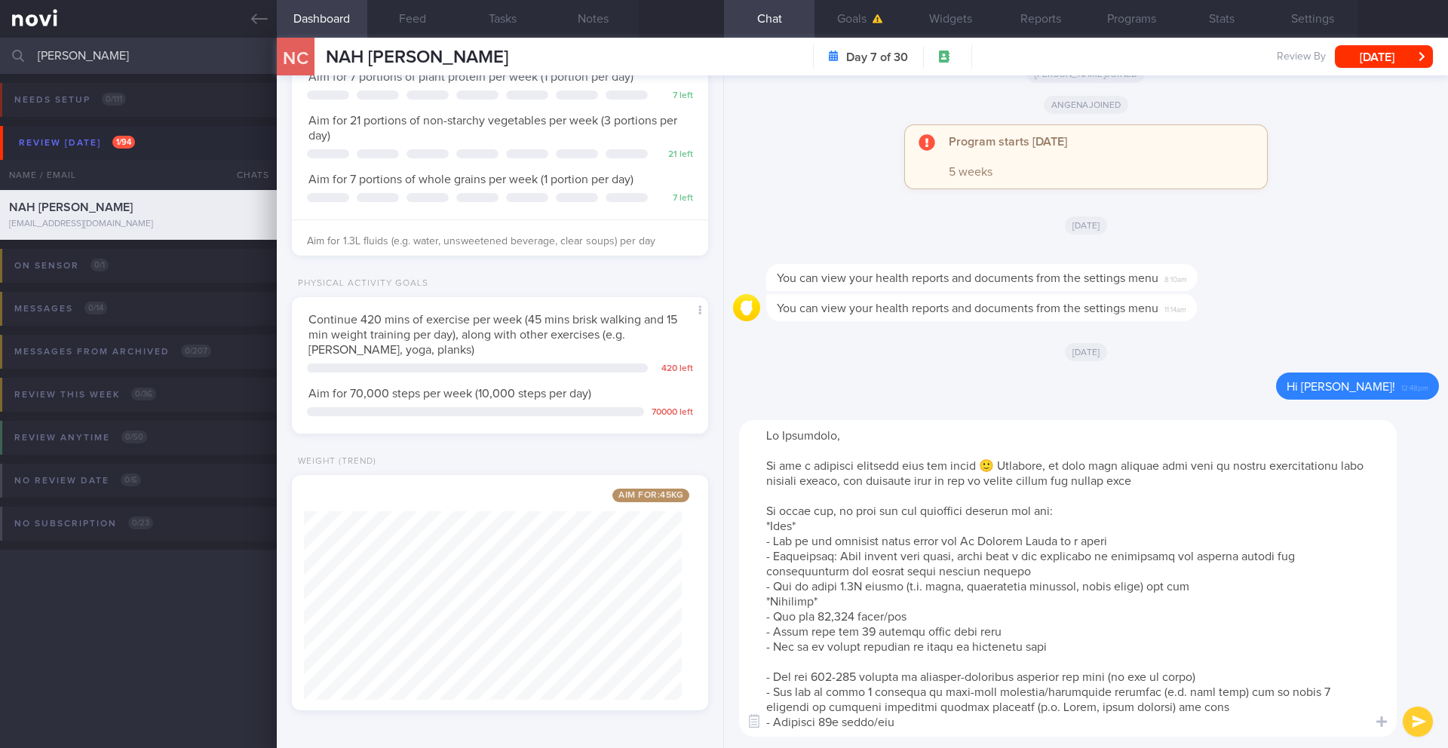
click at [1041, 643] on textarea at bounding box center [1068, 578] width 658 height 317
paste textarea "strength training minimally every other day"
drag, startPoint x: 931, startPoint y: 725, endPoint x: 762, endPoint y: 681, distance: 174.7
click at [762, 681] on textarea at bounding box center [1068, 578] width 658 height 317
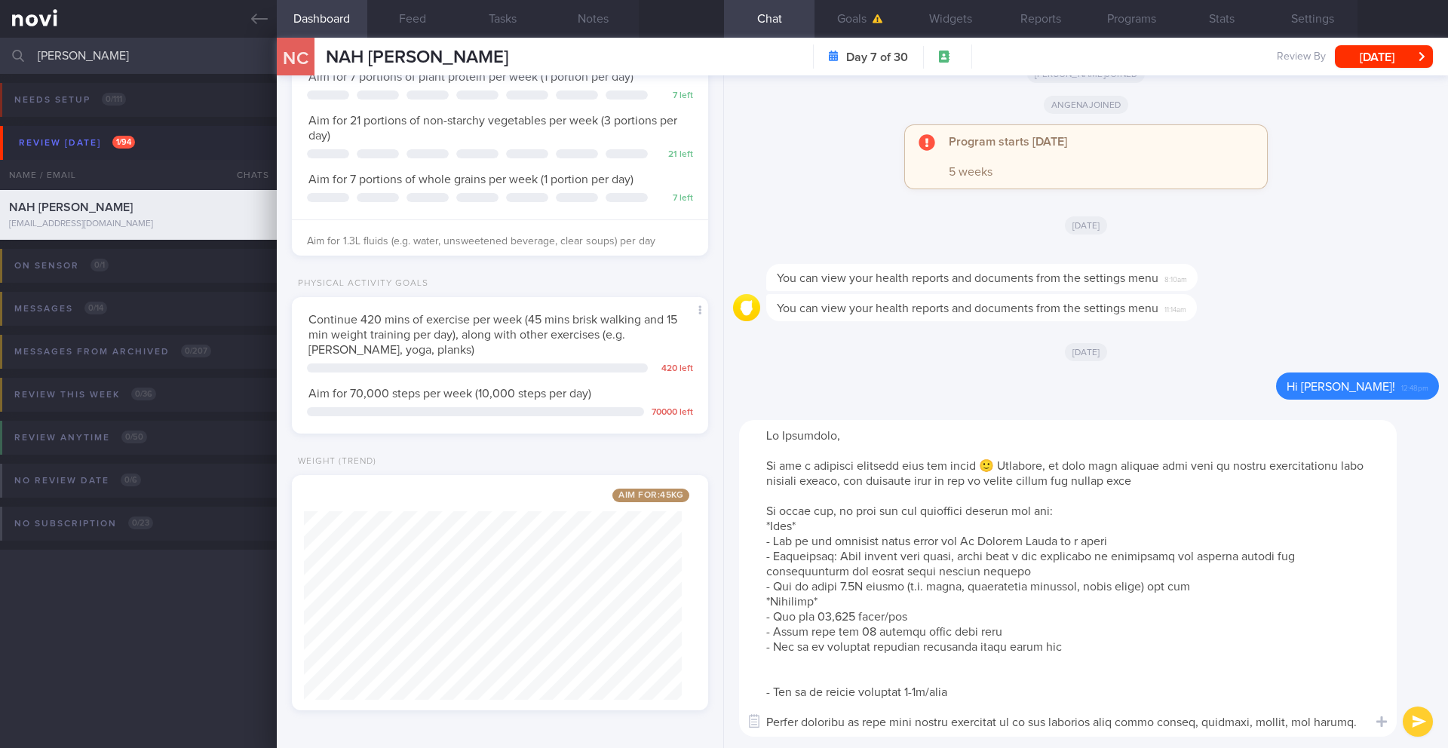
drag, startPoint x: 977, startPoint y: 692, endPoint x: 736, endPoint y: 676, distance: 241.8
click at [736, 676] on div "​ ​" at bounding box center [1086, 578] width 724 height 339
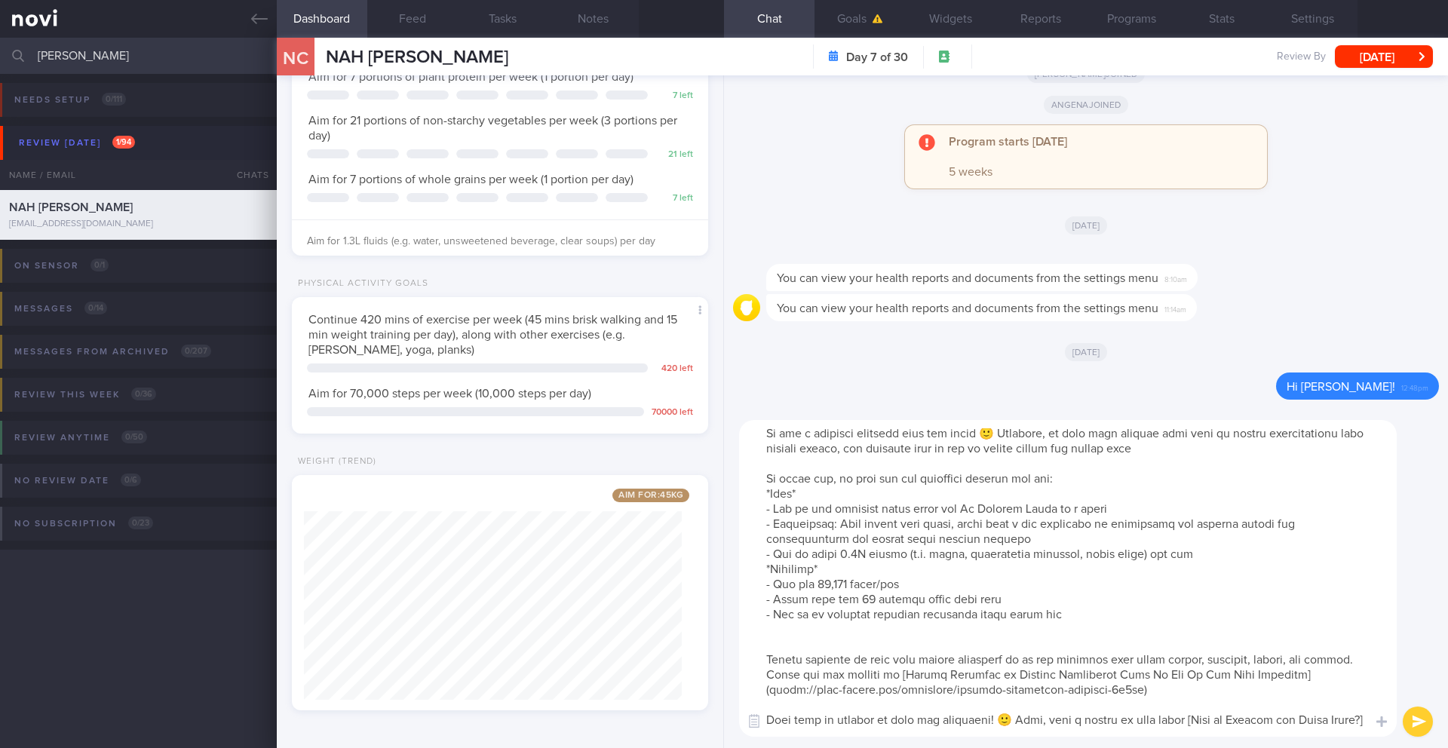
scroll to position [60, 0]
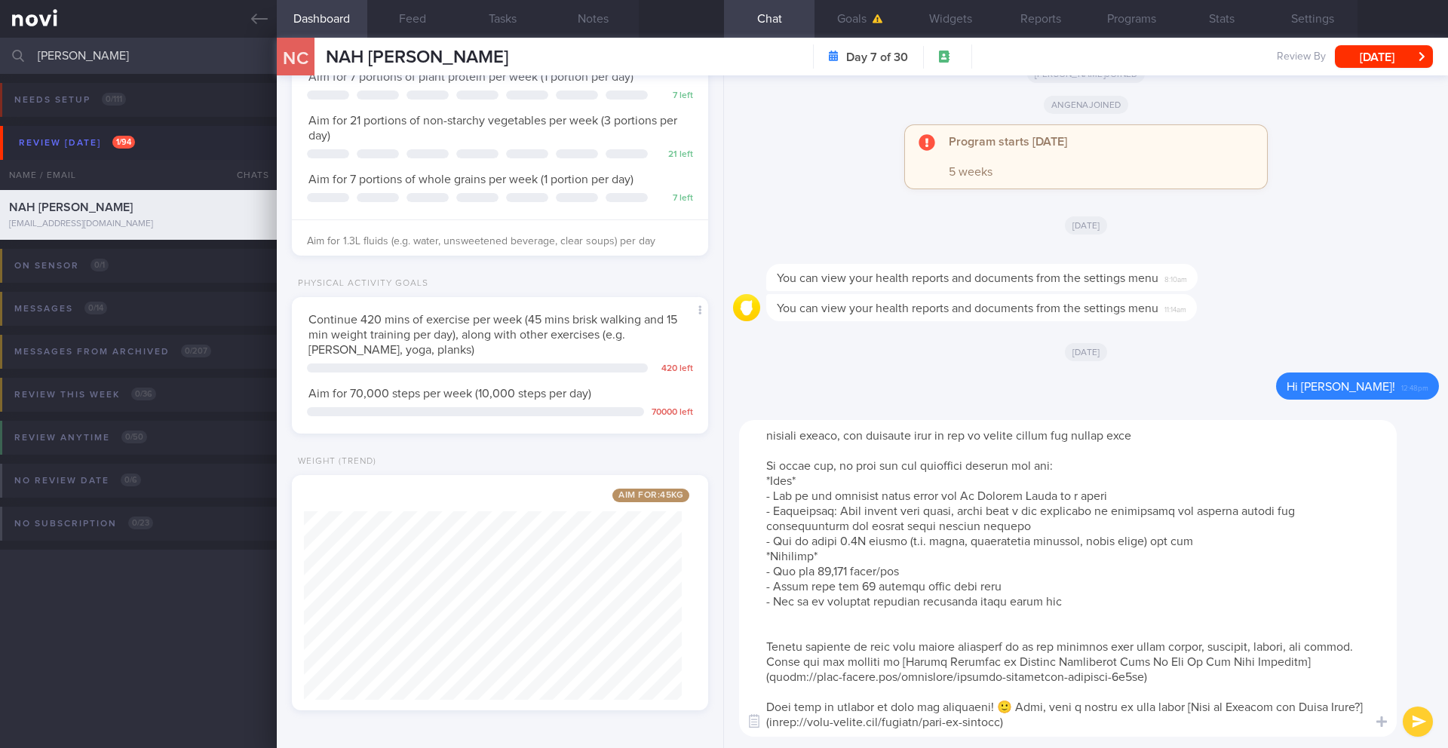
drag, startPoint x: 1161, startPoint y: 658, endPoint x: 751, endPoint y: 621, distance: 411.9
click at [751, 621] on textarea at bounding box center [1068, 578] width 658 height 317
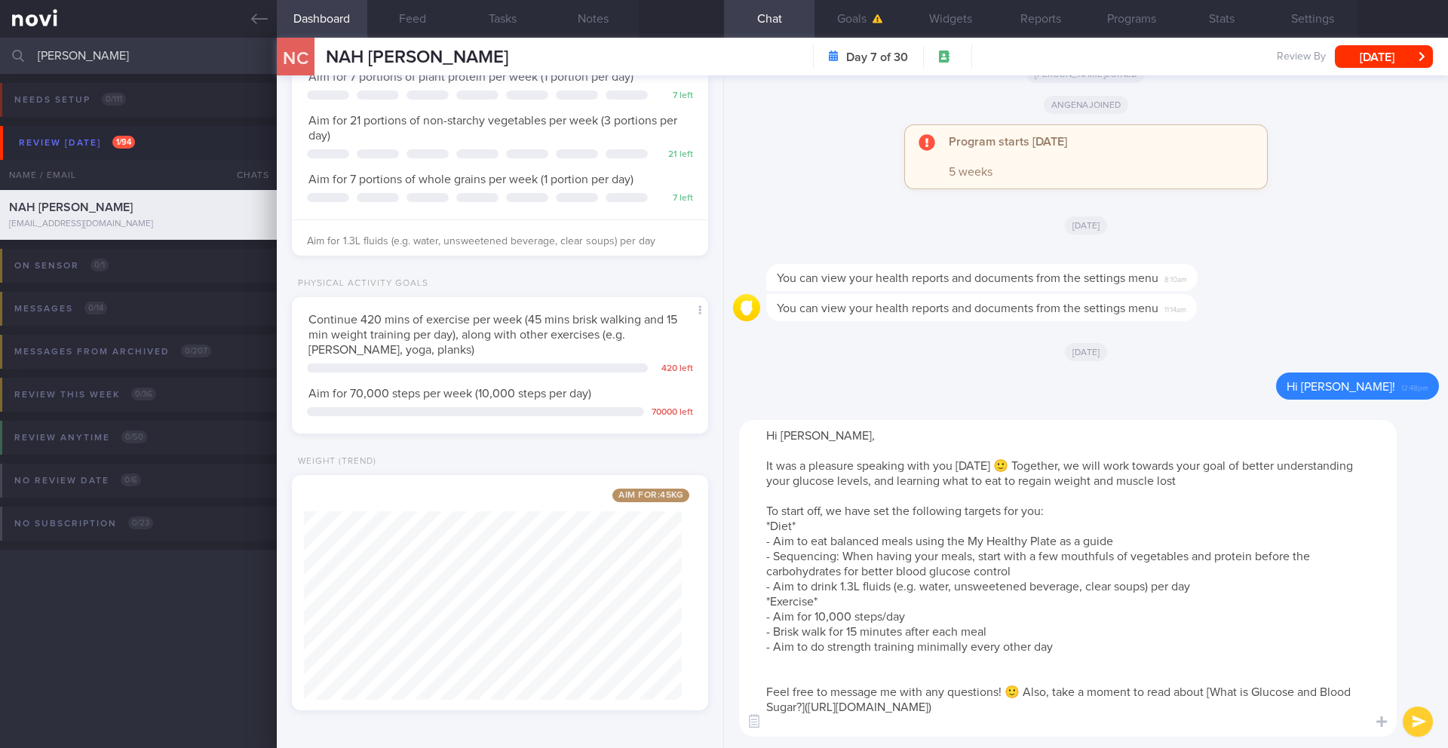
scroll to position [0, 0]
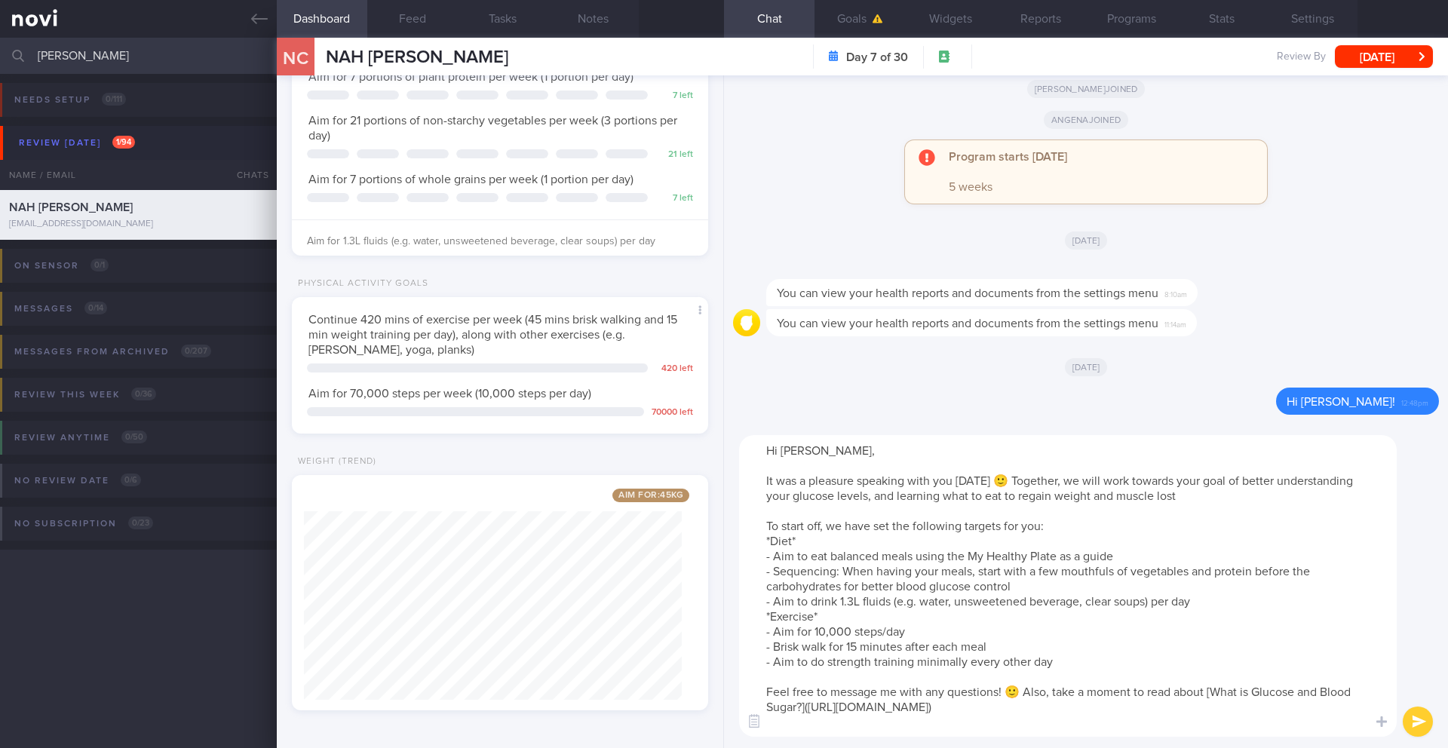
drag, startPoint x: 1108, startPoint y: 555, endPoint x: 1007, endPoint y: 557, distance: 101.1
click at [1005, 558] on textarea "Hi [PERSON_NAME], It was a pleasure speaking with you [DATE] 🙂 Together, we wil…" at bounding box center [1068, 586] width 658 height 302
drag, startPoint x: 1123, startPoint y: 557, endPoint x: 773, endPoint y: 562, distance: 350.0
click at [773, 562] on textarea "Hi [PERSON_NAME], It was a pleasure speaking with you [DATE] 🙂 Together, we wil…" at bounding box center [1068, 586] width 658 height 302
paste textarea "PPS to optimize glycemic control - Portion - Fill only ¼ of your plate at each …"
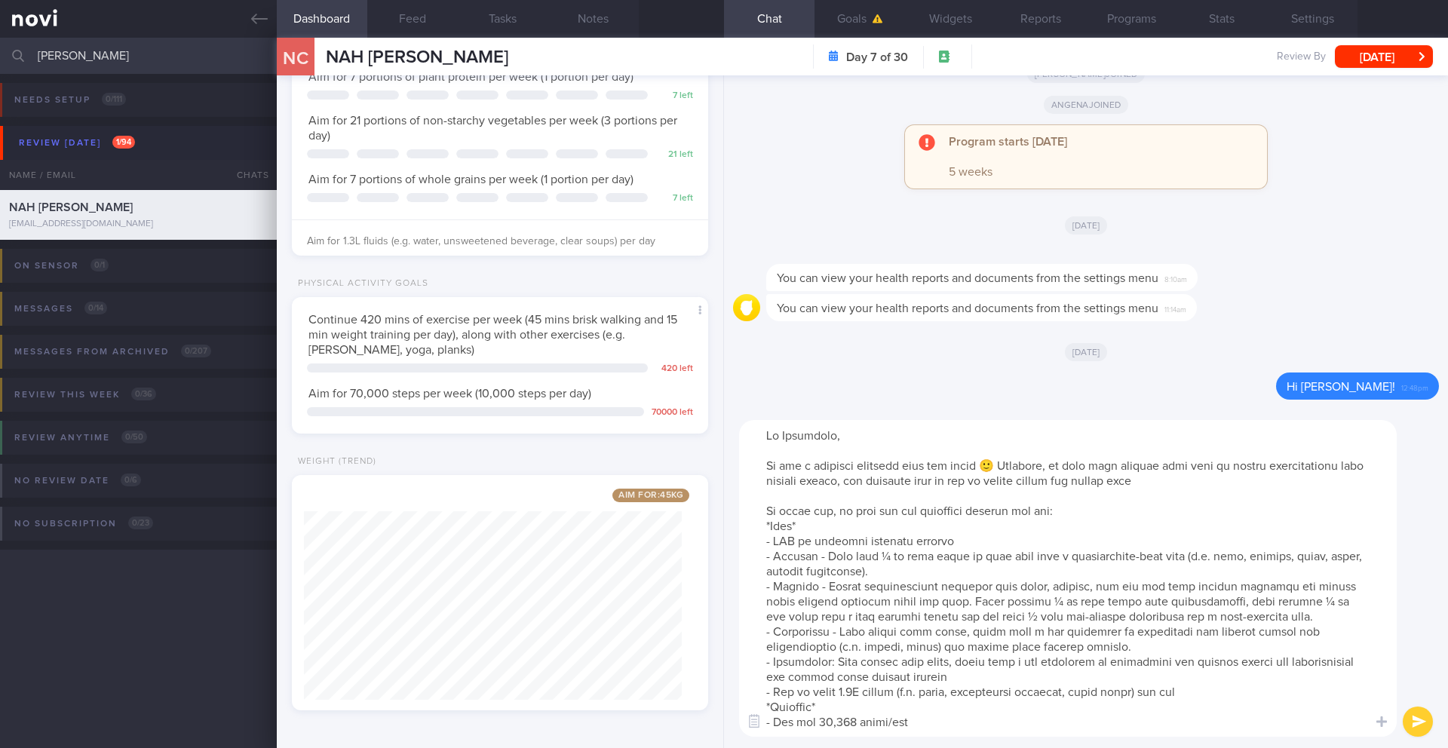
drag, startPoint x: 957, startPoint y: 540, endPoint x: 760, endPoint y: 542, distance: 196.8
click at [760, 542] on textarea at bounding box center [1068, 578] width 658 height 317
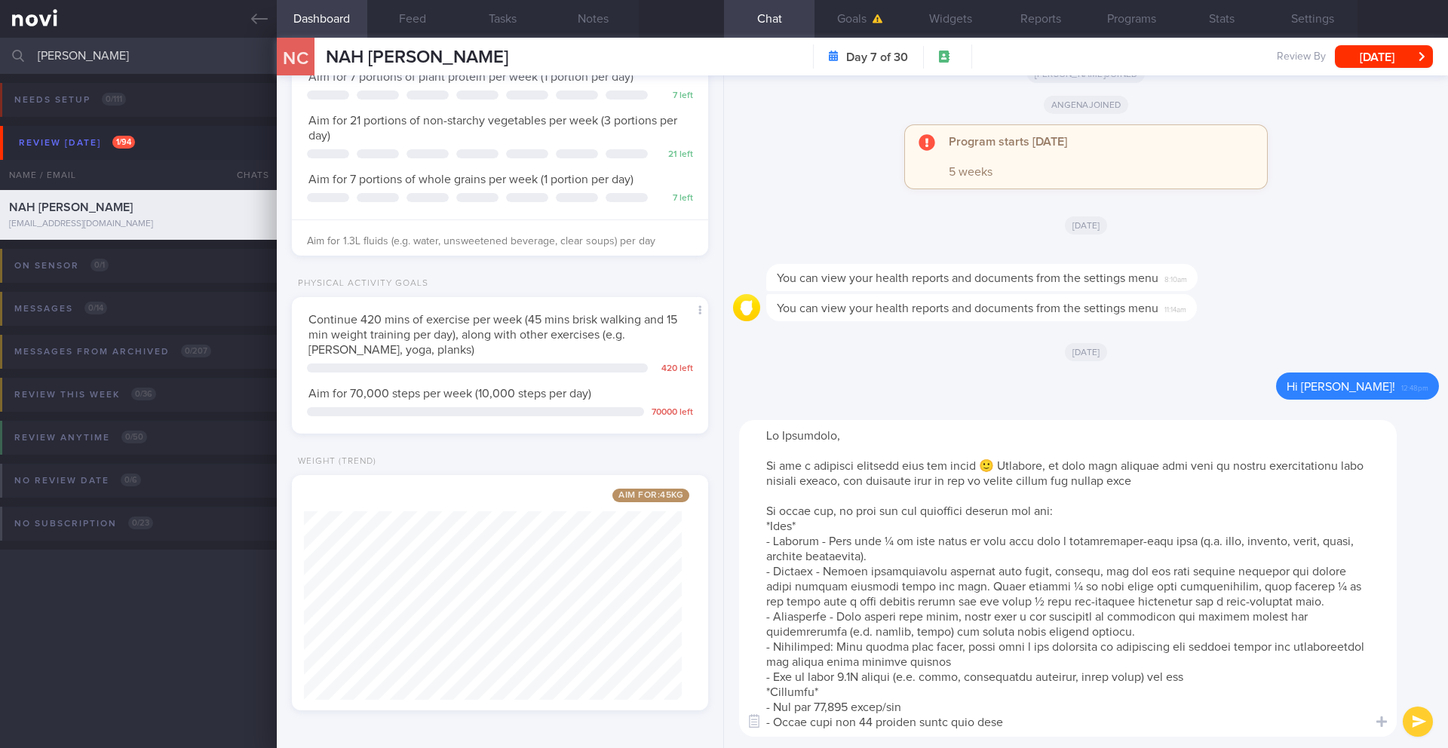
drag, startPoint x: 1034, startPoint y: 656, endPoint x: 754, endPoint y: 652, distance: 279.8
click at [754, 652] on textarea at bounding box center [1068, 578] width 658 height 317
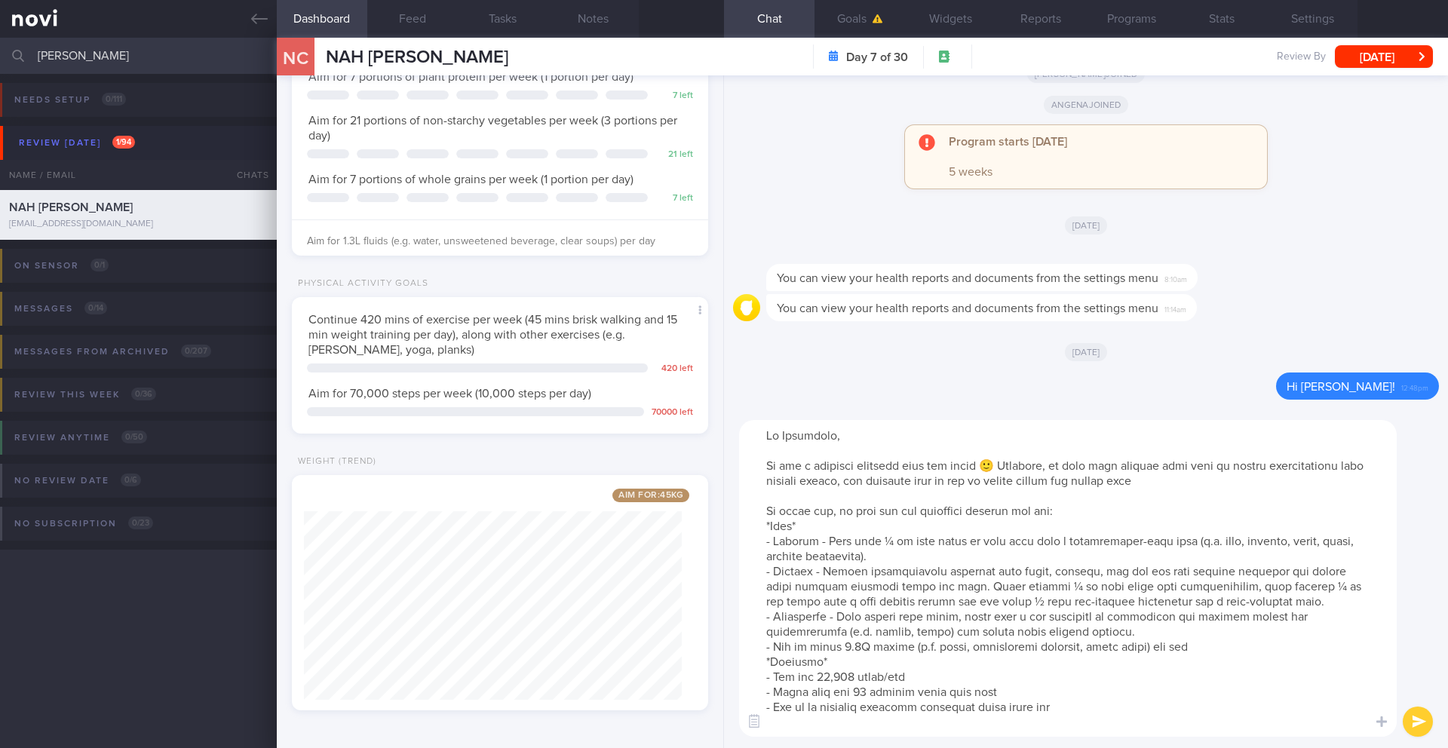
click at [870, 635] on textarea at bounding box center [1068, 578] width 658 height 317
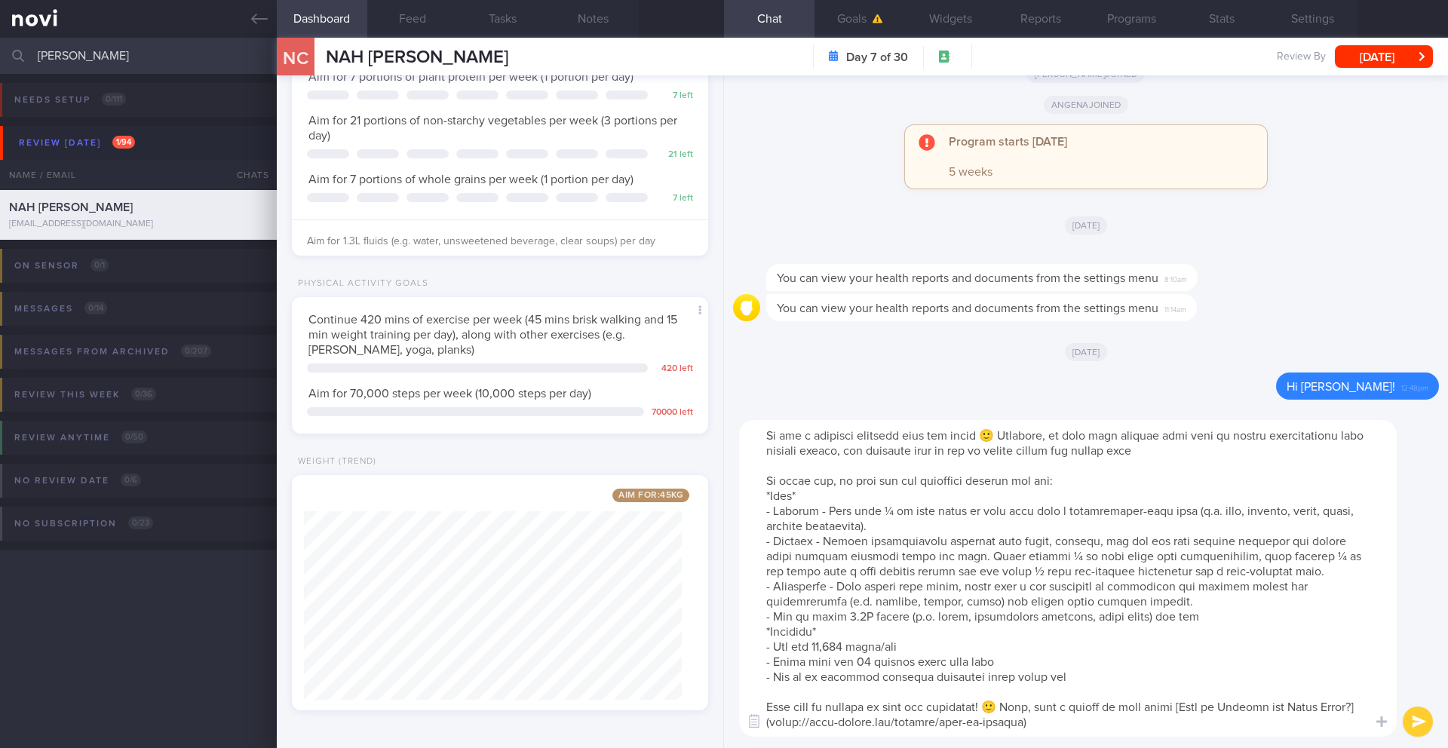
scroll to position [45, 0]
click at [774, 601] on textarea at bounding box center [1068, 578] width 658 height 317
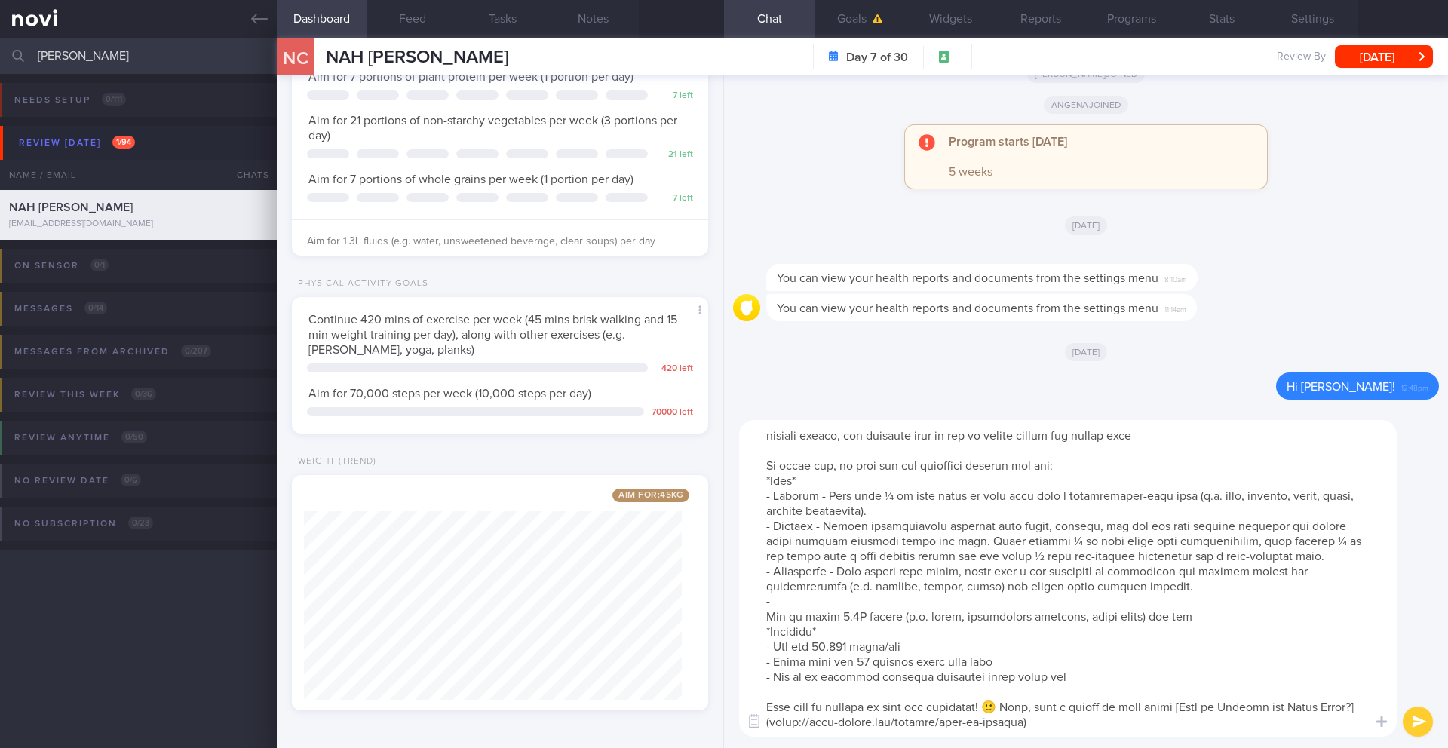
scroll to position [60, 0]
paste textarea "1700kcal, 60-70g protein/day, 1.3L water/day Drink water in between meals and t…"
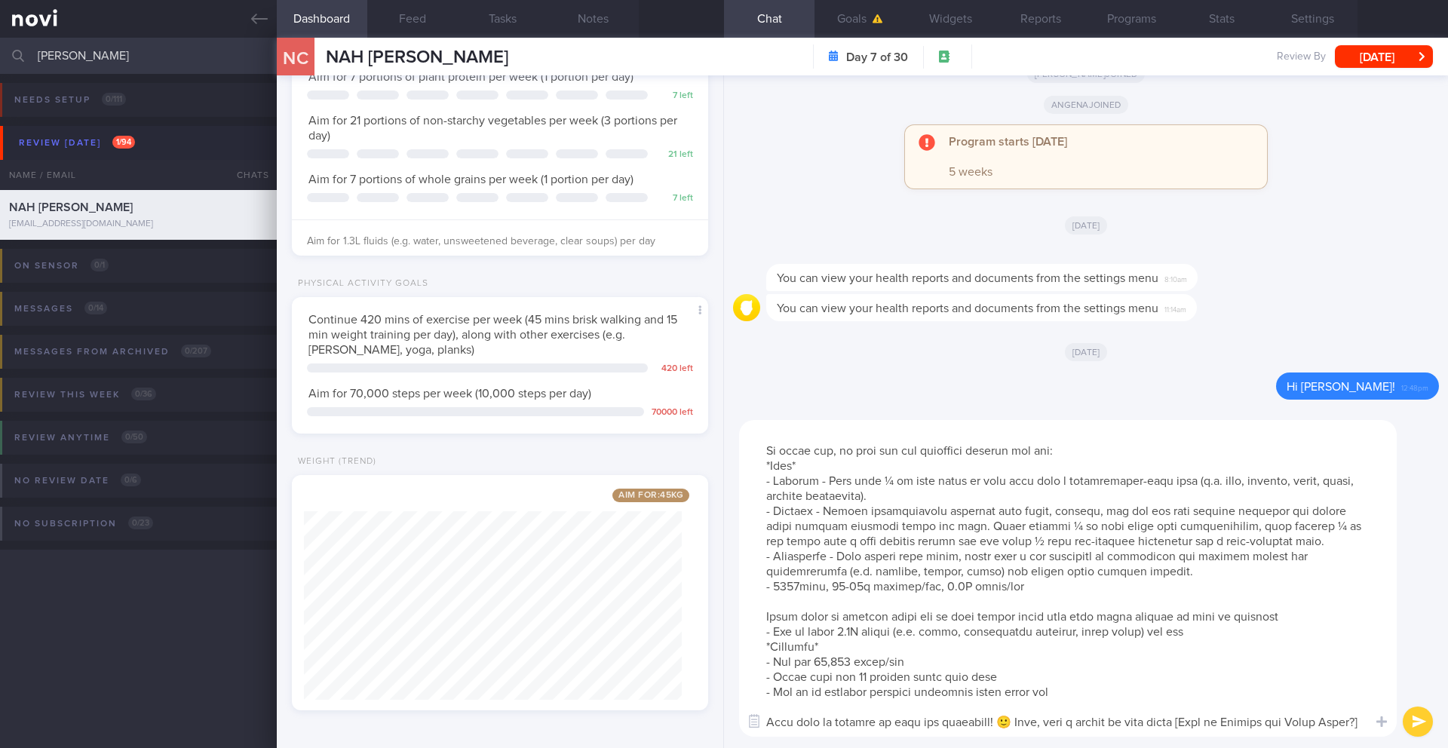
scroll to position [90, 0]
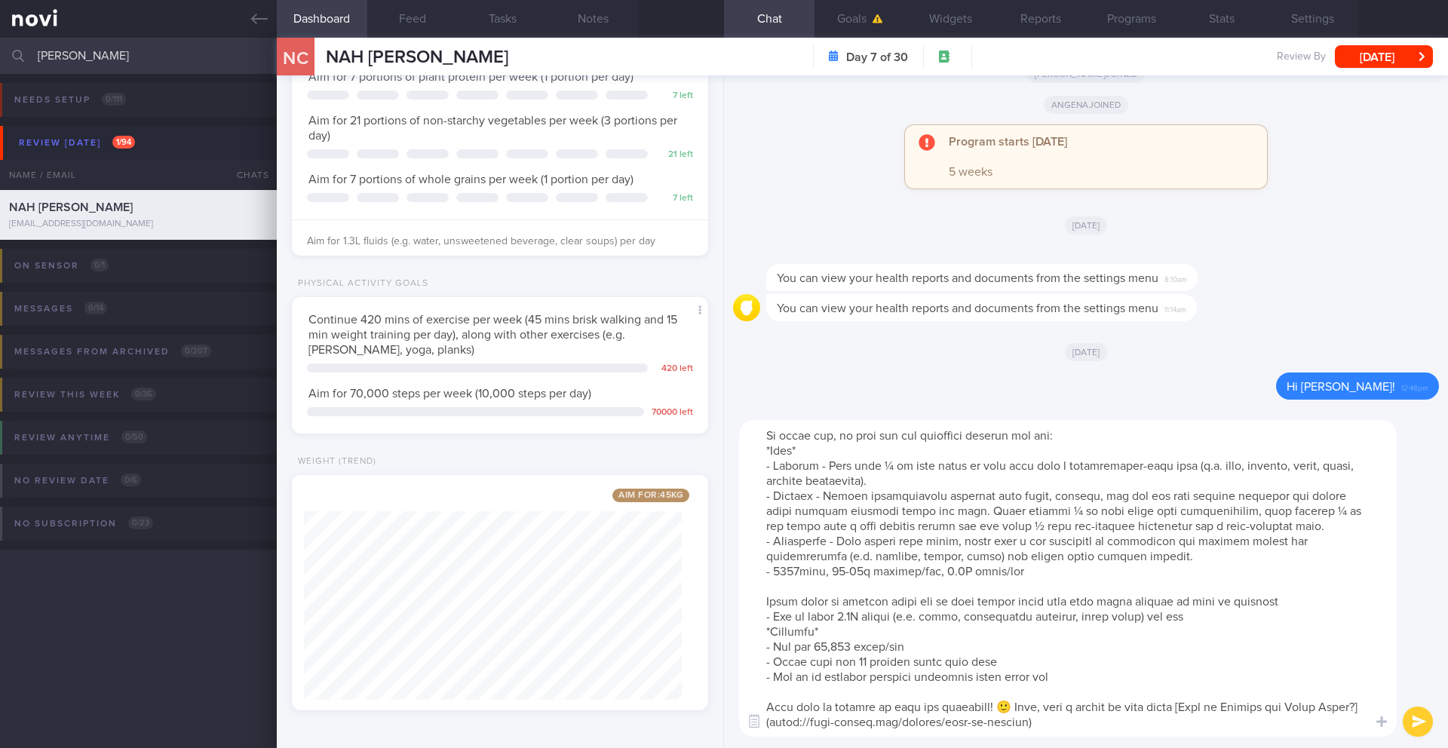
click at [762, 584] on textarea at bounding box center [1068, 578] width 658 height 317
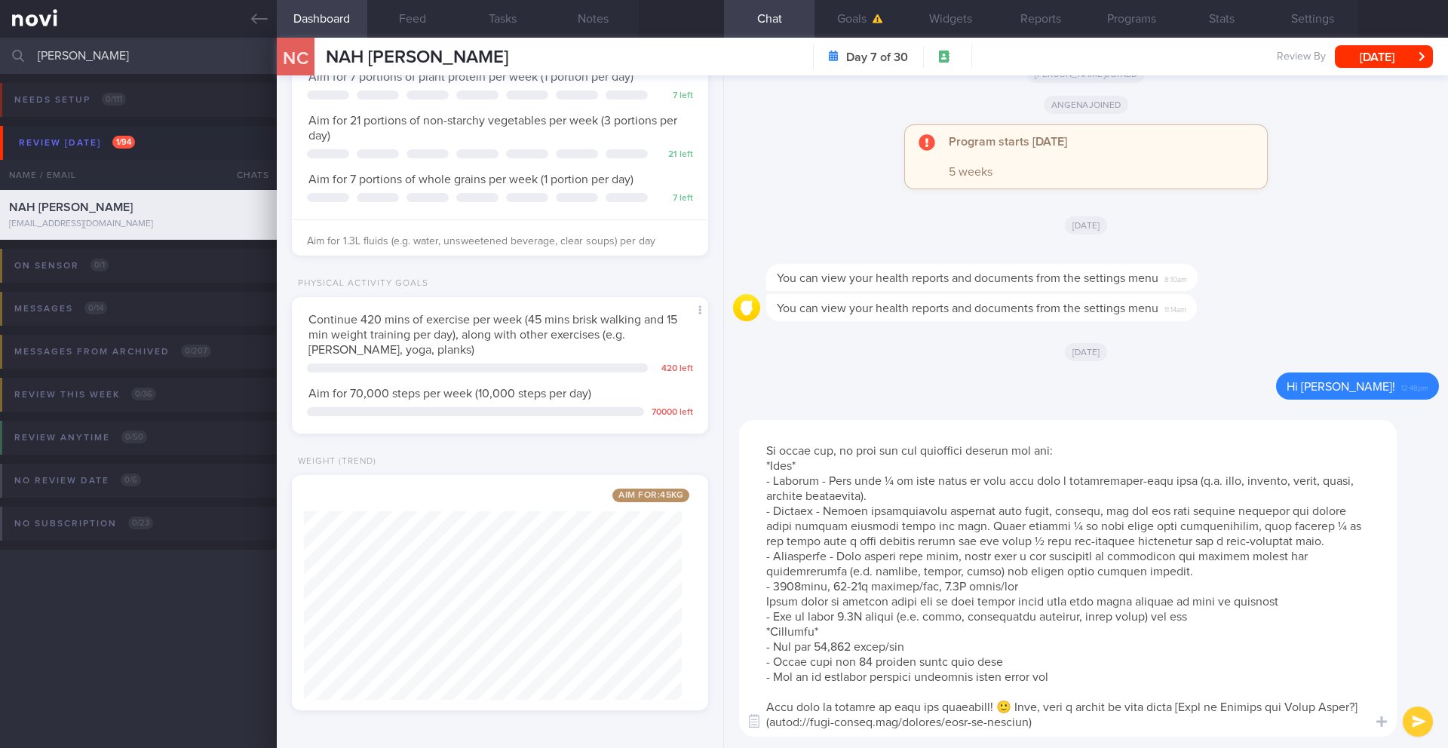
scroll to position [75, 0]
drag, startPoint x: 985, startPoint y: 571, endPoint x: 956, endPoint y: 572, distance: 28.7
click at [956, 572] on textarea at bounding box center [1068, 578] width 658 height 317
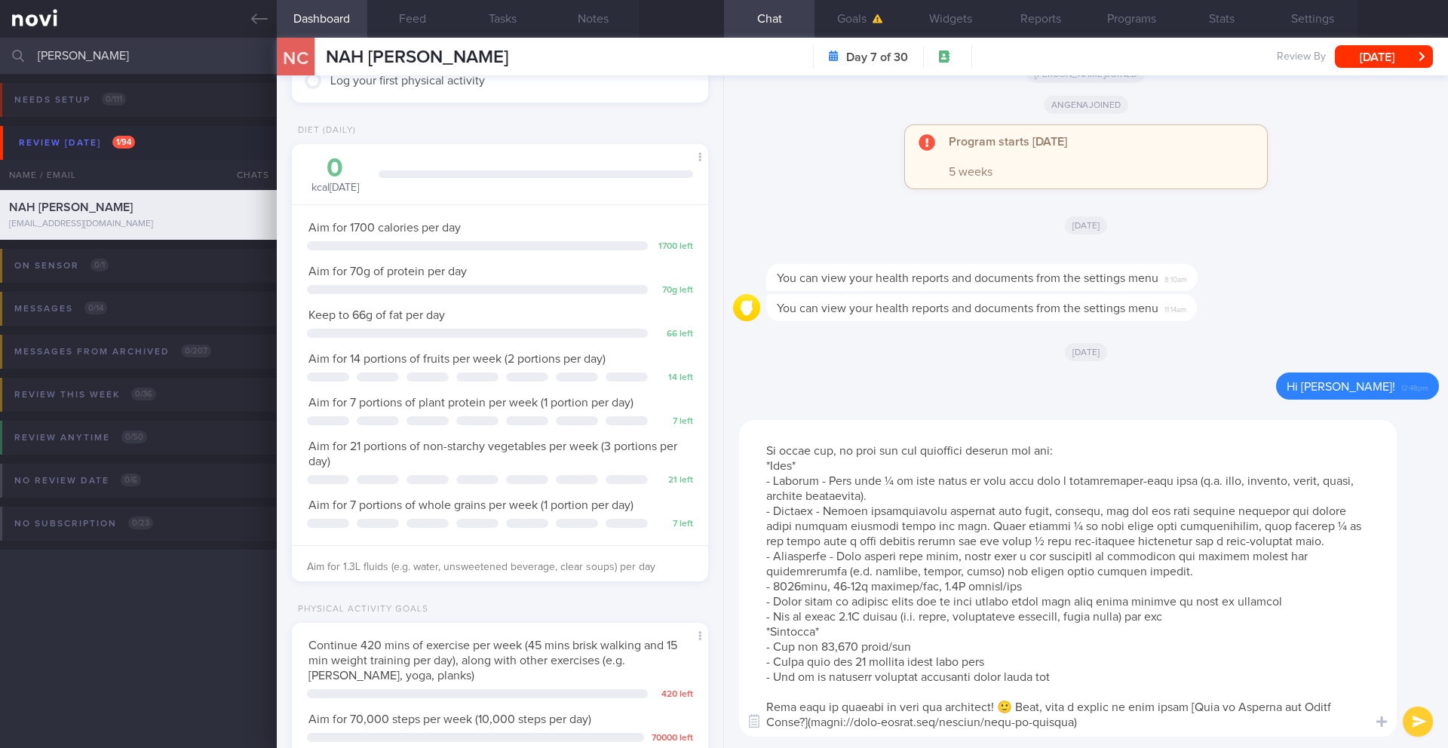
click at [845, 575] on textarea at bounding box center [1068, 578] width 658 height 317
click at [1067, 710] on textarea at bounding box center [1068, 578] width 658 height 317
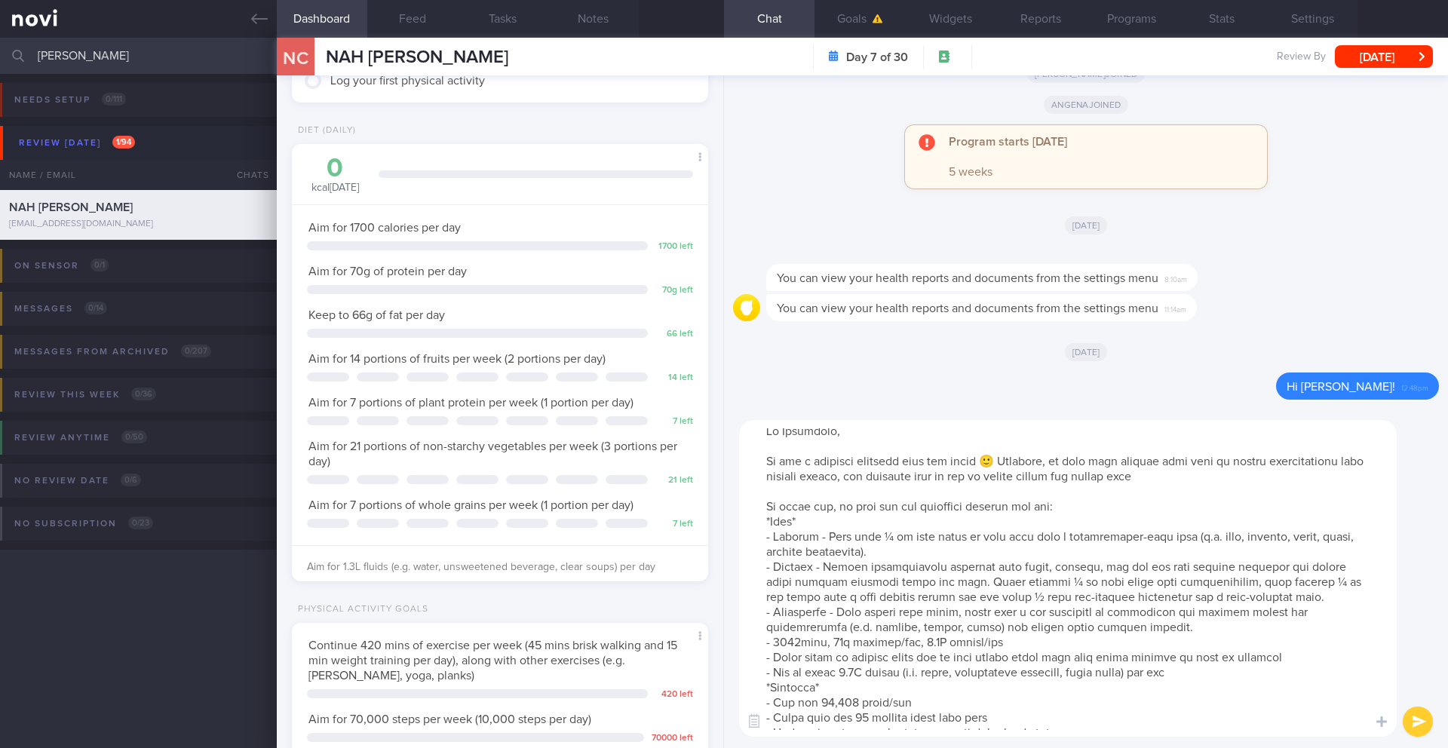
scroll to position [0, 0]
click at [1007, 462] on textarea at bounding box center [1068, 578] width 658 height 317
click at [940, 551] on textarea at bounding box center [1068, 578] width 658 height 317
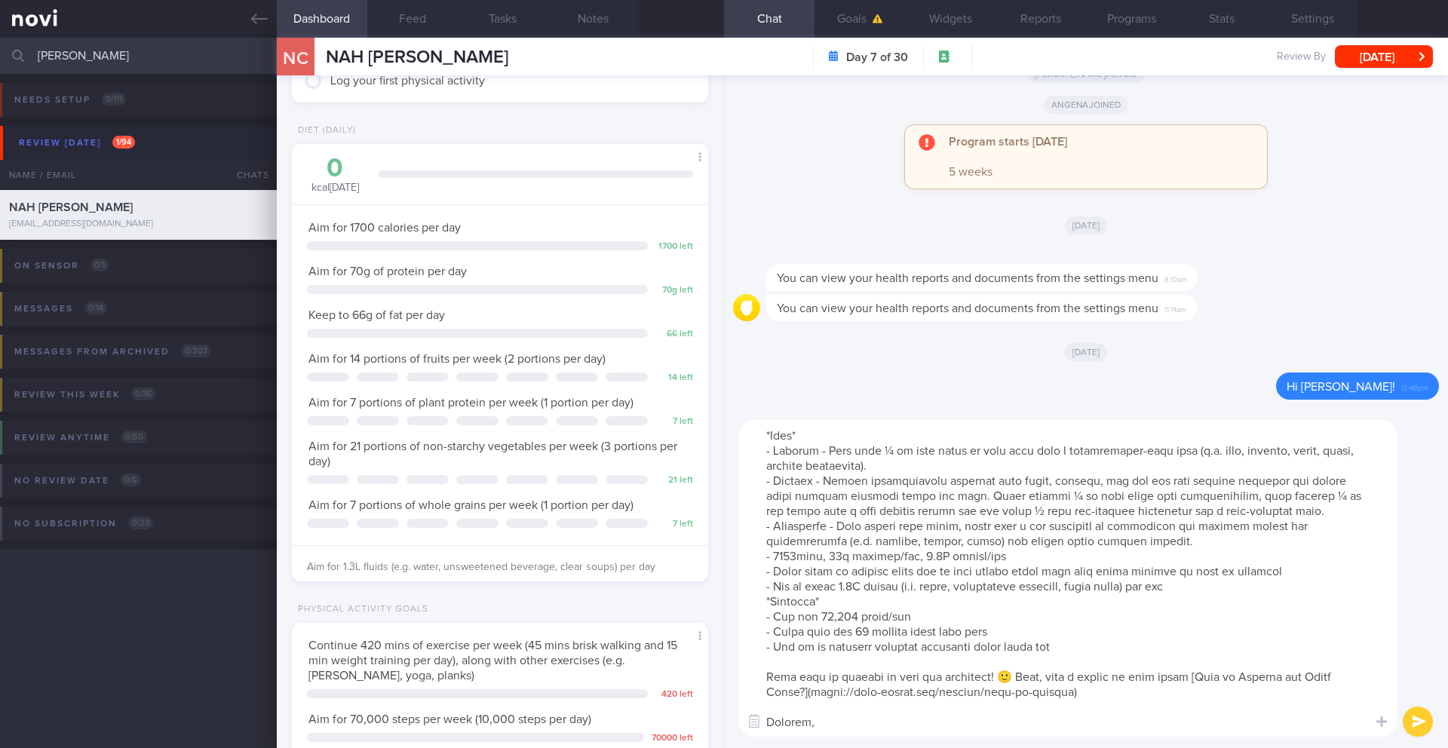
scroll to position [112, 0]
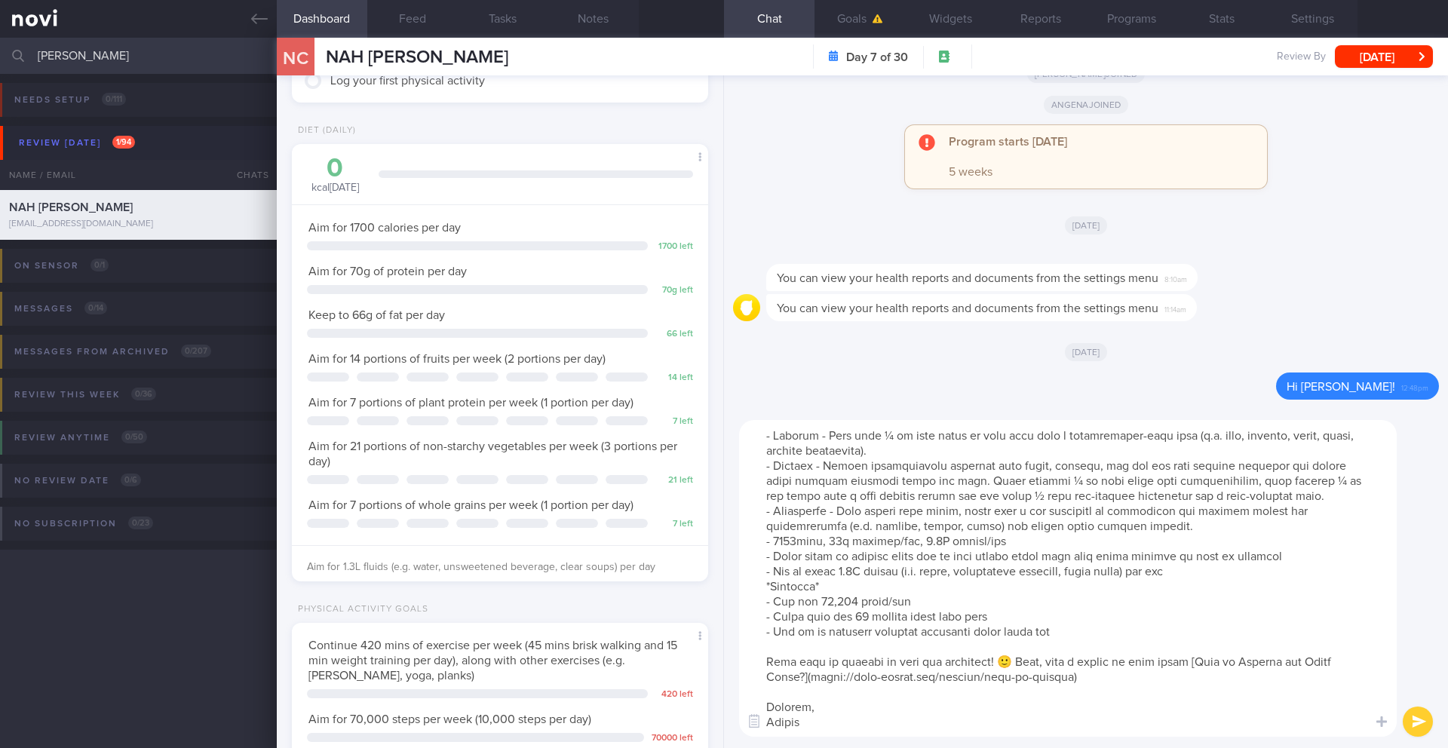
drag, startPoint x: 927, startPoint y: 658, endPoint x: 750, endPoint y: 656, distance: 177.2
click at [750, 656] on textarea at bounding box center [1068, 578] width 658 height 317
click at [998, 655] on textarea at bounding box center [1068, 578] width 658 height 317
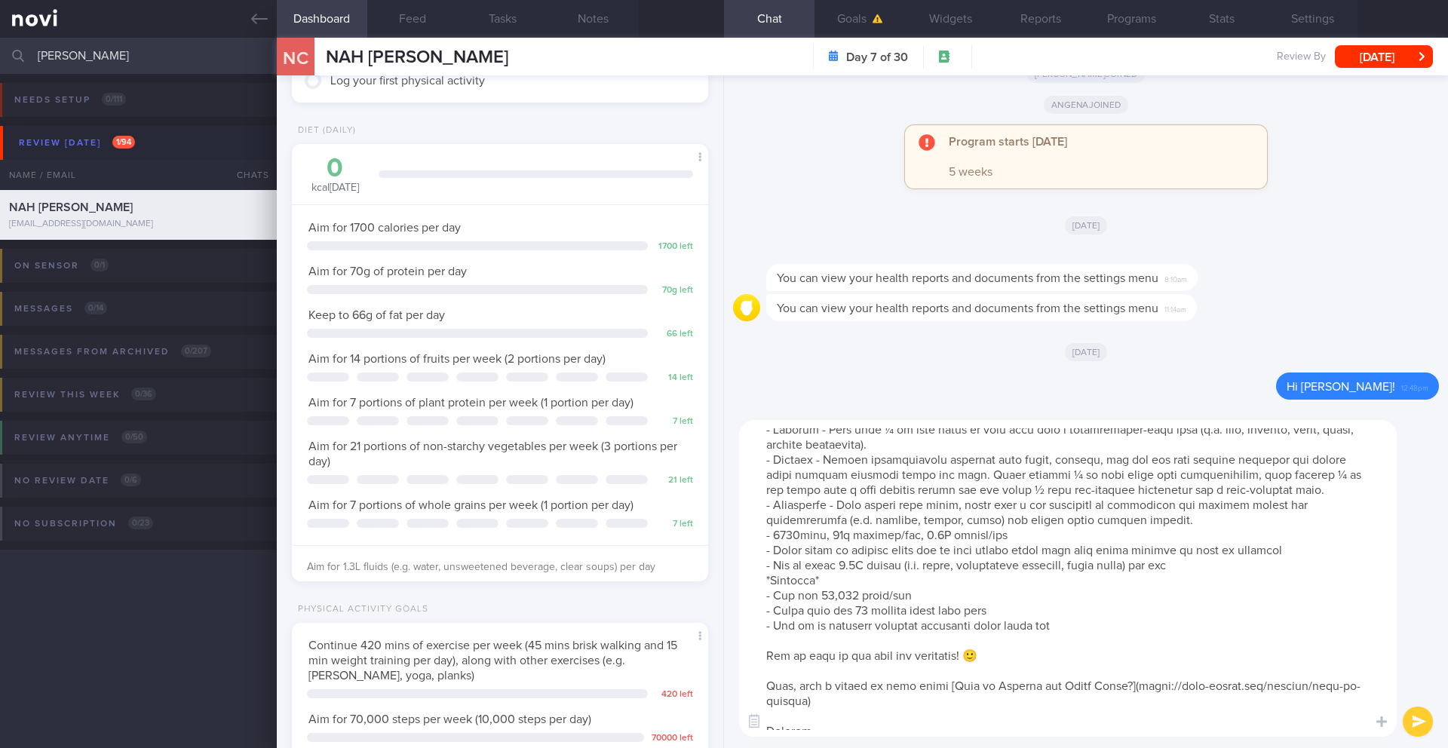
click at [838, 704] on textarea at bounding box center [1068, 578] width 658 height 317
drag, startPoint x: 838, startPoint y: 704, endPoint x: 729, endPoint y: 680, distance: 111.2
click at [729, 680] on div "​ ​" at bounding box center [1086, 578] width 724 height 339
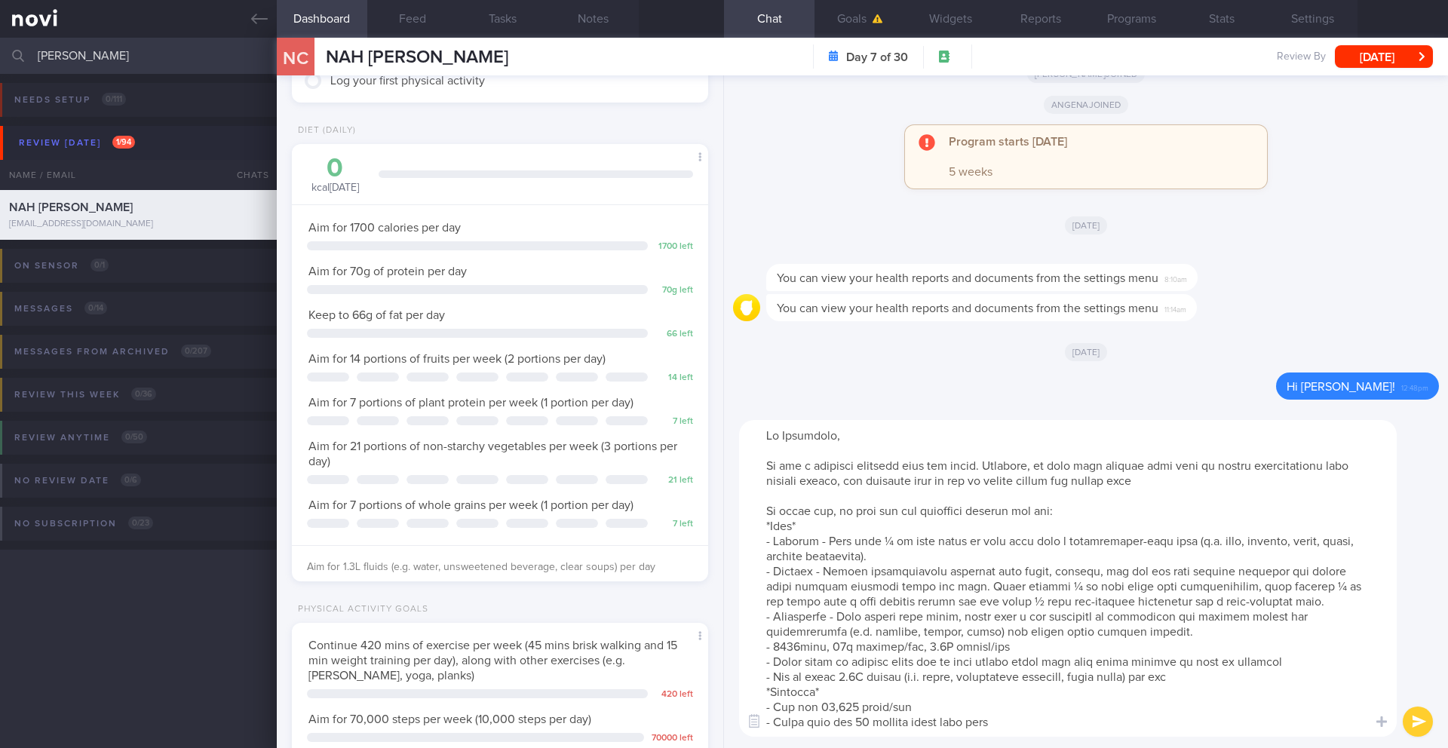
scroll to position [0, 0]
type textarea "Lo Ipsumdolo, Si ame c adipisci elitsedd eius tem incid. Utlabore, et dolo magn…"
click at [1417, 723] on button "submit" at bounding box center [1418, 722] width 30 height 30
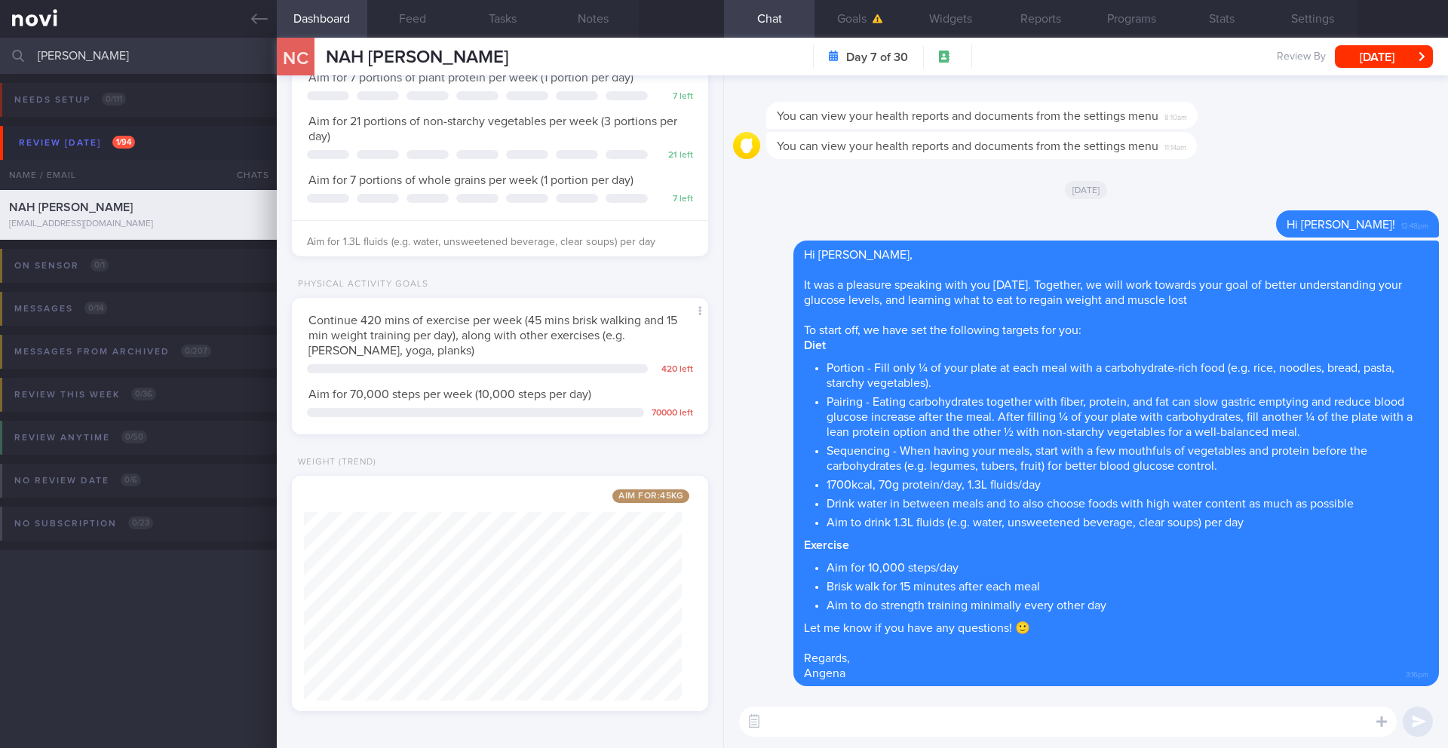
scroll to position [487, 0]
drag, startPoint x: 442, startPoint y: 57, endPoint x: 319, endPoint y: 55, distance: 122.9
click at [319, 55] on div "NC NAH [PERSON_NAME] NAH [PERSON_NAME] [EMAIL_ADDRESS][DOMAIN_NAME] Day 7 of 30…" at bounding box center [862, 57] width 1171 height 38
copy div "NAH [PERSON_NAME]"
click at [1132, 17] on button "Programs" at bounding box center [1131, 19] width 90 height 38
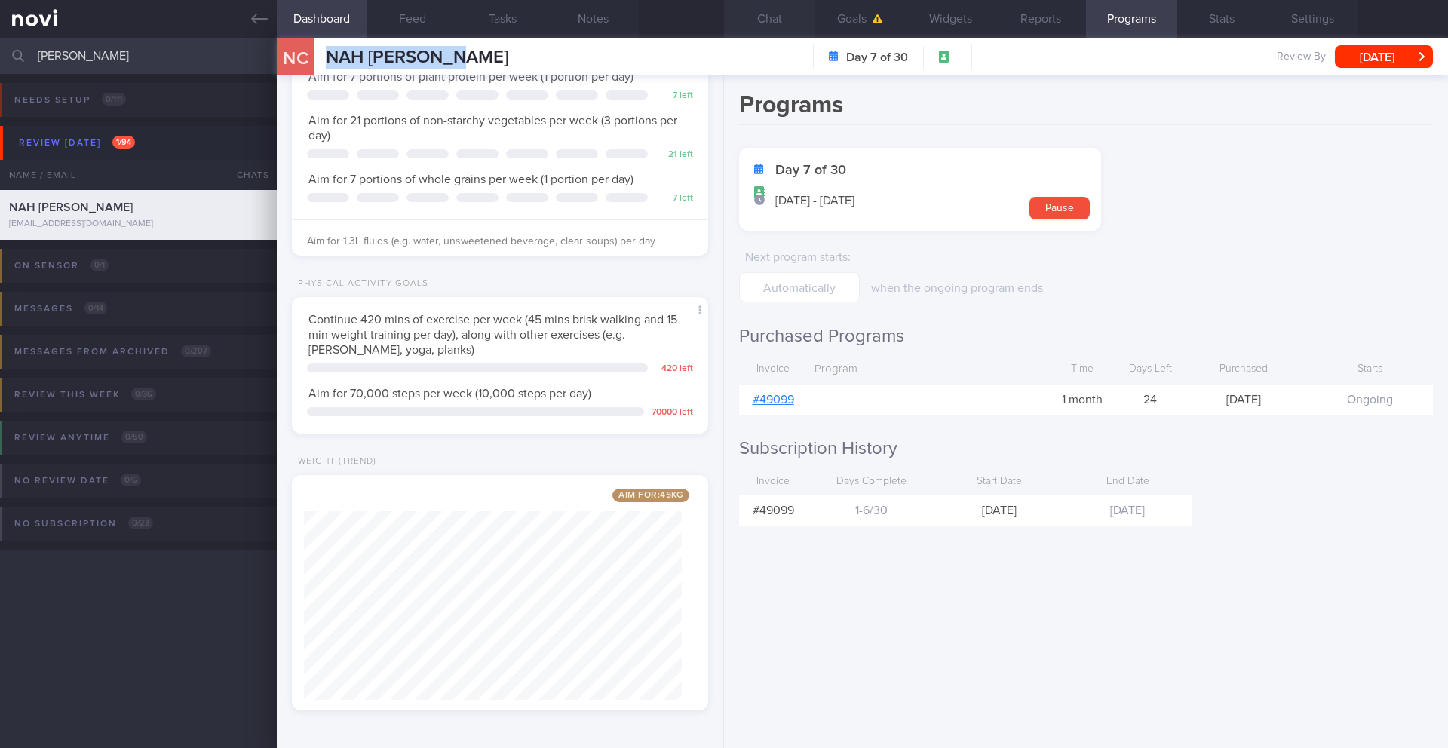
click at [784, 27] on button "Chat" at bounding box center [769, 19] width 90 height 38
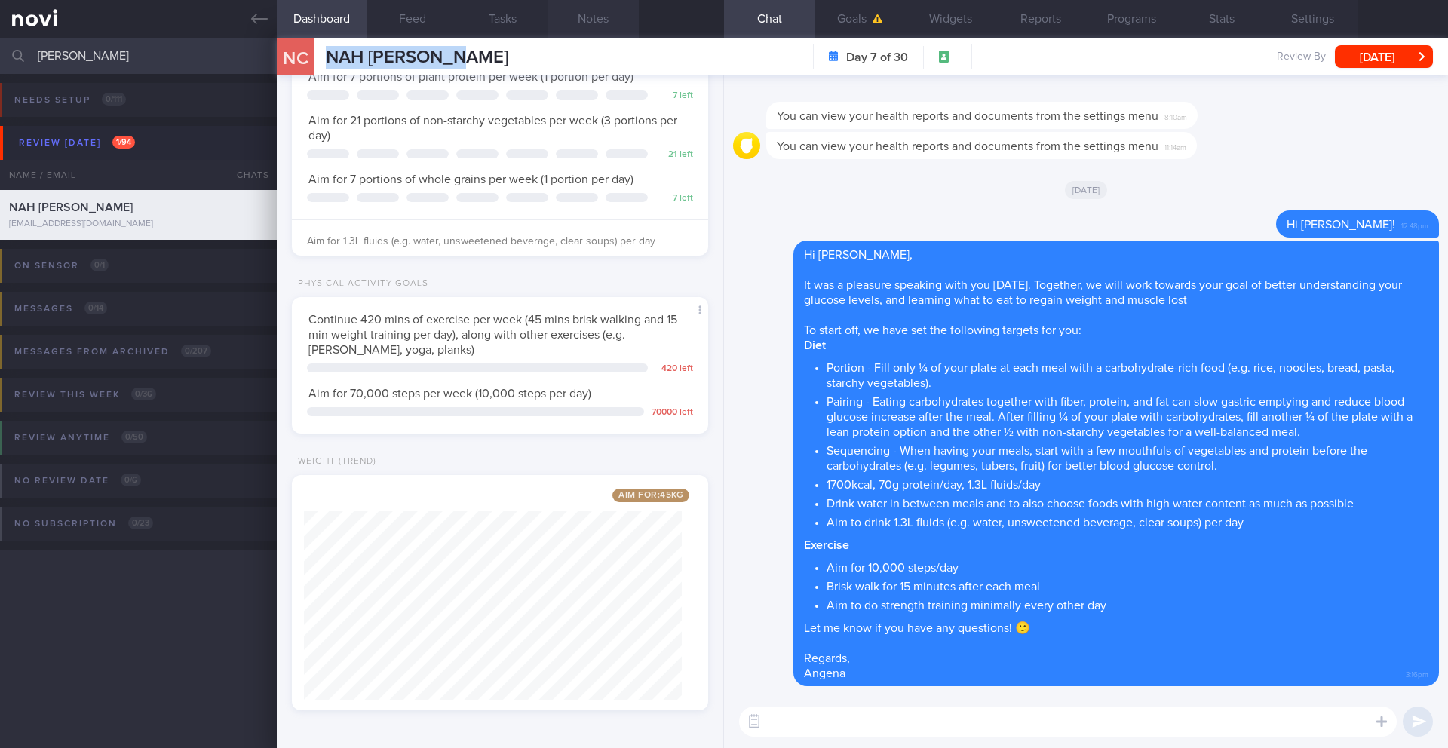
click at [591, 12] on button "Notes" at bounding box center [593, 19] width 90 height 38
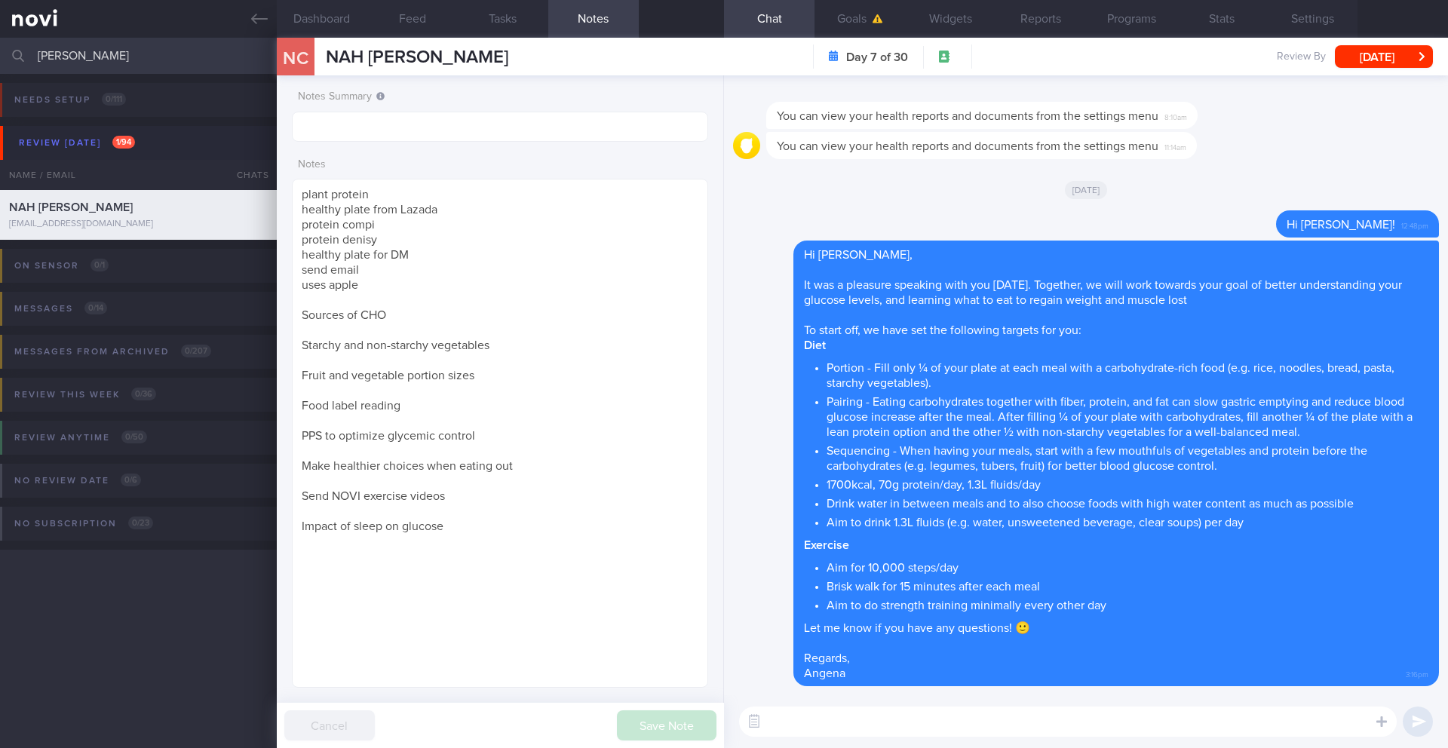
paste textarea "As mentioned, you will need to eat double to triple the amount of plant protein…"
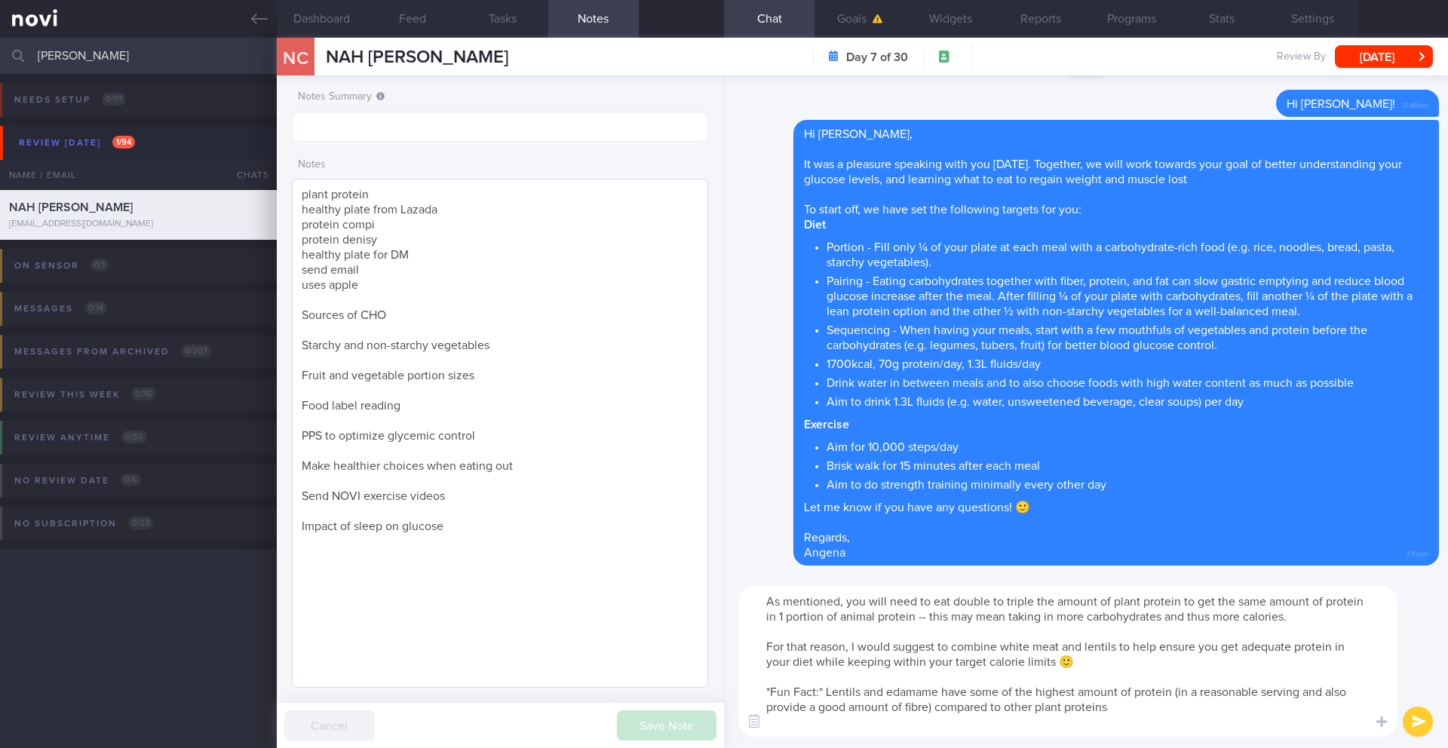
type textarea "As mentioned, you will need to eat double to triple the amount of plant protein…"
click at [419, 202] on textarea "plant protein healthy plate from Lazada protein compi protein denisy healthy pl…" at bounding box center [500, 433] width 416 height 509
click at [422, 196] on textarea "plant protein healthy plate from Lazada protein compi protein denisy healthy pl…" at bounding box center [500, 433] width 416 height 509
type textarea "plant protein - DONE healthy plate from Lazada protein compi protein denisy hea…"
click at [1415, 723] on button "submit" at bounding box center [1418, 722] width 30 height 30
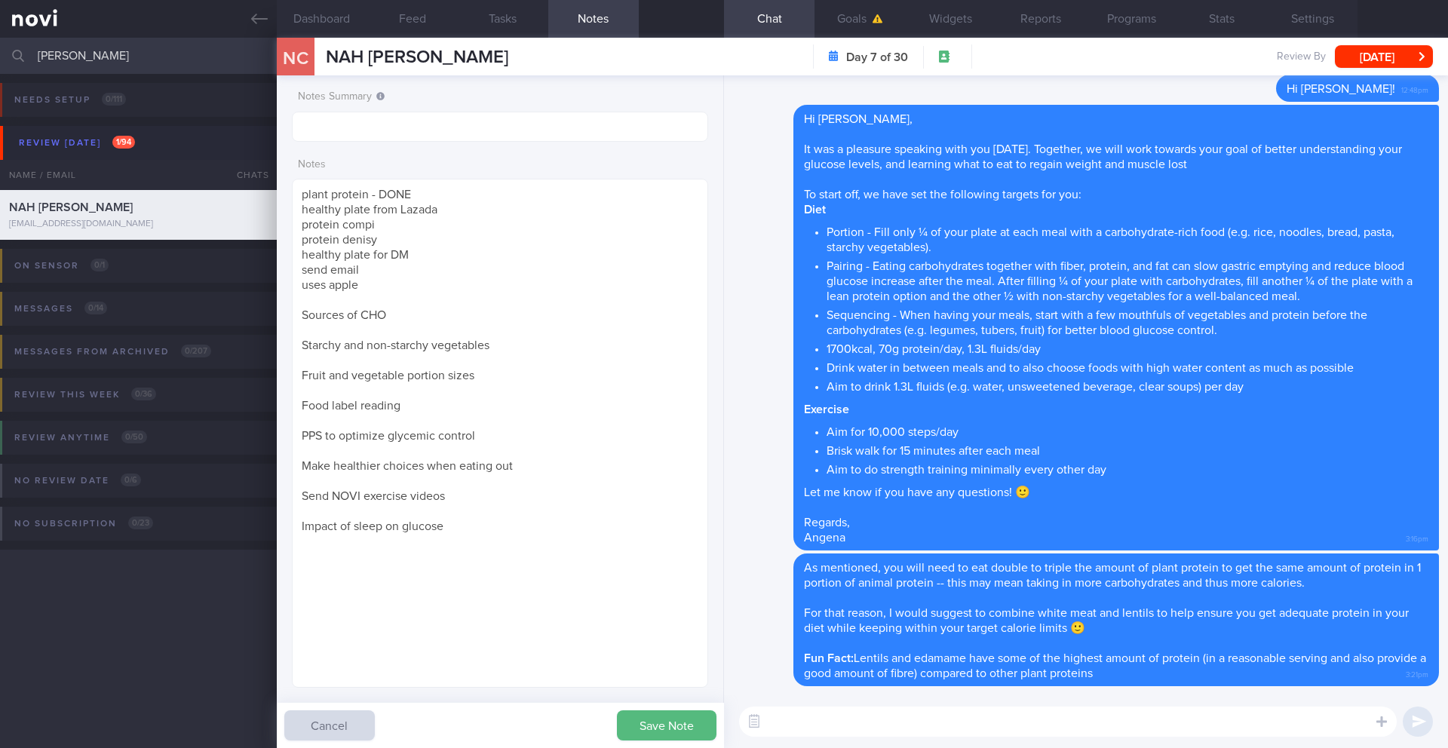
paste textarea "I wanted to explain the importance of protein complementation for vegetarians. …"
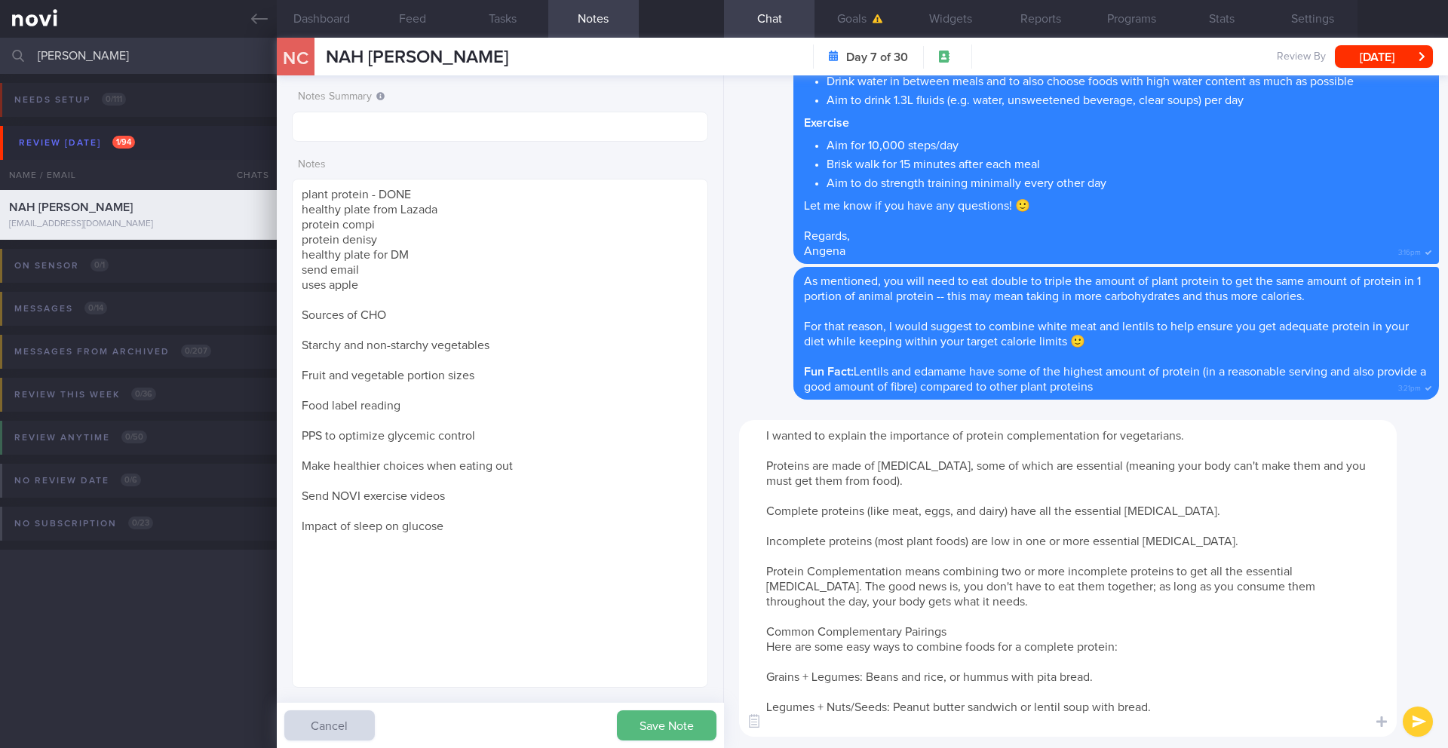
click at [770, 437] on textarea "I wanted to explain the importance of protein complementation for vegetarians. …" at bounding box center [1068, 578] width 658 height 317
drag, startPoint x: 1142, startPoint y: 437, endPoint x: 1219, endPoint y: 437, distance: 76.9
click at [1219, 437] on textarea "I also wanted to explain the importance of protein complementation for vegetari…" at bounding box center [1068, 578] width 658 height 317
click at [756, 465] on textarea "I also wanted to explain the importance of protein complementation when eating …" at bounding box center [1068, 578] width 658 height 317
click at [757, 516] on textarea "I also wanted to explain the importance of protein complementation when eating …" at bounding box center [1068, 578] width 658 height 317
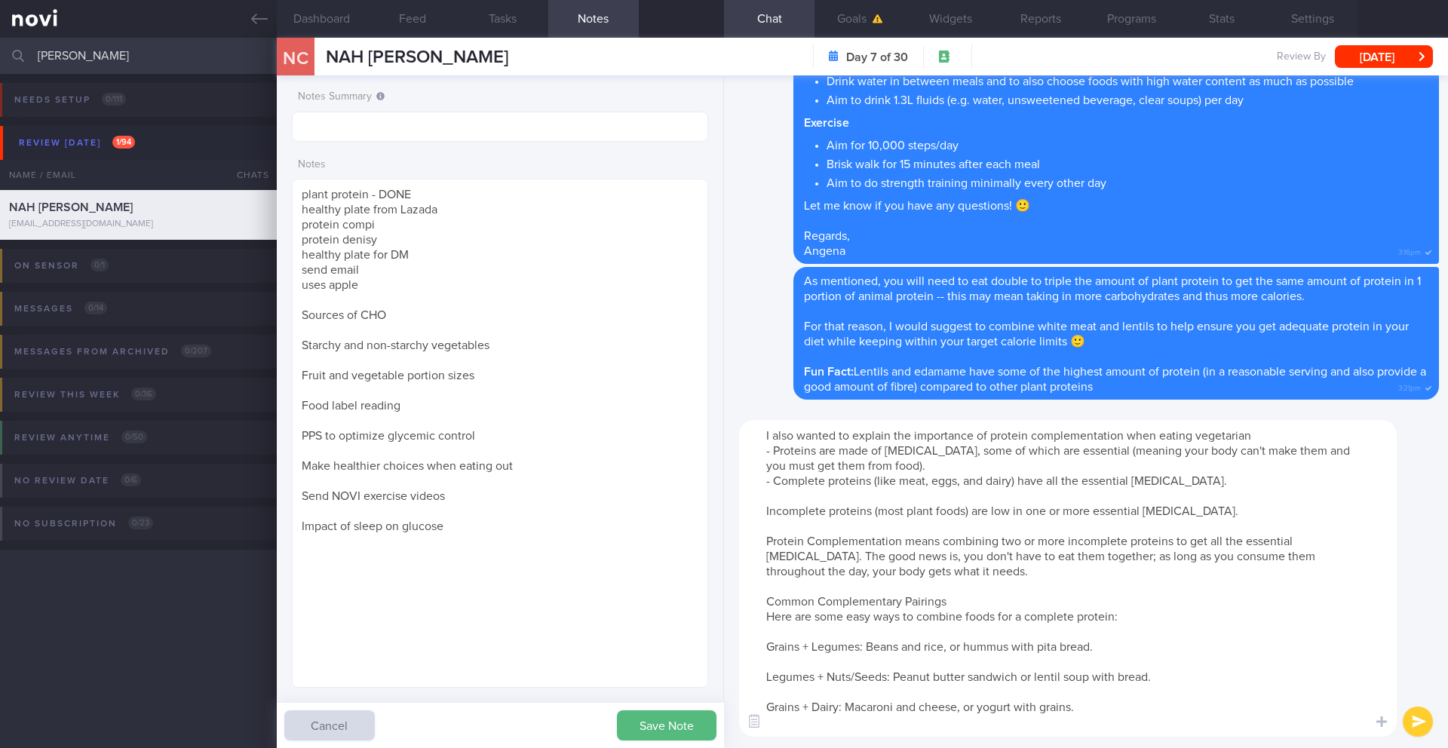
click at [748, 511] on textarea "I also wanted to explain the importance of protein complementation when eating …" at bounding box center [1068, 578] width 658 height 317
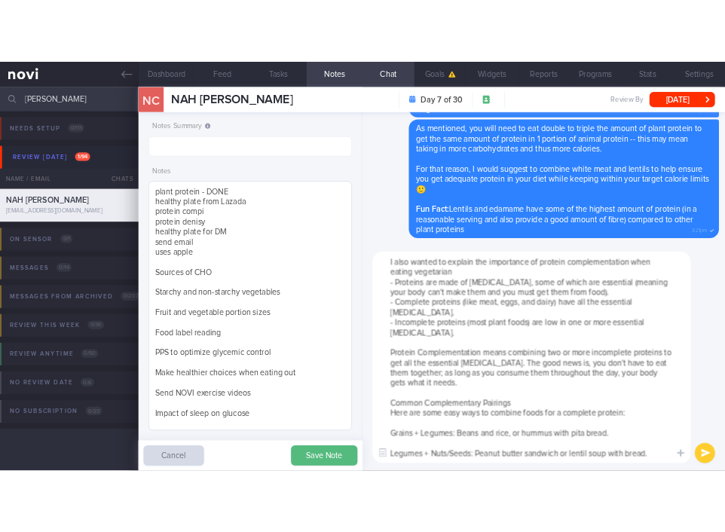
scroll to position [753965, 753854]
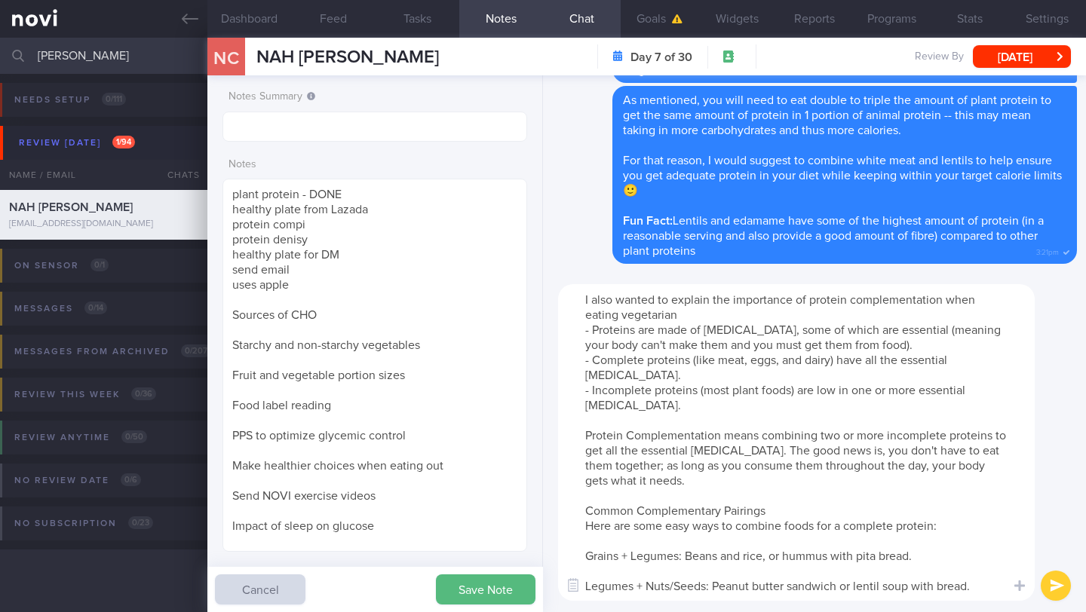
click at [583, 437] on textarea "I also wanted to explain the importance of protein complementation when eating …" at bounding box center [796, 442] width 477 height 317
drag, startPoint x: 723, startPoint y: 434, endPoint x: 736, endPoint y: 410, distance: 26.7
click at [723, 434] on textarea "I also wanted to explain the importance of protein complementation when eating …" at bounding box center [796, 442] width 477 height 317
drag, startPoint x: 783, startPoint y: 512, endPoint x: 563, endPoint y: 511, distance: 219.5
click at [563, 511] on textarea "I also wanted to explain the importance of protein complementation when eating …" at bounding box center [796, 442] width 477 height 317
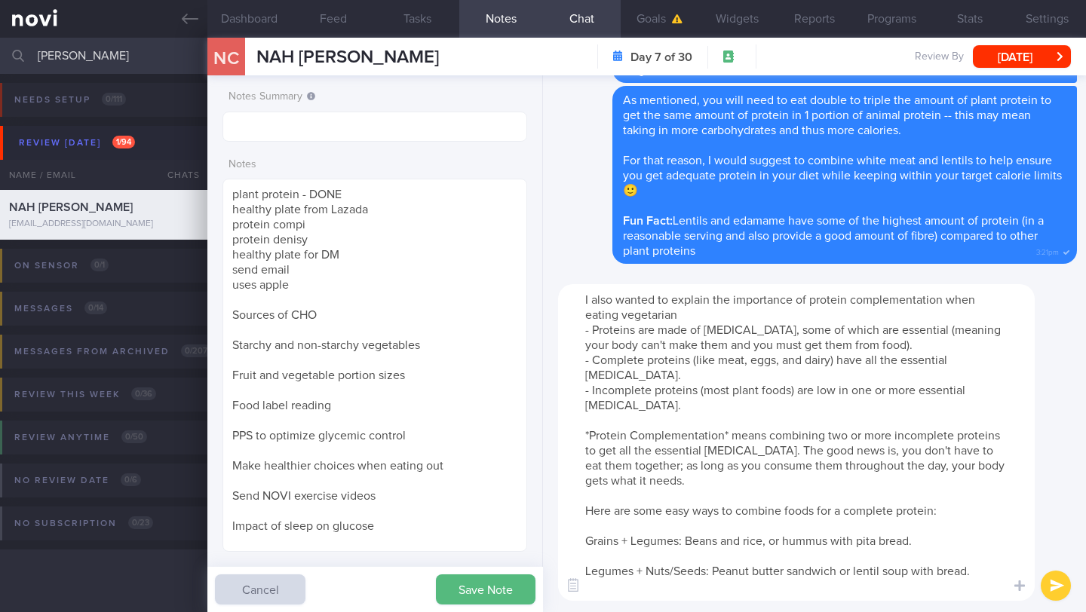
click at [570, 539] on textarea "I also wanted to explain the importance of protein complementation when eating …" at bounding box center [796, 442] width 477 height 317
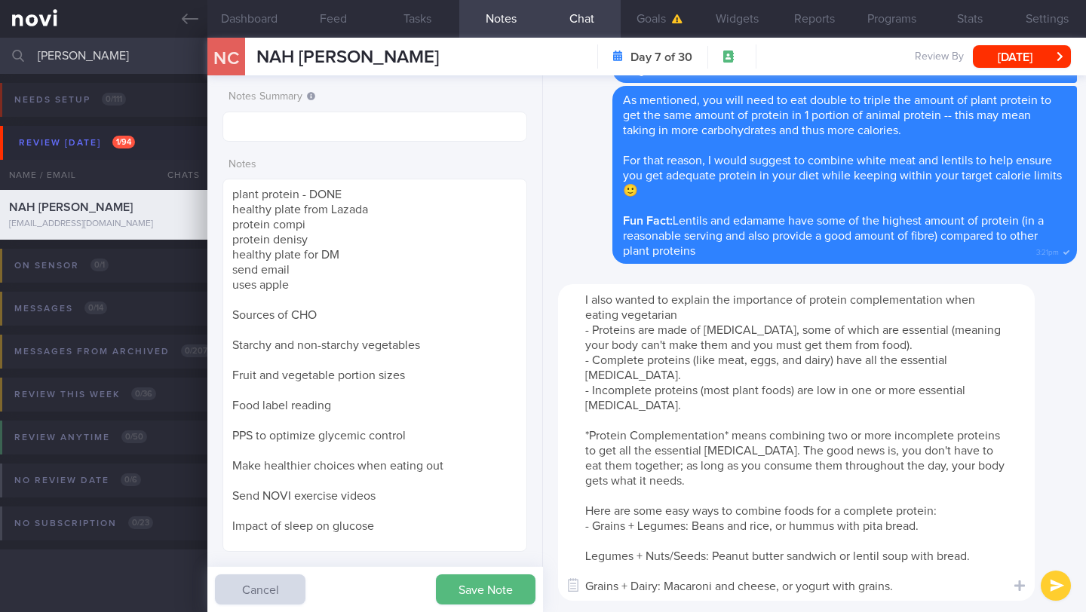
click at [578, 560] on textarea "I also wanted to explain the importance of protein complementation when eating …" at bounding box center [796, 442] width 477 height 317
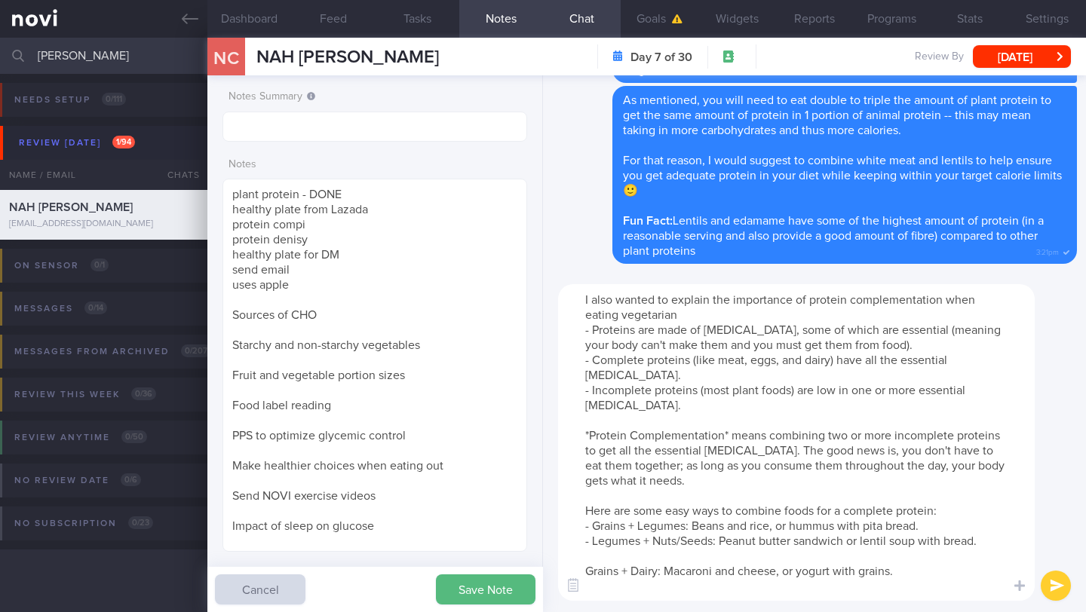
click at [584, 574] on textarea "I also wanted to explain the importance of protein complementation when eating …" at bounding box center [796, 442] width 477 height 317
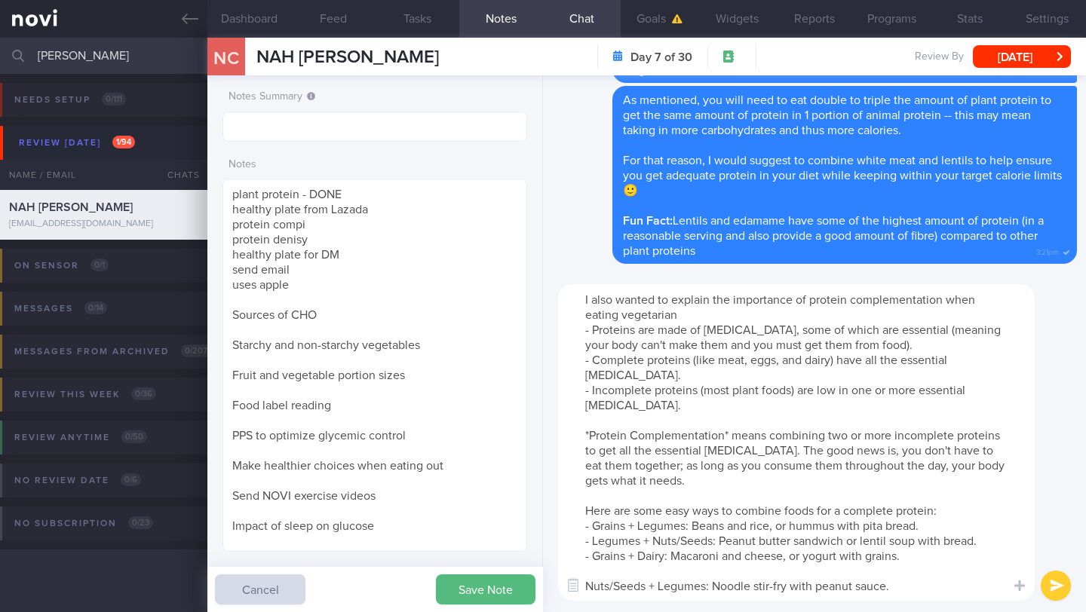
click at [588, 589] on textarea "I also wanted to explain the importance of protein complementation when eating …" at bounding box center [796, 442] width 477 height 317
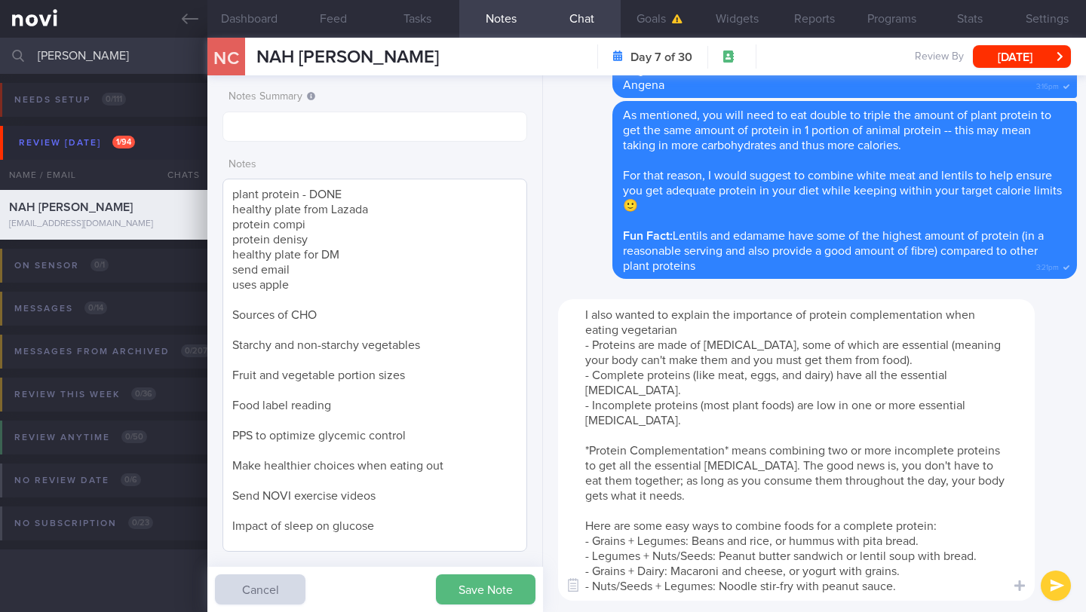
type textarea "I also wanted to explain the importance of protein complementation when eating …"
click at [367, 193] on textarea "plant protein - DONE healthy plate from Lazada protein compi protein denisy hea…" at bounding box center [374, 365] width 305 height 373
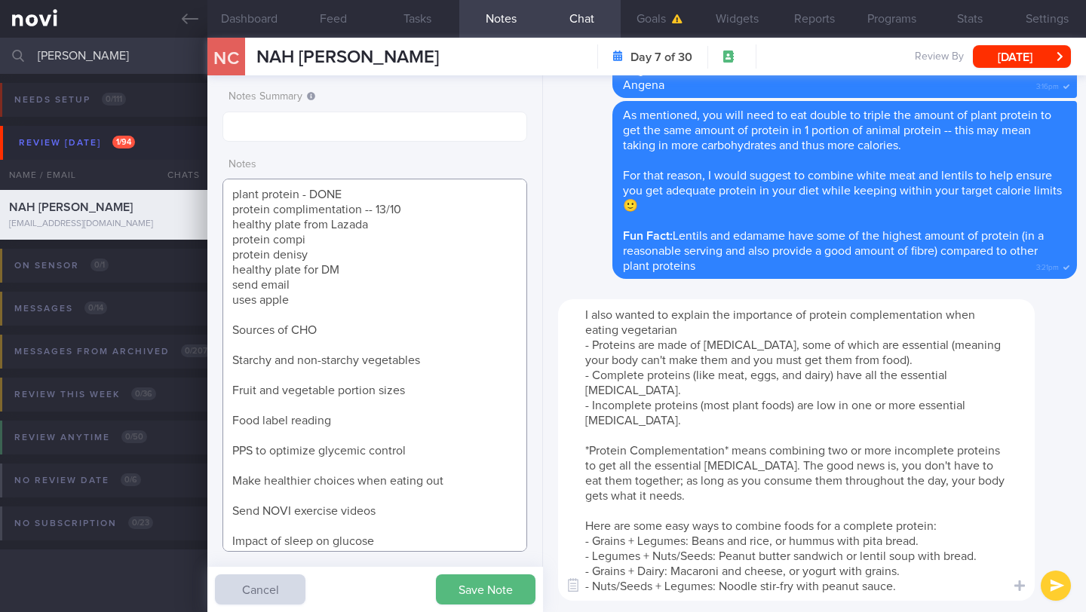
click at [378, 192] on textarea "plant protein - DONE protein complimentation -- 13/10 healthy plate from Lazada…" at bounding box center [374, 365] width 305 height 373
type textarea "plant protein - 13/10 protein complimentation -- 13/10 healthy plate from Lazad…"
click at [1062, 580] on button "submit" at bounding box center [1056, 586] width 30 height 30
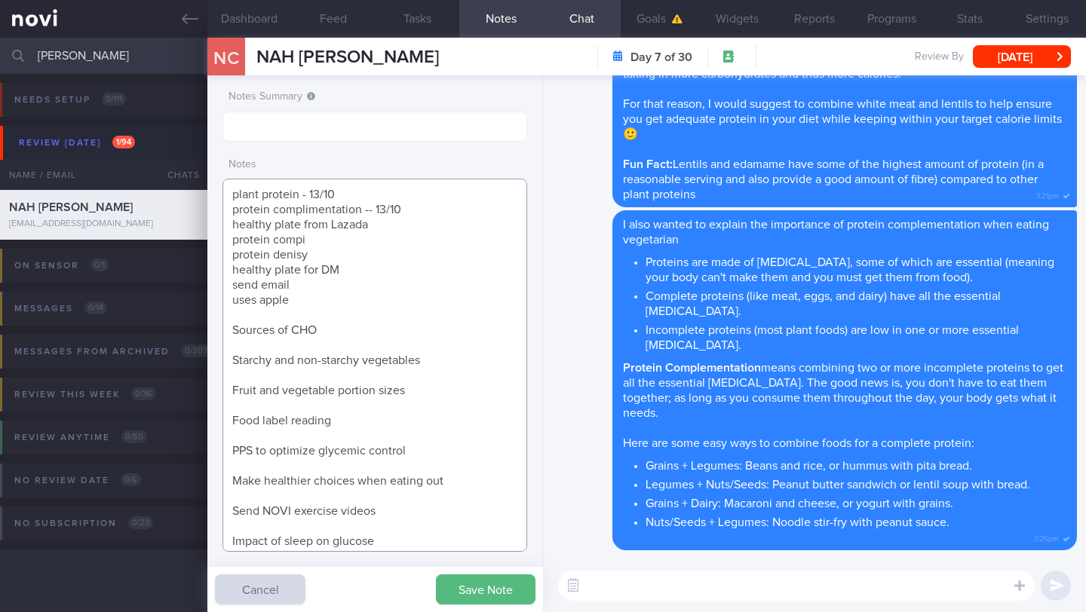
drag, startPoint x: 314, startPoint y: 240, endPoint x: 187, endPoint y: 235, distance: 127.5
click at [187, 235] on div "Patients New Users Coaches [PERSON_NAME] Assigned patients Assigned patients Al…" at bounding box center [543, 325] width 1086 height 575
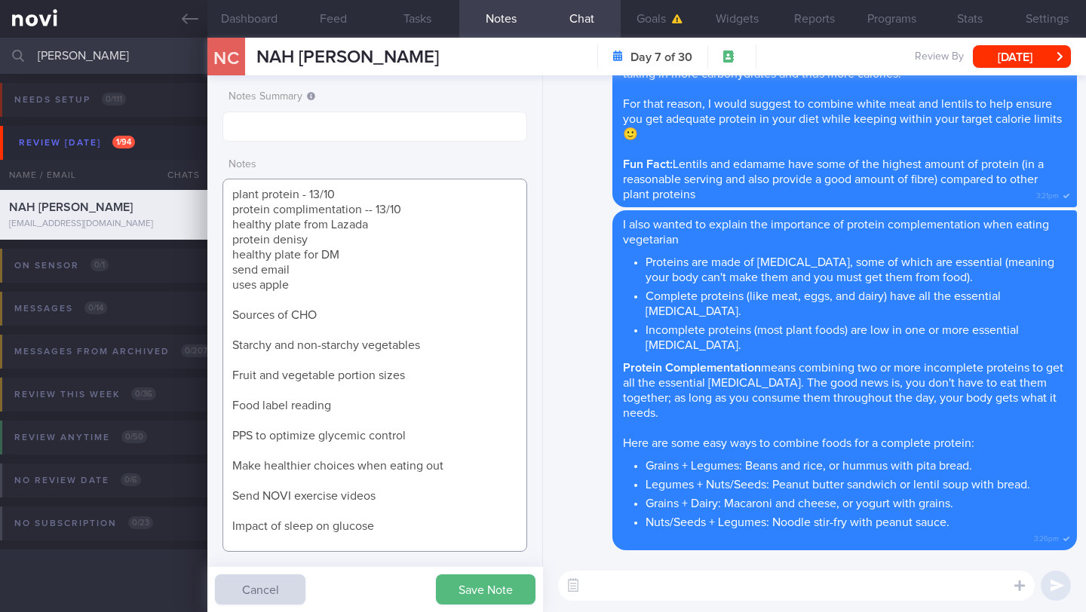
drag, startPoint x: 305, startPoint y: 287, endPoint x: 207, endPoint y: 285, distance: 98.0
click at [207, 285] on div "Patients New Users Coaches [PERSON_NAME] Assigned patients Assigned patients Al…" at bounding box center [543, 325] width 1086 height 575
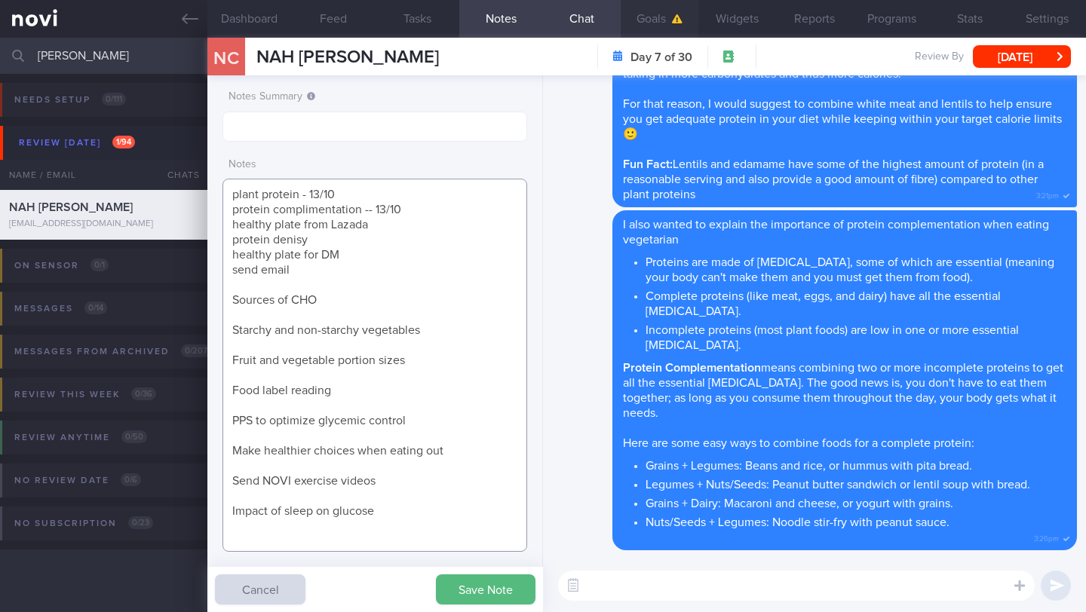
type textarea "plant protein - 13/10 protein complimentation -- 13/10 healthy plate from Lazad…"
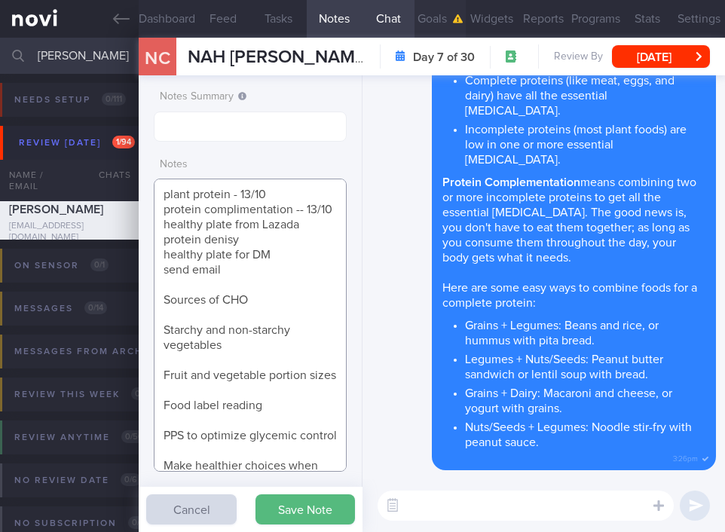
scroll to position [754021, 753964]
paste textarea "Use a pre-portioned plate like this [one]([URL][DOMAIN_NAME]). Start by filling…"
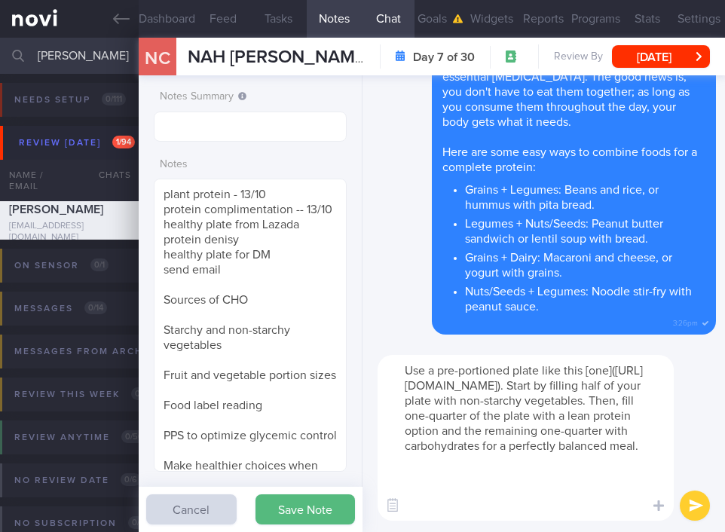
scroll to position [15, 0]
type textarea "Use a pre-portioned plate like this [one]([URL][DOMAIN_NAME]). Start by filling…"
click at [319, 241] on textarea "plant protein - 13/10 protein complimentation -- 13/10 healthy plate from Lazad…" at bounding box center [250, 325] width 193 height 293
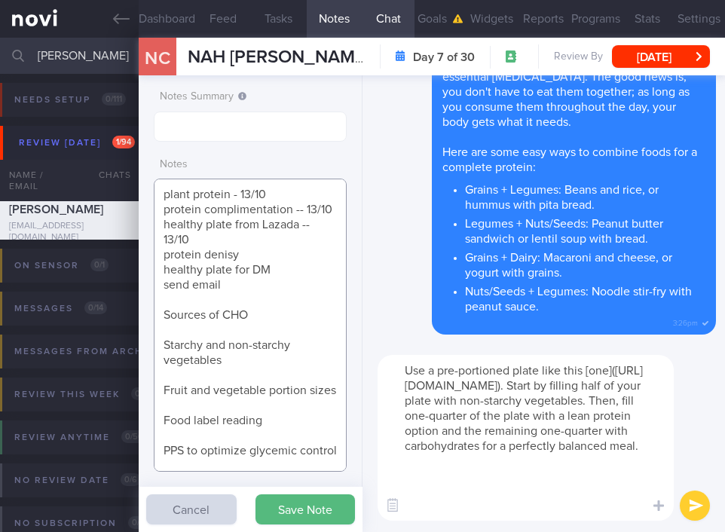
type textarea "plant protein - 13/10 protein complimentation -- 13/10 healthy plate from Lazad…"
click at [699, 508] on button "submit" at bounding box center [695, 506] width 30 height 30
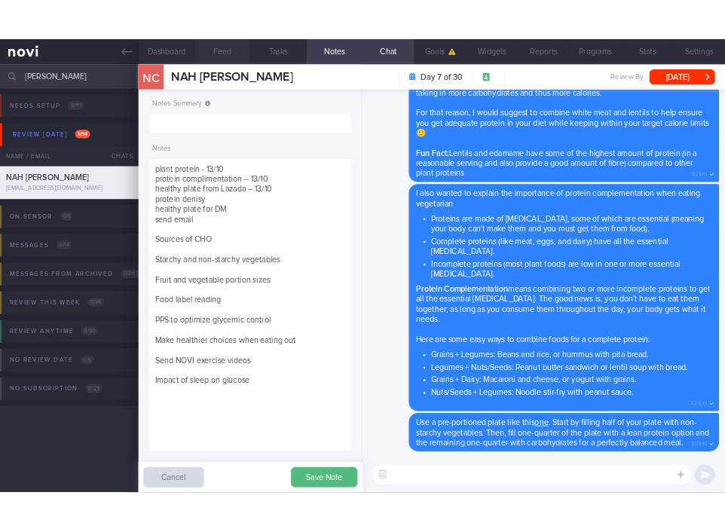
scroll to position [155, 266]
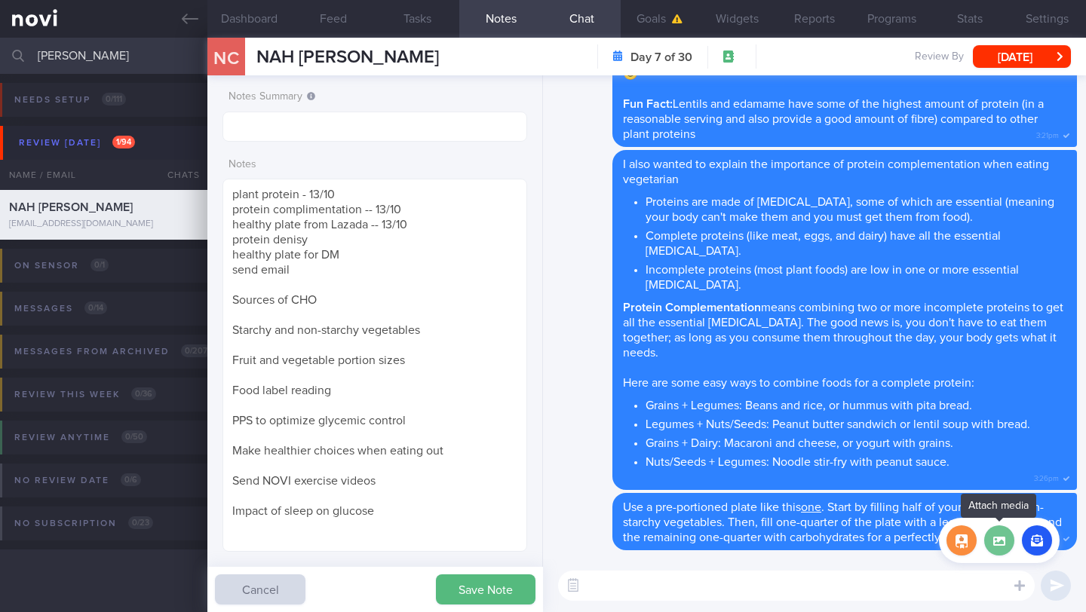
click at [1004, 541] on label at bounding box center [999, 541] width 30 height 30
click at [0, 0] on input "file" at bounding box center [0, 0] width 0 height 0
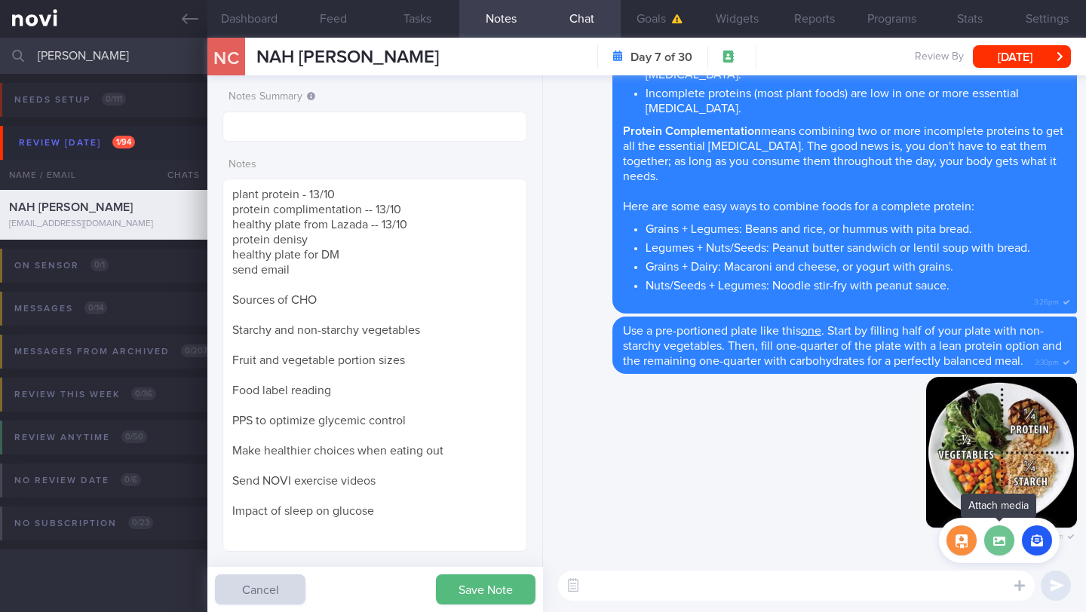
click at [998, 542] on label at bounding box center [999, 541] width 30 height 30
click at [0, 0] on input "file" at bounding box center [0, 0] width 0 height 0
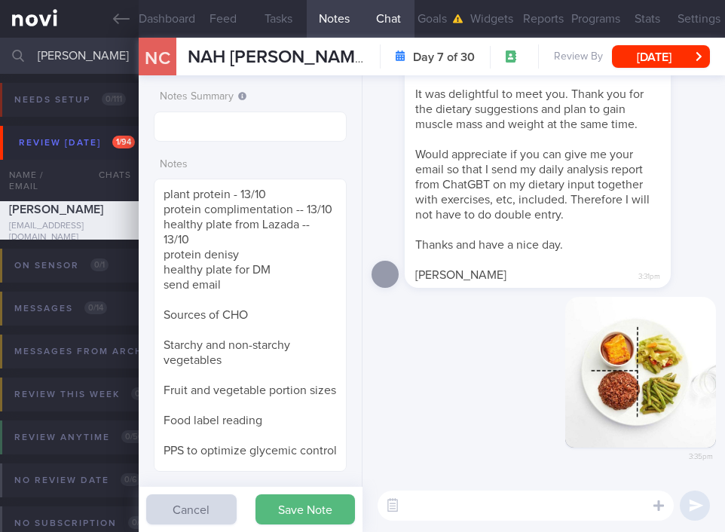
scroll to position [754021, 753964]
paste textarea "[EMAIL_ADDRESS][DOMAIN_NAME]"
click at [407, 503] on textarea "[EMAIL_ADDRESS][DOMAIN_NAME]" at bounding box center [526, 506] width 296 height 30
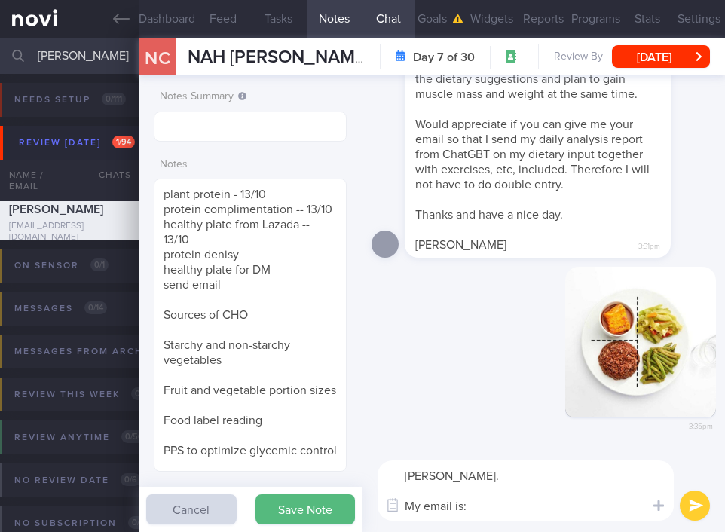
scroll to position [0, 0]
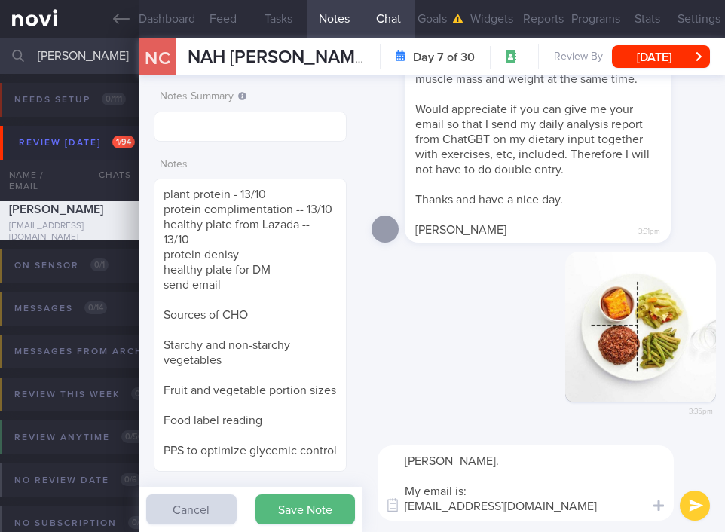
click at [526, 465] on textarea "[PERSON_NAME]. My email is: [EMAIL_ADDRESS][DOMAIN_NAME]" at bounding box center [526, 483] width 296 height 75
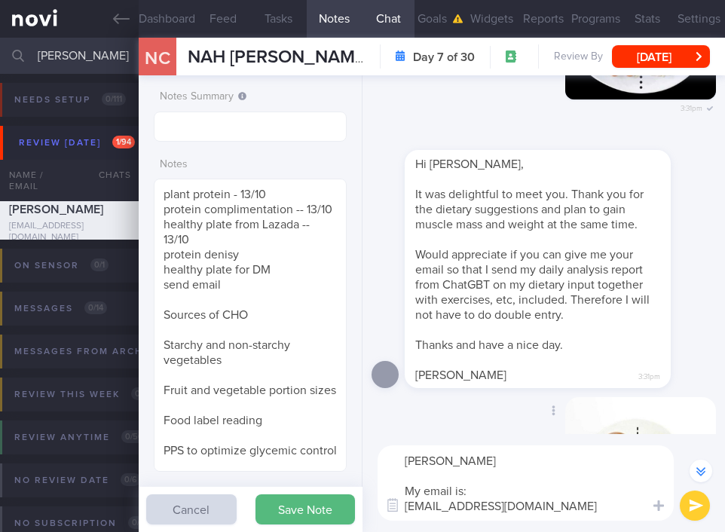
scroll to position [-146, 0]
type textarea "[PERSON_NAME] My email is: [EMAIL_ADDRESS][DOMAIN_NAME]"
click at [694, 511] on button "submit" at bounding box center [695, 506] width 30 height 30
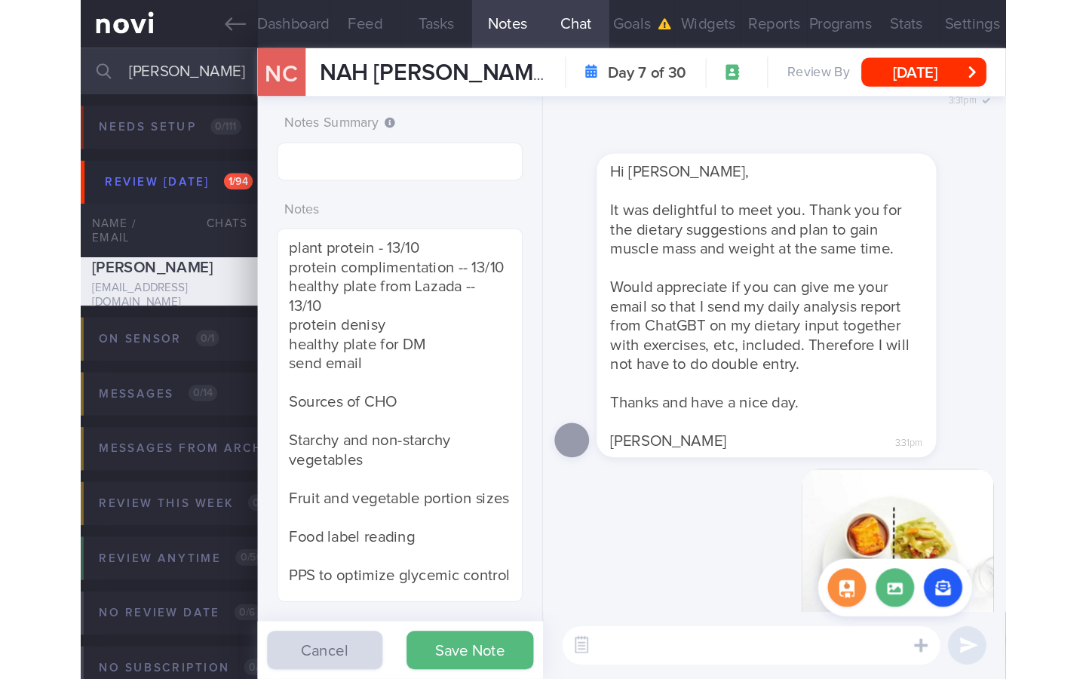
scroll to position [0, 0]
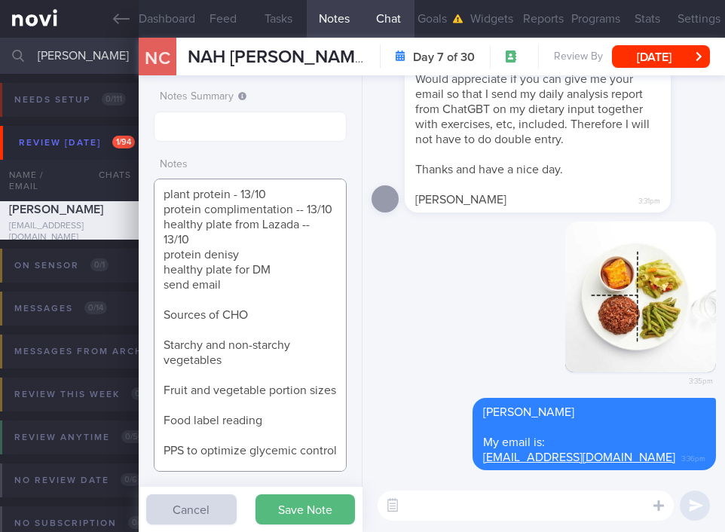
click at [278, 285] on textarea "plant protein - 13/10 protein complimentation -- 13/10 healthy plate from Lazad…" at bounding box center [250, 325] width 193 height 293
drag, startPoint x: 312, startPoint y: 287, endPoint x: 143, endPoint y: 280, distance: 169.1
click at [143, 280] on div "Notes Summary Notes plant protein - 13/10 protein complimentation -- 13/10 heal…" at bounding box center [251, 303] width 224 height 457
click at [232, 296] on textarea "plant protein - 13/10 protein complimentation -- 13/10 healthy plate from Lazad…" at bounding box center [250, 325] width 193 height 293
type textarea "plant protein - 13/10 protein complimentation -- 13/10 healthy plate from Lazad…"
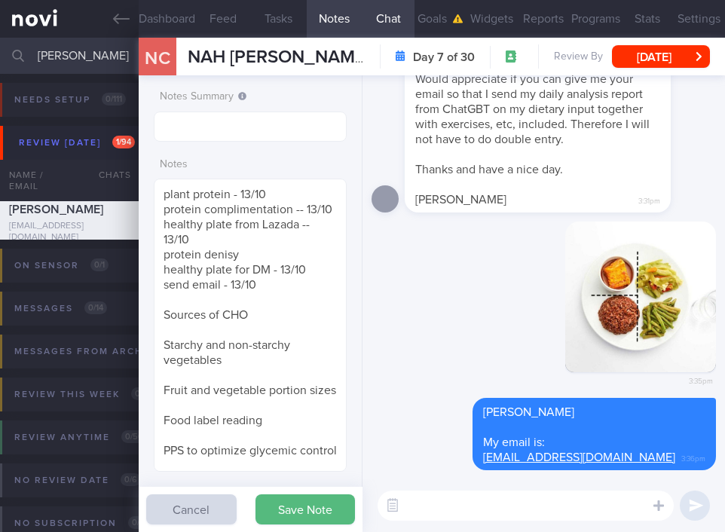
click at [272, 515] on button "Save Note" at bounding box center [306, 510] width 100 height 30
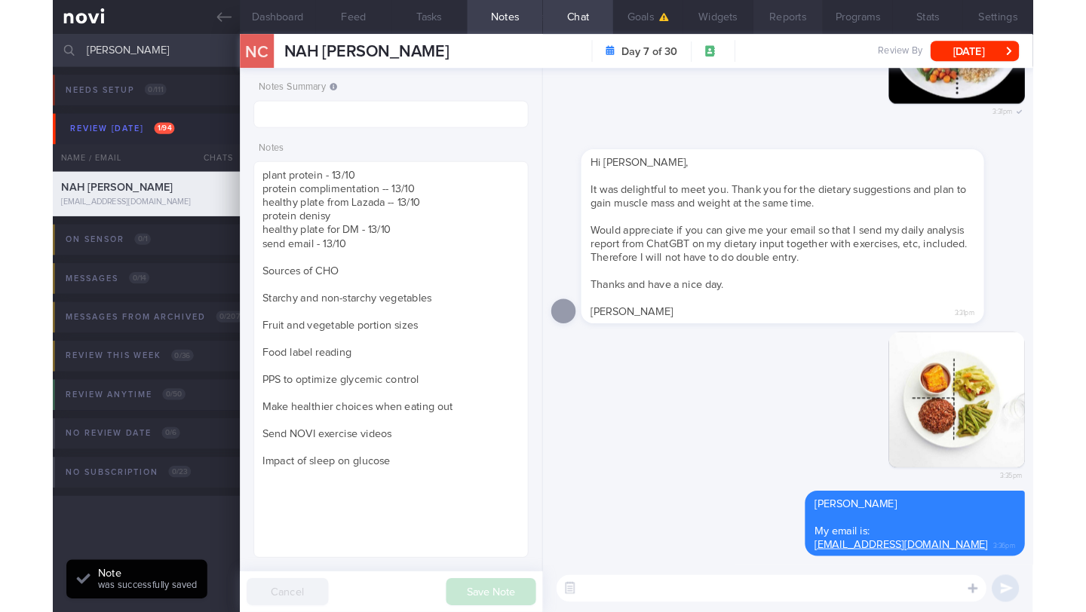
scroll to position [155, 266]
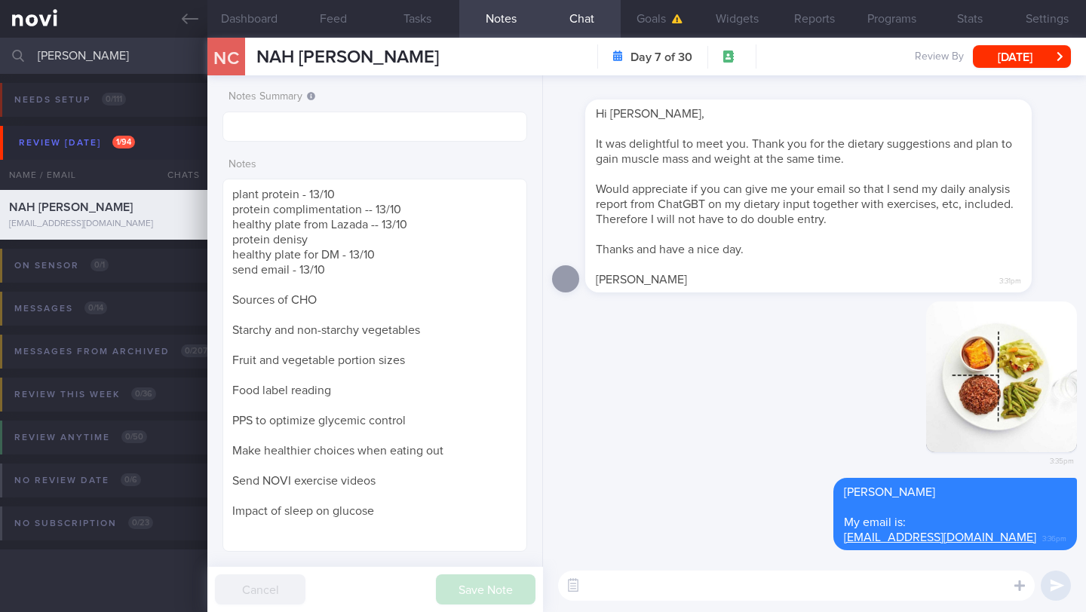
paste textarea "Fish and plant-based protein (e.g. tofu, tempeh, beans) have a lower protein de…"
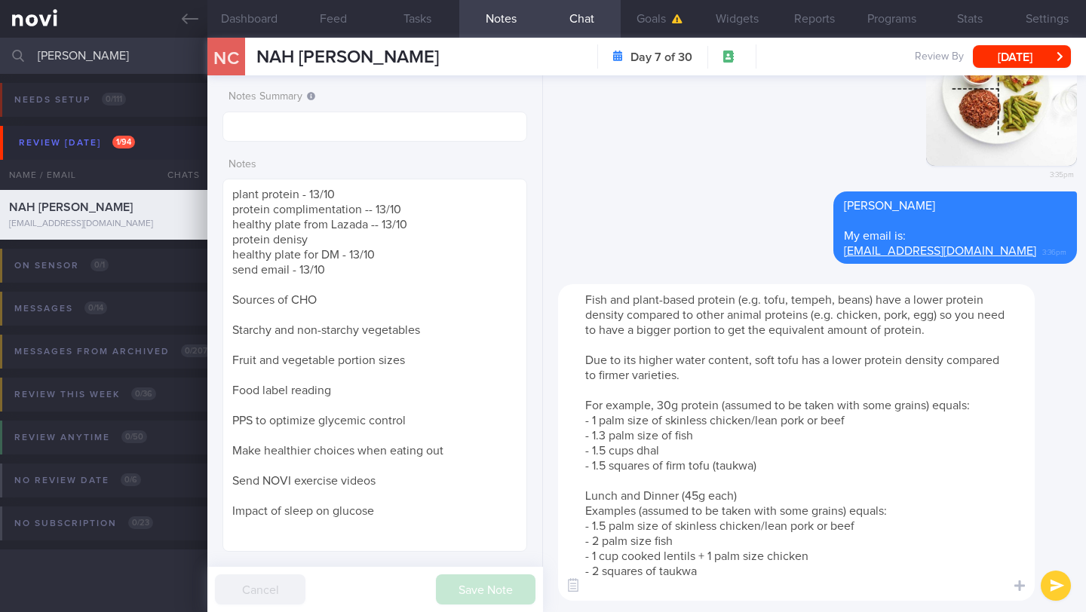
click at [582, 288] on textarea "Fish and plant-based protein (e.g. tofu, tempeh, beans) have a lower protein de…" at bounding box center [796, 442] width 477 height 317
type textarea "Fish and plant-based protein (e.g. tofu, tempeh, beans) have a lower protein de…"
click at [266, 17] on button "Dashboard" at bounding box center [249, 19] width 84 height 38
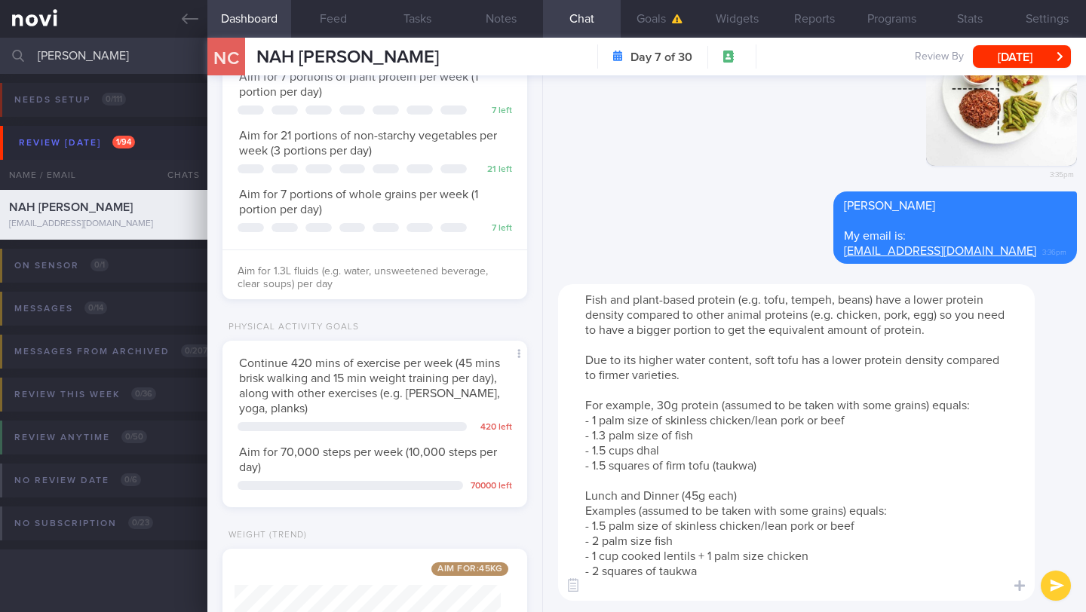
click at [1062, 589] on button "submit" at bounding box center [1056, 586] width 30 height 30
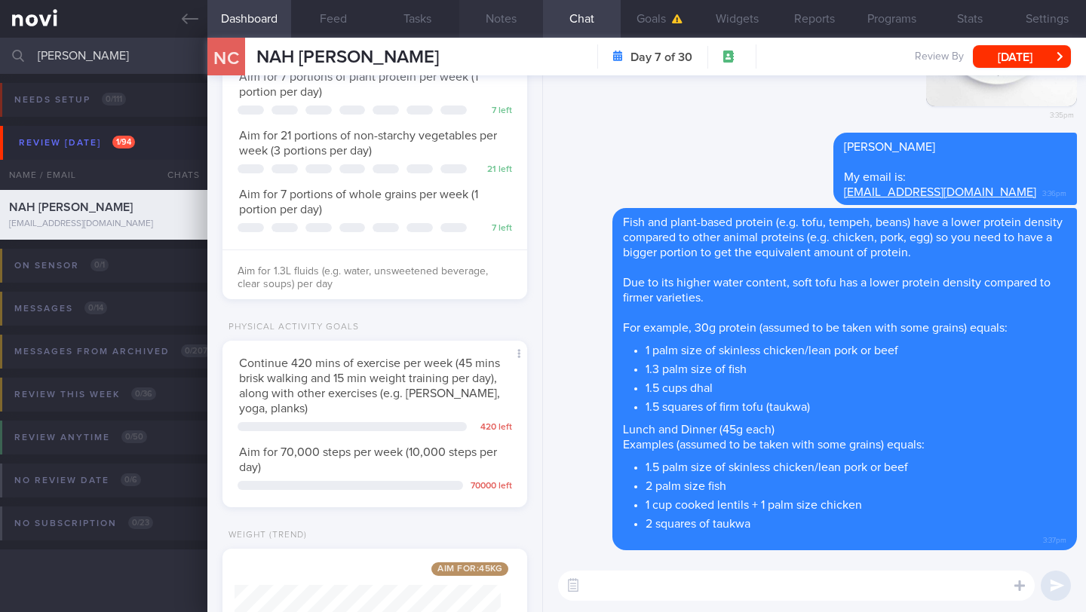
click at [502, 17] on button "Notes" at bounding box center [501, 19] width 84 height 38
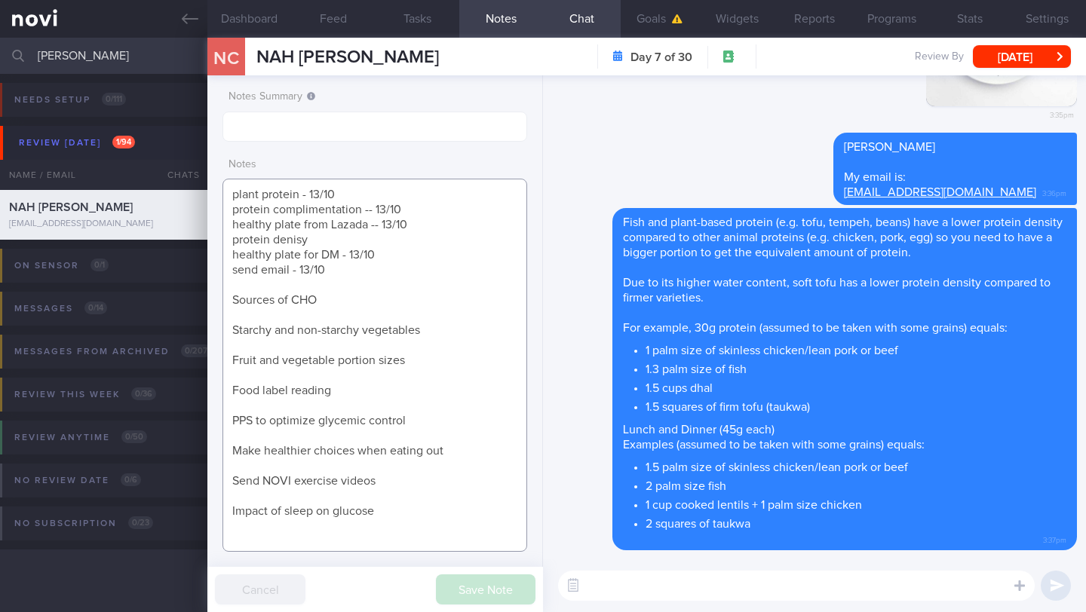
click at [373, 239] on textarea "plant protein - 13/10 protein complimentation -- 13/10 healthy plate from Lazad…" at bounding box center [374, 365] width 305 height 373
click at [232, 200] on textarea "plant protein - 13/10 protein complimentation -- 13/10 healthy plate from Lazad…" at bounding box center [374, 365] width 305 height 373
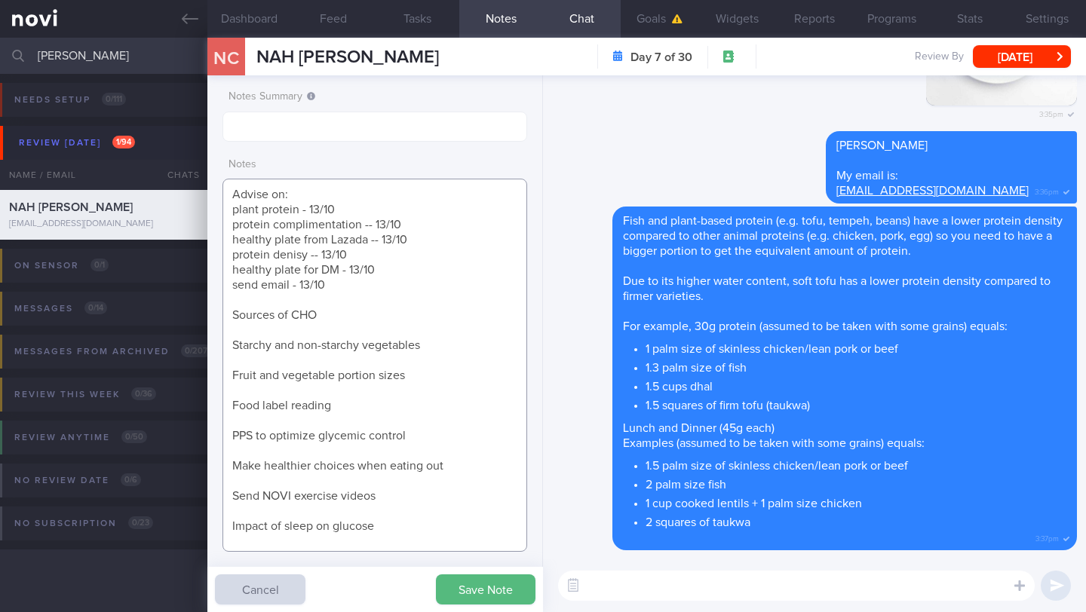
type textarea "Advise on: plant protein - 13/10 protein complimentation -- 13/10 healthy plate…"
click at [461, 600] on button "Save Note" at bounding box center [486, 590] width 100 height 30
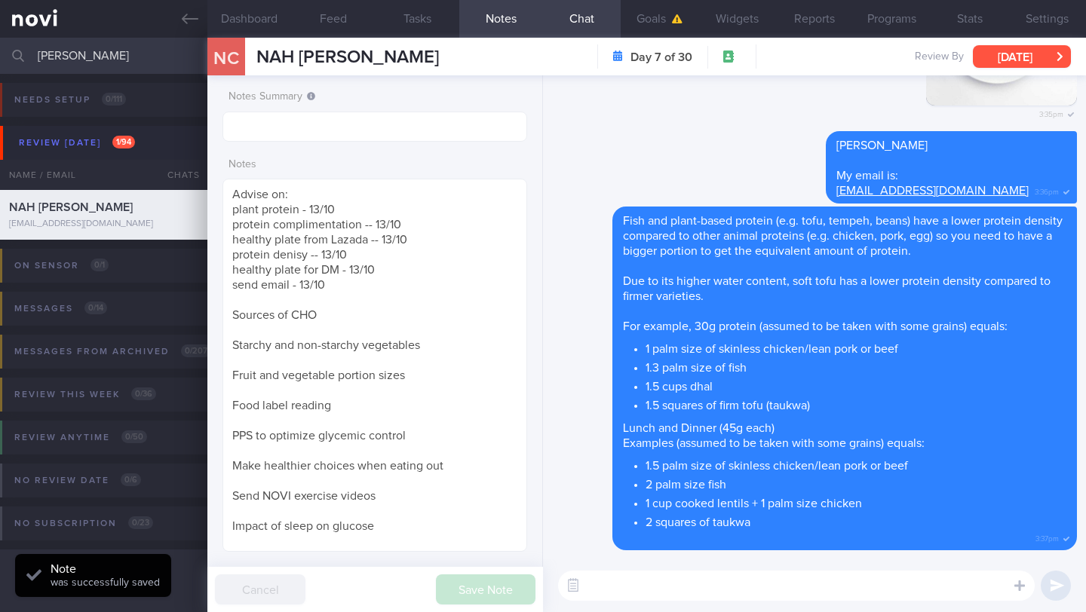
click at [1020, 61] on button "[DATE]" at bounding box center [1022, 56] width 98 height 23
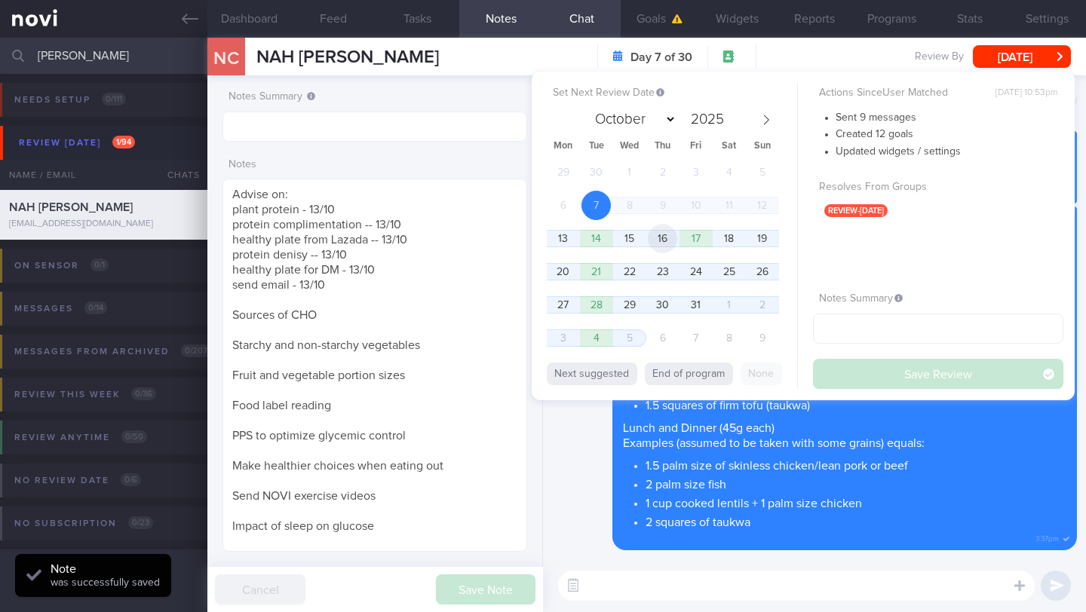
click at [668, 247] on span "16" at bounding box center [662, 238] width 29 height 29
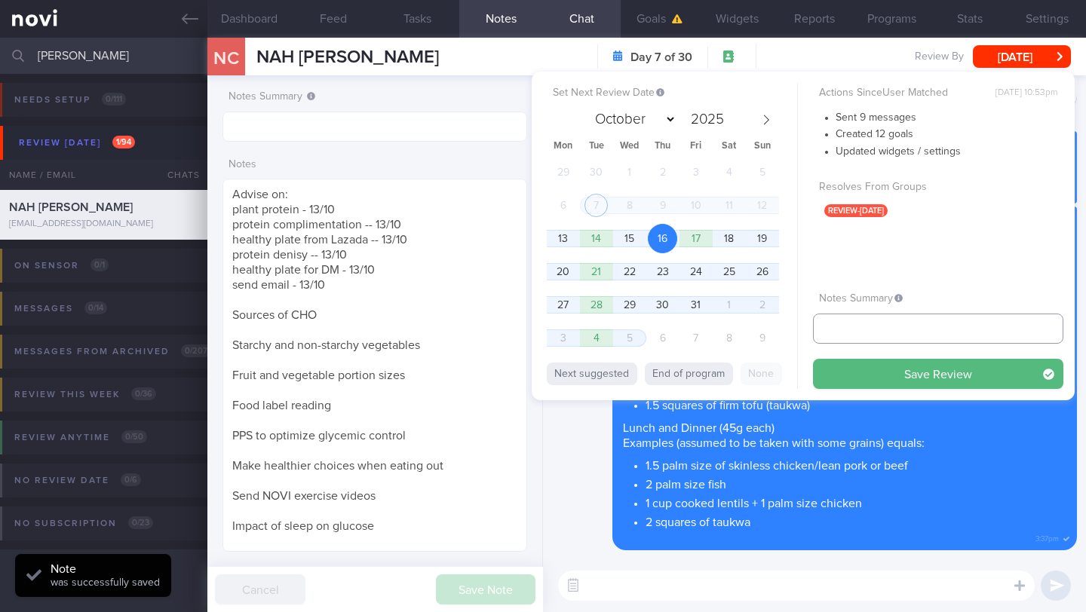
click at [846, 326] on input "text" at bounding box center [938, 329] width 250 height 30
type input "1"
type input "5"
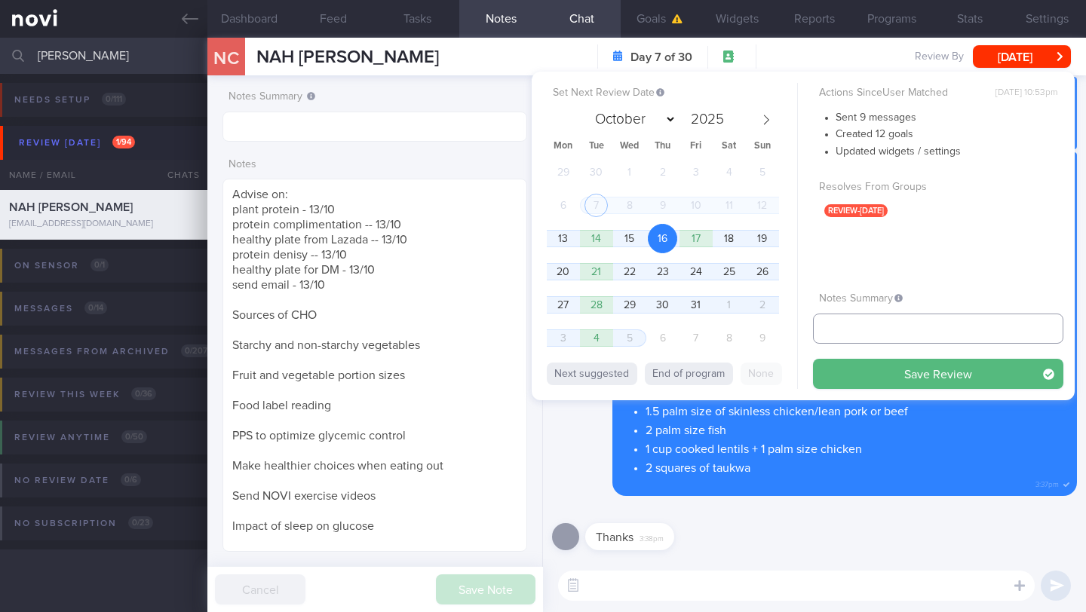
type input "6"
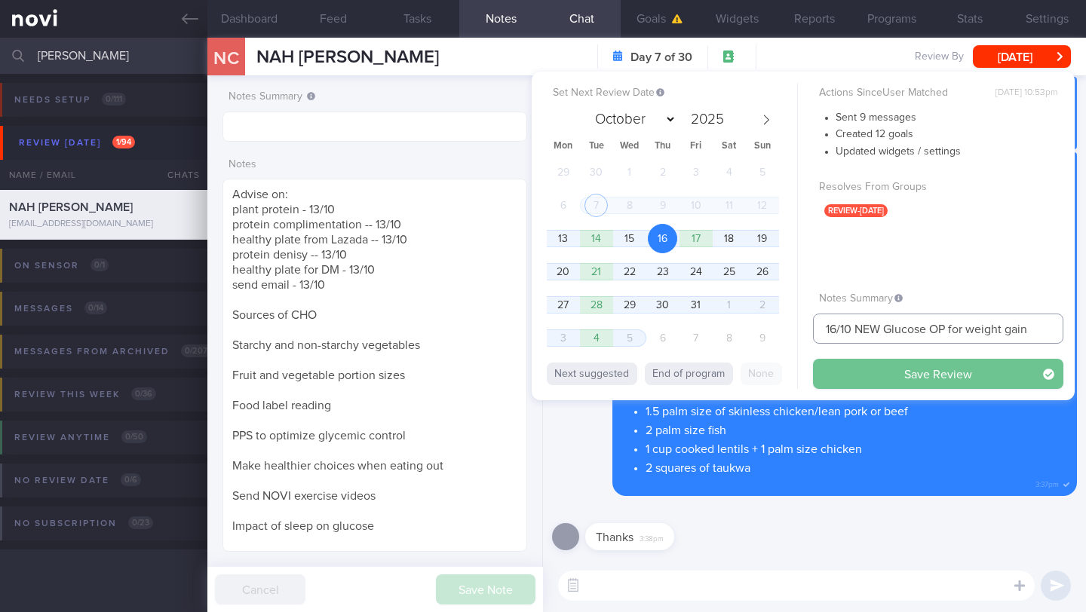
type input "16/10 NEW Glucose OP for weight gain"
click at [839, 374] on button "Save Review" at bounding box center [938, 374] width 250 height 30
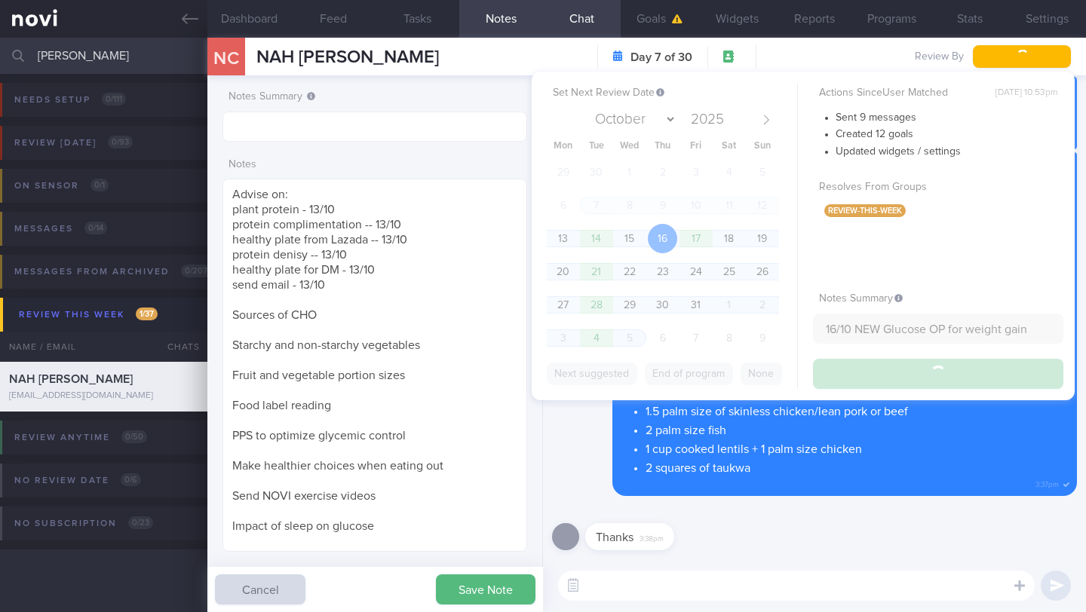
type input "16/10 NEW Glucose OP for weight gain"
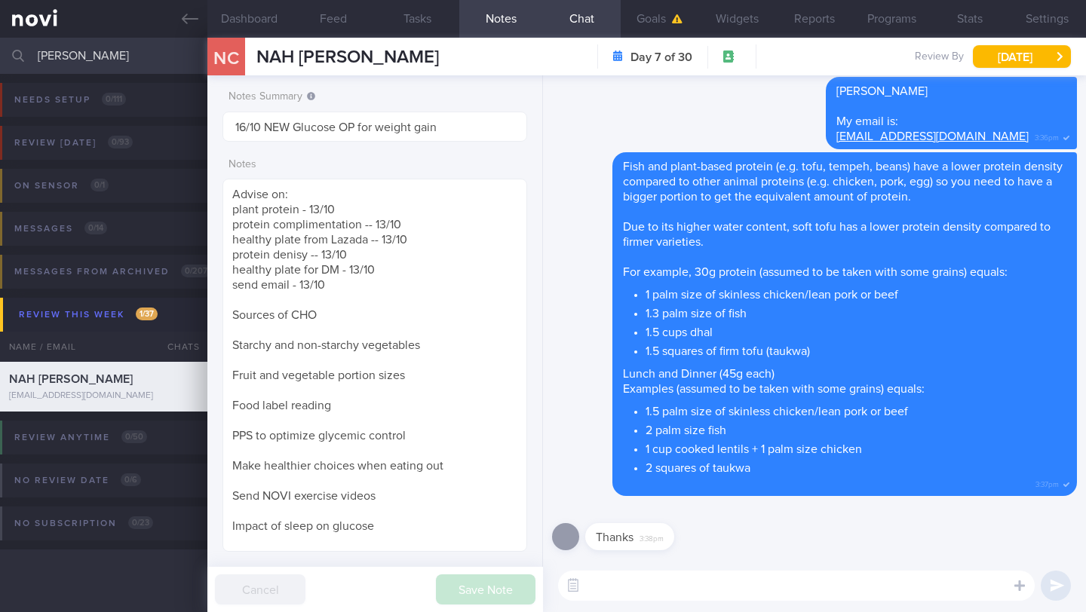
click at [100, 51] on input "[PERSON_NAME]" at bounding box center [543, 56] width 1086 height 36
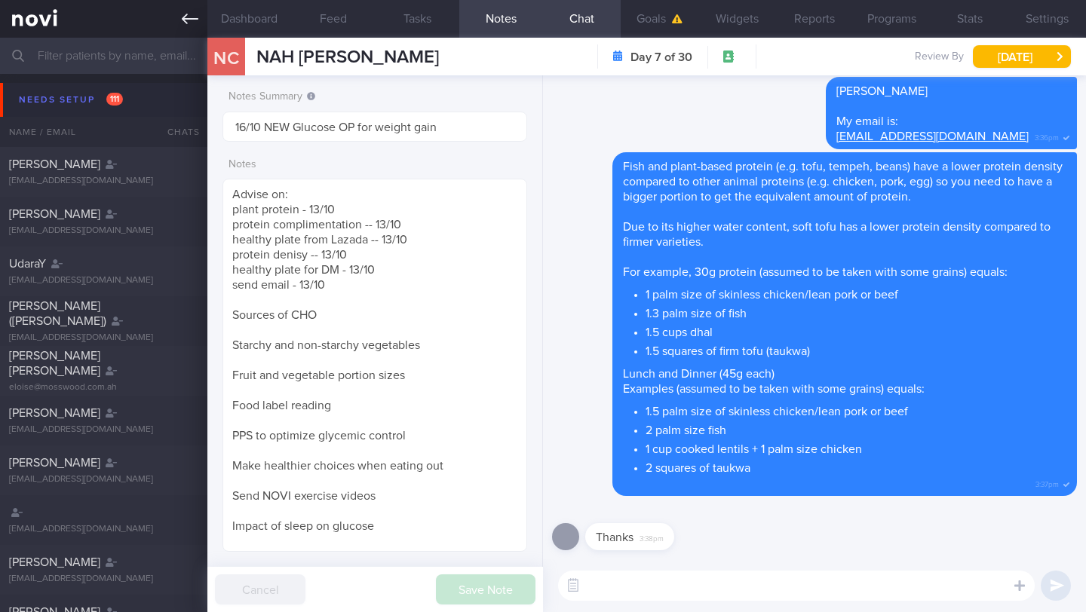
click at [183, 27] on link at bounding box center [103, 19] width 207 height 38
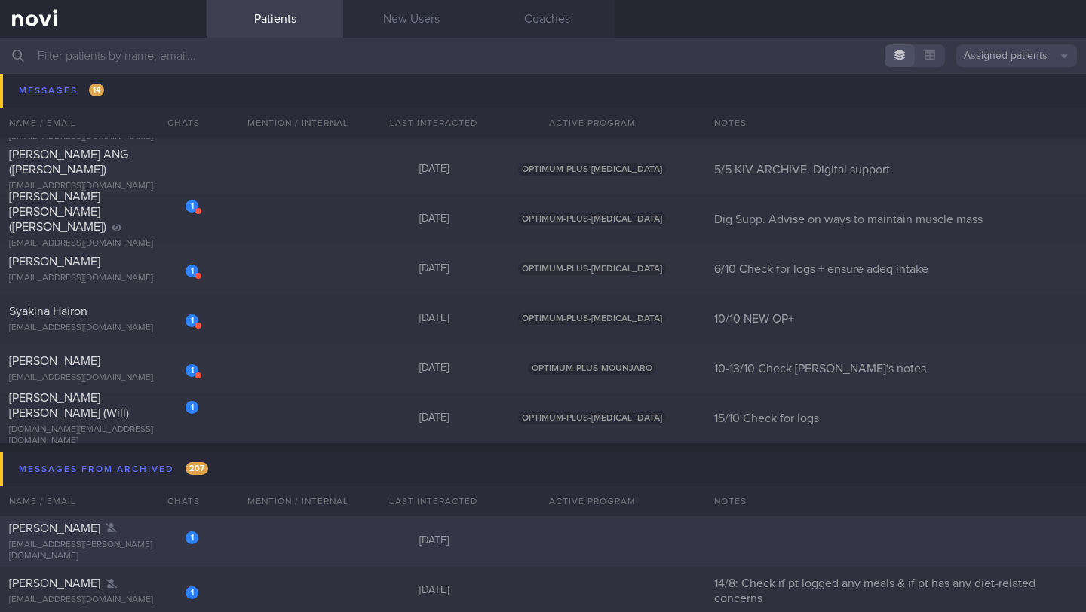
scroll to position [11024, 0]
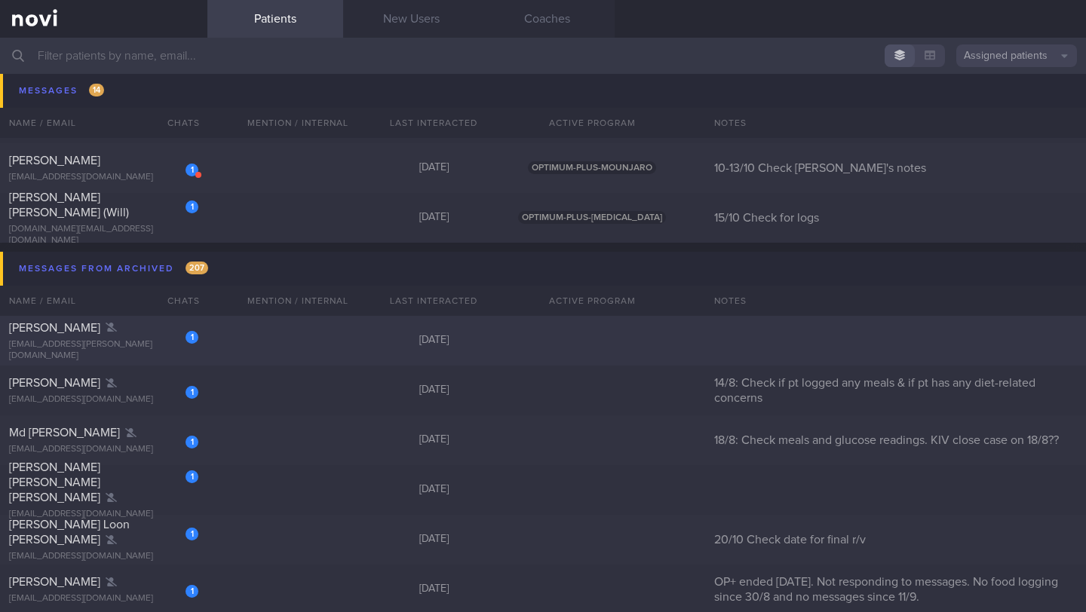
click at [117, 345] on div "[EMAIL_ADDRESS][PERSON_NAME][DOMAIN_NAME]" at bounding box center [103, 350] width 189 height 23
select select "9"
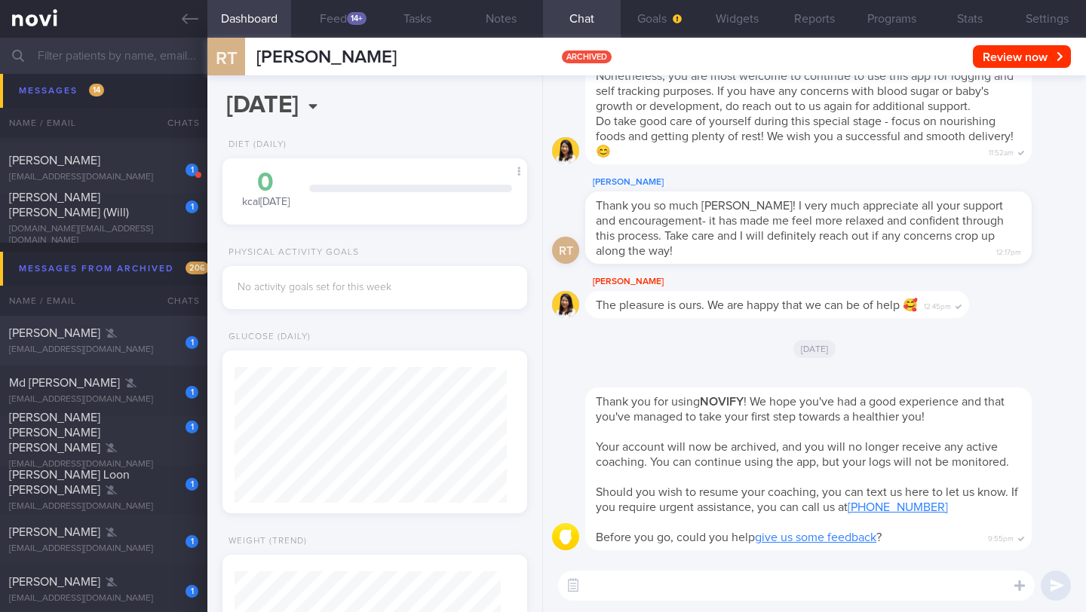
scroll to position [136, 272]
click at [1054, 20] on button "Settings" at bounding box center [1047, 19] width 78 height 38
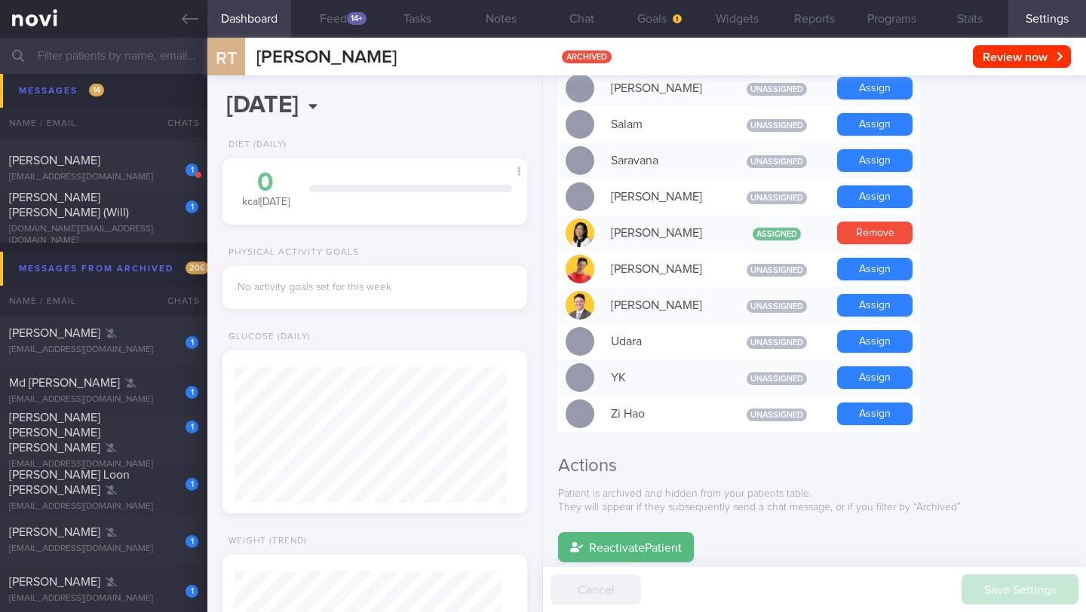
scroll to position [1292, 0]
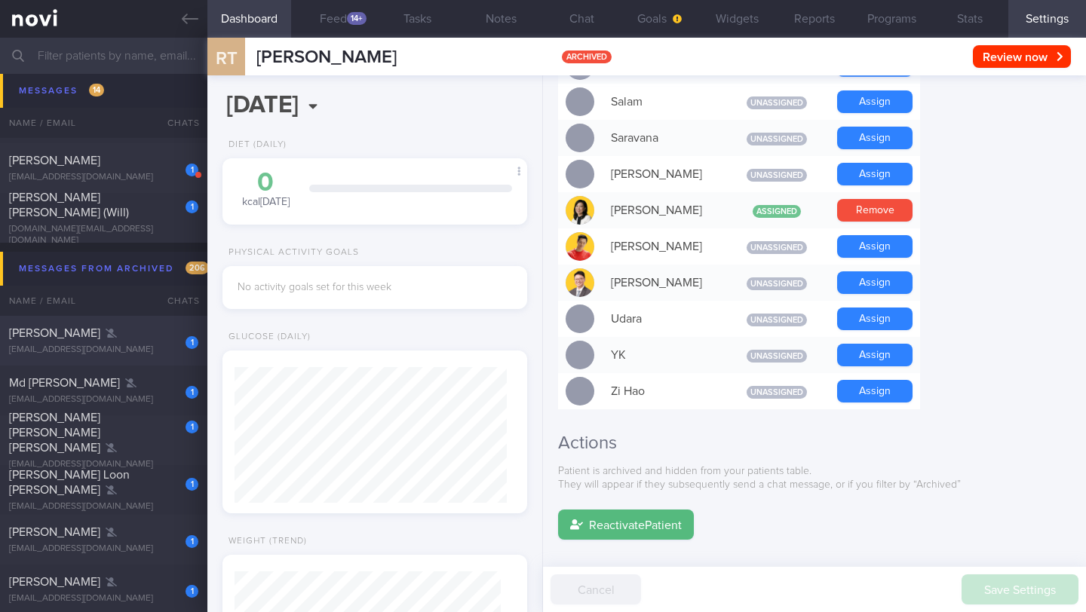
click at [131, 351] on div "[EMAIL_ADDRESS][DOMAIN_NAME]" at bounding box center [103, 350] width 189 height 11
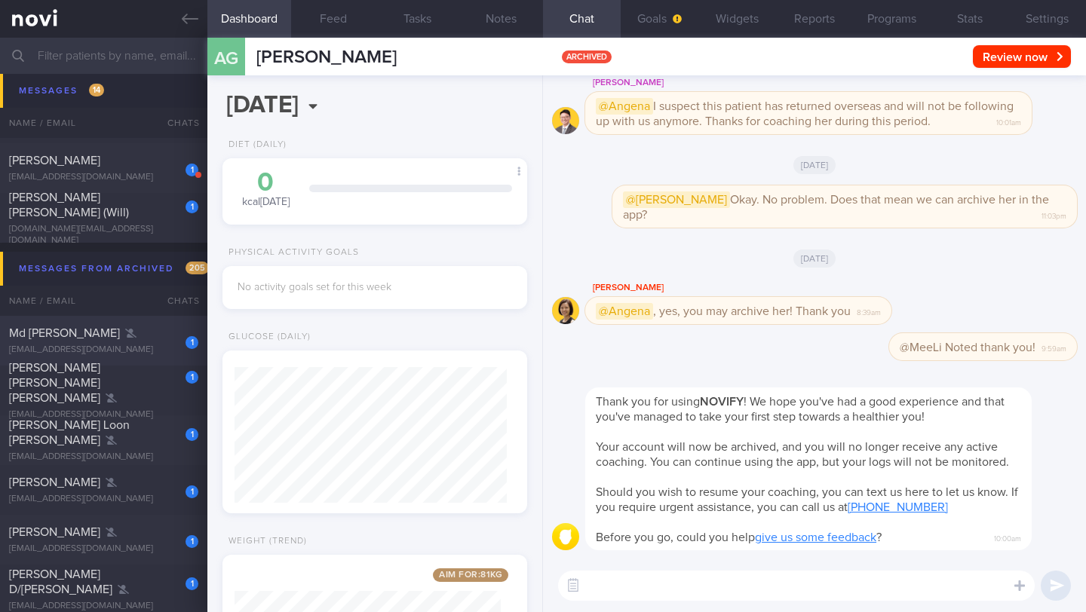
scroll to position [155, 266]
click at [1060, 15] on button "Settings" at bounding box center [1047, 19] width 78 height 38
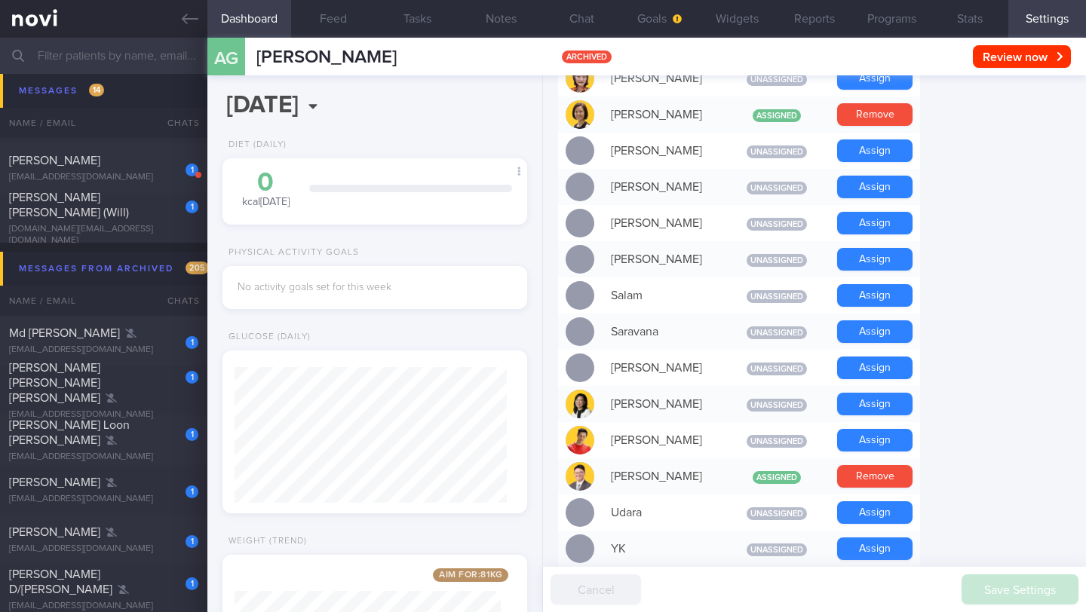
scroll to position [1279, 0]
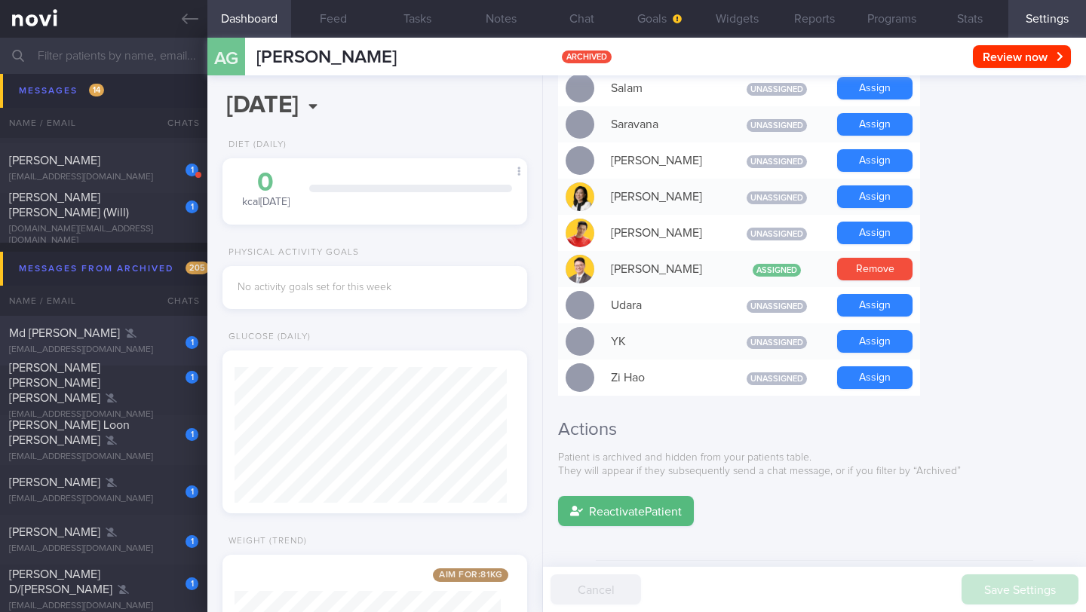
click at [122, 347] on div "[EMAIL_ADDRESS][DOMAIN_NAME]" at bounding box center [103, 350] width 189 height 11
type input "18/8: Check meals and glucose readings. KIV close case on 18/8??"
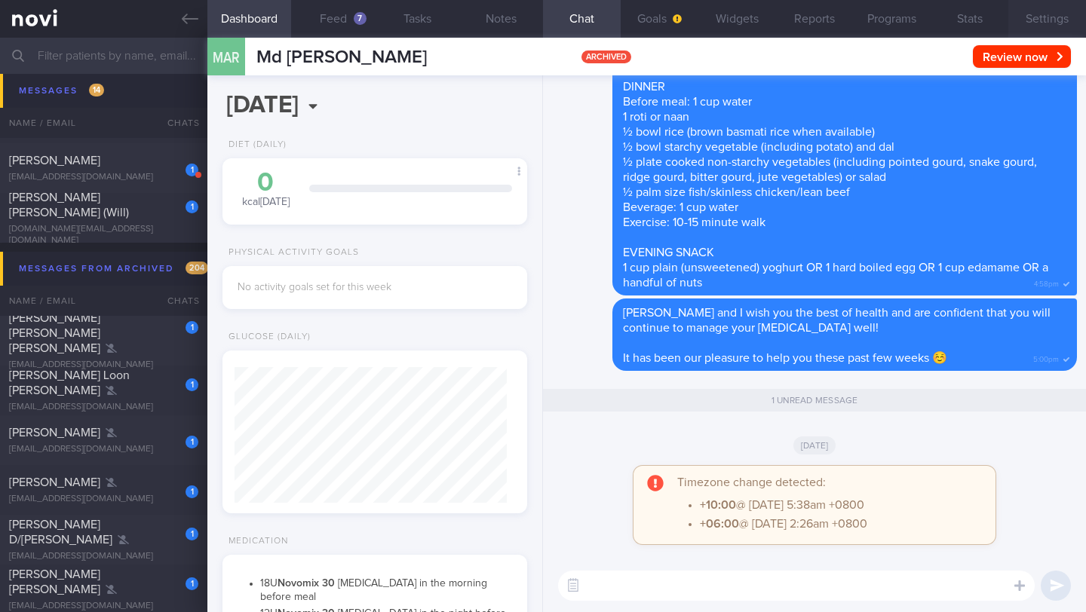
click at [1028, 16] on button "Settings" at bounding box center [1047, 19] width 78 height 38
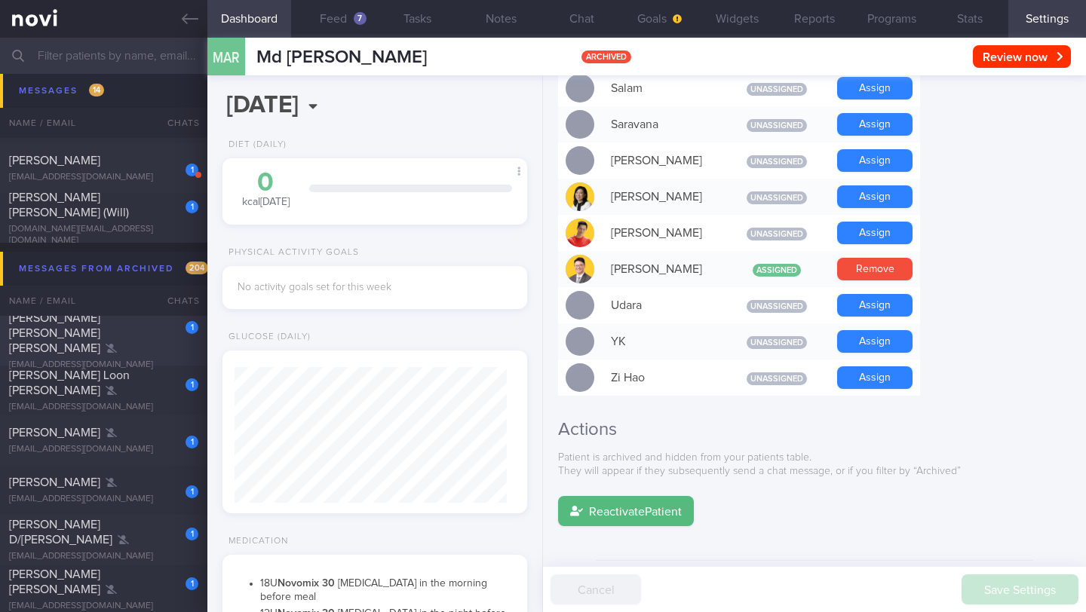
click at [175, 330] on div "1" at bounding box center [181, 322] width 33 height 23
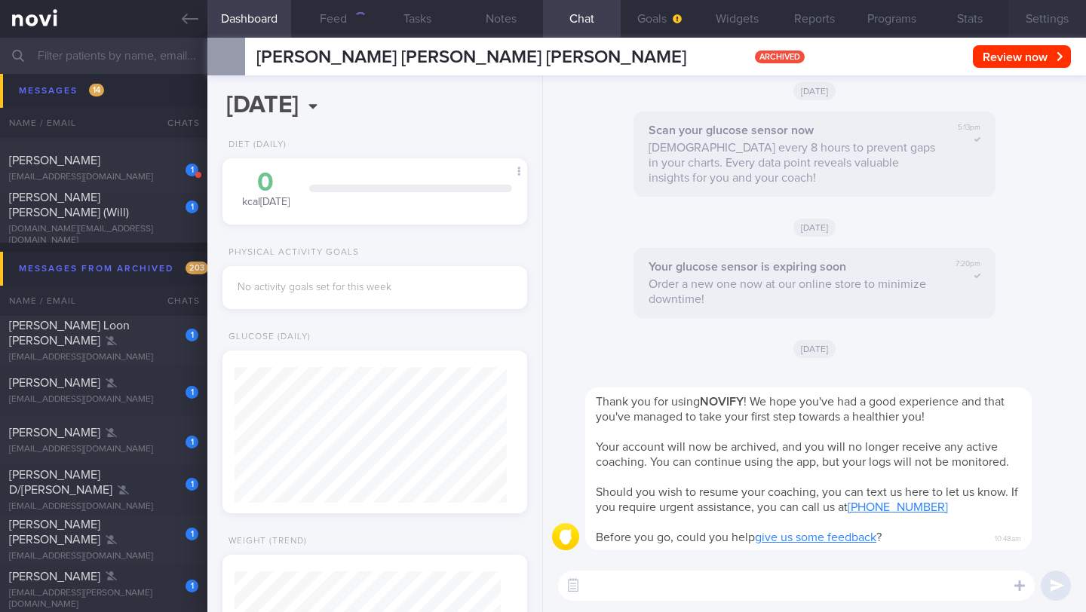
click at [1052, 22] on button "Settings" at bounding box center [1047, 19] width 78 height 38
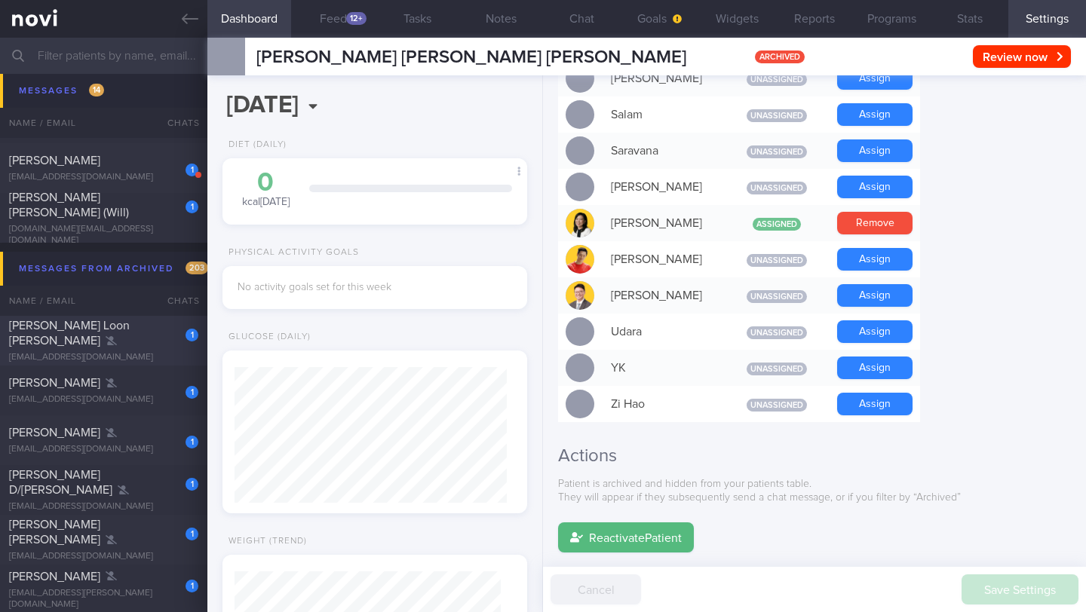
click at [129, 352] on div "[EMAIL_ADDRESS][DOMAIN_NAME]" at bounding box center [103, 357] width 189 height 11
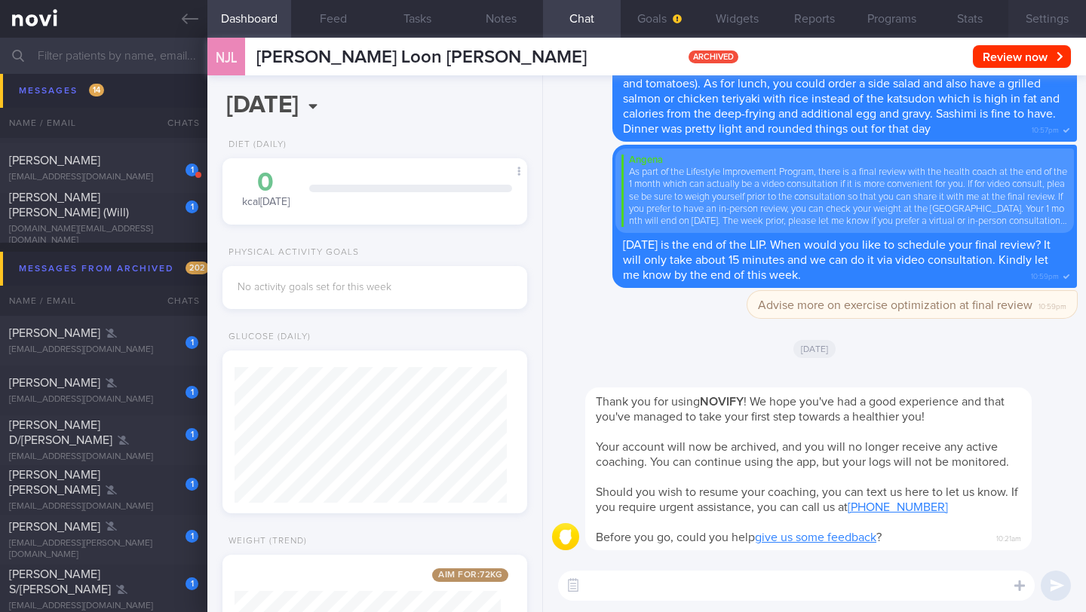
click at [1057, 18] on button "Settings" at bounding box center [1047, 19] width 78 height 38
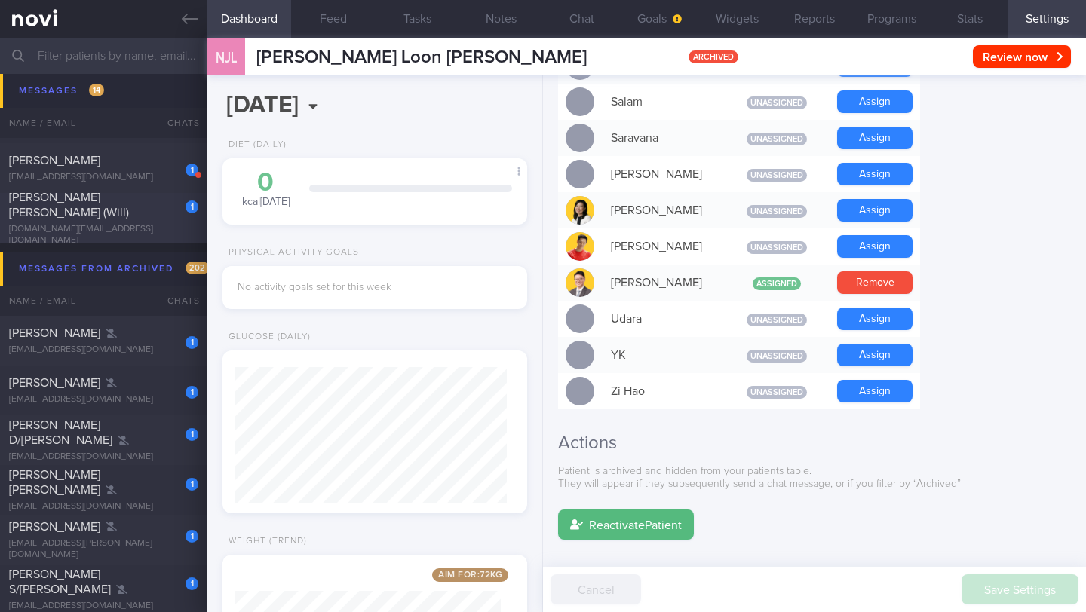
click at [153, 231] on div "[DOMAIN_NAME][EMAIL_ADDRESS][DOMAIN_NAME]" at bounding box center [103, 235] width 189 height 23
type input "15/10 Check for logs"
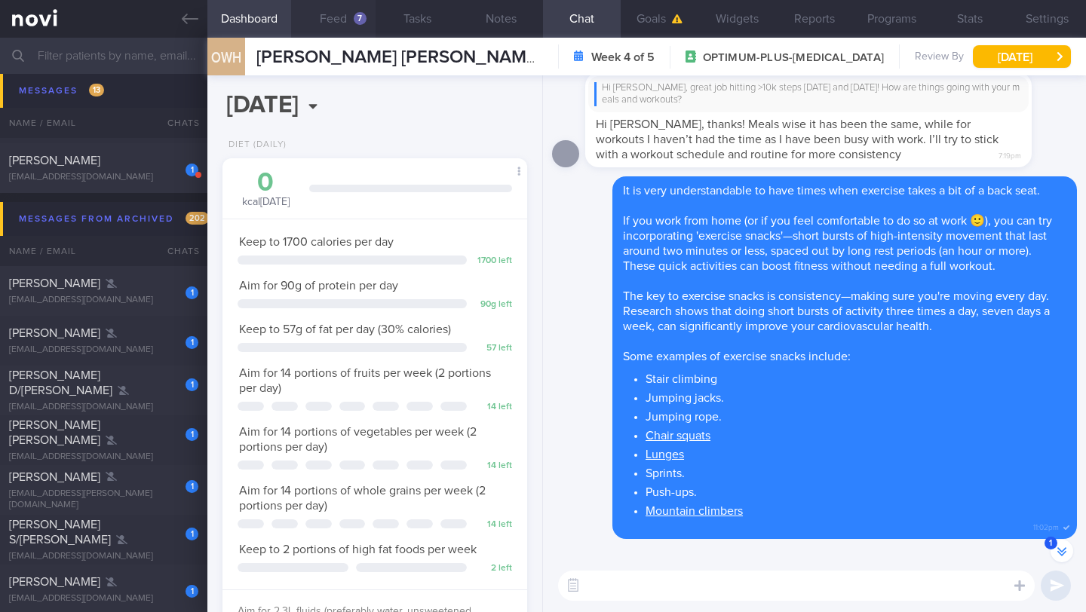
click at [343, 21] on button "Feed 7" at bounding box center [333, 19] width 84 height 38
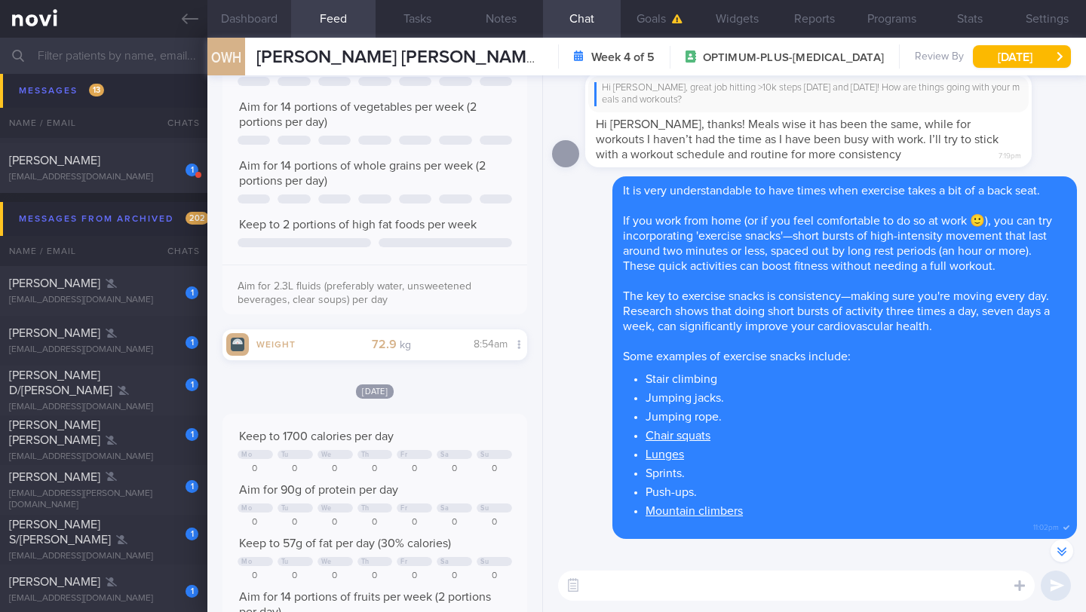
click at [246, 27] on button "Dashboard" at bounding box center [249, 19] width 84 height 38
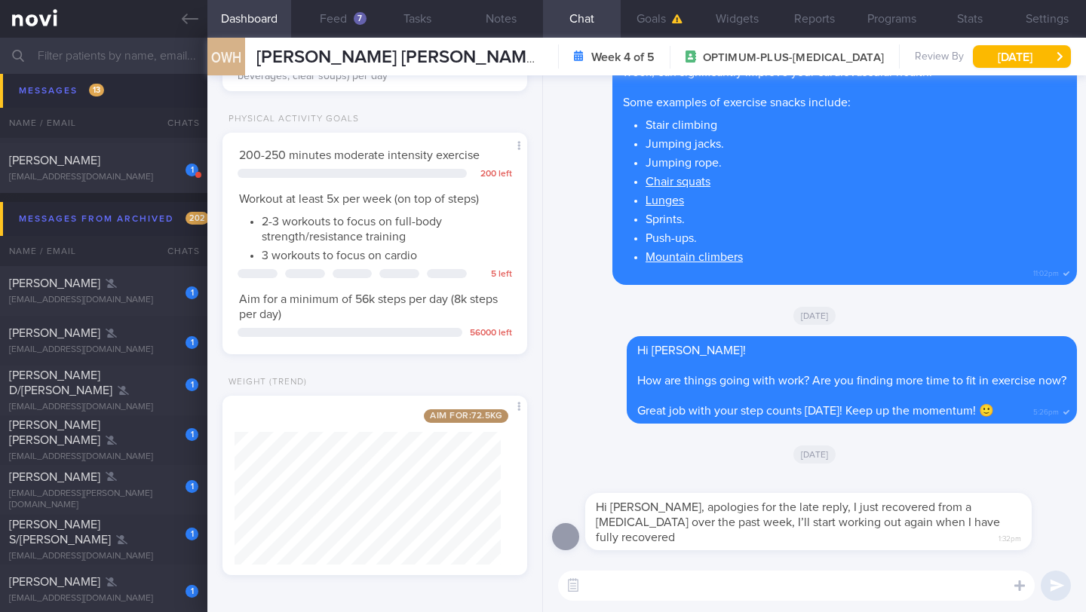
click at [669, 578] on textarea at bounding box center [796, 586] width 477 height 30
click at [511, 19] on button "Notes" at bounding box center [501, 19] width 84 height 38
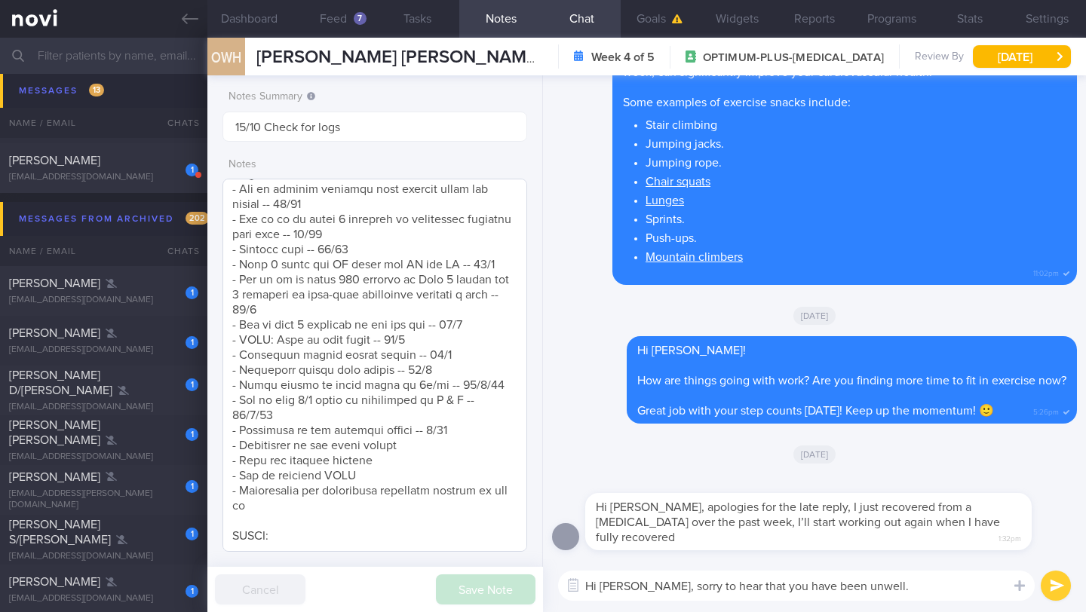
scroll to position [1453, 0]
click at [897, 590] on textarea "Hi [PERSON_NAME], sorry to hear that you have been unwell." at bounding box center [796, 586] width 477 height 30
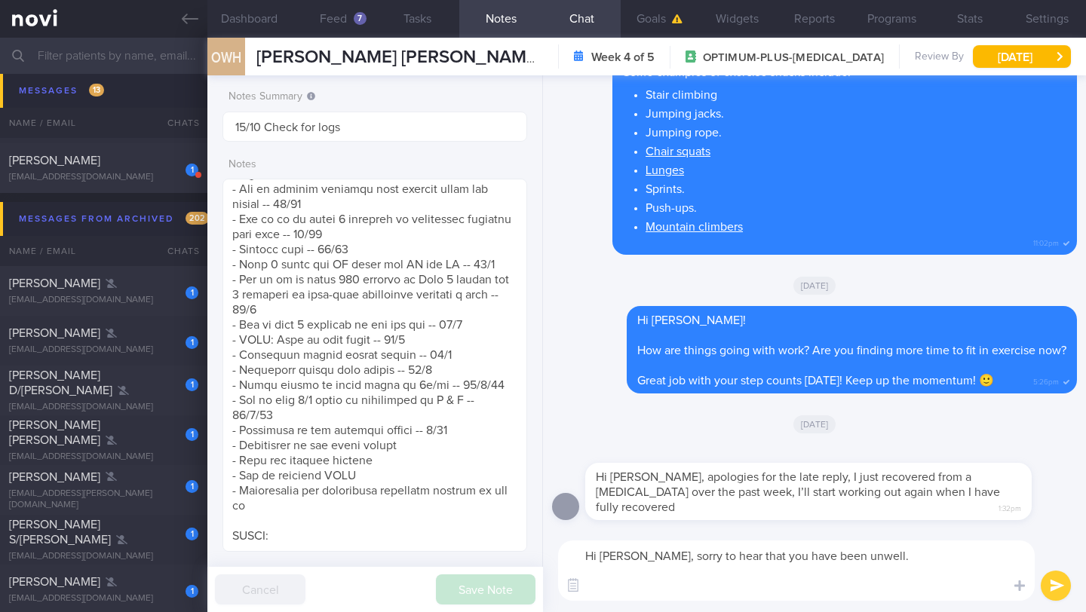
scroll to position [0, 0]
paste textarea "*Consider taking probiotics* - [MEDICAL_DATA] are nutrients that help promote t…"
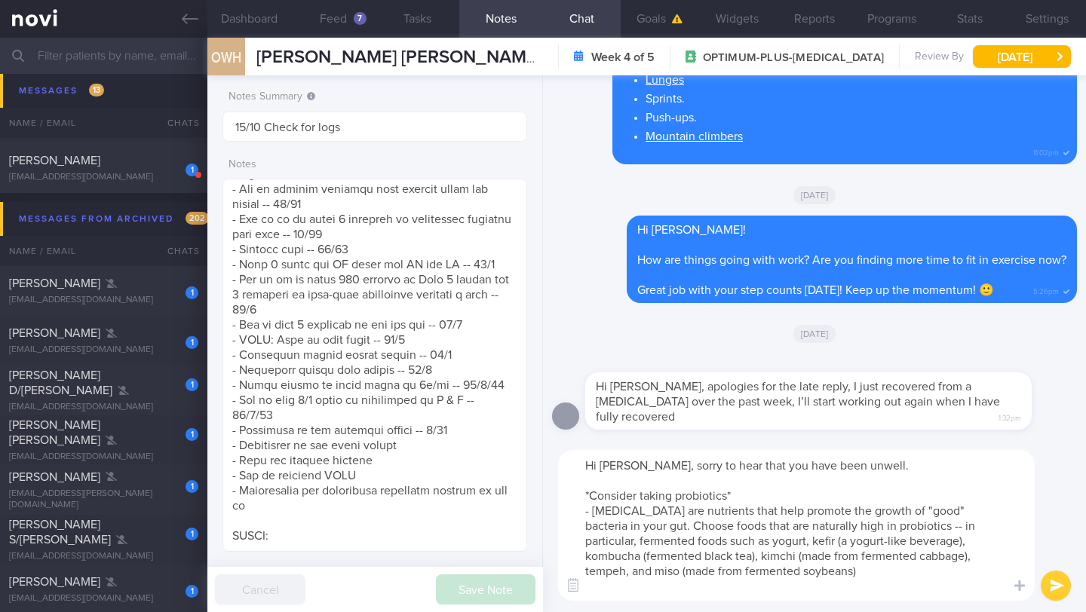
click at [587, 493] on textarea "Hi [PERSON_NAME], sorry to hear that you have been unwell. *Consider taking pro…" at bounding box center [796, 525] width 477 height 151
click at [946, 491] on textarea "Hi [PERSON_NAME], sorry to hear that you have been unwell. As you recover from …" at bounding box center [796, 525] width 477 height 151
click at [608, 514] on textarea "Hi [PERSON_NAME], sorry to hear that you have been unwell. As you recover from …" at bounding box center [796, 525] width 477 height 151
drag, startPoint x: 823, startPoint y: 576, endPoint x: 853, endPoint y: 483, distance: 98.0
click at [843, 495] on textarea "Hi [PERSON_NAME], sorry to hear that you have been unwell. As you recover from …" at bounding box center [796, 525] width 477 height 151
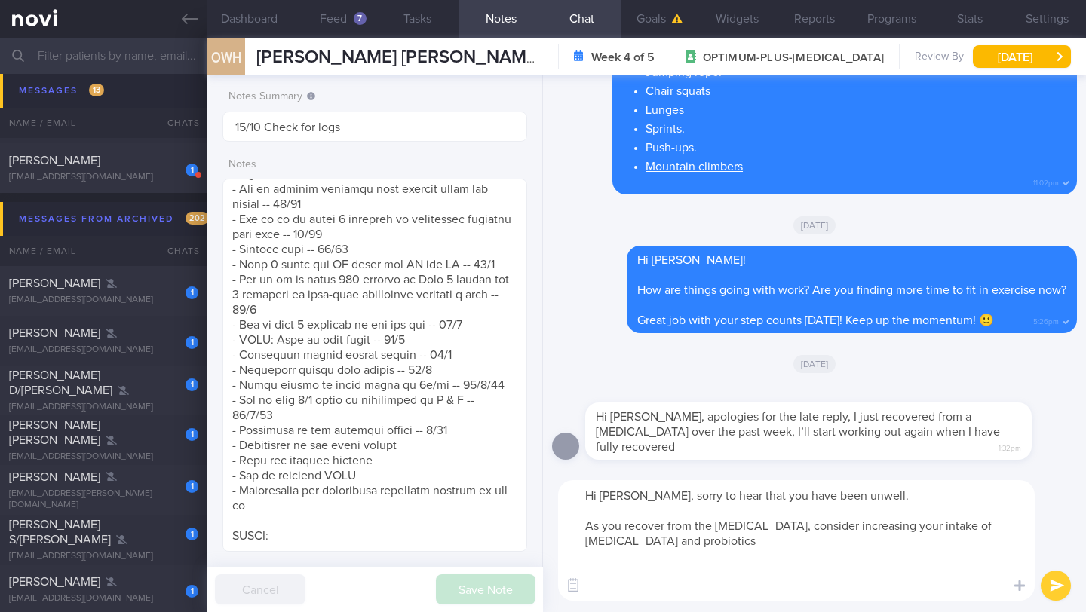
paste textarea "Probiotics are live bacteria (like in yogurt) that you eat to add good organism…"
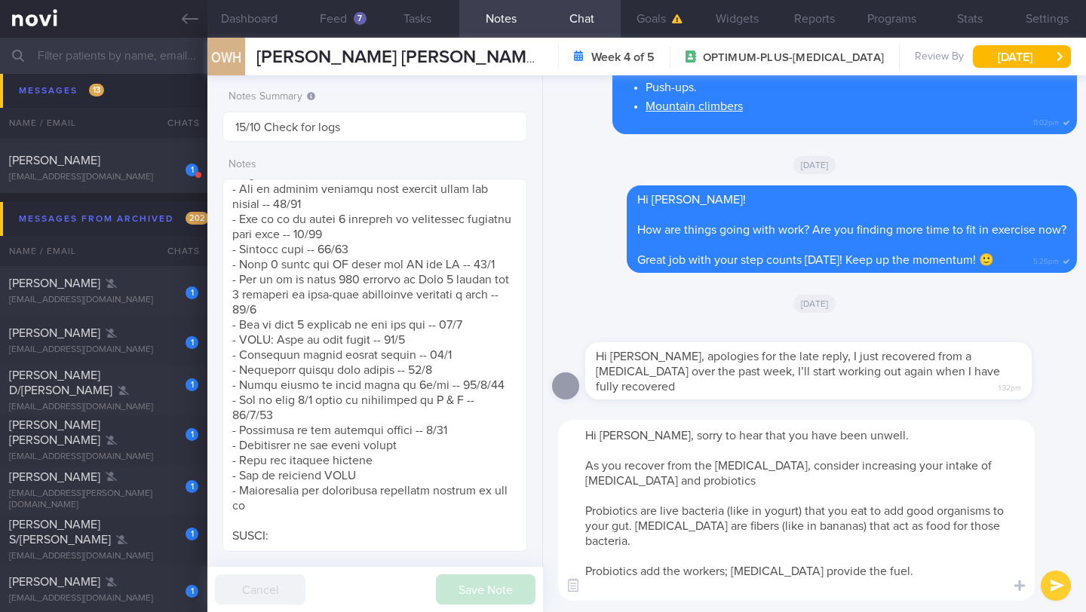
drag, startPoint x: 903, startPoint y: 570, endPoint x: 563, endPoint y: 508, distance: 344.9
click at [563, 508] on textarea "Hi [PERSON_NAME], sorry to hear that you have been unwell. As you recover from …" at bounding box center [796, 510] width 477 height 181
click at [673, 522] on textarea "Hi [PERSON_NAME], sorry to hear that you have been unwell. As you recover from …" at bounding box center [796, 510] width 477 height 181
click at [603, 482] on textarea "Hi [PERSON_NAME], sorry to hear that you have been unwell. As you recover from …" at bounding box center [796, 510] width 477 height 181
click at [681, 483] on textarea "Hi [PERSON_NAME], sorry to hear that you have been unwell. As you recover from …" at bounding box center [796, 510] width 477 height 181
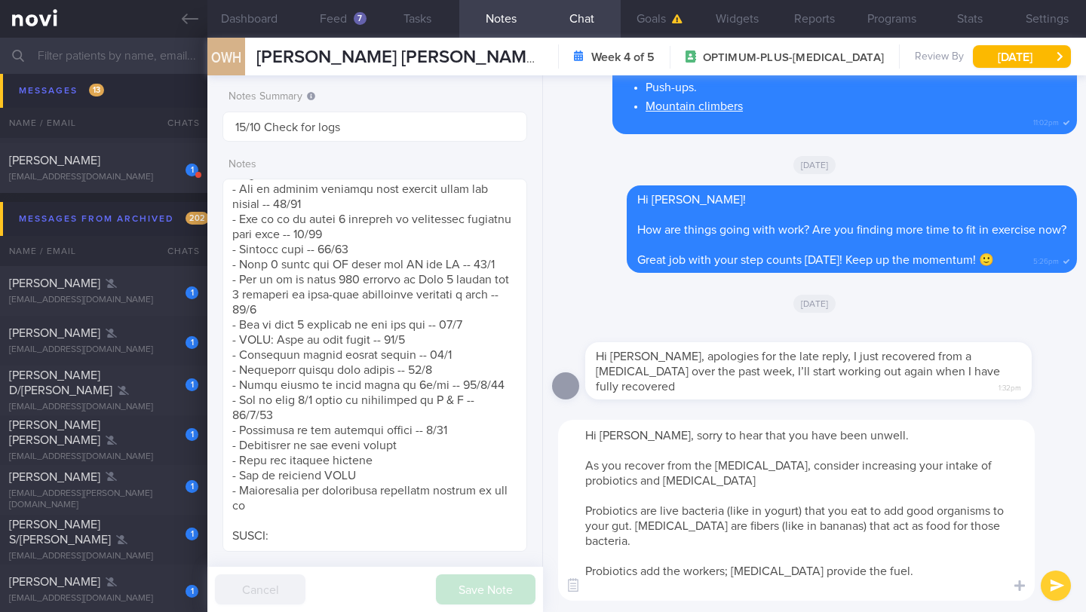
click at [731, 574] on textarea "Hi [PERSON_NAME], sorry to hear that you have been unwell. As you recover from …" at bounding box center [796, 510] width 477 height 181
click at [687, 597] on textarea "Hi [PERSON_NAME], sorry to hear that you have been unwell. As you recover from …" at bounding box center [796, 510] width 477 height 181
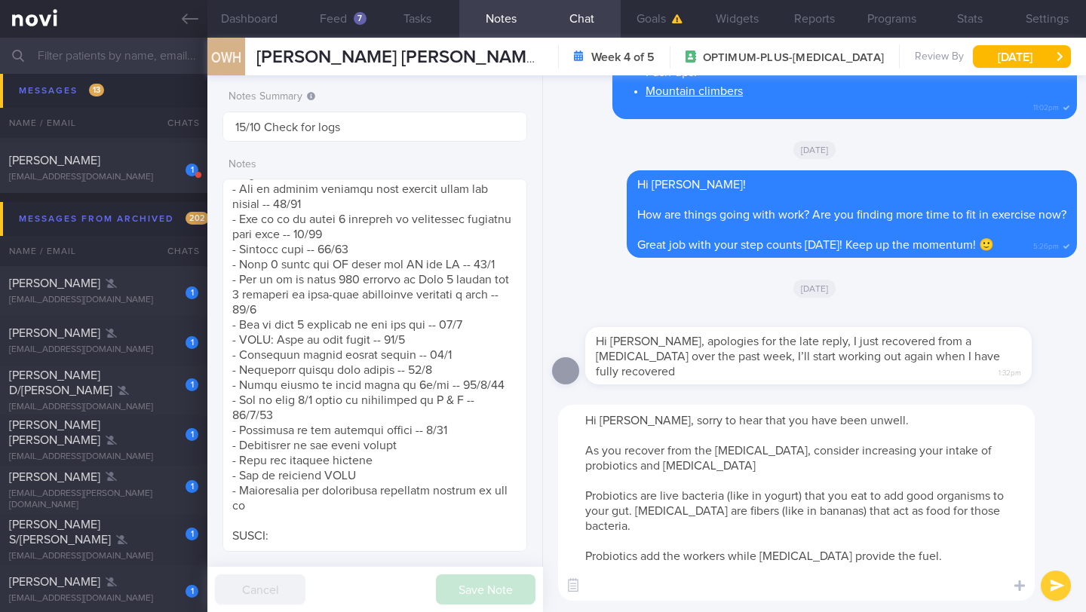
paste textarea "These foods contain live cultures that add beneficial bacteria to your gut:"
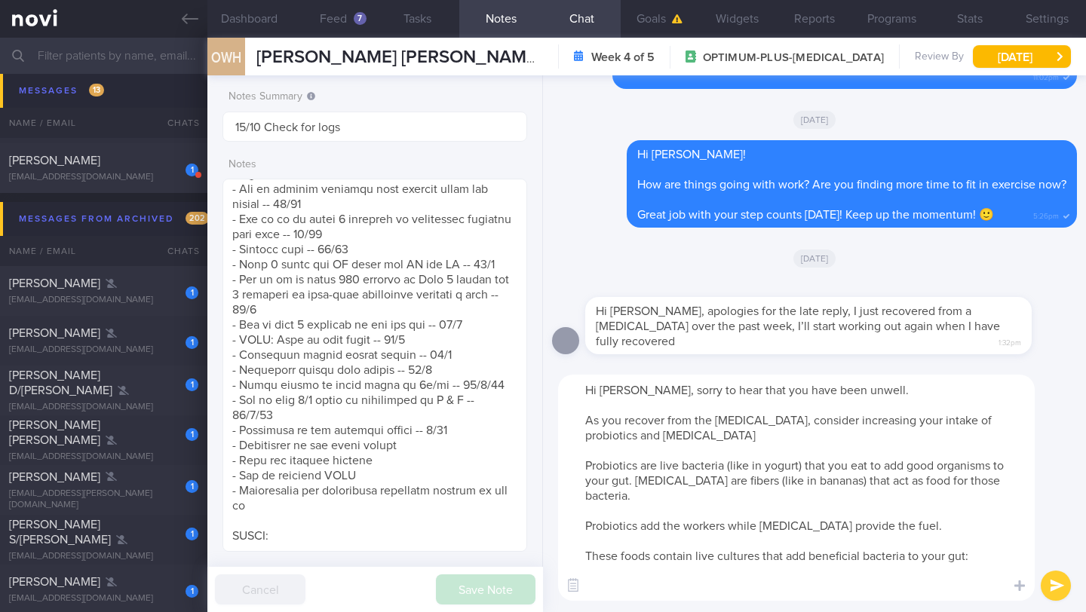
scroll to position [753965, 753854]
click at [726, 431] on textarea "Hi [PERSON_NAME], sorry to hear that you have been unwell. As you recover from …" at bounding box center [796, 488] width 477 height 226
click at [765, 465] on textarea "Hi [PERSON_NAME], sorry to hear that you have been unwell. As you recover from …" at bounding box center [796, 488] width 477 height 226
click at [789, 468] on textarea "Hi [PERSON_NAME], sorry to hear that you have been unwell. As you recover from …" at bounding box center [796, 488] width 477 height 226
click at [719, 561] on textarea "Hi [PERSON_NAME], sorry to hear that you have been unwell. As you recover from …" at bounding box center [796, 488] width 477 height 226
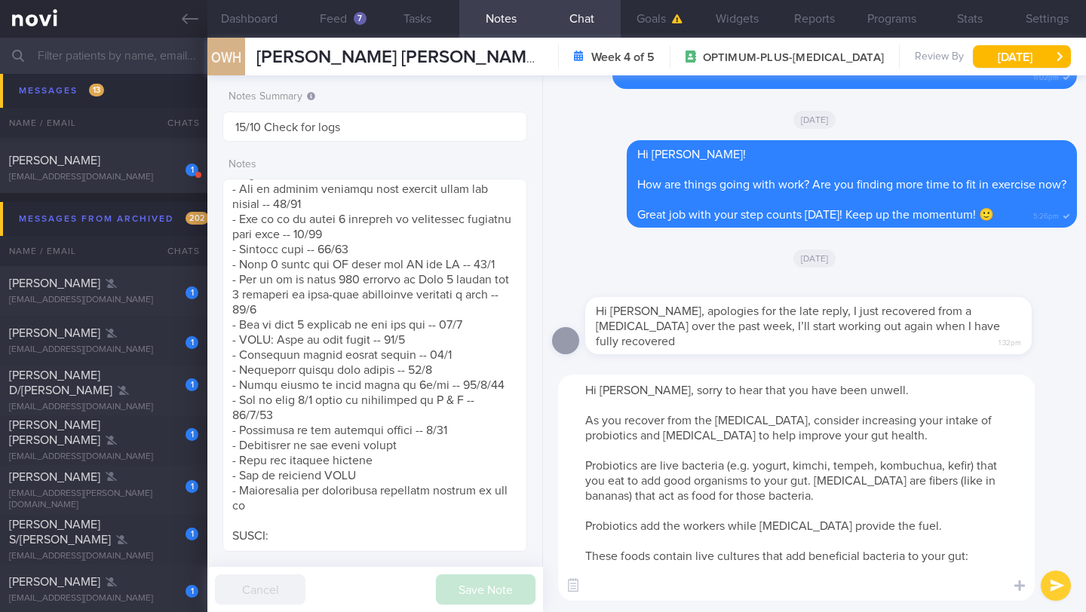
click at [719, 561] on textarea "Hi [PERSON_NAME], sorry to hear that you have been unwell. As you recover from …" at bounding box center [796, 488] width 477 height 226
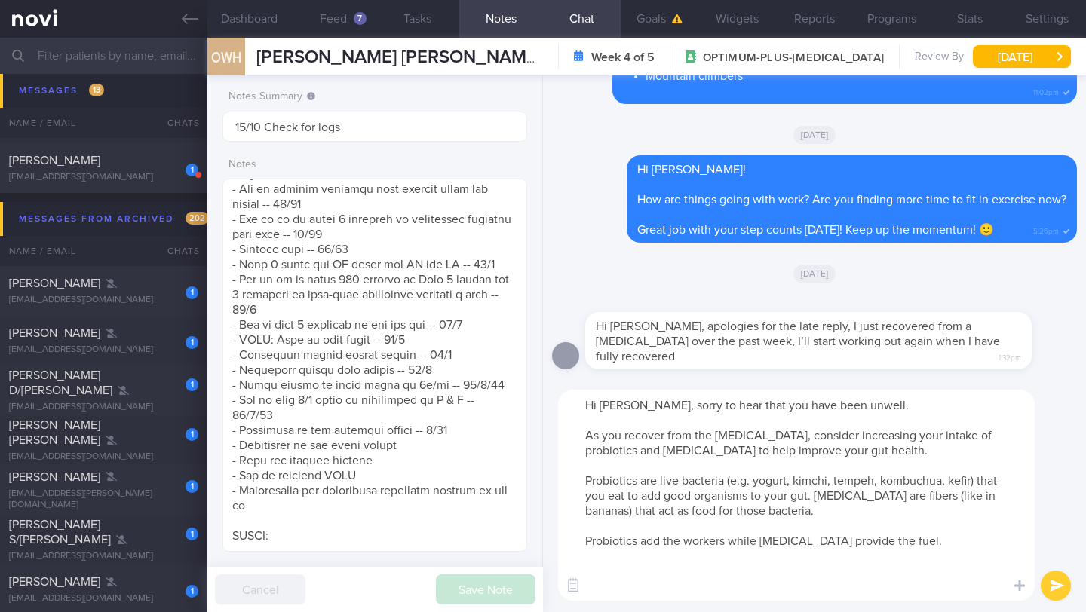
drag, startPoint x: 630, startPoint y: 514, endPoint x: 578, endPoint y: 515, distance: 51.3
click at [578, 515] on textarea "Hi [PERSON_NAME], sorry to hear that you have been unwell. As you recover from …" at bounding box center [796, 495] width 477 height 211
click at [920, 504] on textarea "Hi [PERSON_NAME], sorry to hear that you have been unwell. As you recover from …" at bounding box center [796, 495] width 477 height 211
drag, startPoint x: 945, startPoint y: 497, endPoint x: 930, endPoint y: 498, distance: 15.1
click at [930, 498] on textarea "Hi [PERSON_NAME], sorry to hear that you have been unwell. As you recover from …" at bounding box center [796, 495] width 477 height 211
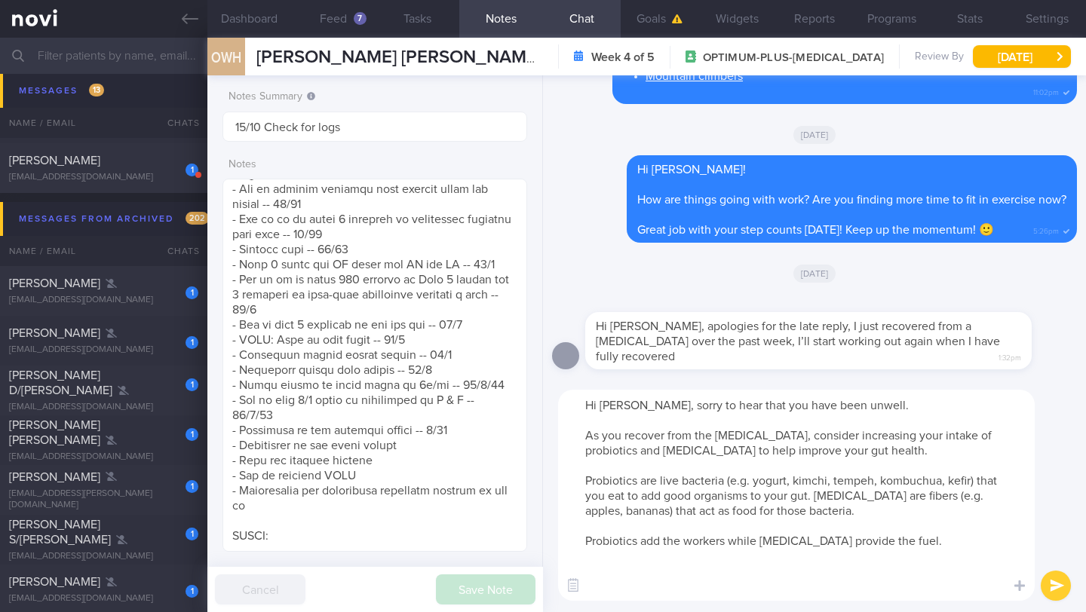
click at [630, 511] on textarea "Hi [PERSON_NAME], sorry to hear that you have been unwell. As you recover from …" at bounding box center [796, 495] width 477 height 211
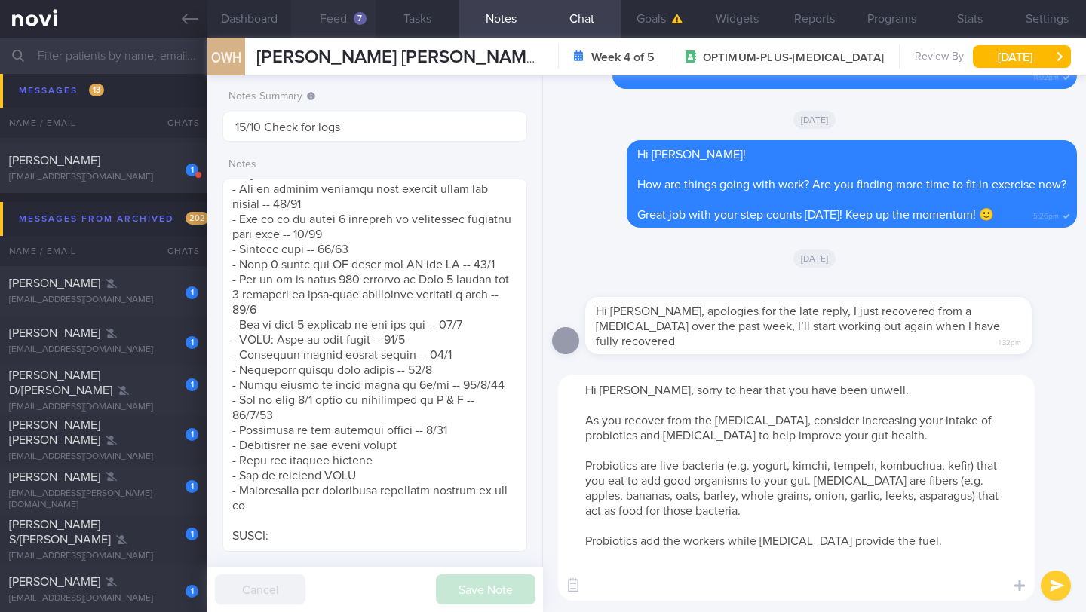
type textarea "Hi [PERSON_NAME], sorry to hear that you have been unwell. As you recover from …"
drag, startPoint x: 925, startPoint y: 539, endPoint x: 575, endPoint y: 391, distance: 379.4
click at [575, 391] on textarea "Hi [PERSON_NAME], sorry to hear that you have been unwell. As you recover from …" at bounding box center [796, 488] width 477 height 226
click at [604, 429] on textarea "Hi [PERSON_NAME], sorry to hear that you have been unwell. As you recover from …" at bounding box center [796, 488] width 477 height 226
drag, startPoint x: 583, startPoint y: 425, endPoint x: 931, endPoint y: 543, distance: 367.3
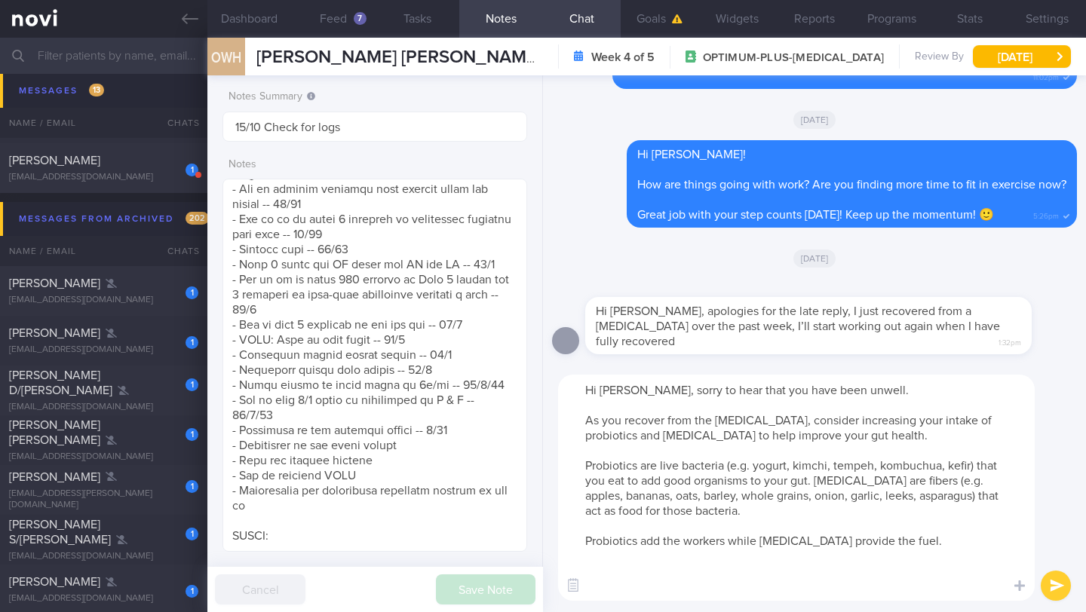
click at [931, 543] on textarea "Hi [PERSON_NAME], sorry to hear that you have been unwell. As you recover from …" at bounding box center [796, 488] width 477 height 226
click at [1063, 588] on button "submit" at bounding box center [1056, 586] width 30 height 30
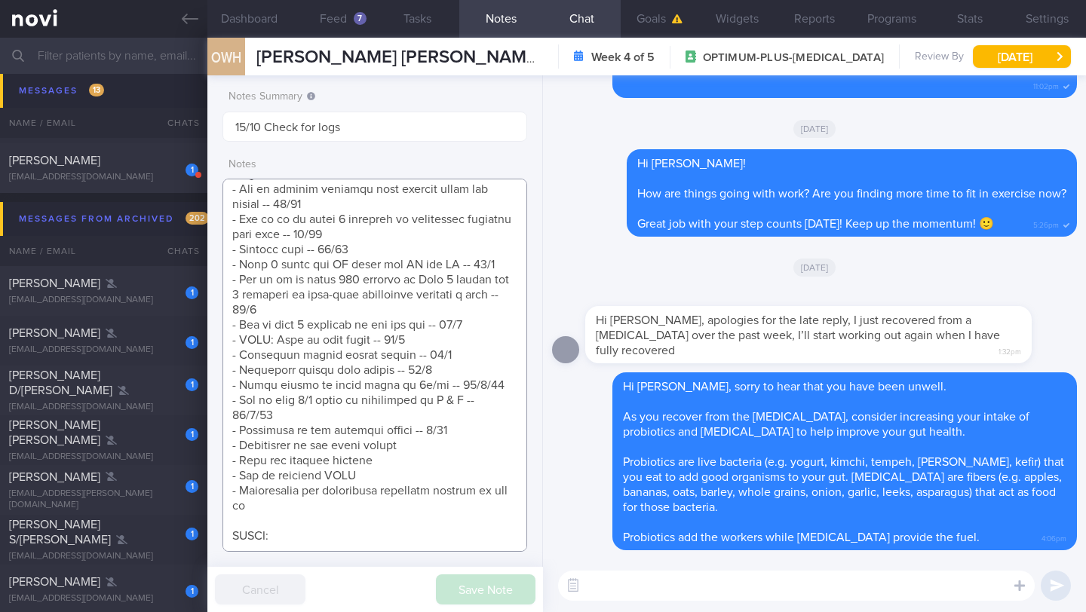
click at [480, 377] on textarea at bounding box center [374, 365] width 305 height 373
click at [479, 382] on textarea at bounding box center [374, 365] width 305 height 373
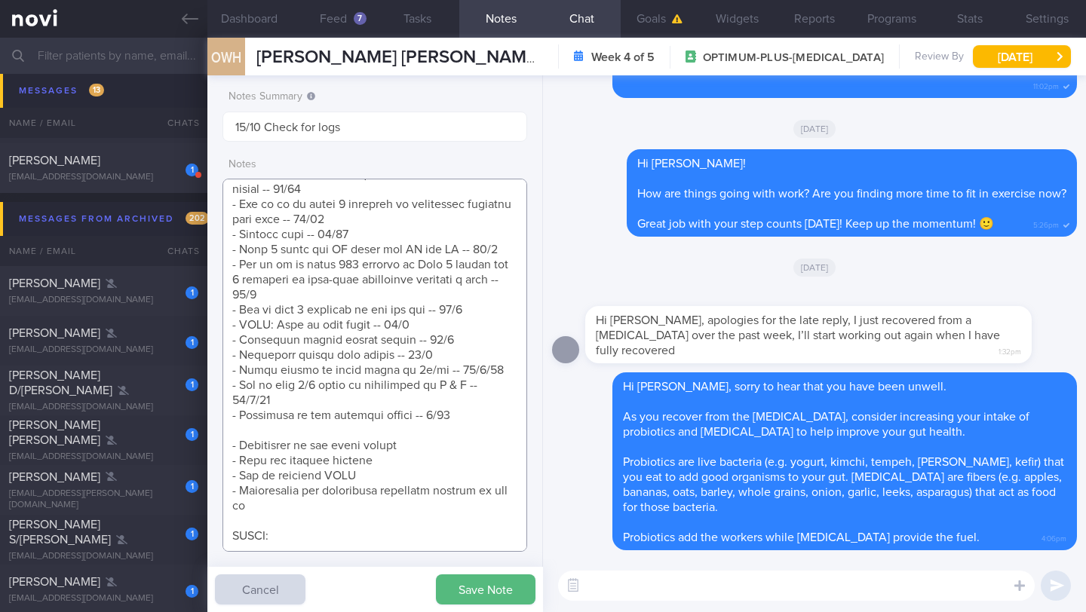
scroll to position [1468, 0]
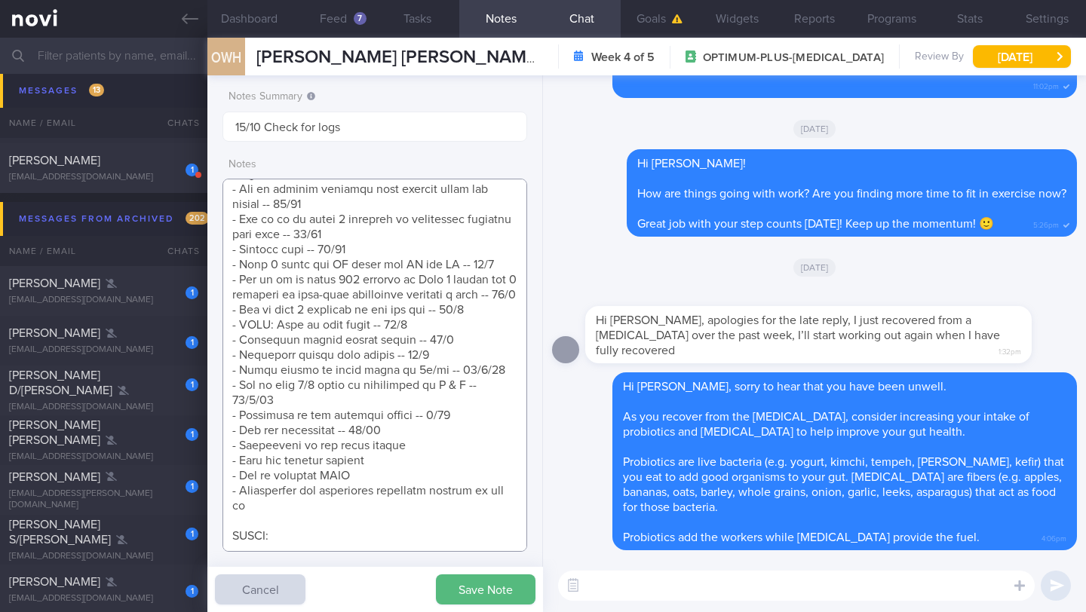
click at [334, 385] on textarea at bounding box center [374, 365] width 305 height 373
type textarea "LOREMIP DOLORS: AMETCONSE: A/E sedd EI: (5/4/18) Temporinc ut Labore 1.9et dolo…"
click at [461, 592] on button "Save Note" at bounding box center [486, 590] width 100 height 30
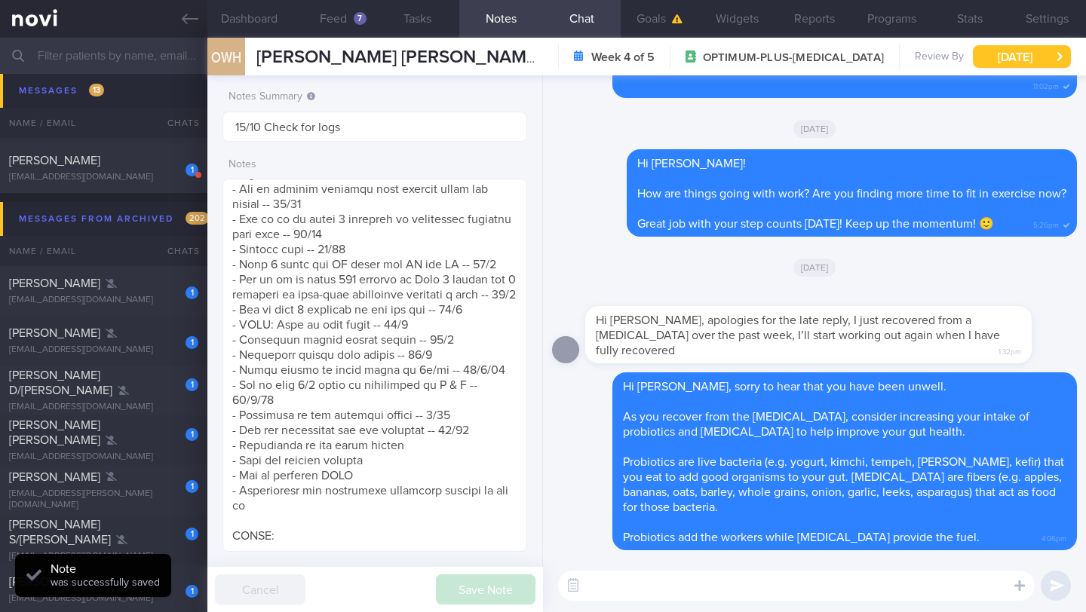
click at [998, 57] on button "[DATE]" at bounding box center [1022, 56] width 98 height 23
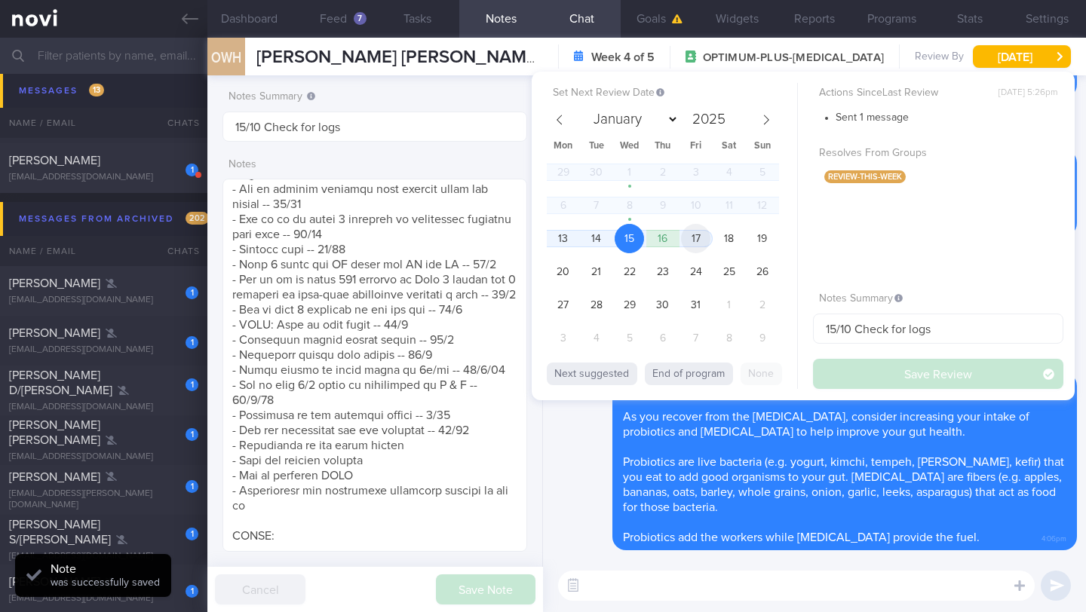
click at [689, 246] on span "17" at bounding box center [695, 238] width 29 height 29
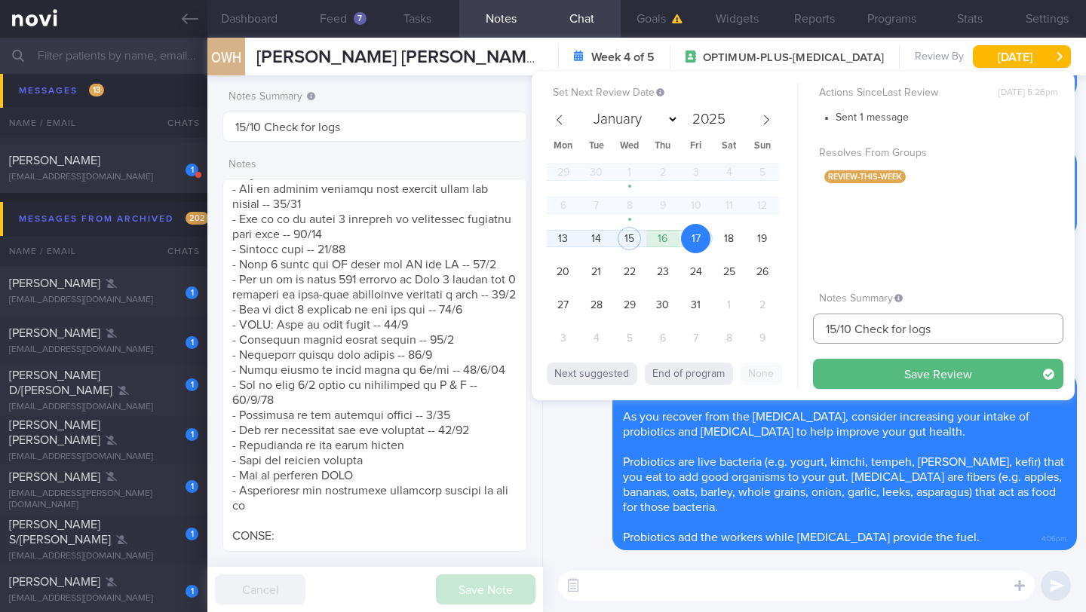
click at [809, 328] on div "Set Next Review Date [DATE] January February March April May June July August S…" at bounding box center [803, 236] width 543 height 329
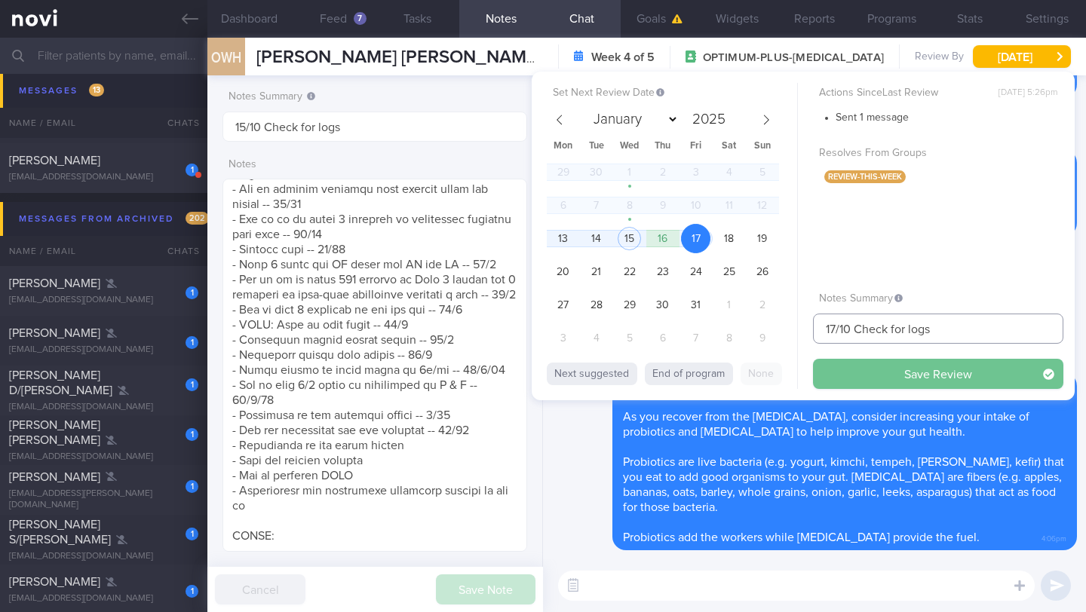
type input "17/10 Check for logs"
click at [851, 371] on button "Save Review" at bounding box center [938, 374] width 250 height 30
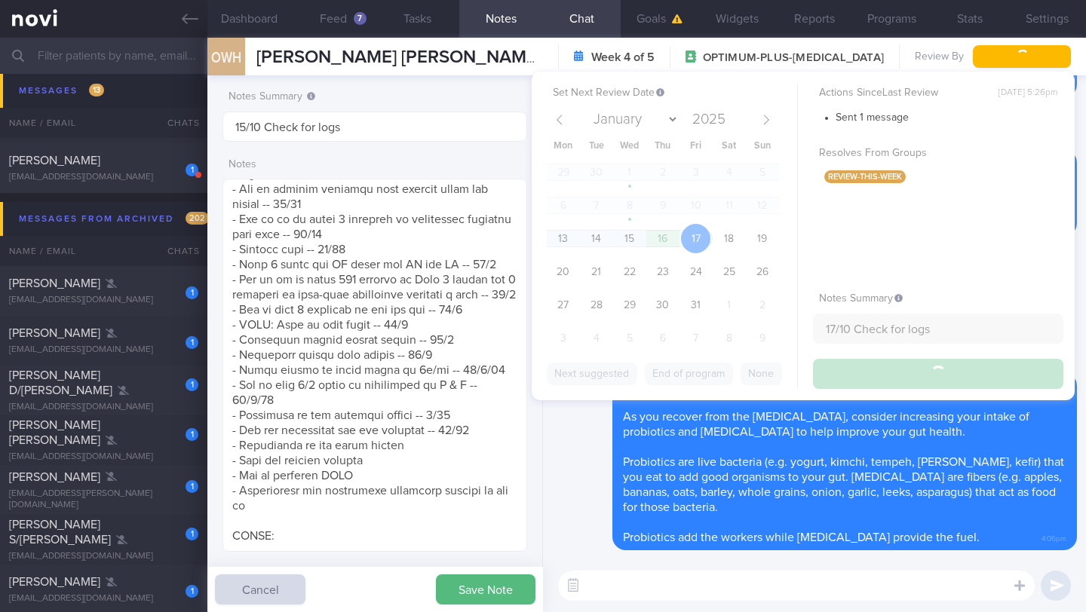
type input "17/10 Check for logs"
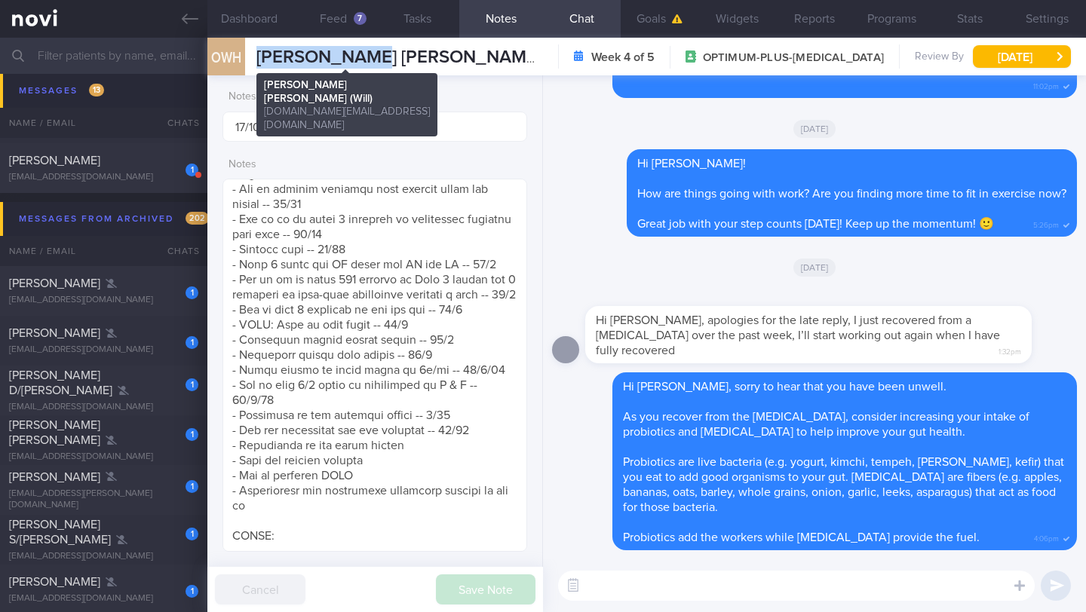
drag, startPoint x: 391, startPoint y: 58, endPoint x: 258, endPoint y: 58, distance: 132.7
click at [258, 58] on span "[PERSON_NAME] [PERSON_NAME] (Will)" at bounding box center [421, 57] width 330 height 18
copy span "[PERSON_NAME] [PERSON_NAME]"
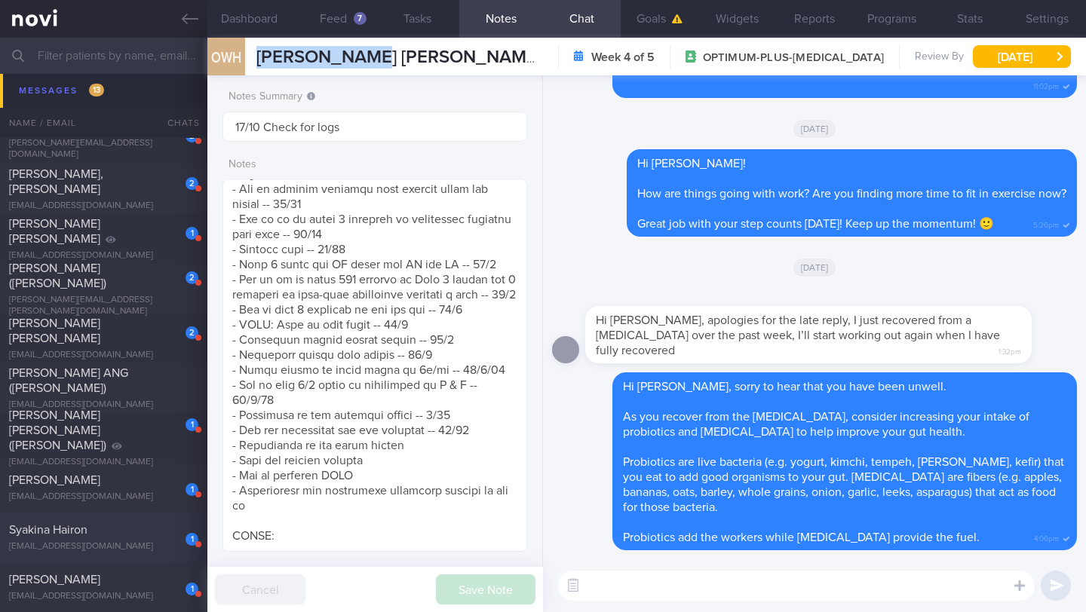
scroll to position [10295, 0]
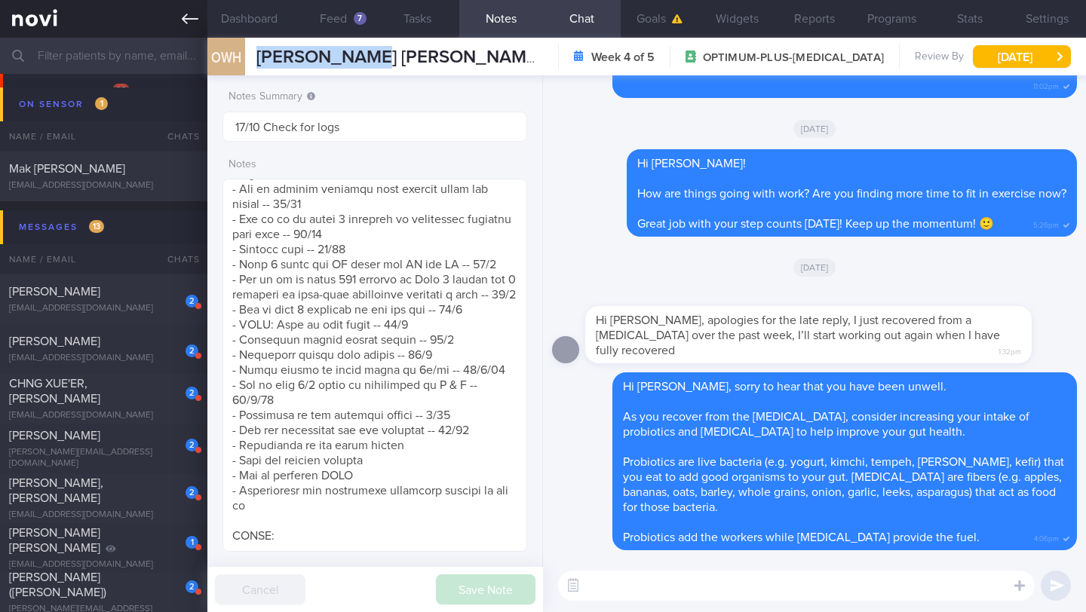
click at [182, 20] on icon at bounding box center [190, 19] width 17 height 11
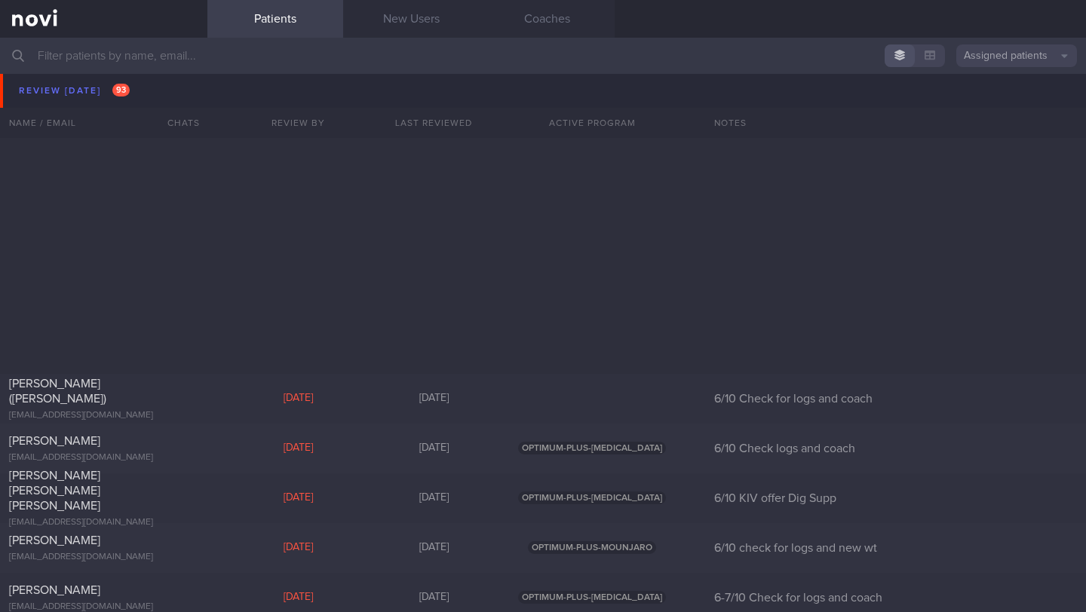
scroll to position [8229, 0]
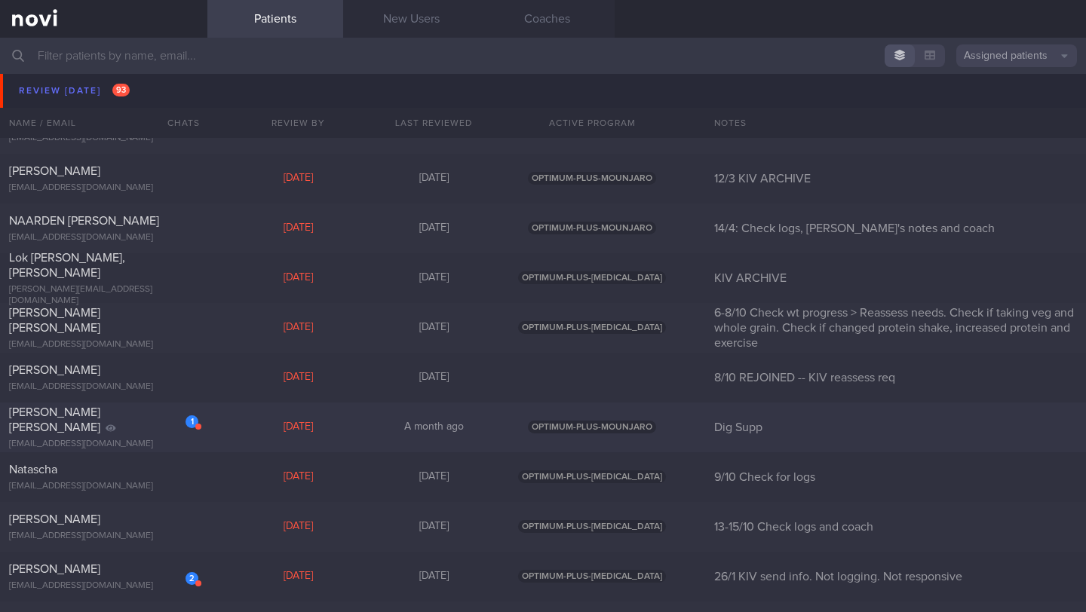
click at [161, 429] on div "1 [PERSON_NAME] [PERSON_NAME] [EMAIL_ADDRESS][DOMAIN_NAME]" at bounding box center [103, 427] width 207 height 45
select select "9"
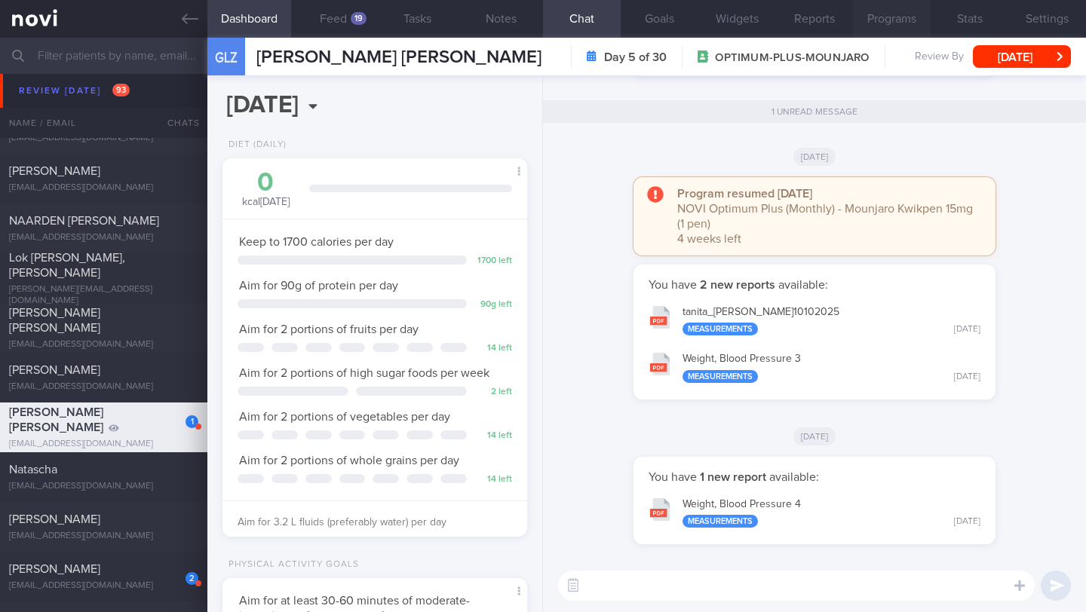
click at [868, 18] on button "Programs" at bounding box center [892, 19] width 78 height 38
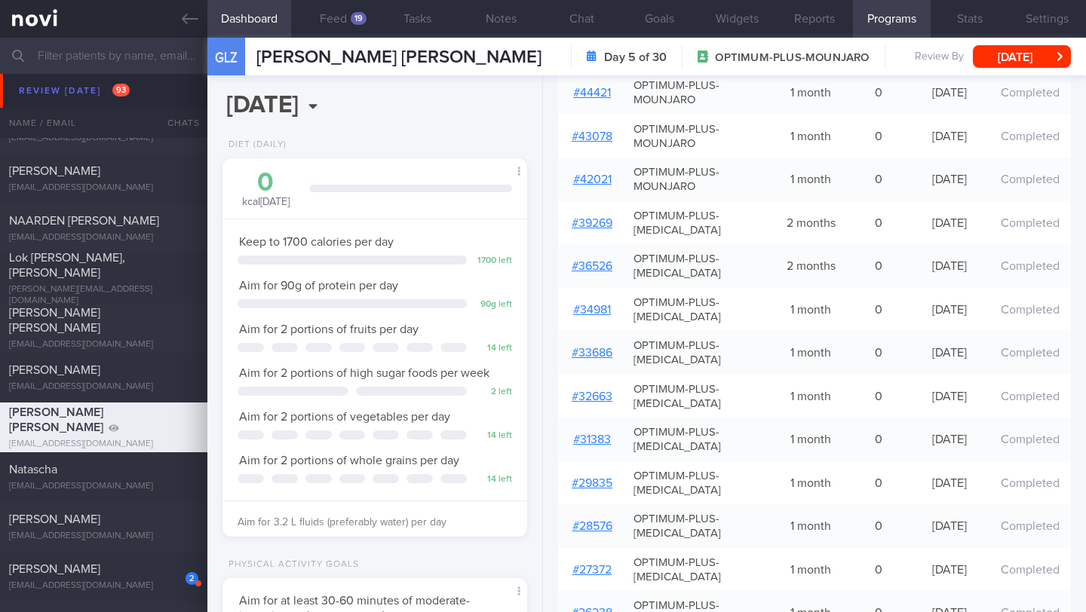
scroll to position [923, 0]
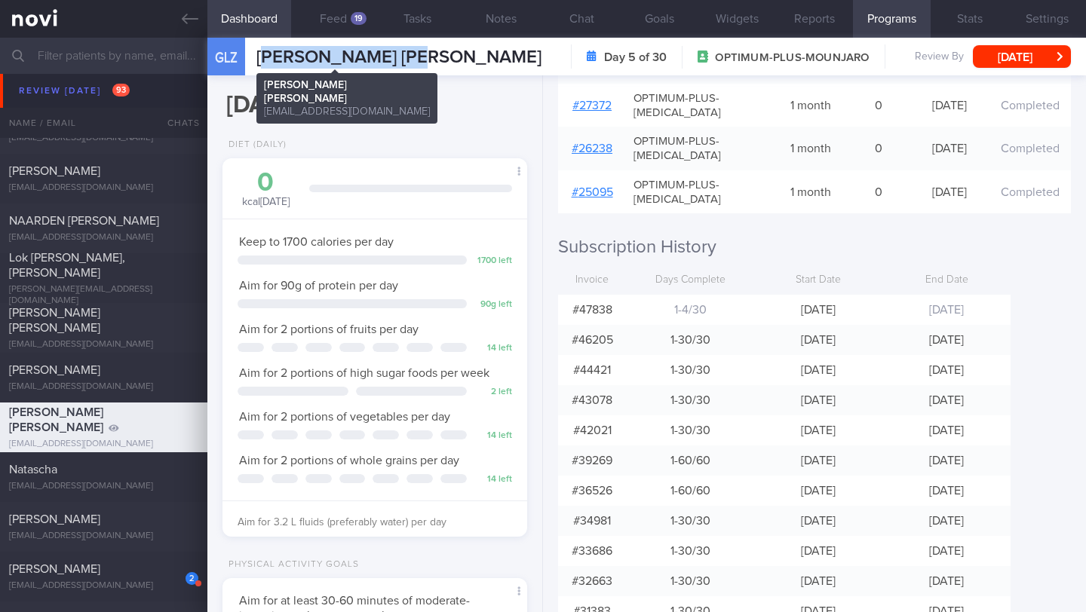
drag, startPoint x: 402, startPoint y: 65, endPoint x: 265, endPoint y: 60, distance: 136.6
click at [265, 60] on span "[PERSON_NAME] [PERSON_NAME]" at bounding box center [398, 57] width 285 height 18
click at [300, 58] on span "[PERSON_NAME] [PERSON_NAME]" at bounding box center [398, 57] width 285 height 18
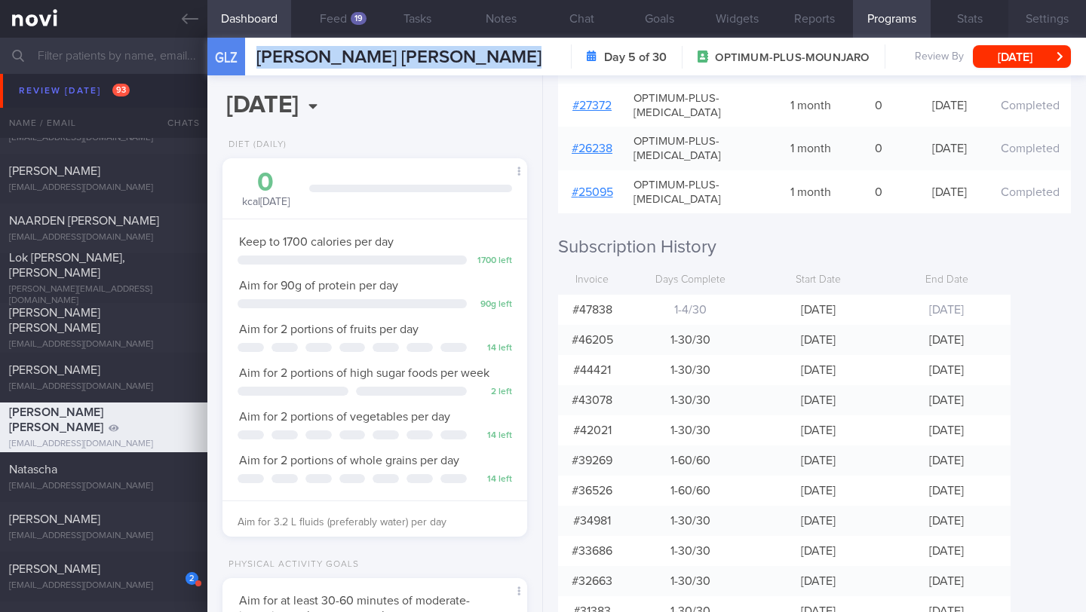
click at [1050, 21] on button "Settings" at bounding box center [1047, 19] width 78 height 38
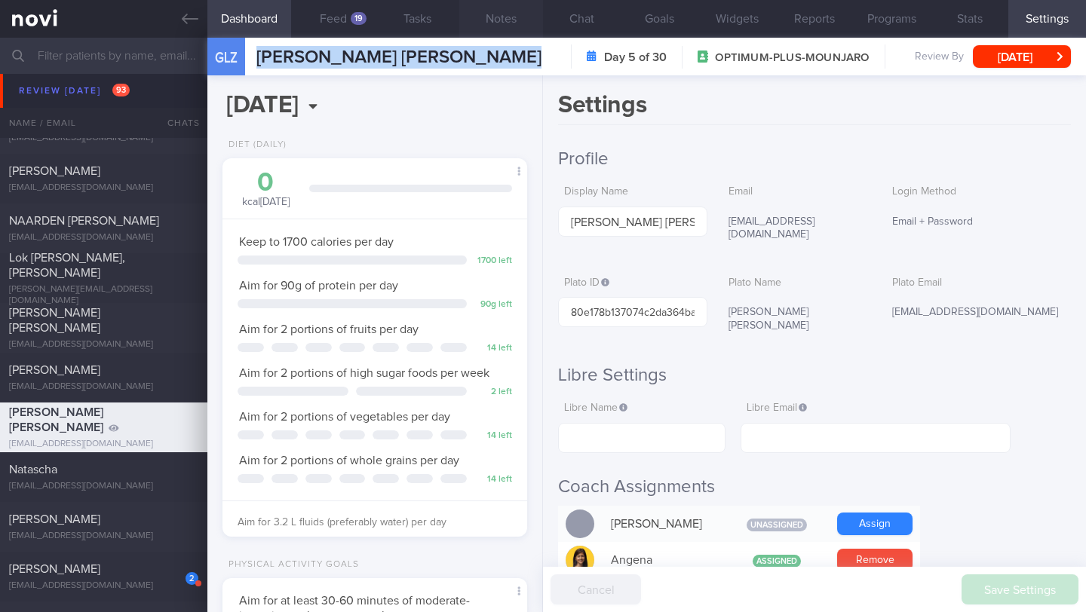
click at [509, 28] on button "Notes" at bounding box center [501, 19] width 84 height 38
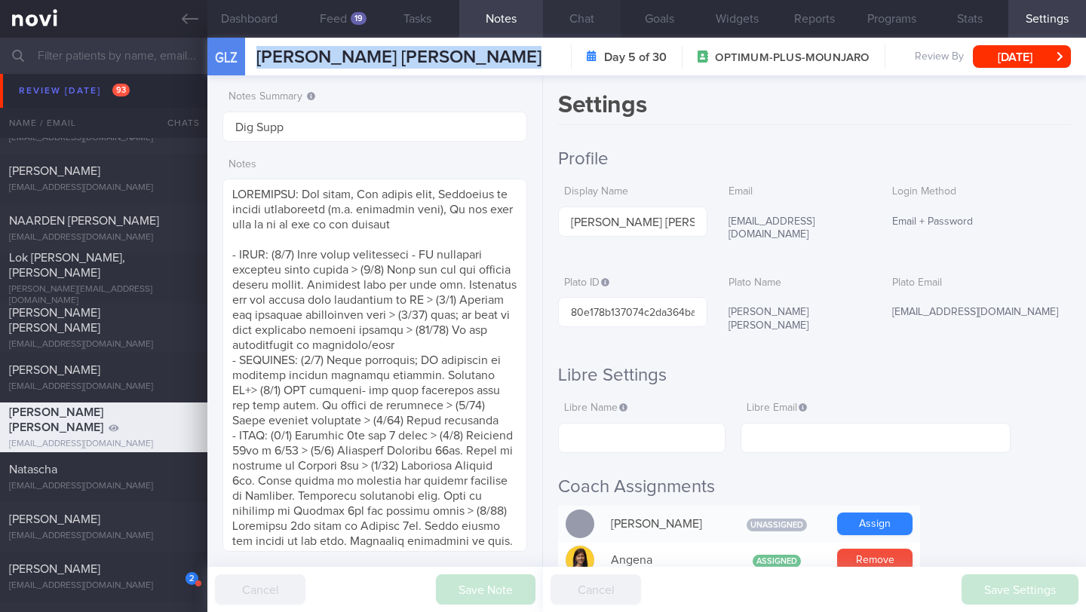
click at [577, 28] on button "Chat" at bounding box center [582, 19] width 78 height 38
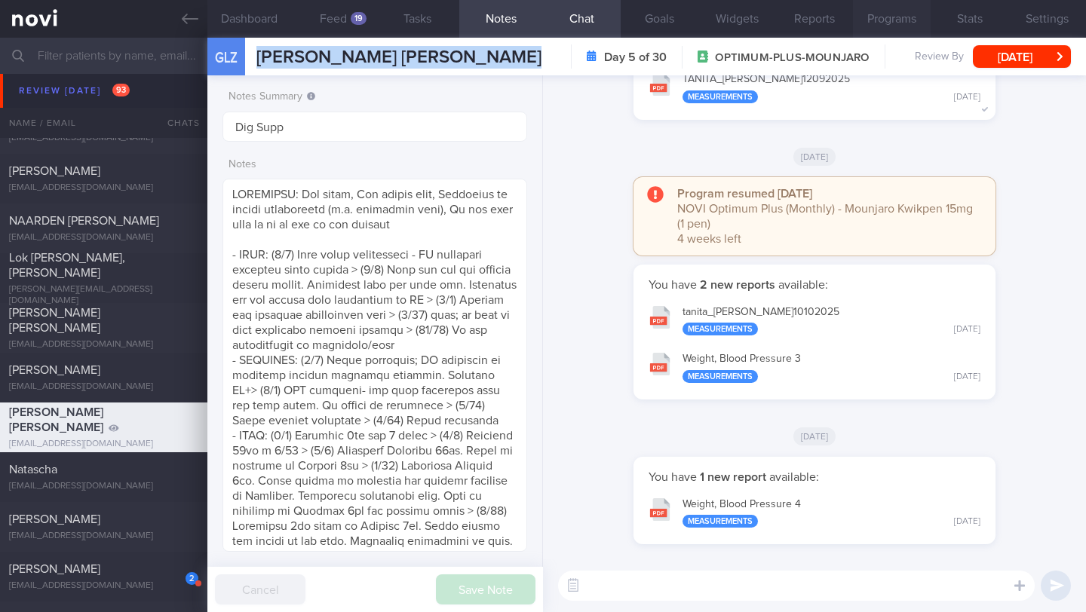
click at [897, 23] on button "Programs" at bounding box center [892, 19] width 78 height 38
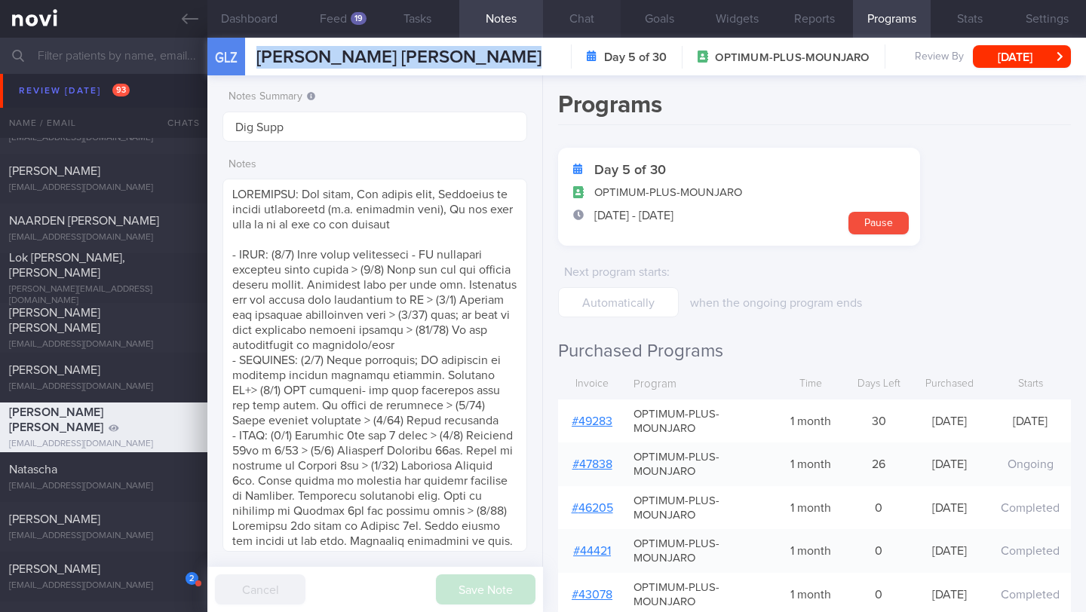
click at [585, 22] on button "Chat" at bounding box center [582, 19] width 78 height 38
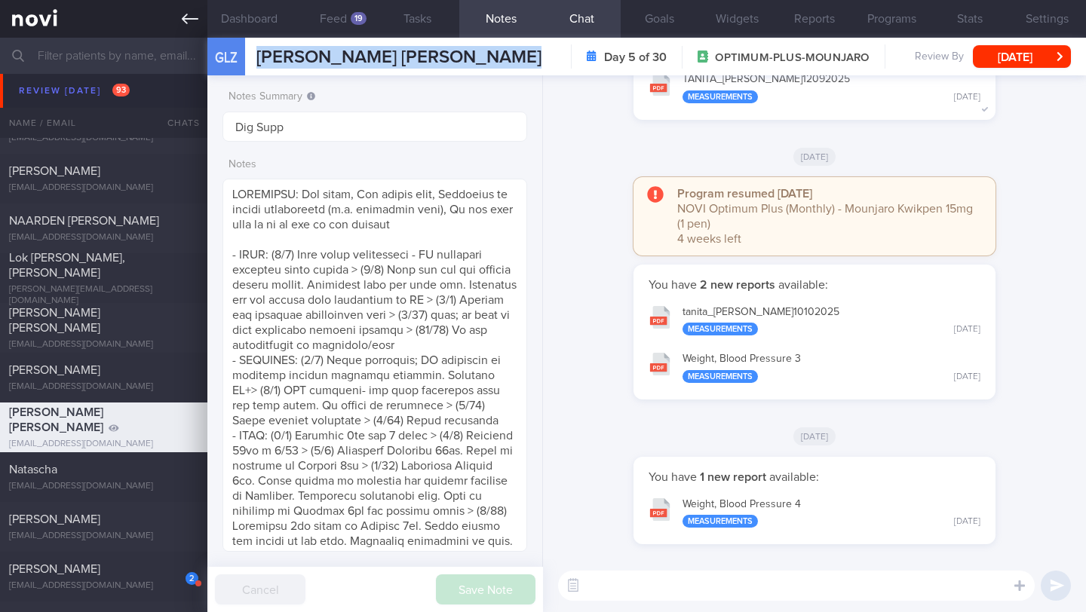
click at [196, 17] on icon at bounding box center [190, 19] width 17 height 17
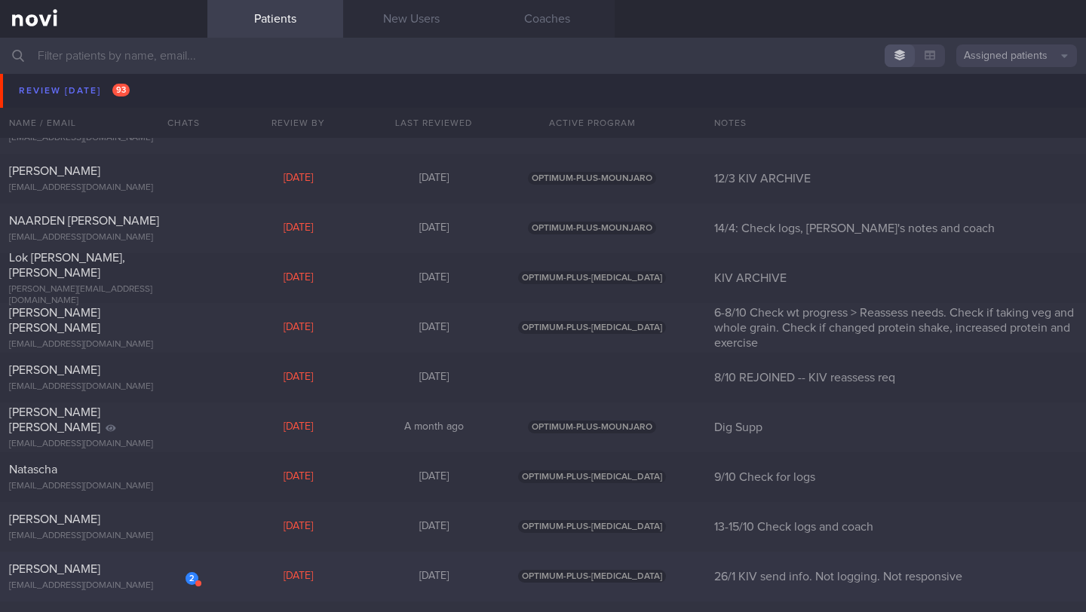
click at [139, 589] on div "[EMAIL_ADDRESS][DOMAIN_NAME]" at bounding box center [103, 586] width 189 height 11
select select "9"
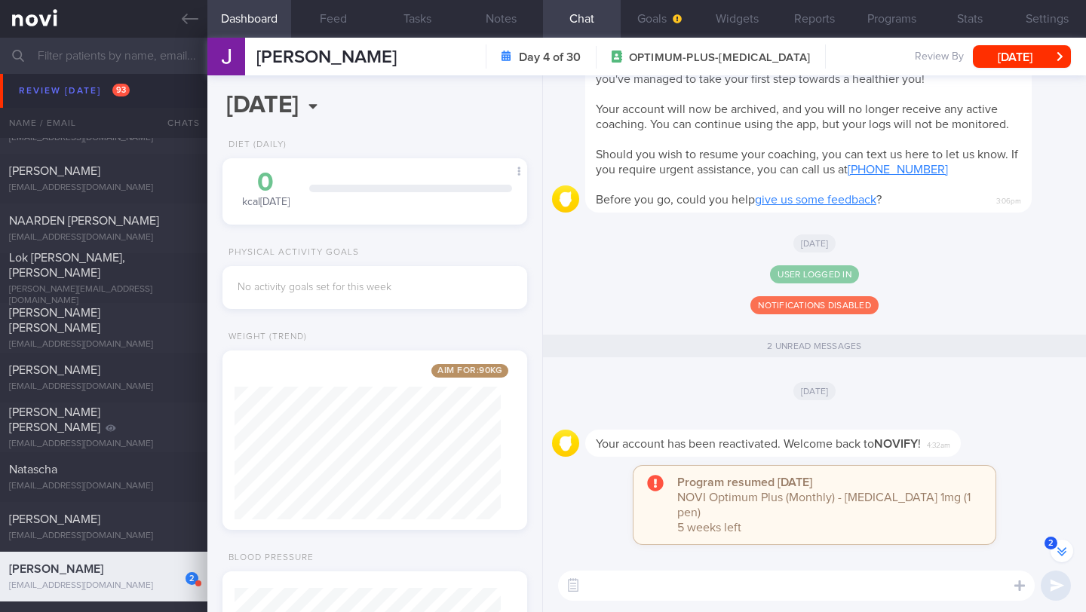
scroll to position [-285, 0]
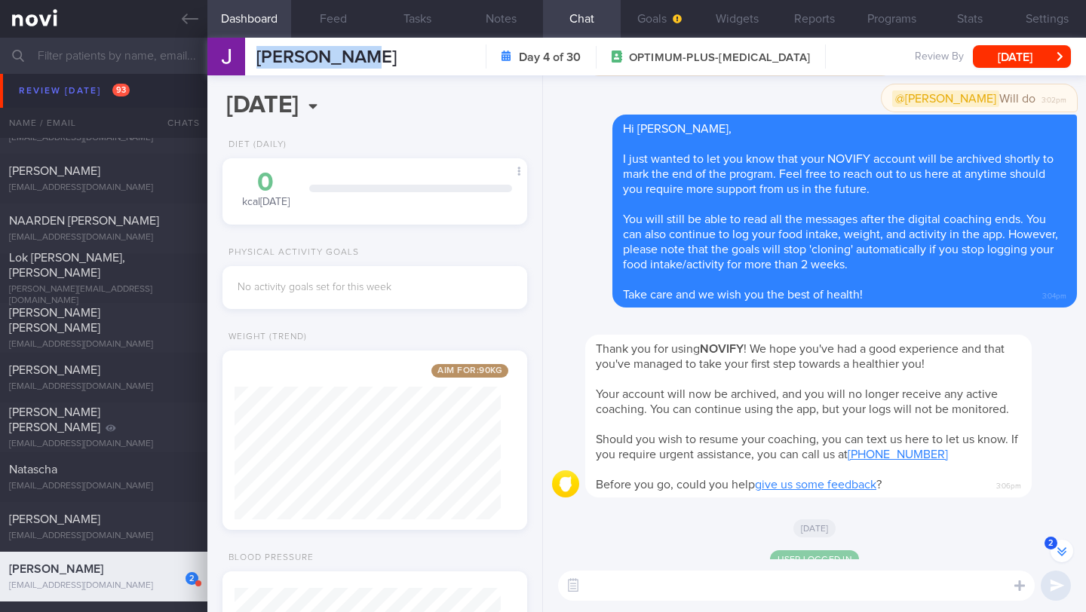
drag, startPoint x: 335, startPoint y: 54, endPoint x: 255, endPoint y: 54, distance: 79.9
click at [255, 54] on div "[PERSON_NAME] [PERSON_NAME] [EMAIL_ADDRESS][DOMAIN_NAME] Day 4 of 30 OPTIMUM-PL…" at bounding box center [646, 57] width 879 height 38
copy span "[PERSON_NAME]"
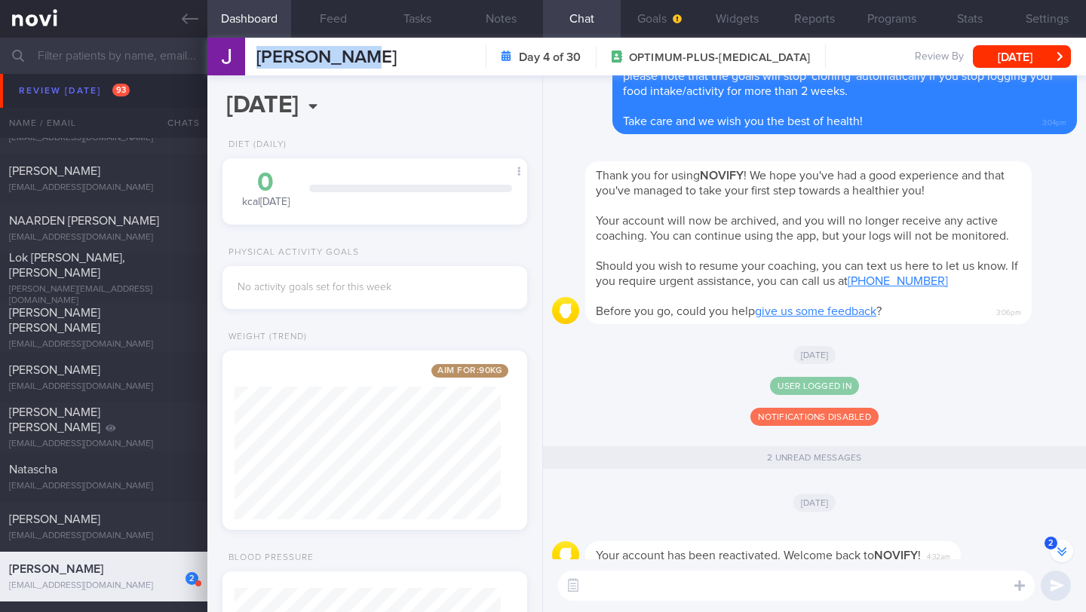
scroll to position [0, 0]
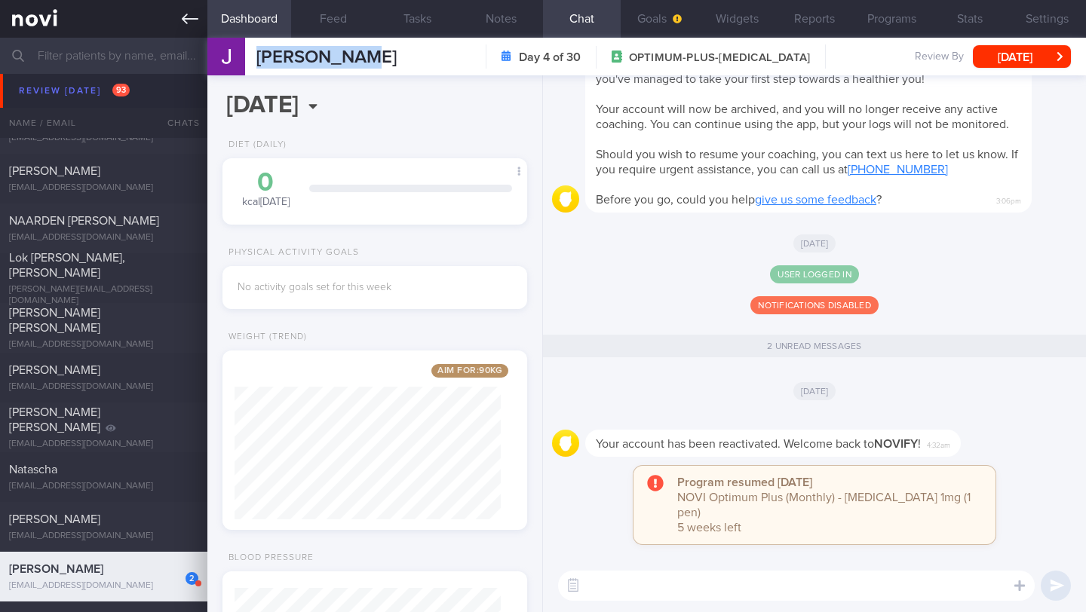
click at [184, 27] on link at bounding box center [103, 19] width 207 height 38
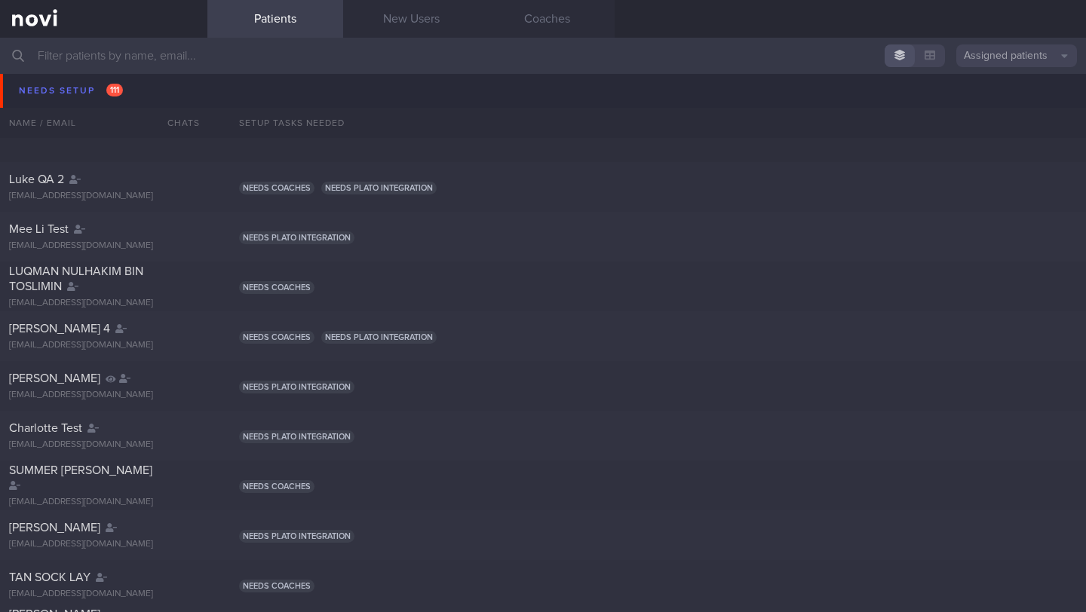
scroll to position [3243, 0]
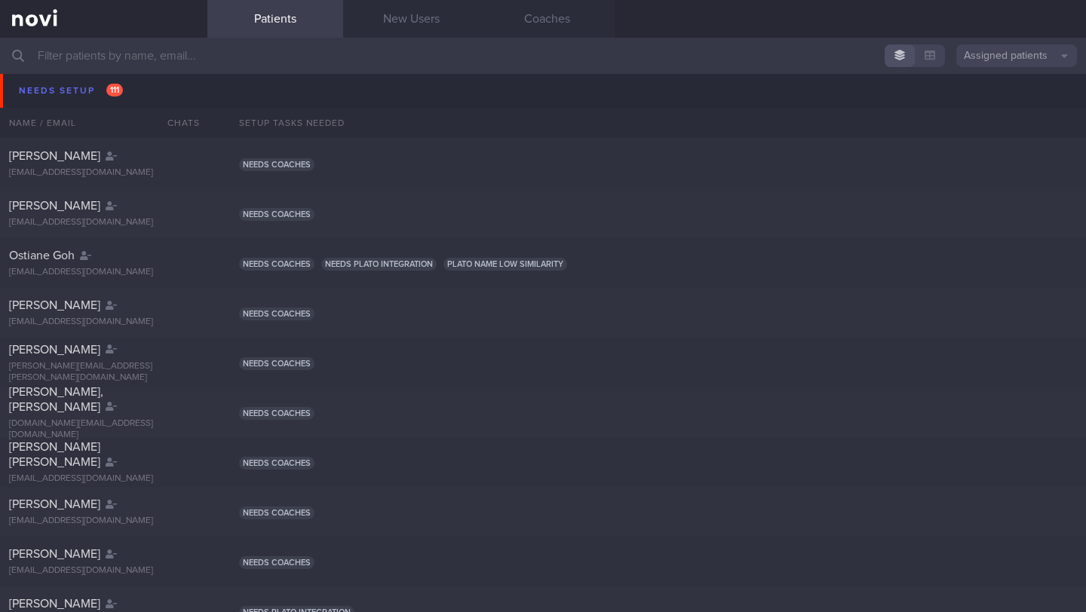
click at [130, 47] on input "text" at bounding box center [543, 56] width 1086 height 36
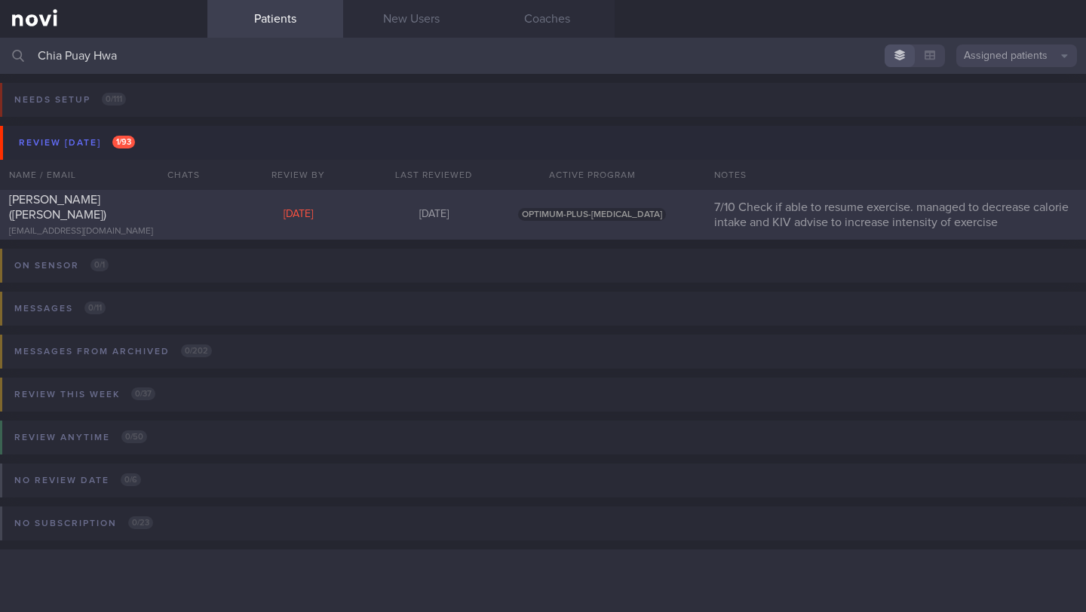
type input "Chia Puay Hwa"
click at [130, 226] on div "[EMAIL_ADDRESS][DOMAIN_NAME]" at bounding box center [103, 231] width 189 height 11
select select "9"
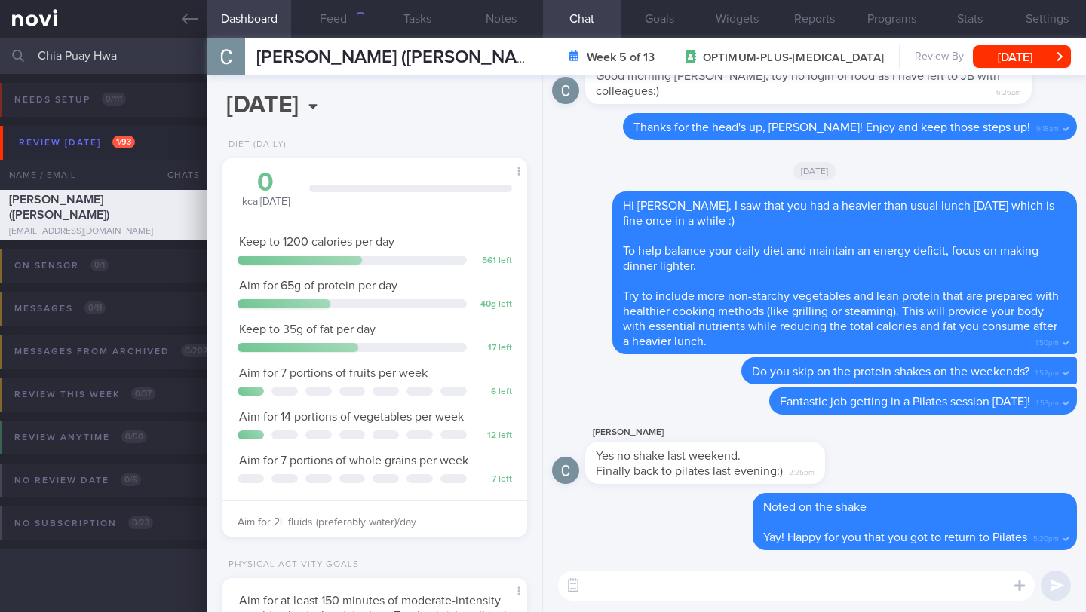
scroll to position [155, 266]
click at [320, 10] on button "Feed 790" at bounding box center [333, 19] width 84 height 38
